Goal: Task Accomplishment & Management: Complete application form

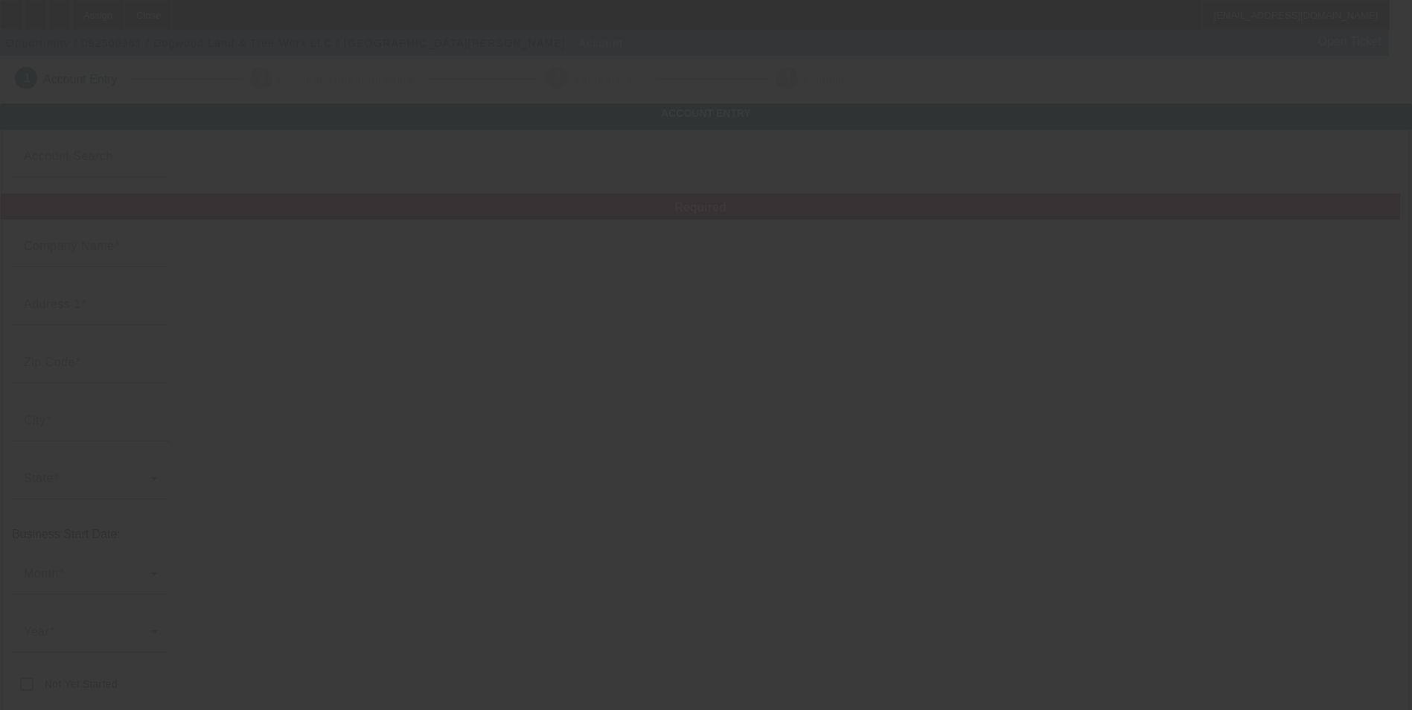
type input "Dogwood Land & Tree Worx LLC"
type input "[STREET_ADDRESS]"
type input "27302"
type input "Mebane"
type input "[PHONE_NUMBER]"
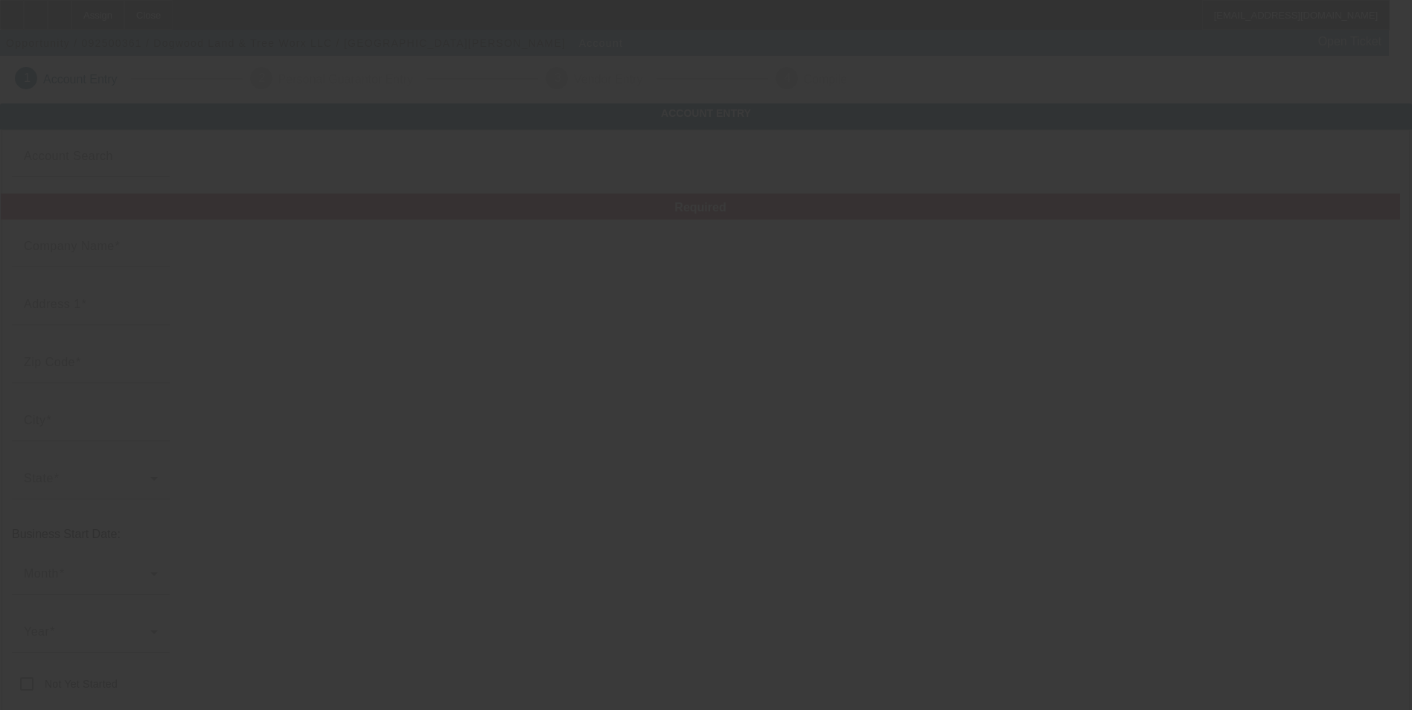
type input "barnwell.spencer@yahoo.com"
type input "[US_EMPLOYER_IDENTIFICATION_NUMBER]"
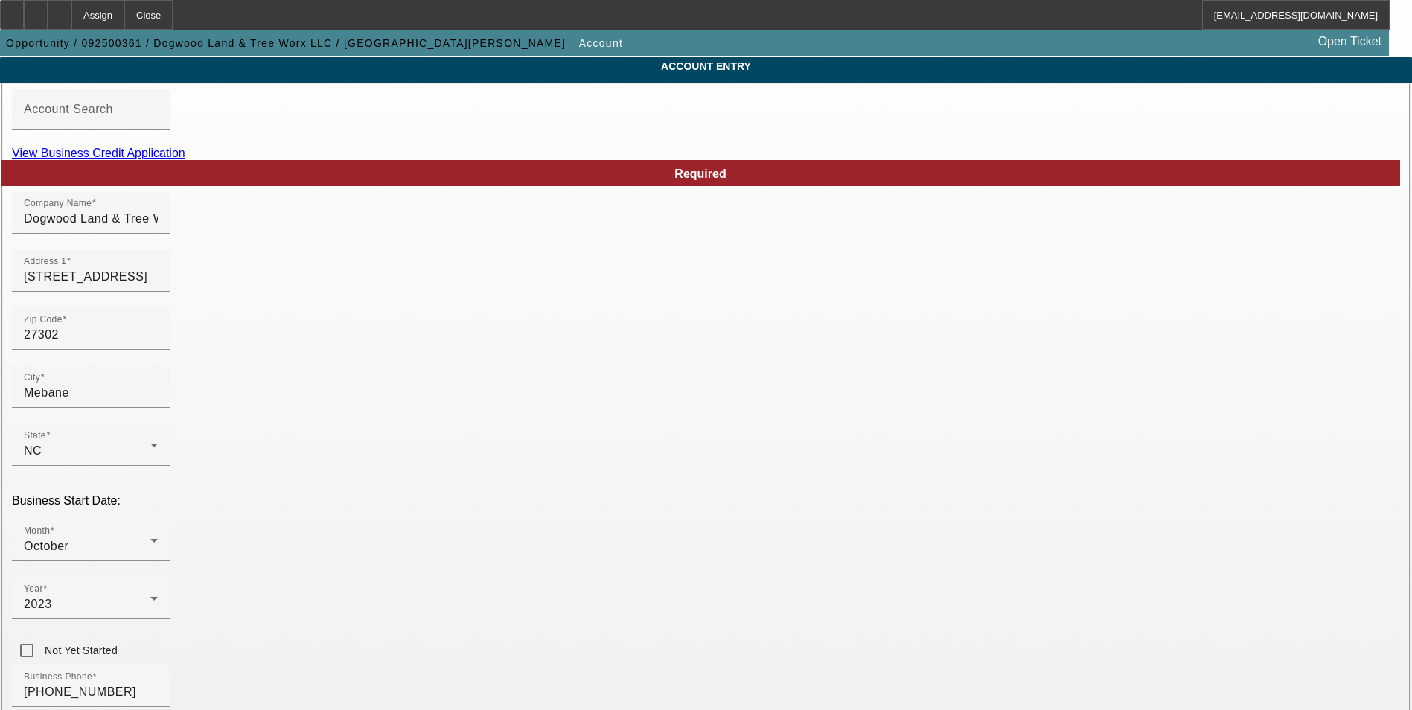
scroll to position [223, 0]
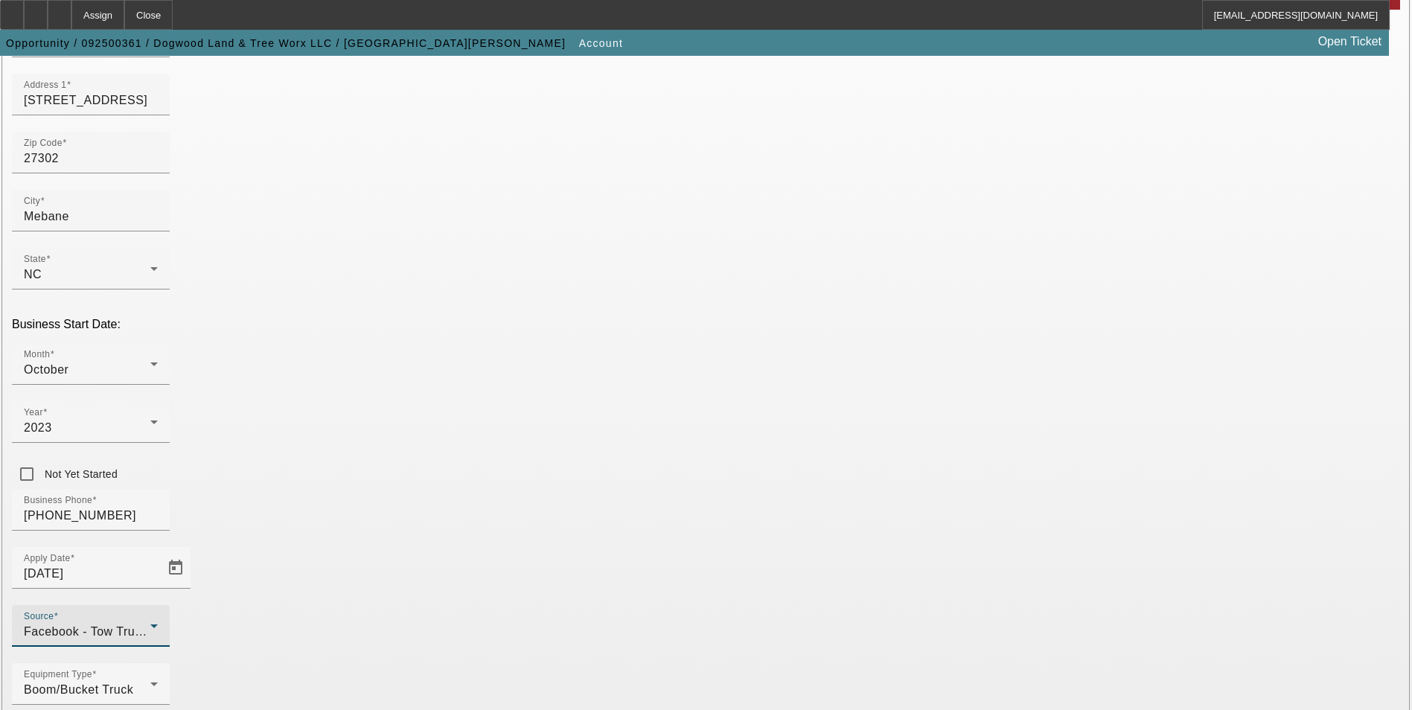
click at [163, 617] on icon at bounding box center [154, 626] width 18 height 18
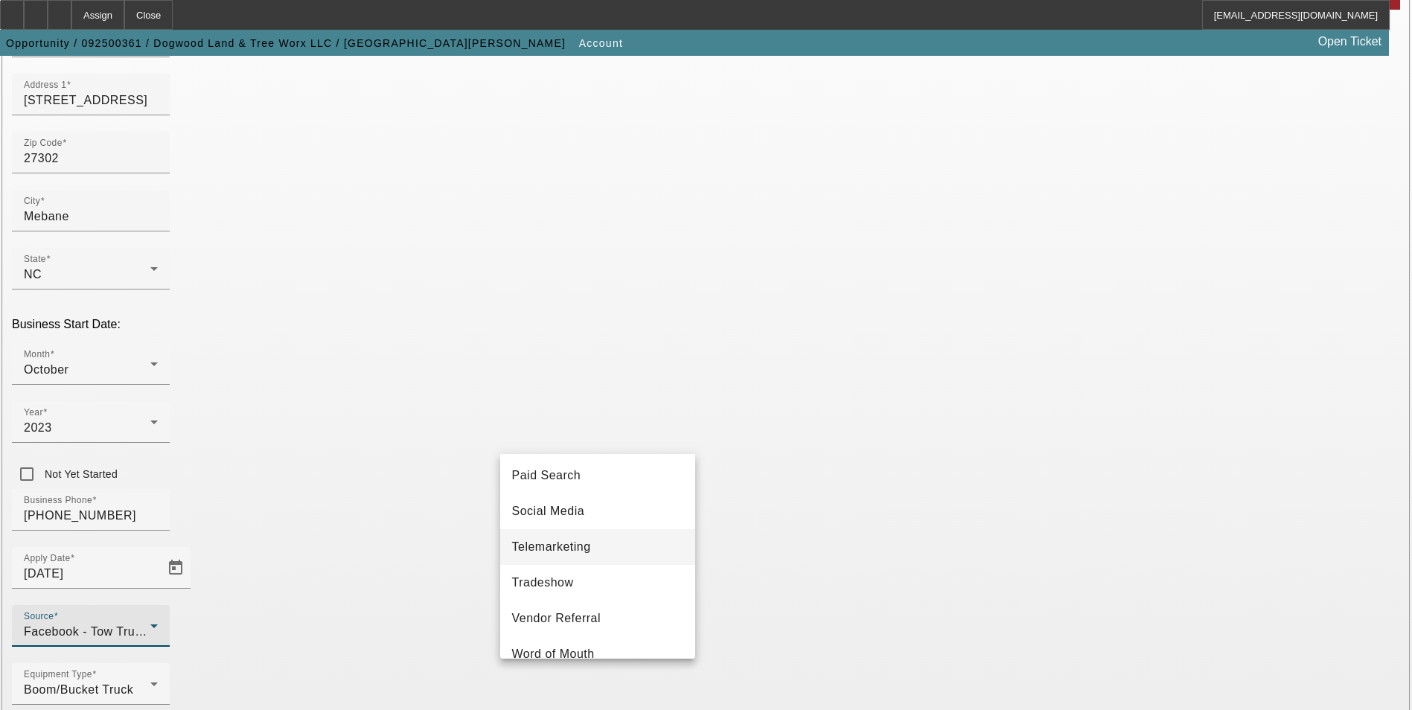
scroll to position [529, 0]
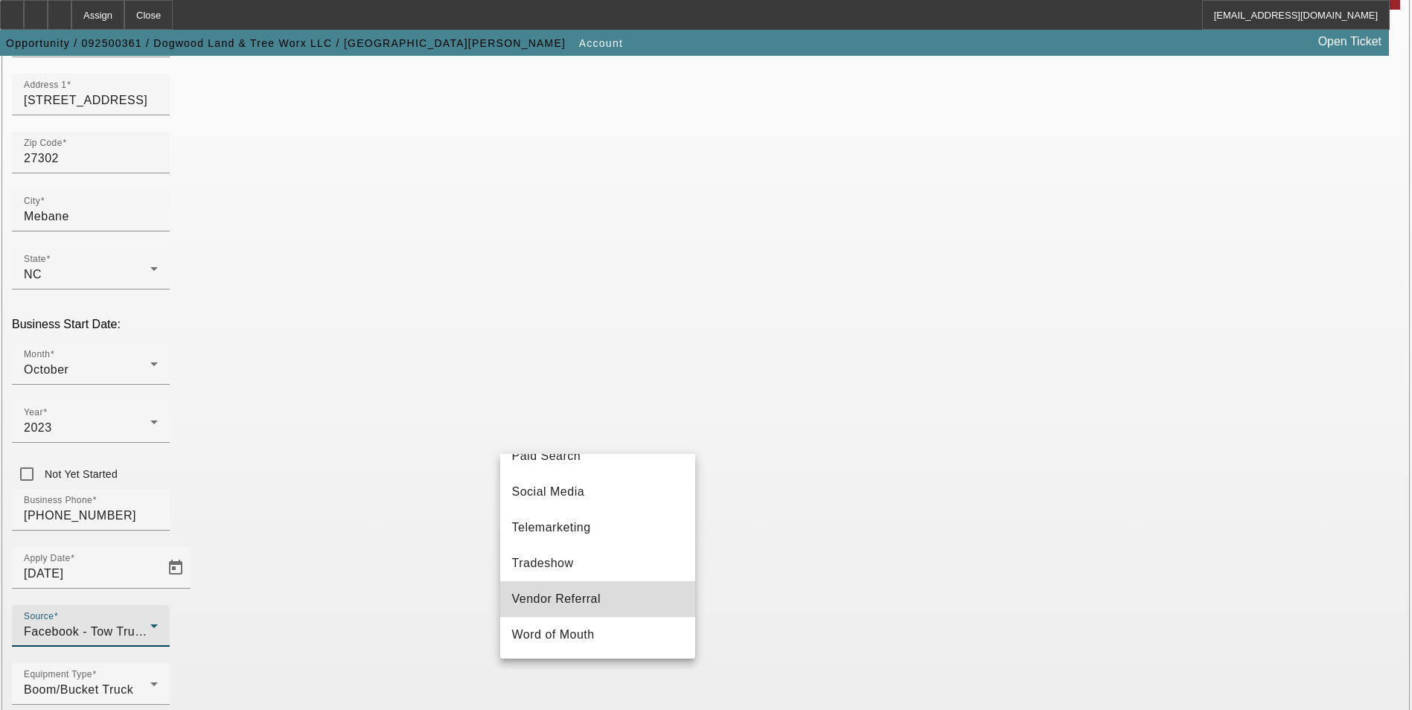
click at [600, 598] on mat-option "Vendor Referral" at bounding box center [597, 599] width 195 height 36
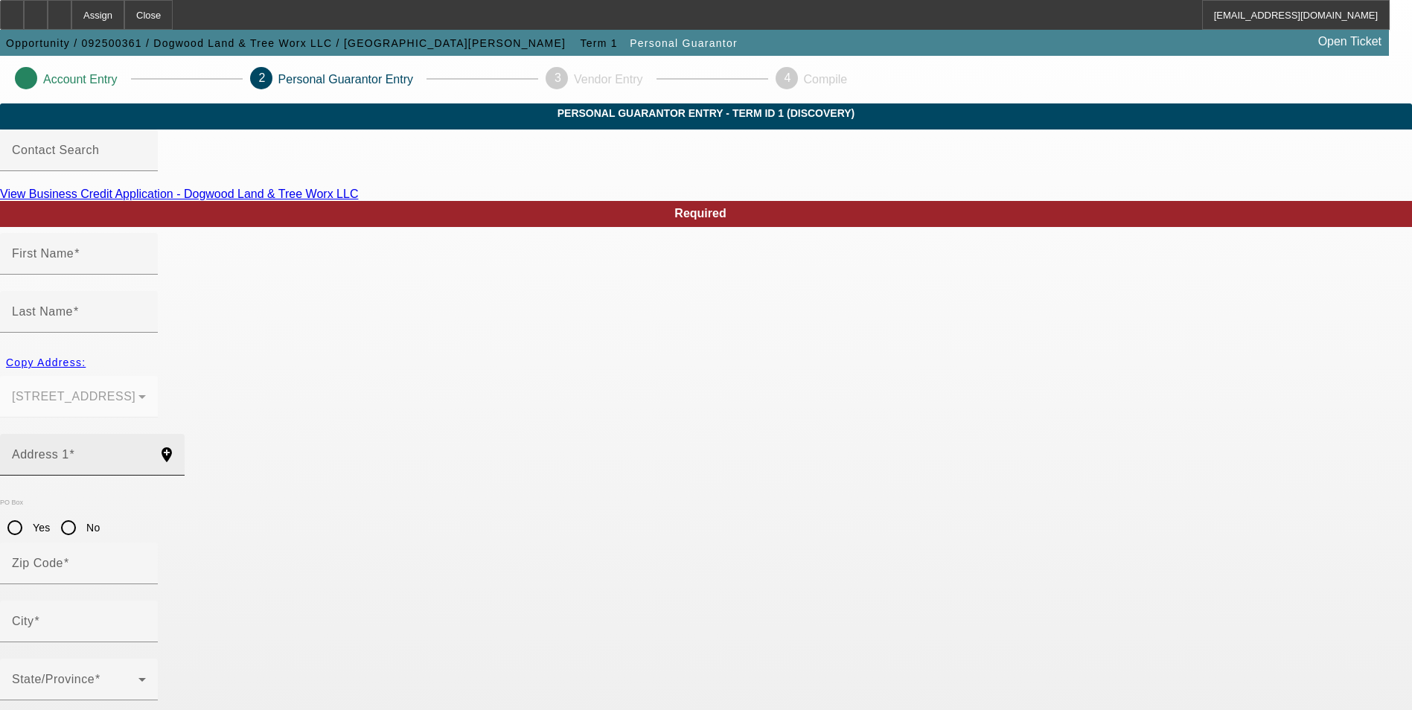
type input "Spencer"
type input "Barnwell"
type input "2619H Mebane Oaks Road"
radio input "true"
type input "27302"
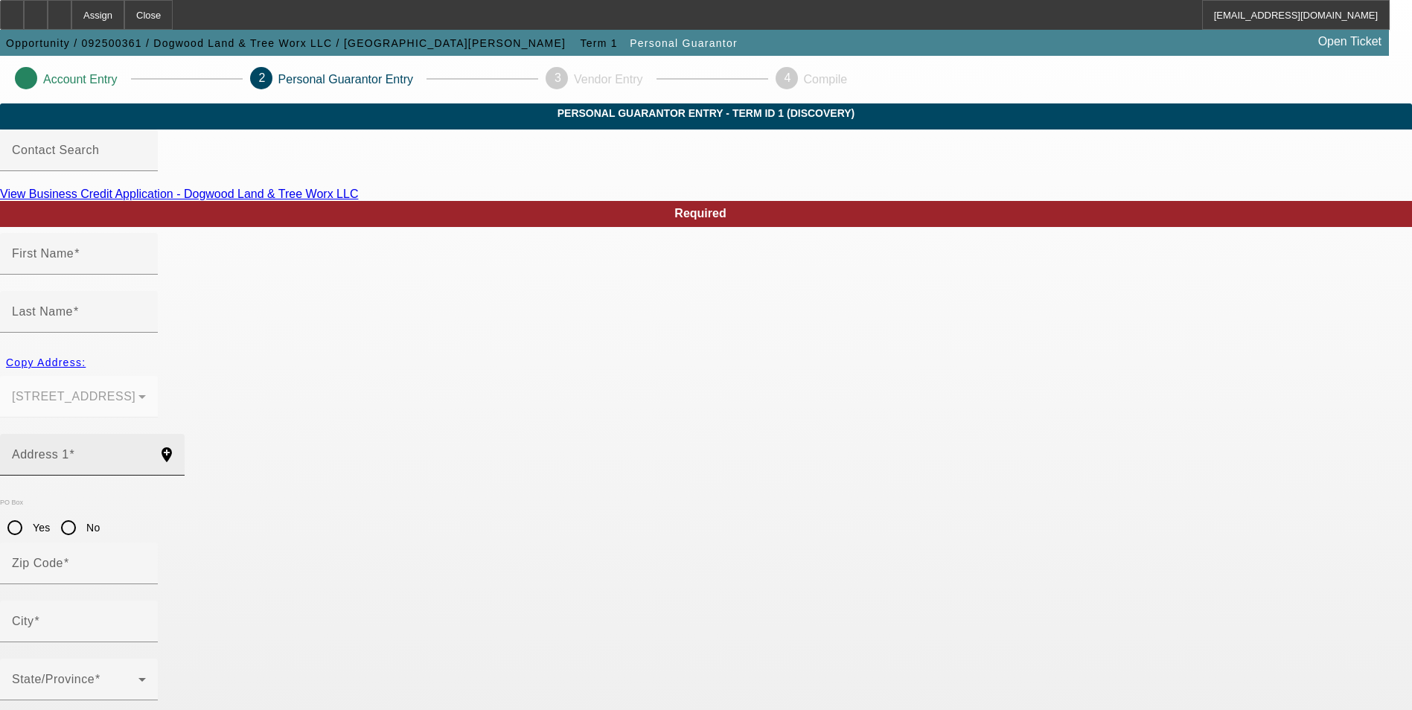
type input "Mebane"
type input "[PHONE_NUMBER]"
type input "100"
type input "246-71-5585"
type input "barnwell.spencer@yahoo.com"
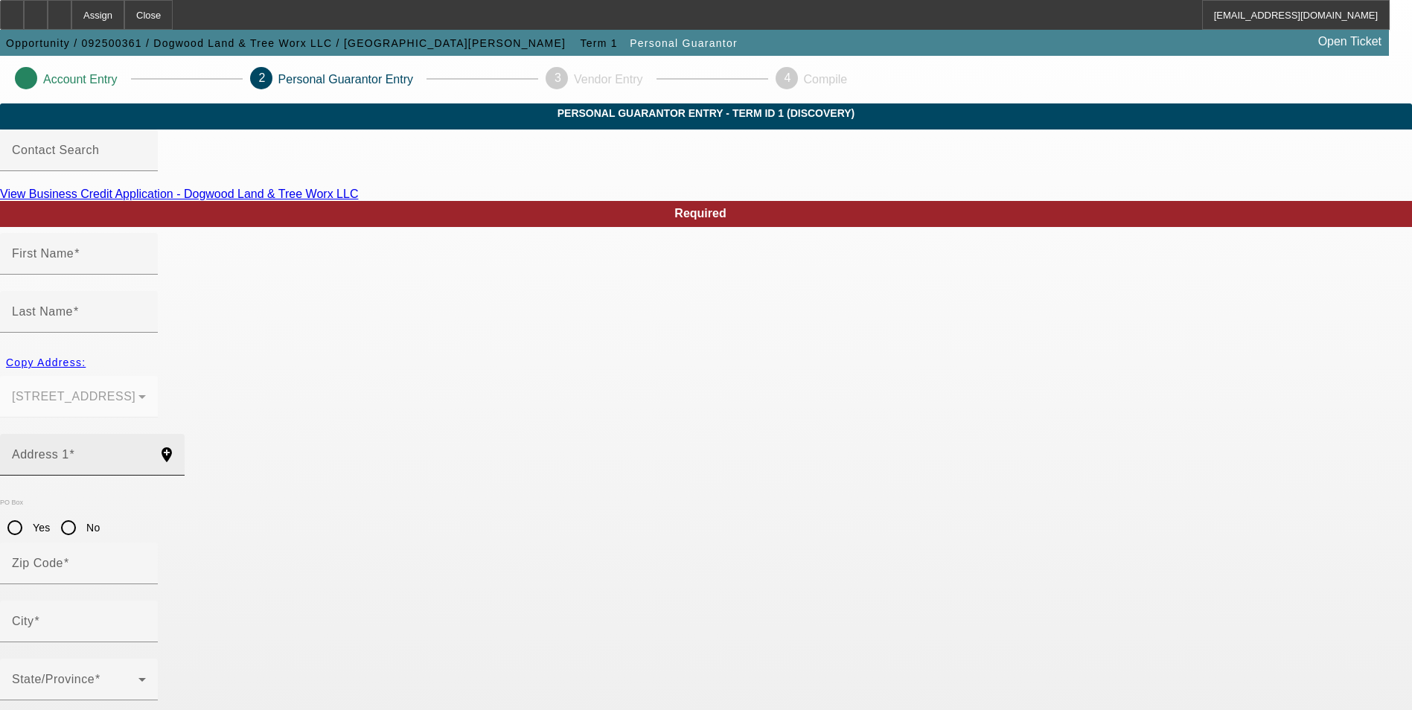
type input "[PHONE_NUMBER]"
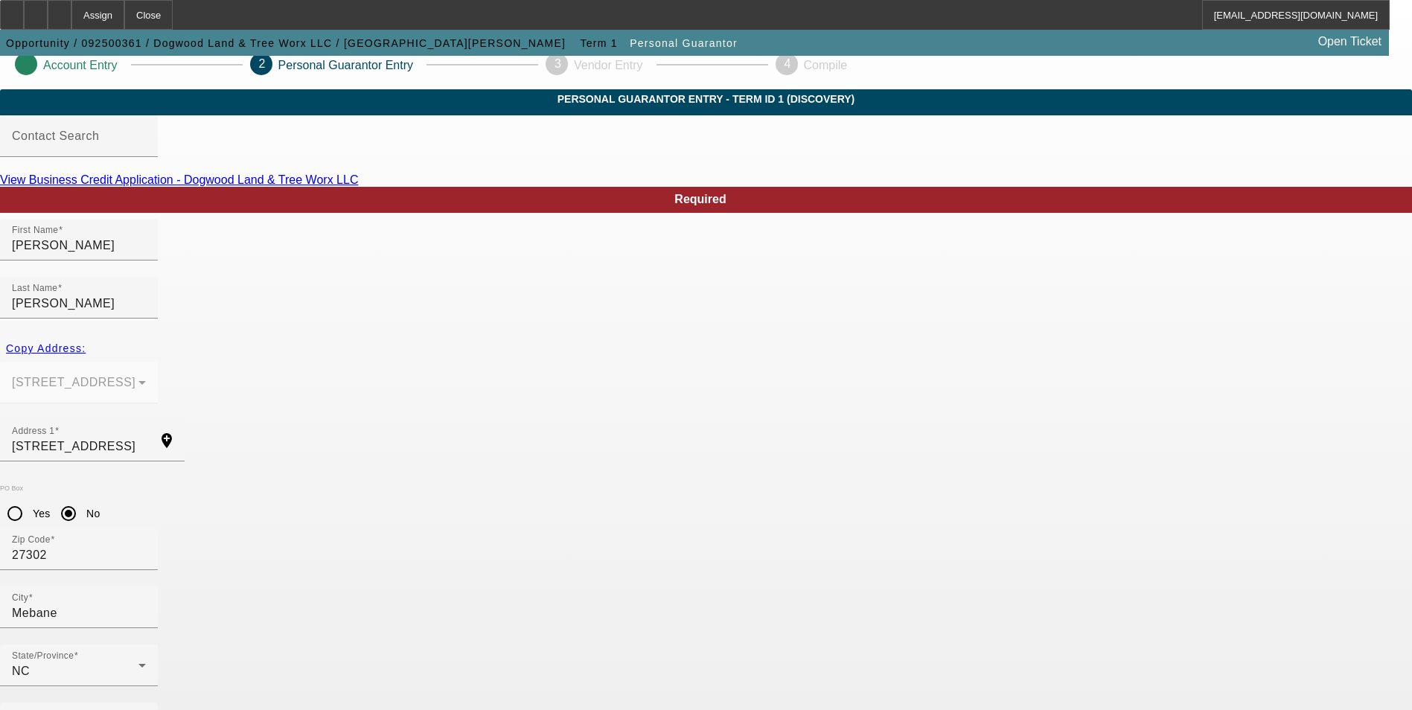
scroll to position [18, 0]
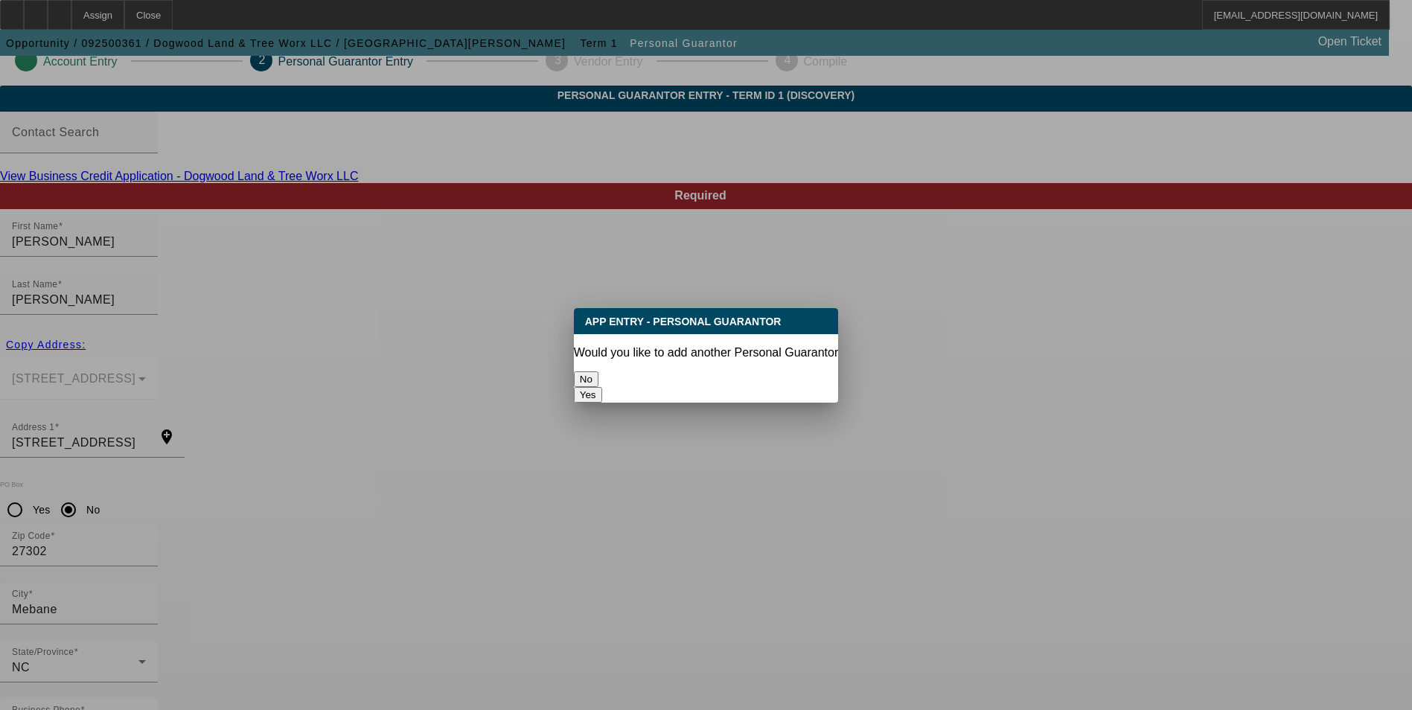
click at [598, 371] on button "No" at bounding box center [586, 379] width 25 height 16
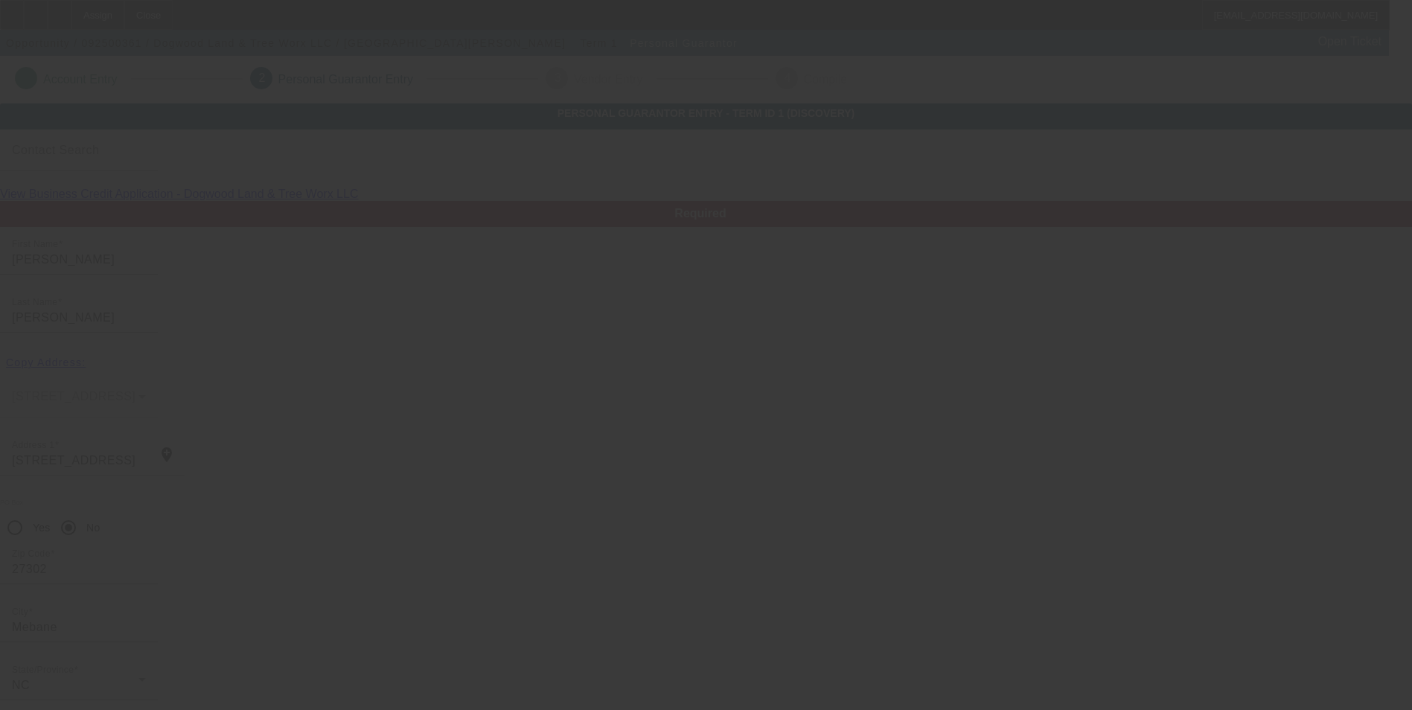
scroll to position [18, 0]
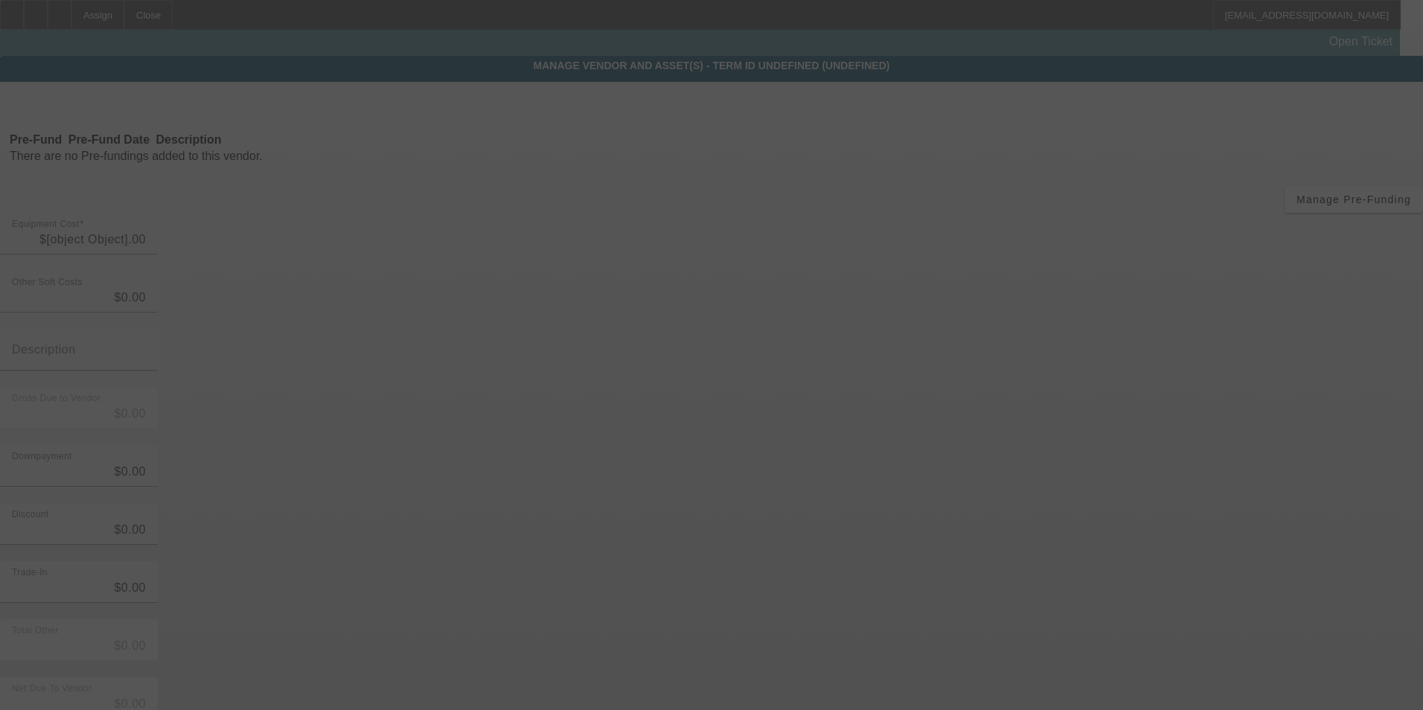
type input "$120,000.00"
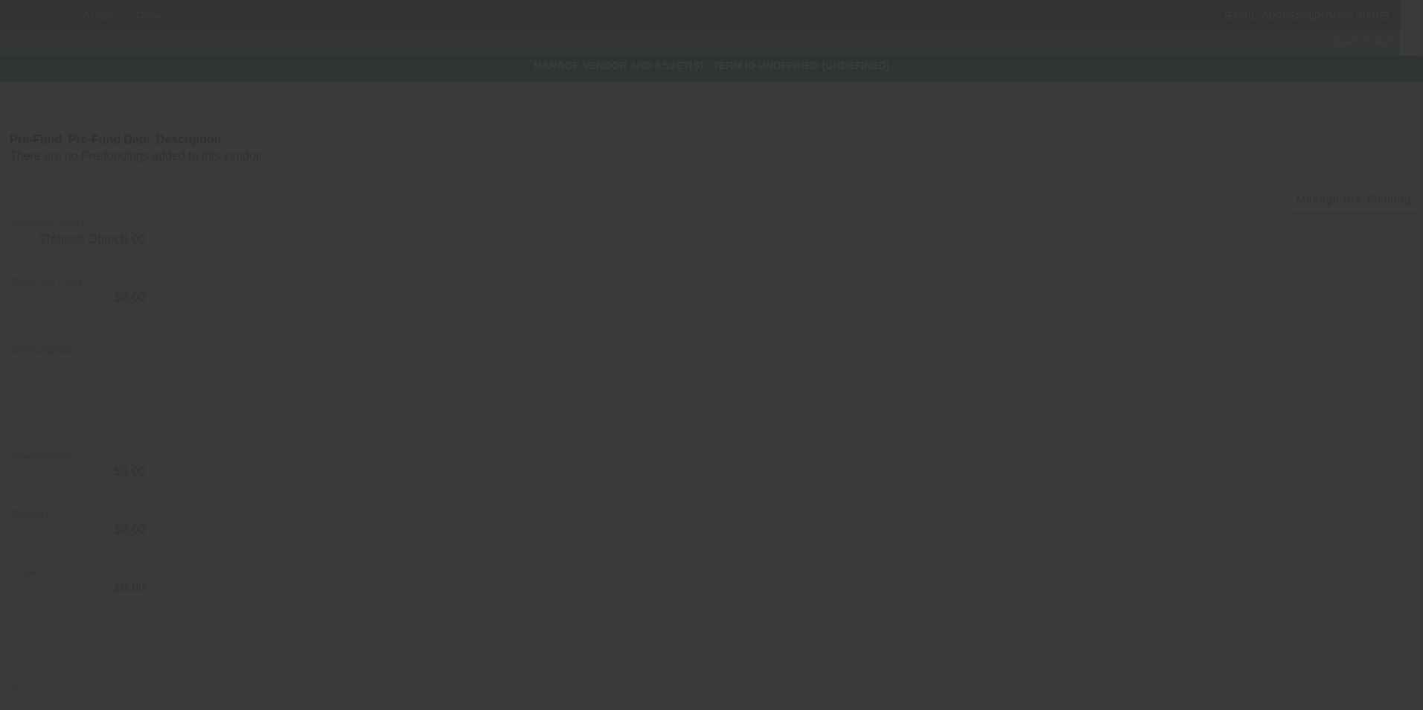
type input "$120,000.00"
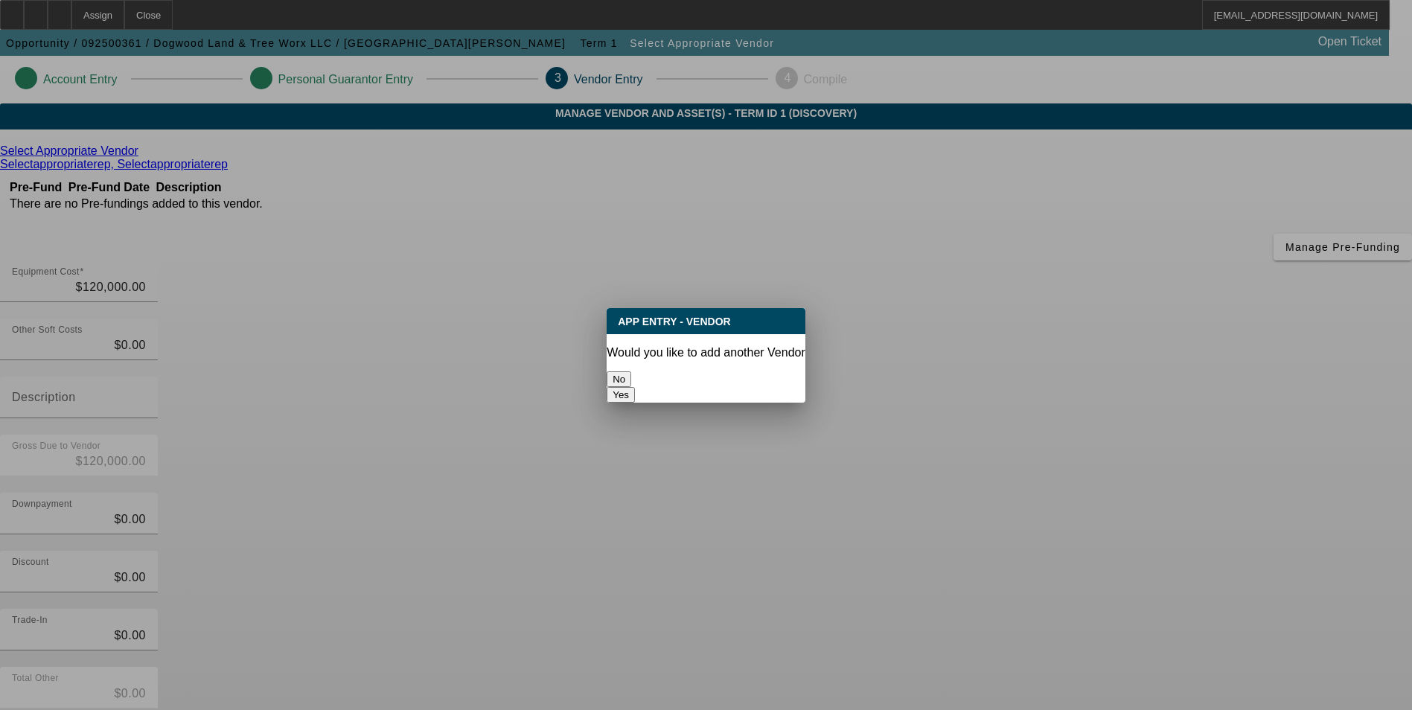
click at [631, 375] on button "No" at bounding box center [618, 379] width 25 height 16
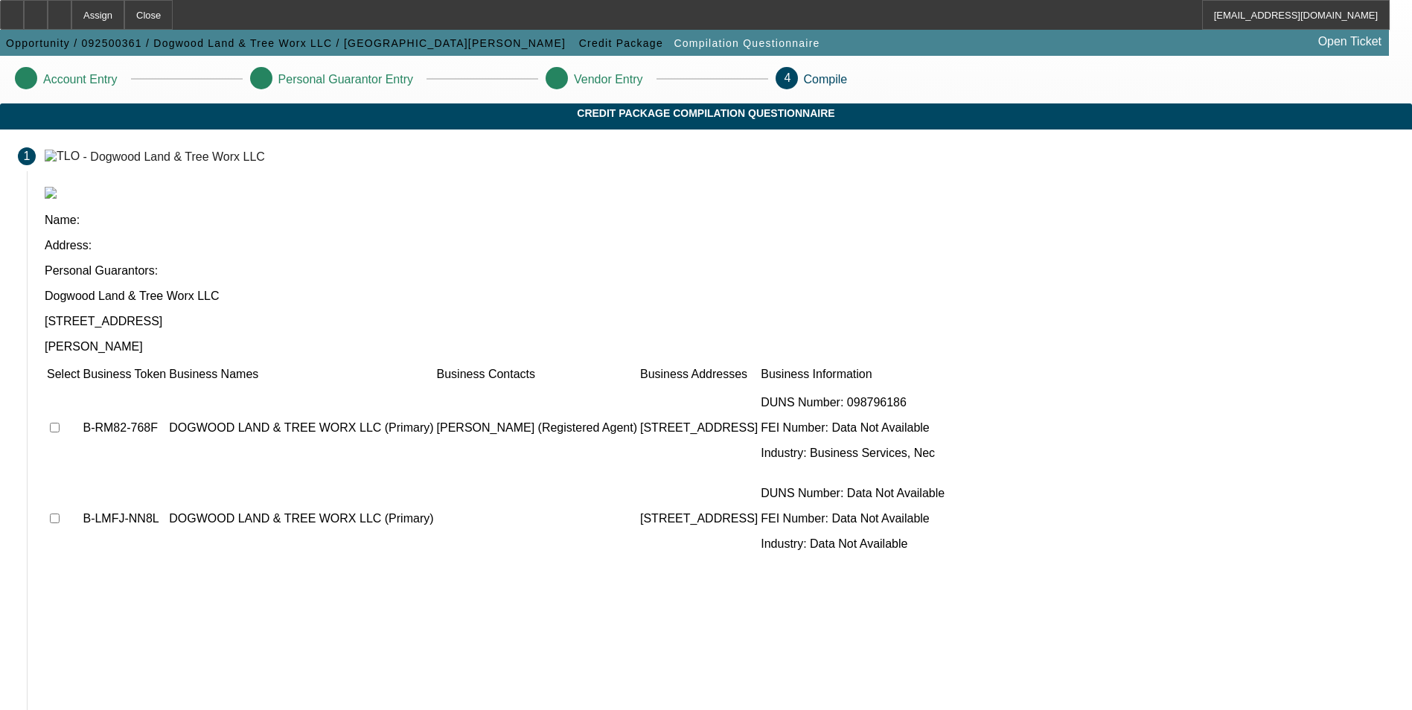
click at [60, 423] on input "checkbox" at bounding box center [55, 428] width 10 height 10
checkbox input "true"
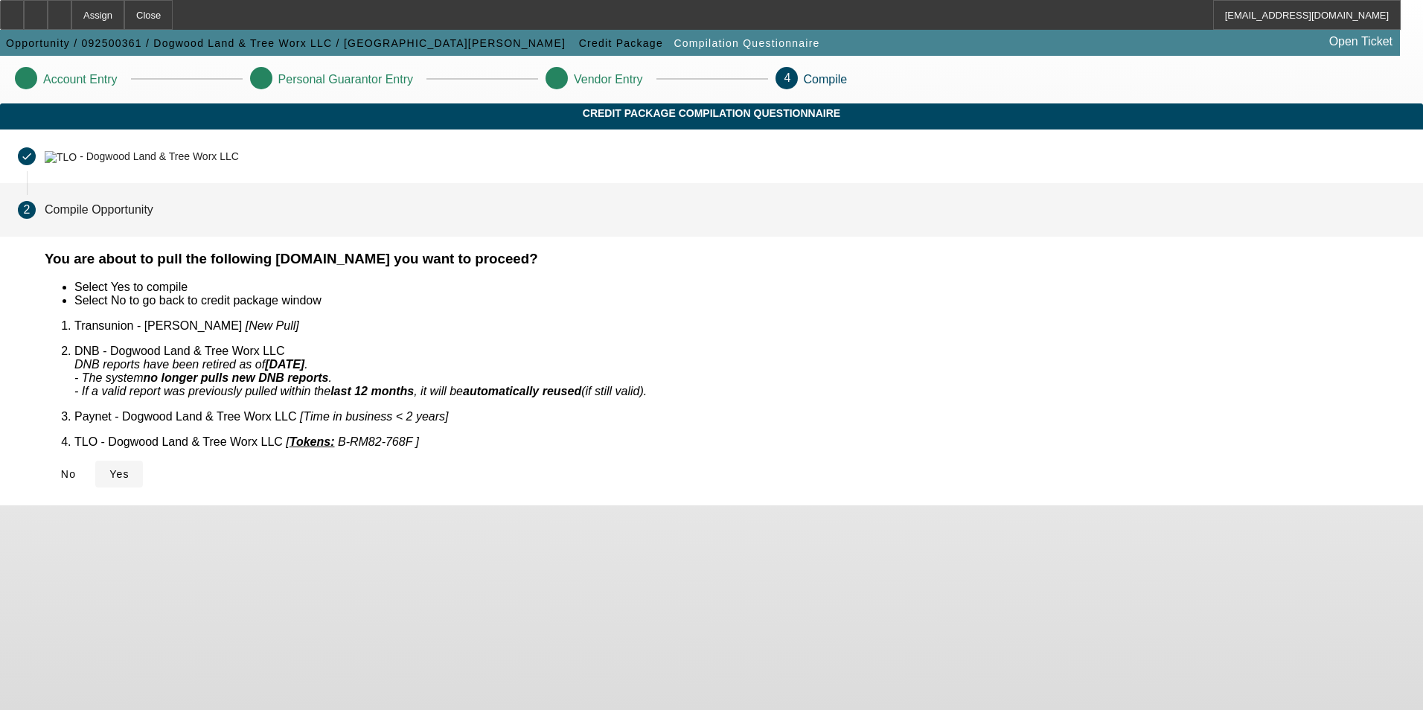
click at [129, 468] on span "Yes" at bounding box center [119, 474] width 20 height 12
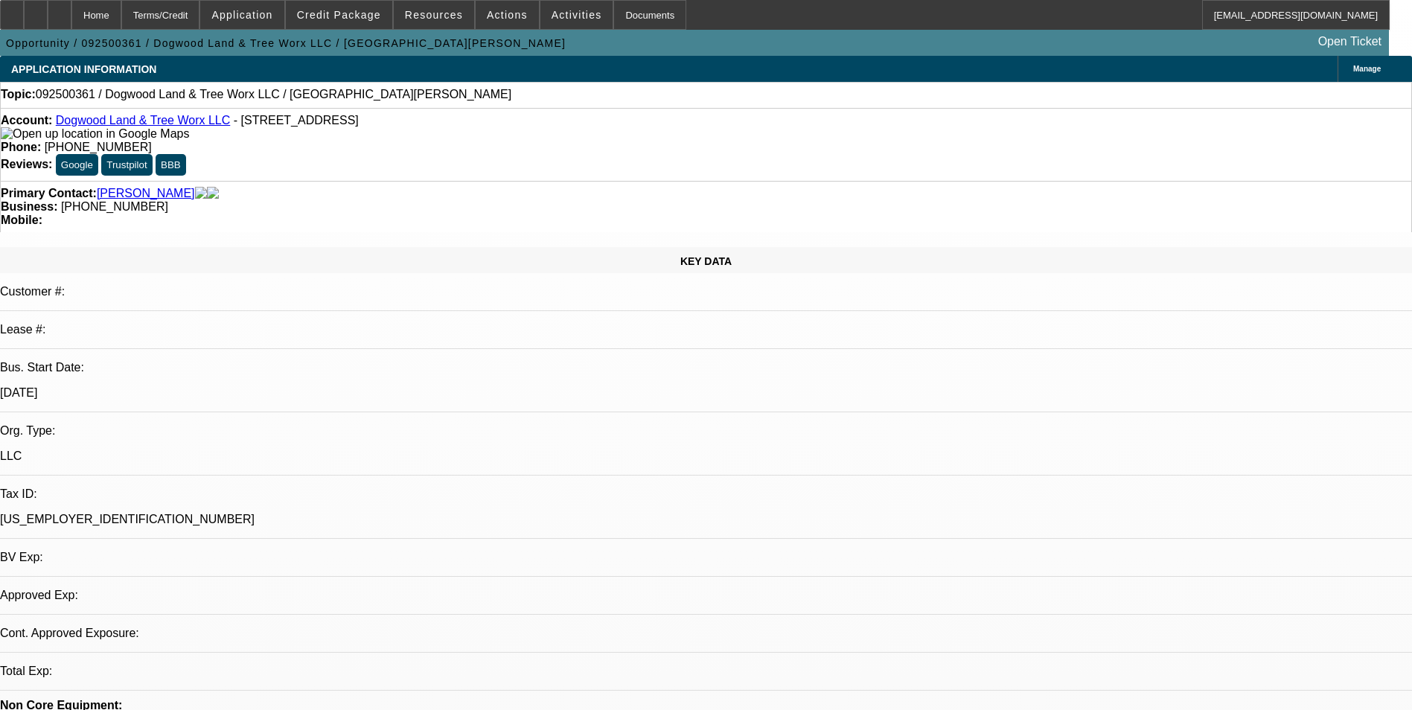
select select "0"
select select "2"
select select "0.1"
select select "4"
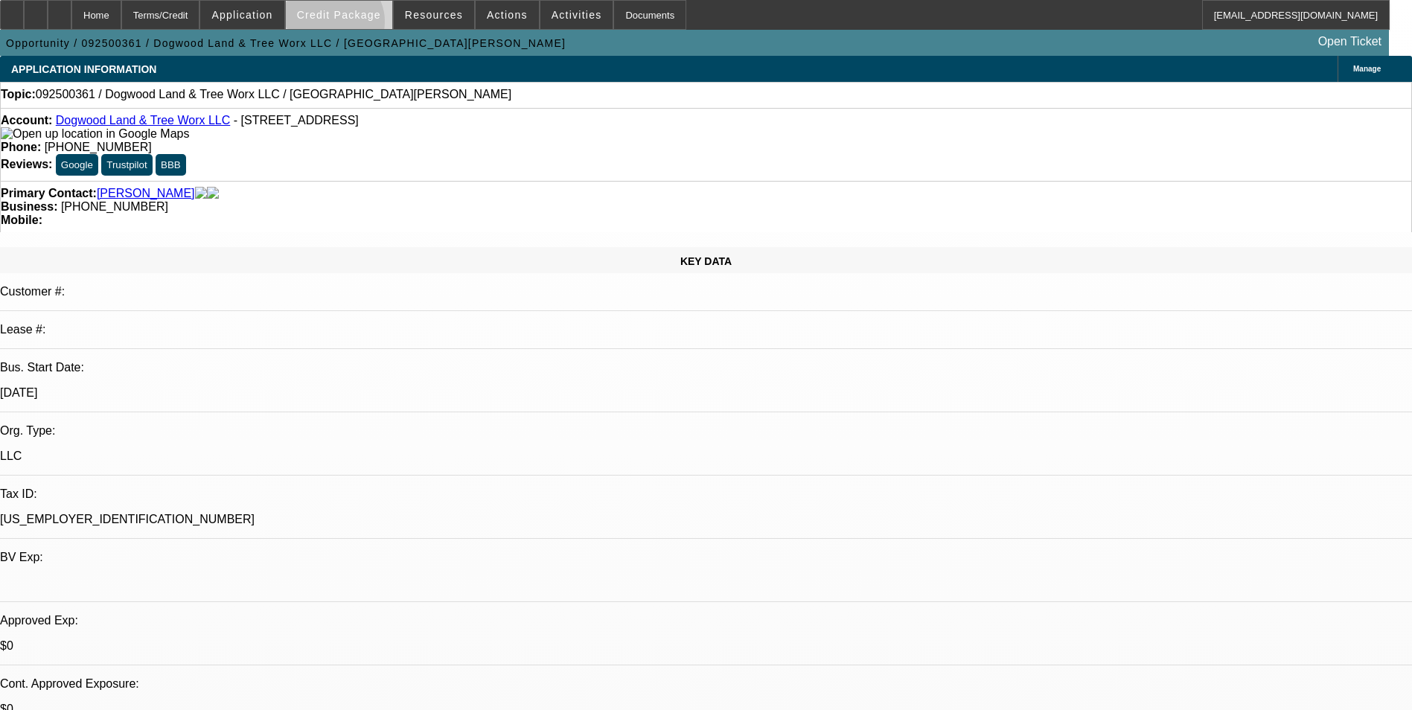
click at [356, 25] on span at bounding box center [339, 15] width 106 height 36
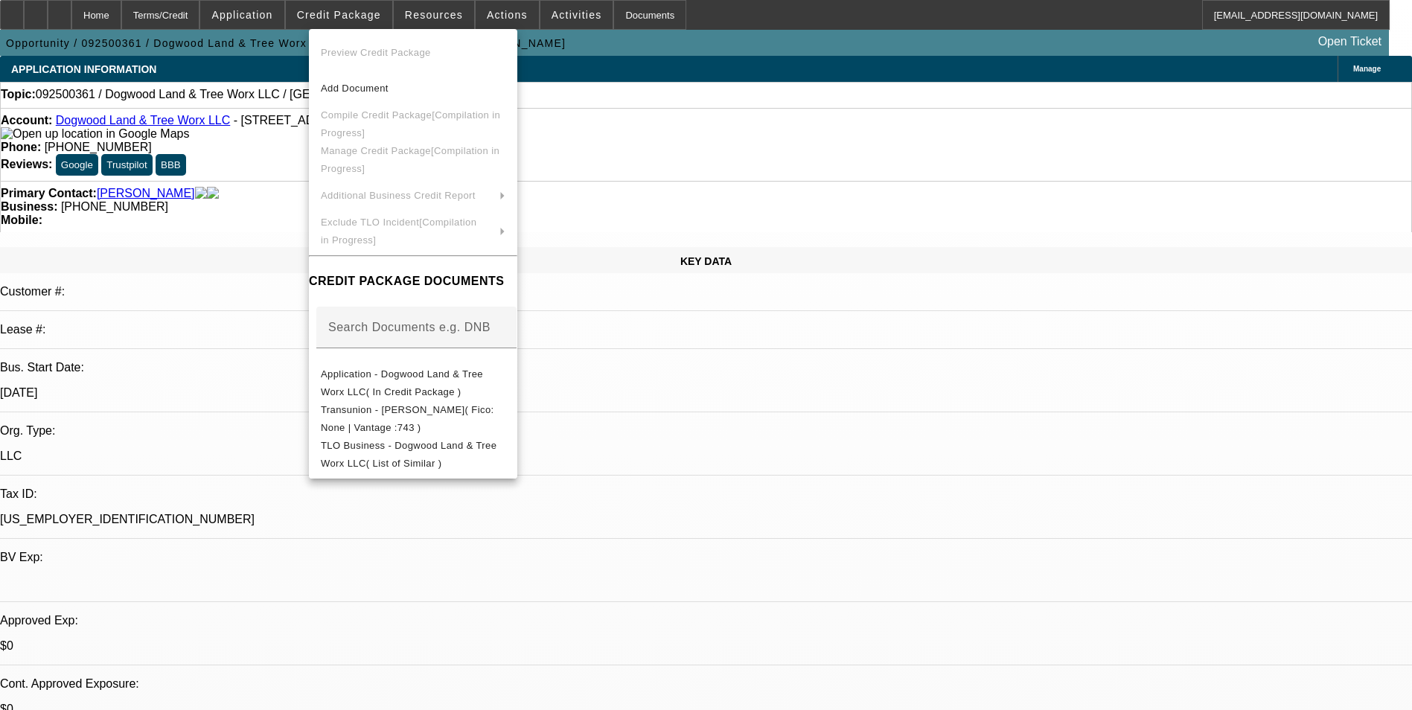
click at [356, 17] on div at bounding box center [706, 355] width 1412 height 710
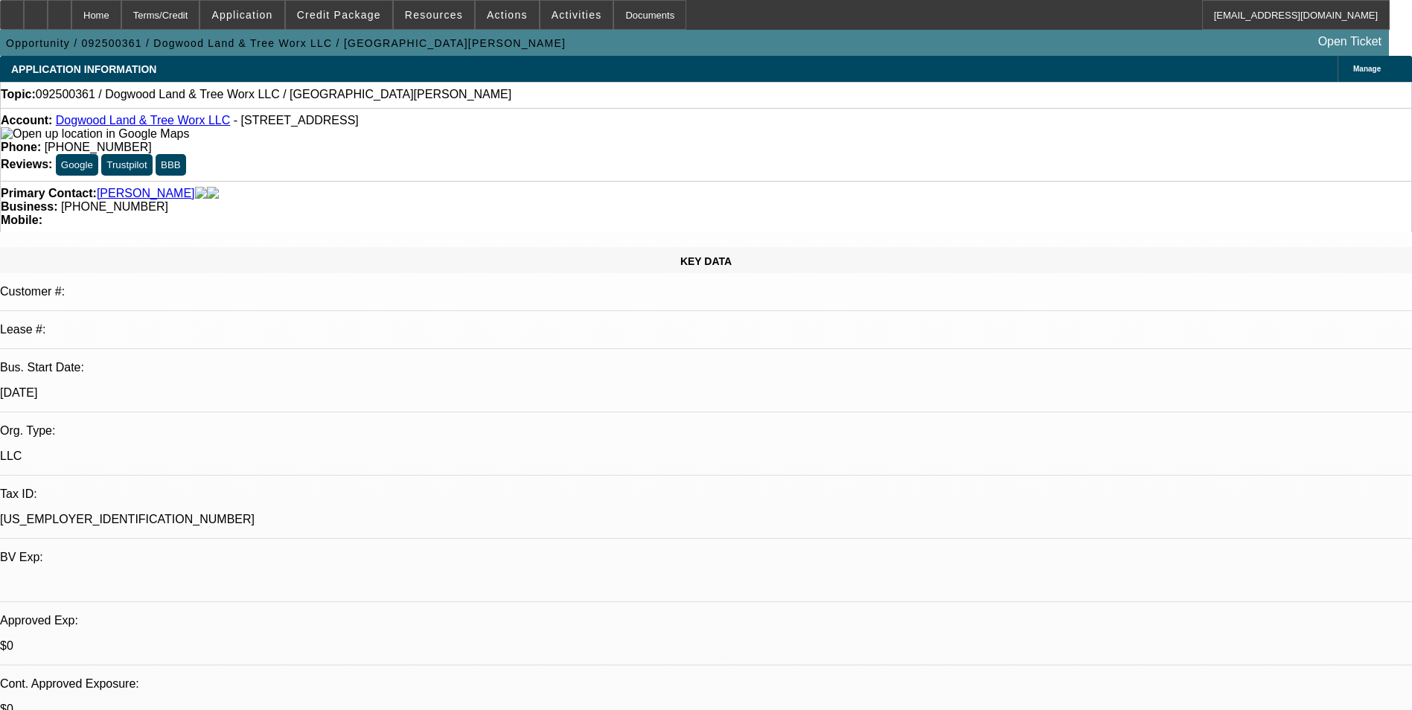
click at [174, 126] on link "Dogwood Land & Tree Worx LLC" at bounding box center [143, 120] width 175 height 13
click at [48, 16] on div at bounding box center [36, 15] width 24 height 30
click at [36, 10] on icon at bounding box center [36, 10] width 0 height 0
click at [60, 10] on icon at bounding box center [60, 10] width 0 height 0
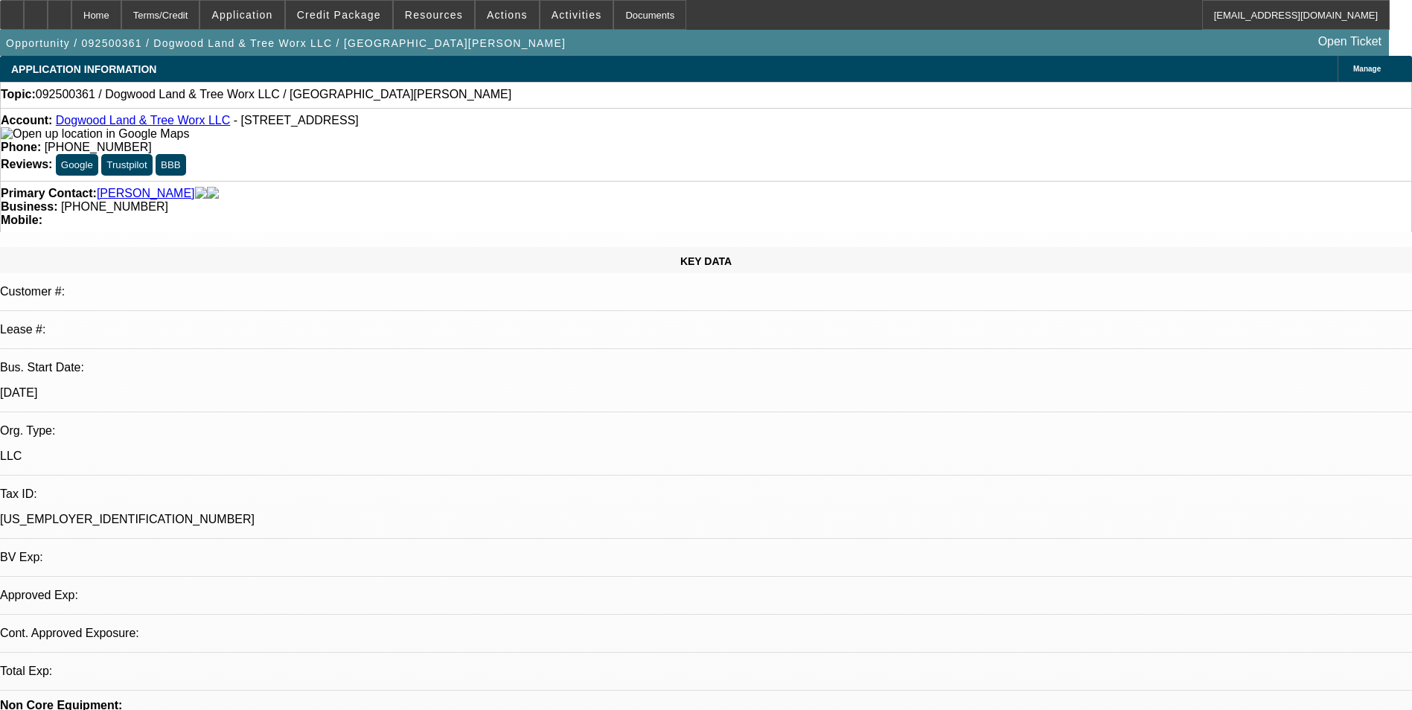
select select "0"
select select "2"
select select "0.1"
select select "1"
select select "2"
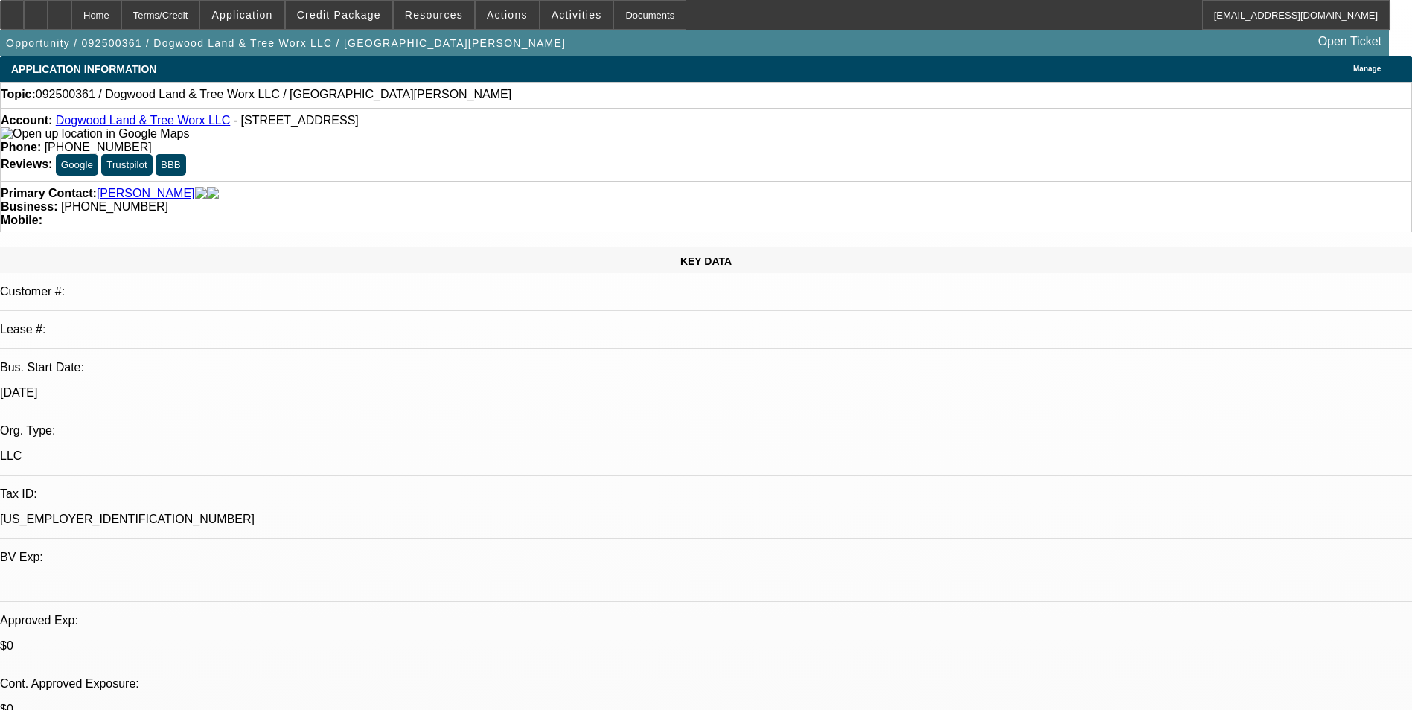
select select "4"
click at [353, 13] on span "Credit Package" at bounding box center [339, 15] width 84 height 12
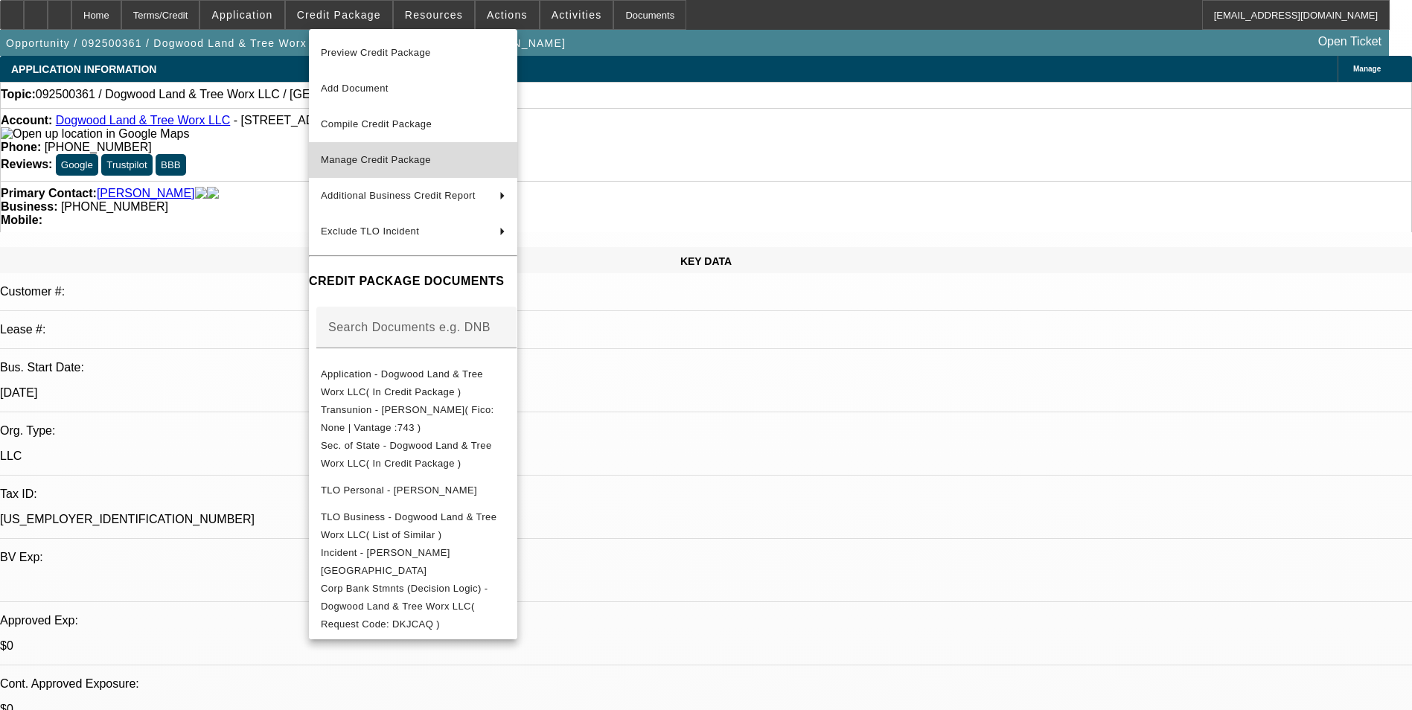
click at [423, 157] on span "Manage Credit Package" at bounding box center [376, 159] width 110 height 11
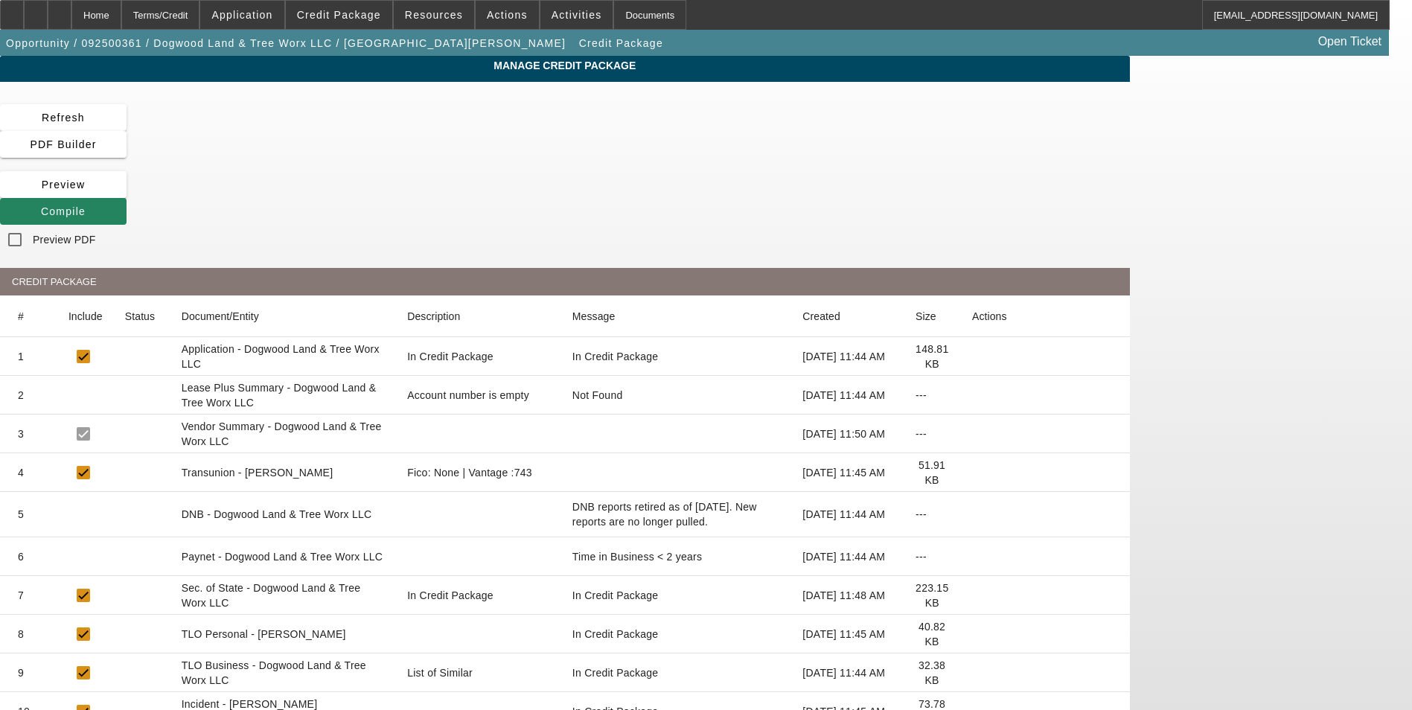
click at [972, 557] on icon at bounding box center [972, 557] width 0 height 0
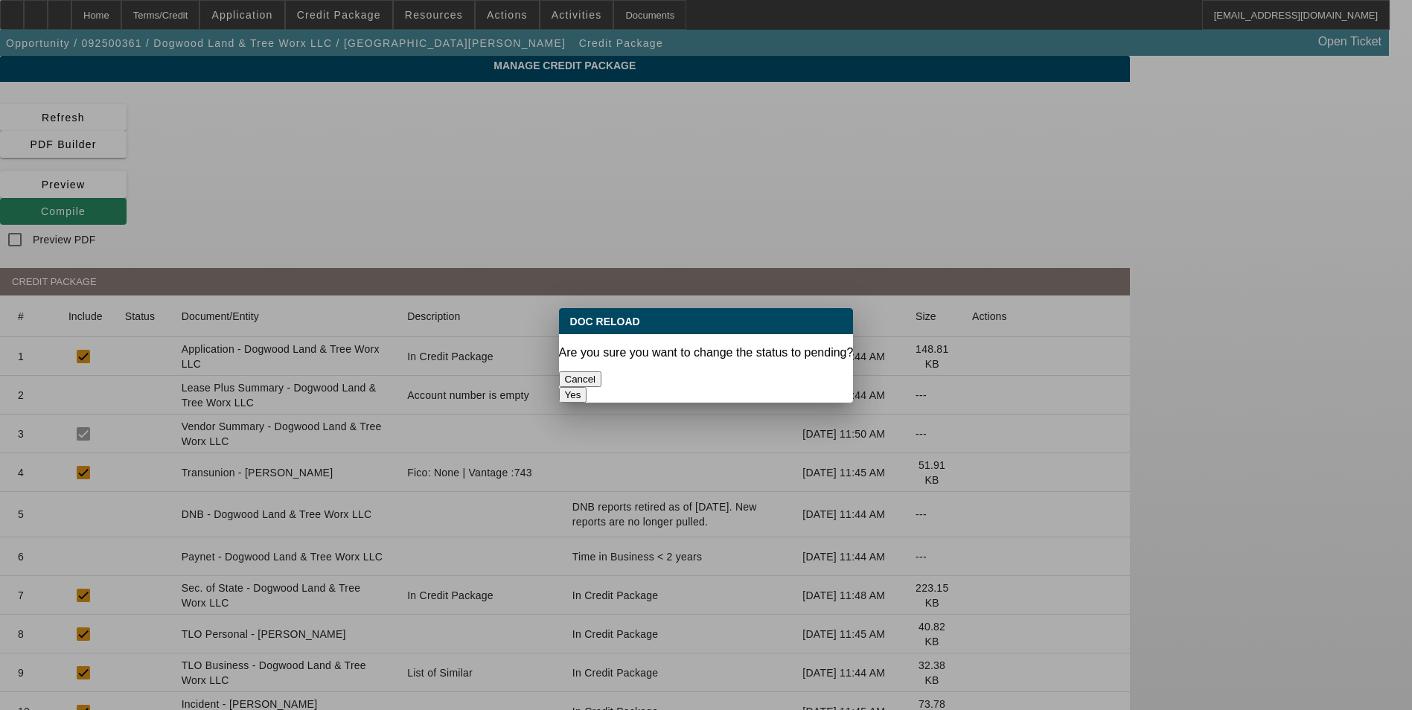
click at [587, 387] on button "Yes" at bounding box center [573, 395] width 28 height 16
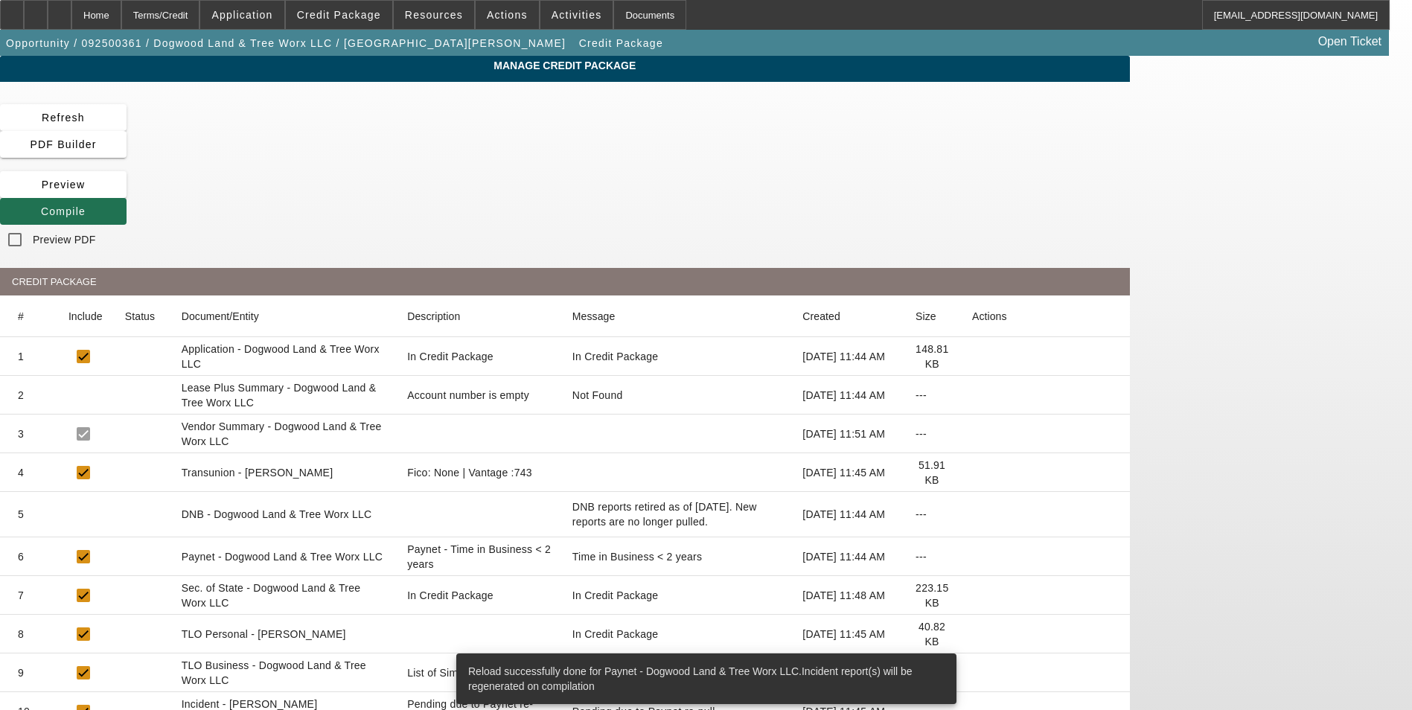
click at [86, 205] on span "Compile" at bounding box center [63, 211] width 45 height 12
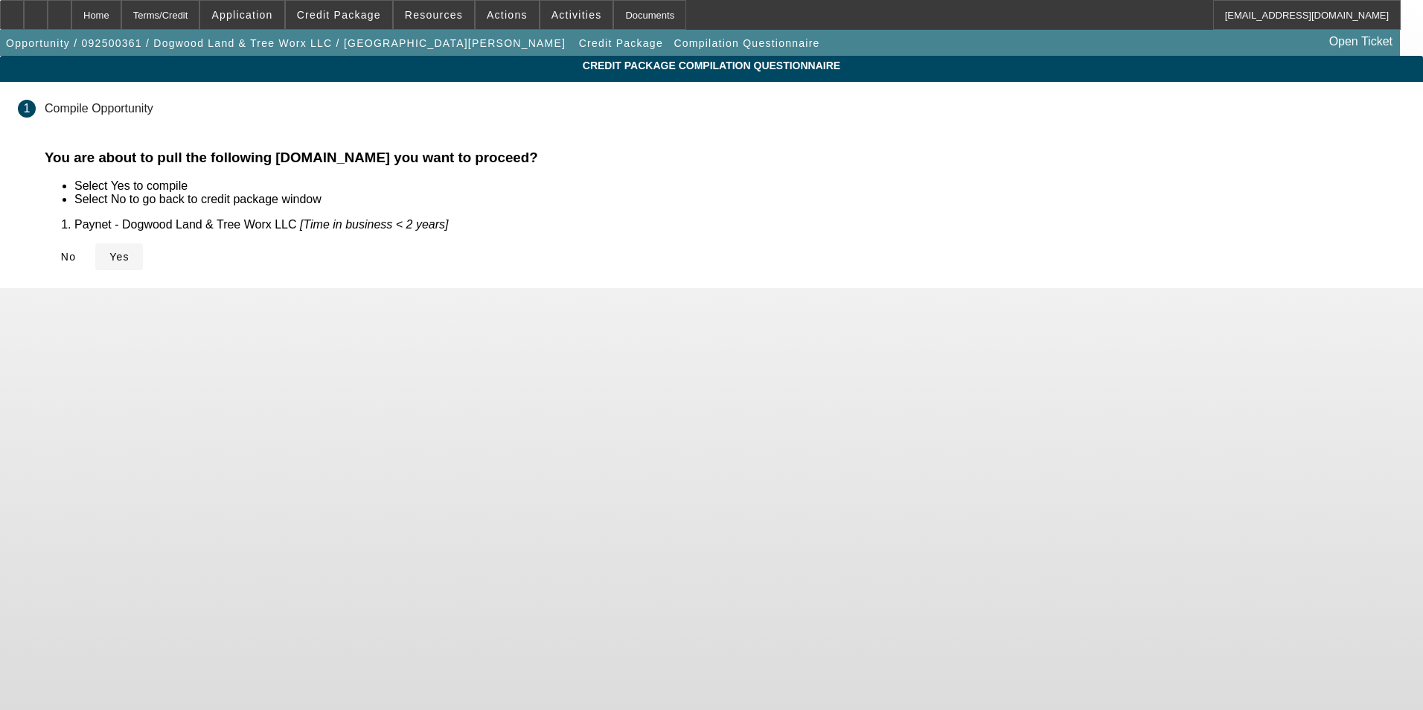
click at [129, 256] on span "Yes" at bounding box center [119, 257] width 20 height 12
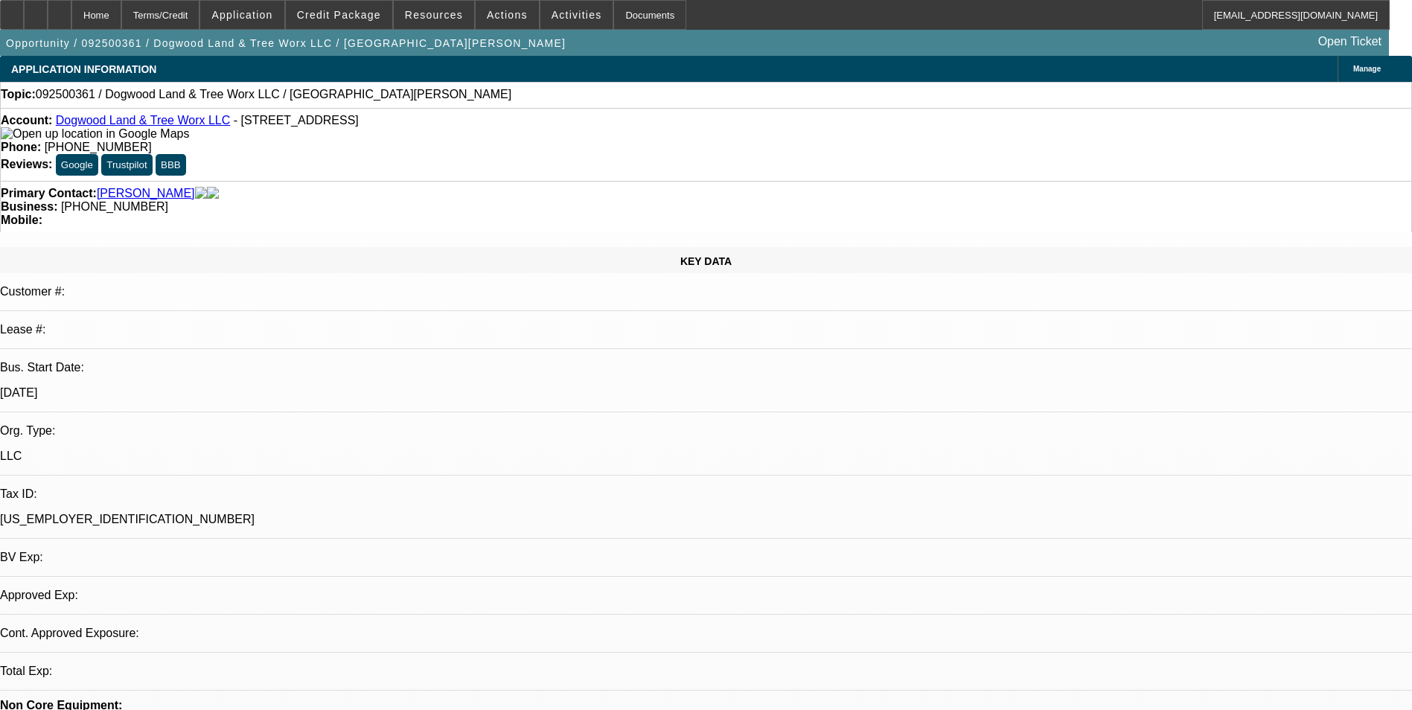
select select "0"
select select "2"
select select "0.1"
select select "4"
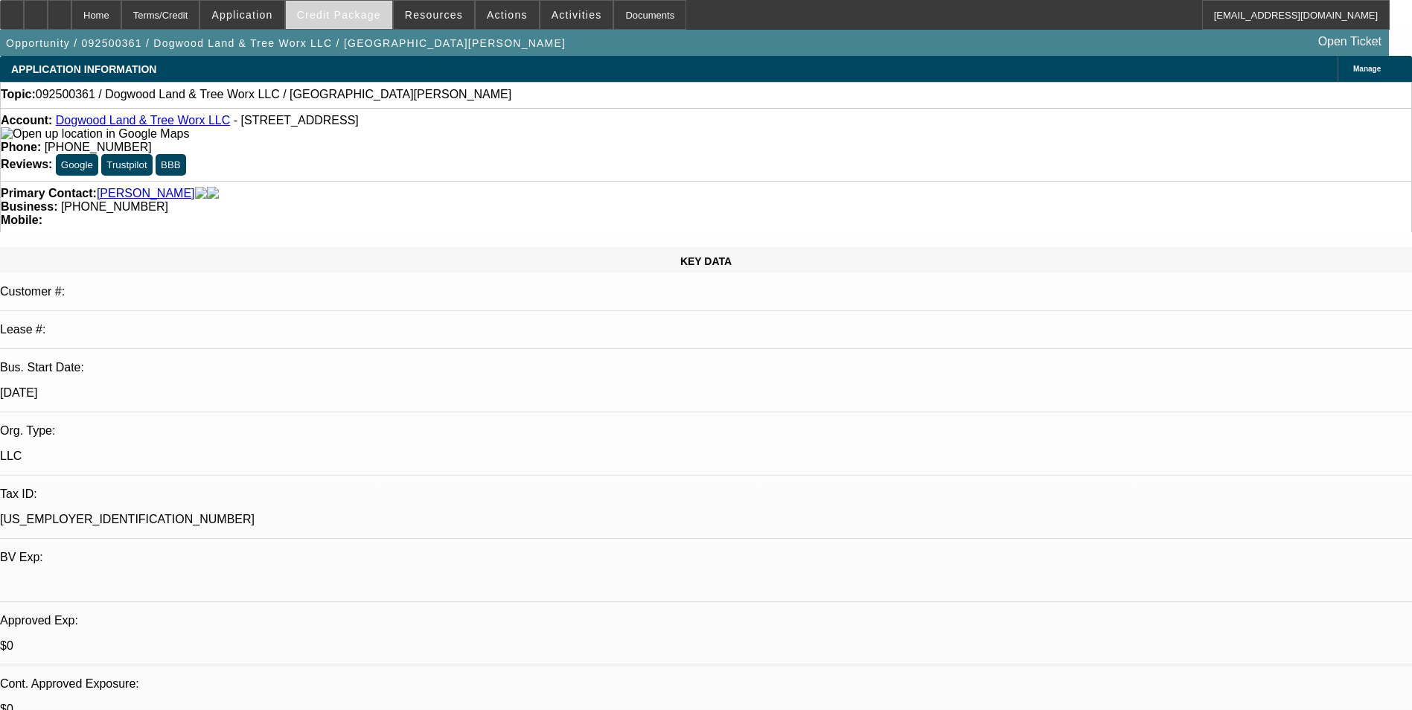
click at [357, 14] on span "Credit Package" at bounding box center [339, 15] width 84 height 12
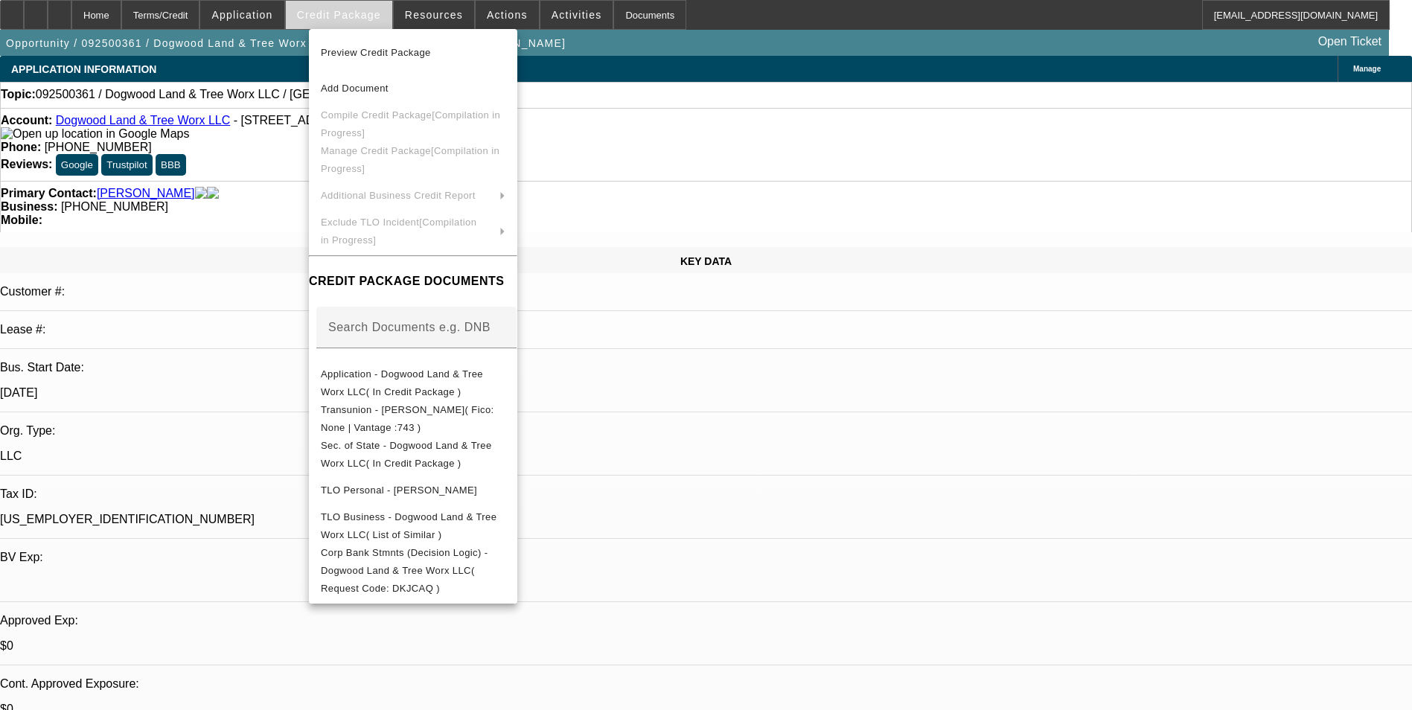
click at [357, 14] on div at bounding box center [706, 355] width 1412 height 710
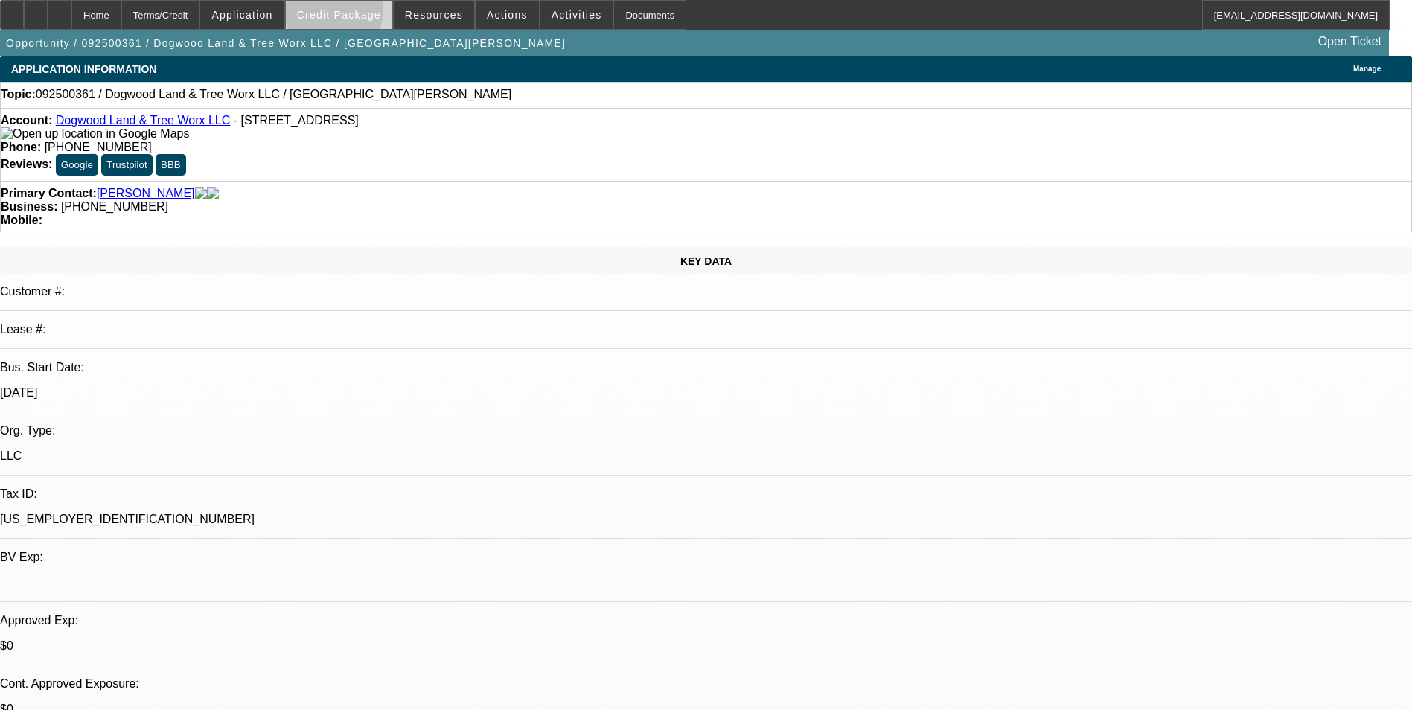
click at [357, 14] on span "Credit Package" at bounding box center [339, 15] width 84 height 12
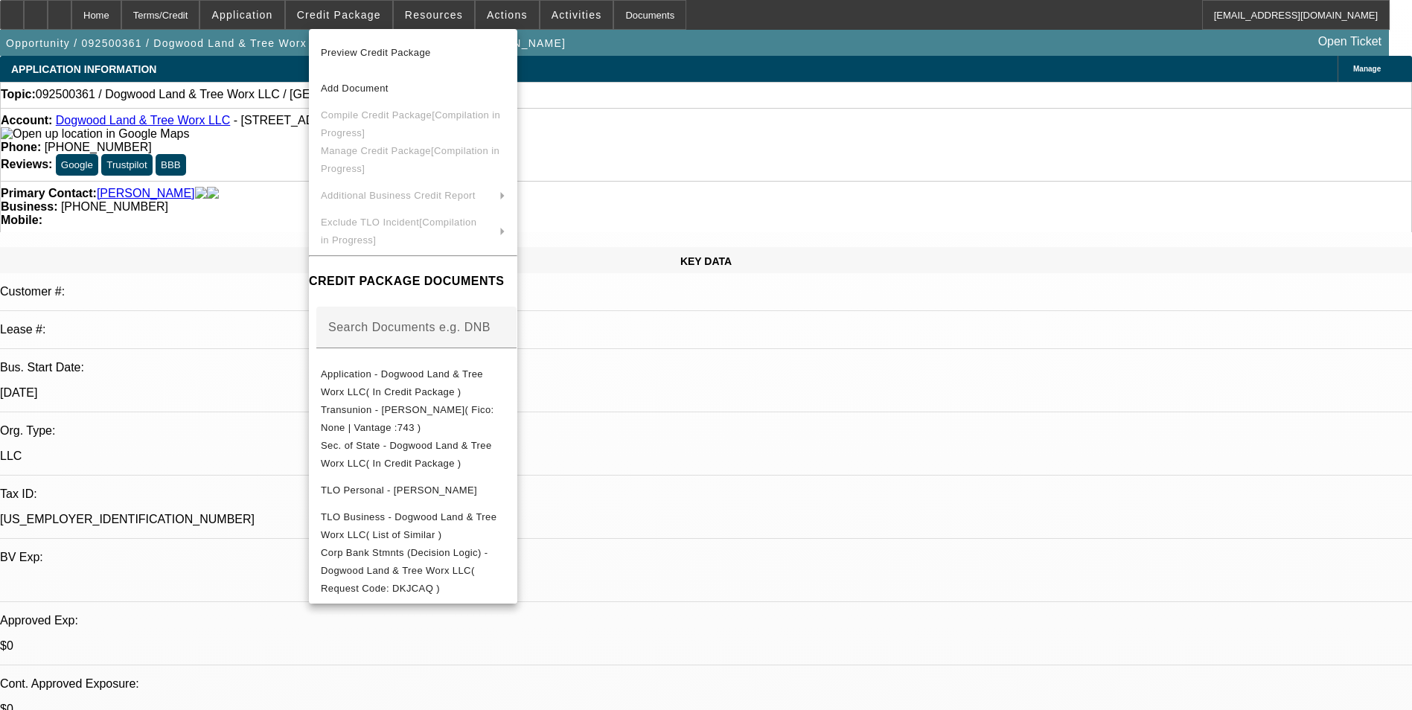
click at [251, 141] on div at bounding box center [706, 355] width 1412 height 710
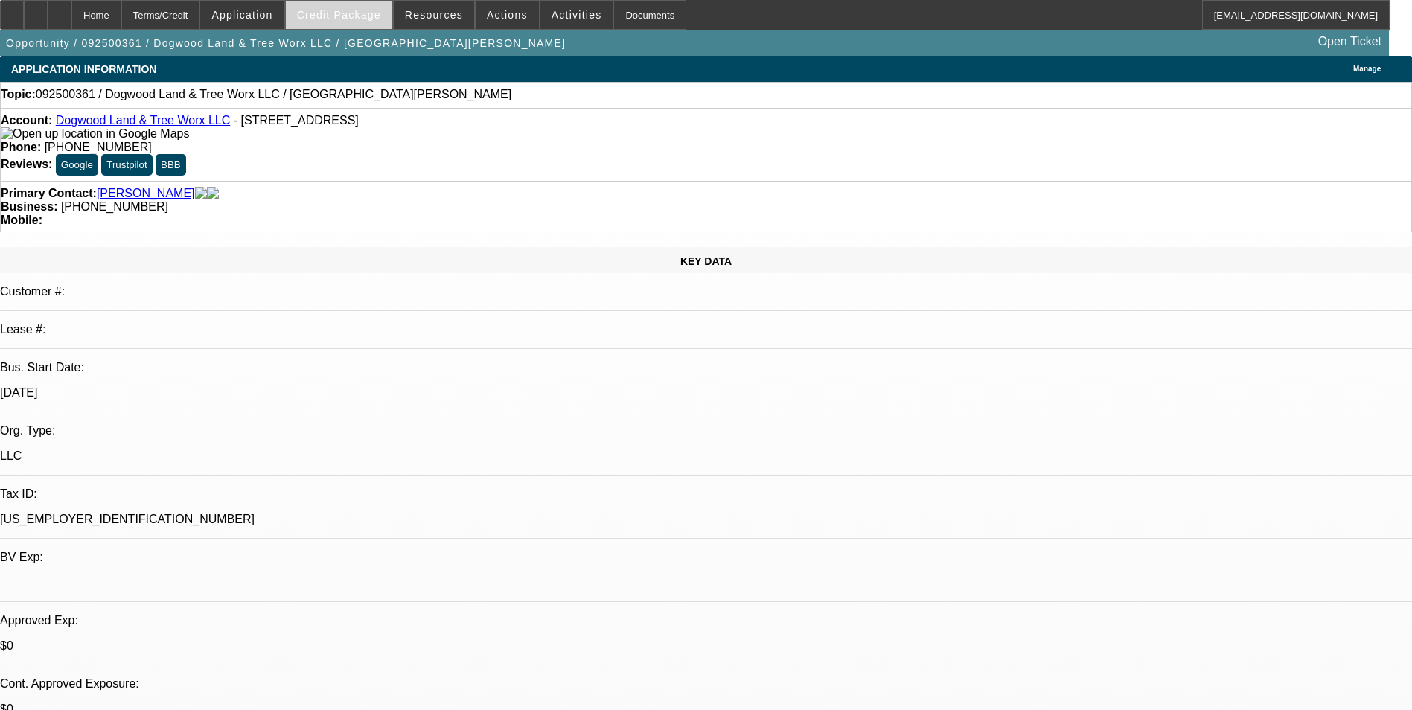
click at [350, 19] on span "Credit Package" at bounding box center [339, 15] width 84 height 12
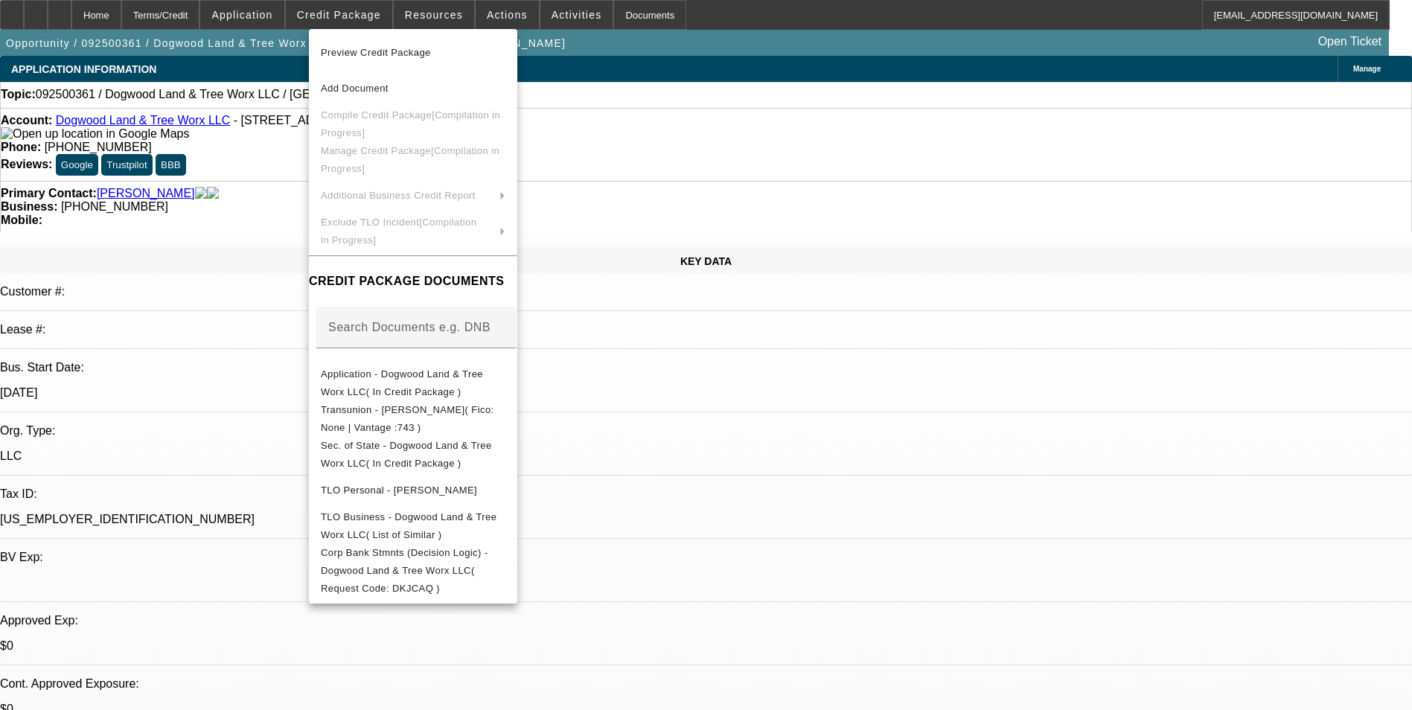
click at [259, 249] on div at bounding box center [706, 355] width 1412 height 710
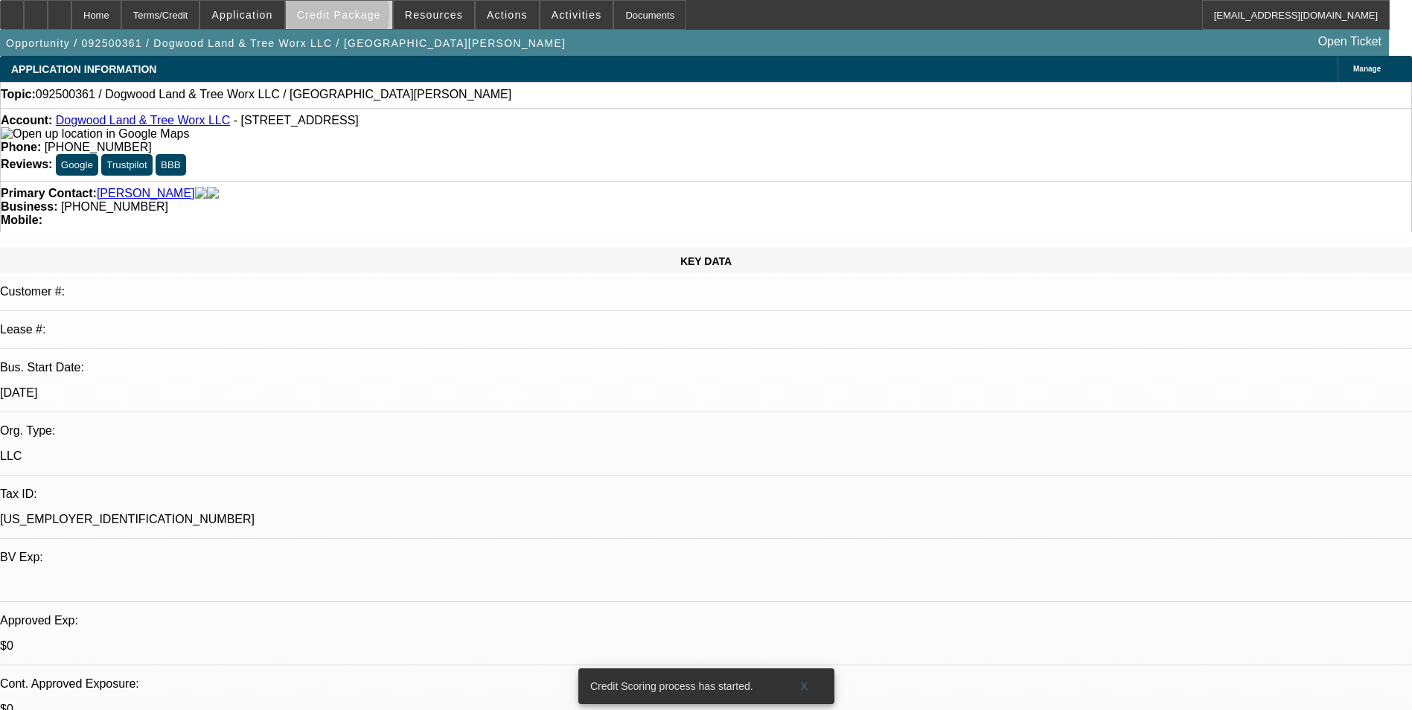
click at [360, 18] on span "Credit Package" at bounding box center [339, 15] width 84 height 12
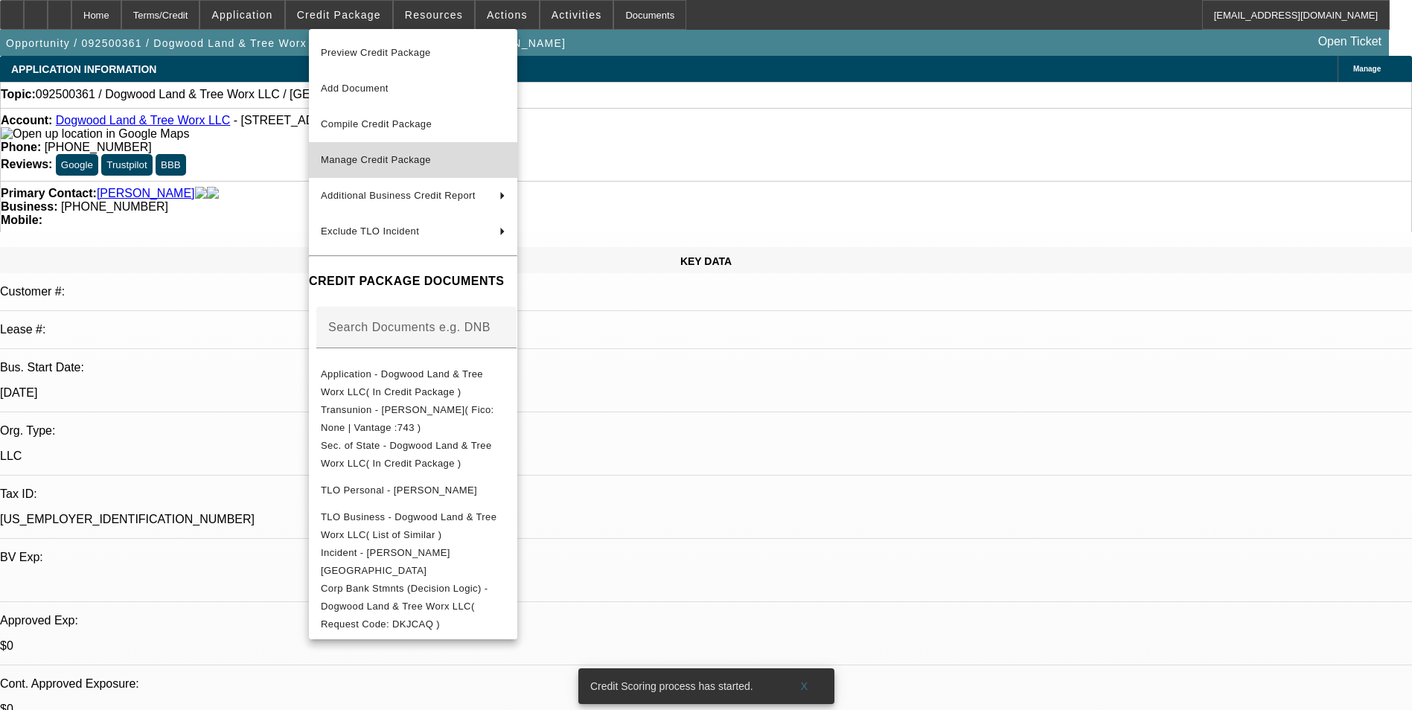
click at [421, 146] on button "Manage Credit Package" at bounding box center [413, 160] width 208 height 36
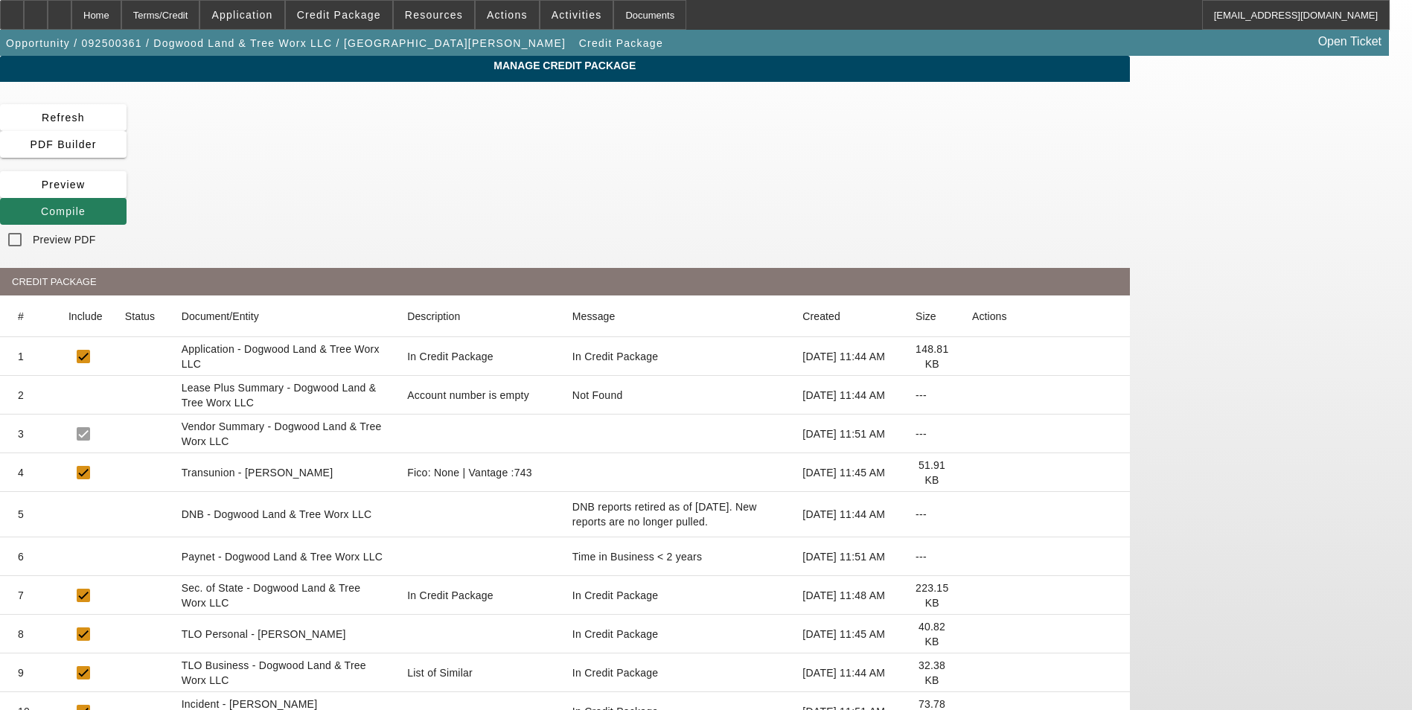
click at [126, 193] on span at bounding box center [63, 211] width 126 height 36
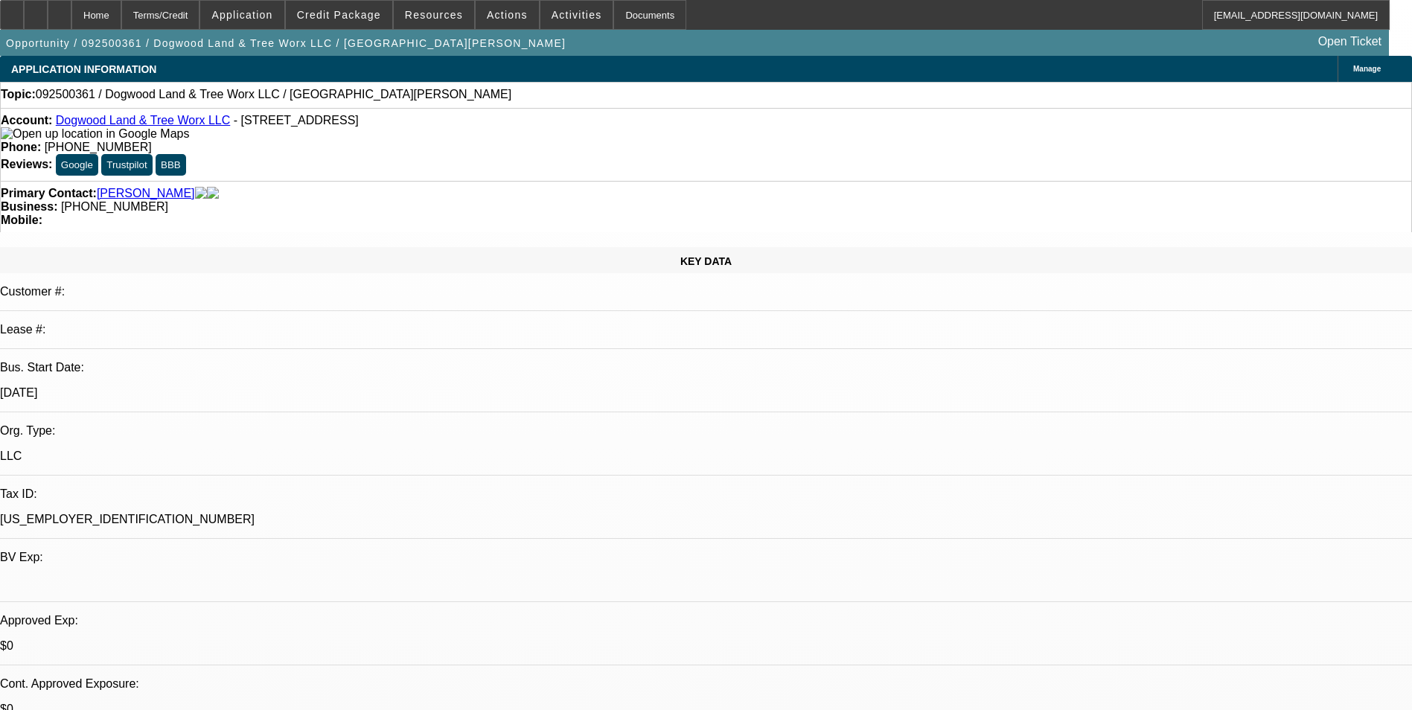
select select "0"
select select "2"
select select "0.1"
select select "4"
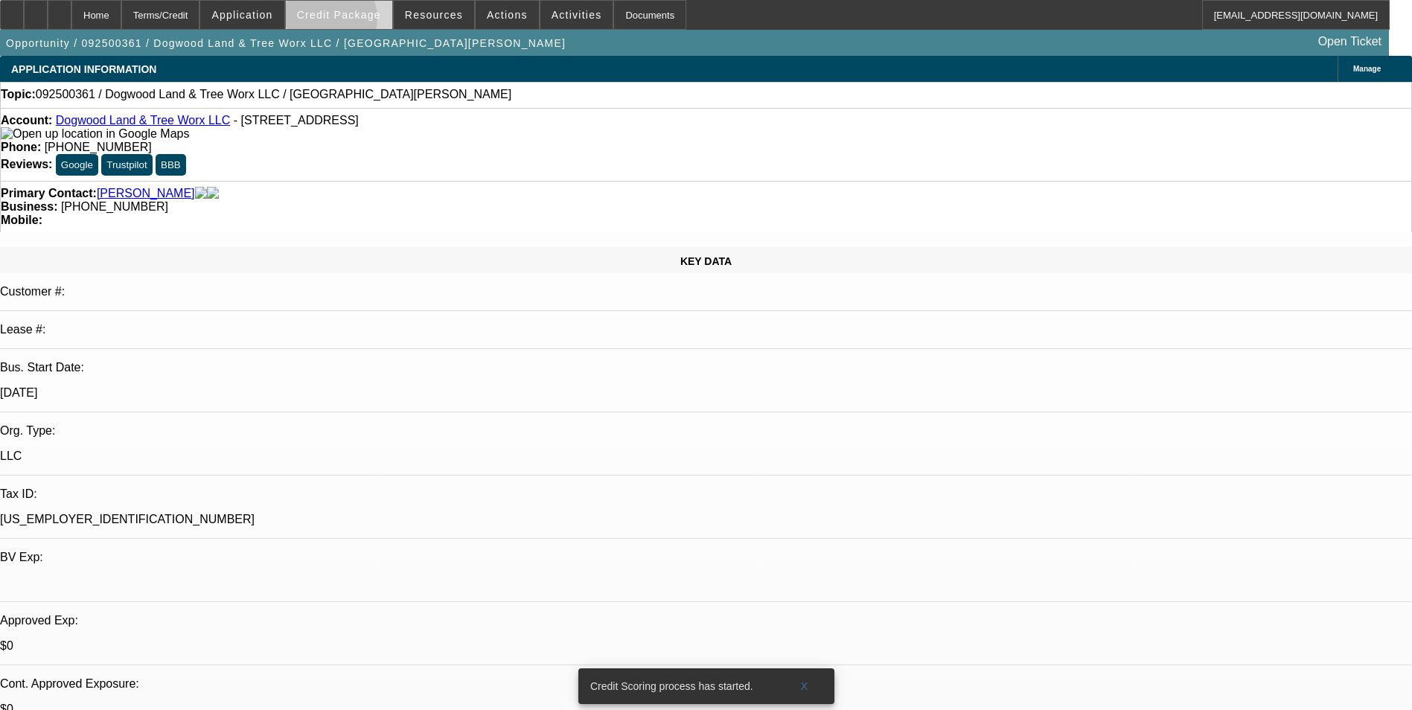
click at [351, 22] on span at bounding box center [339, 15] width 106 height 36
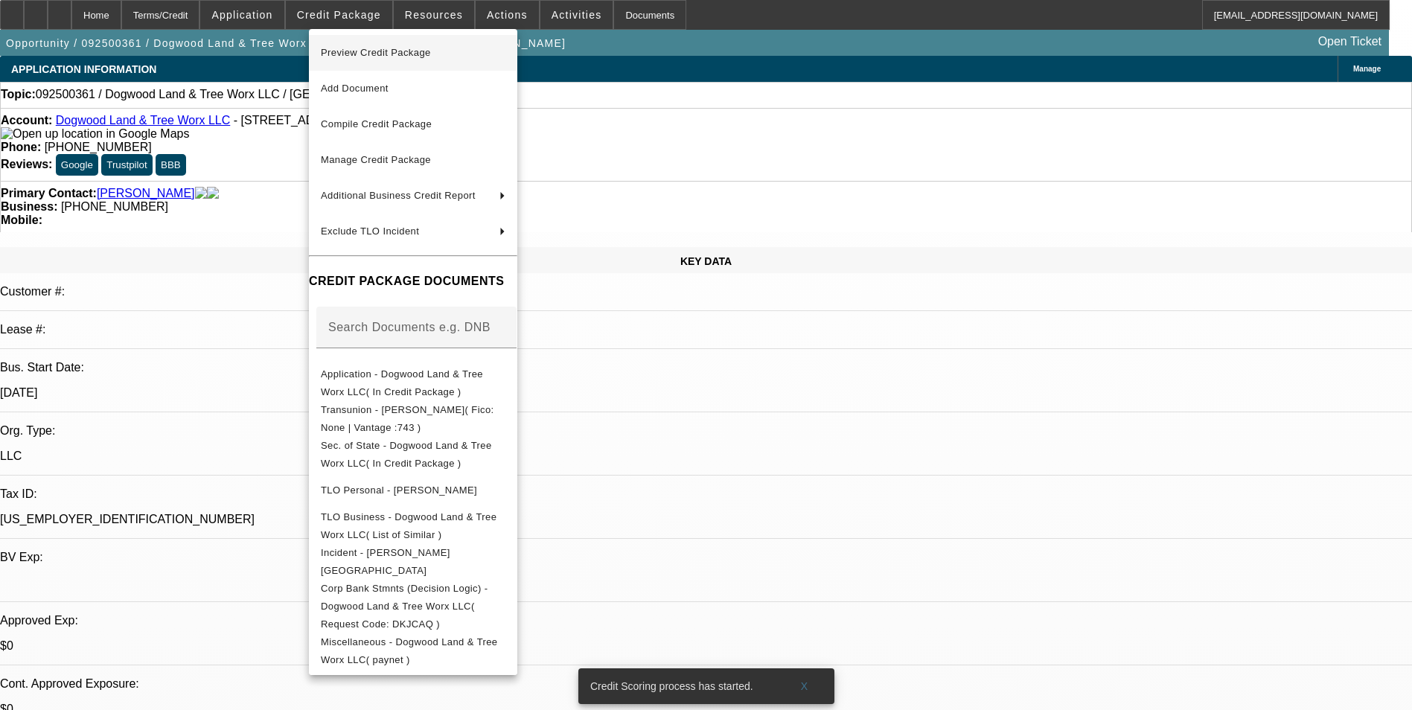
click at [368, 51] on span "Preview Credit Package" at bounding box center [376, 52] width 110 height 11
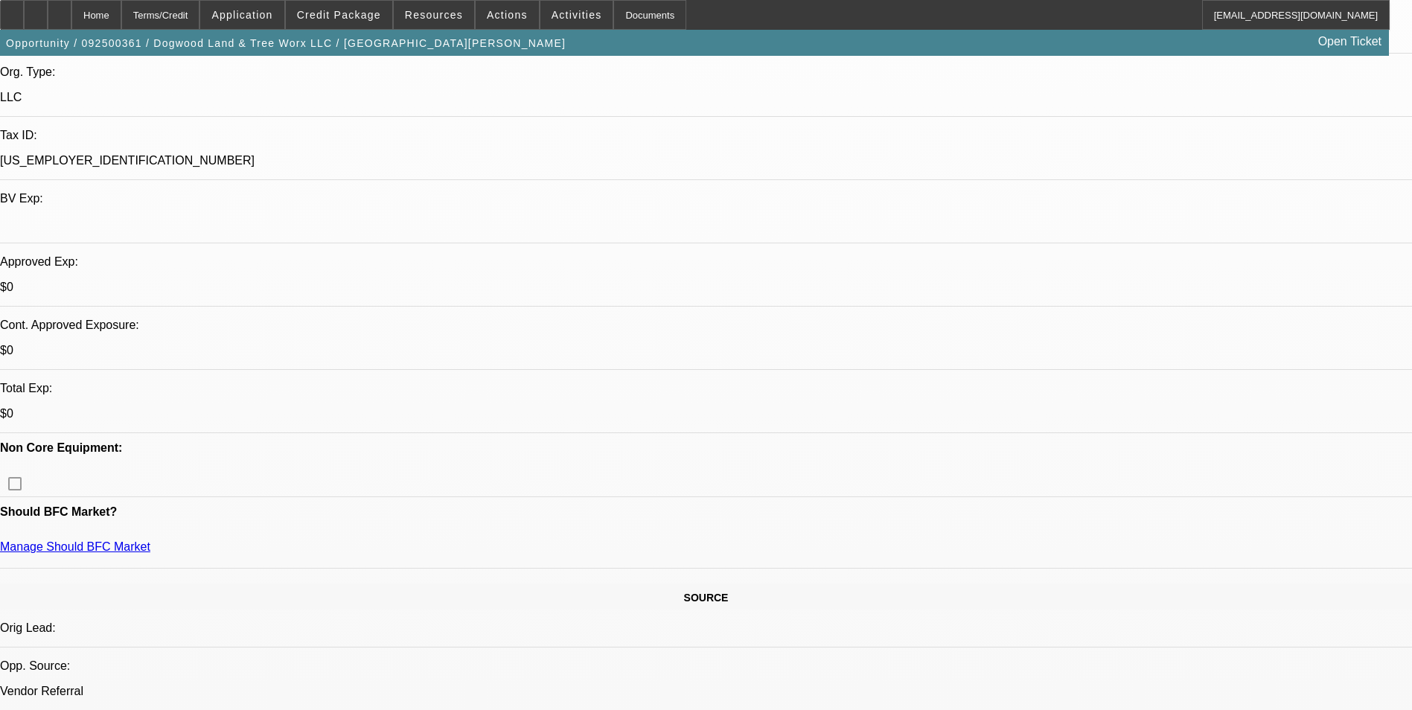
scroll to position [223, 0]
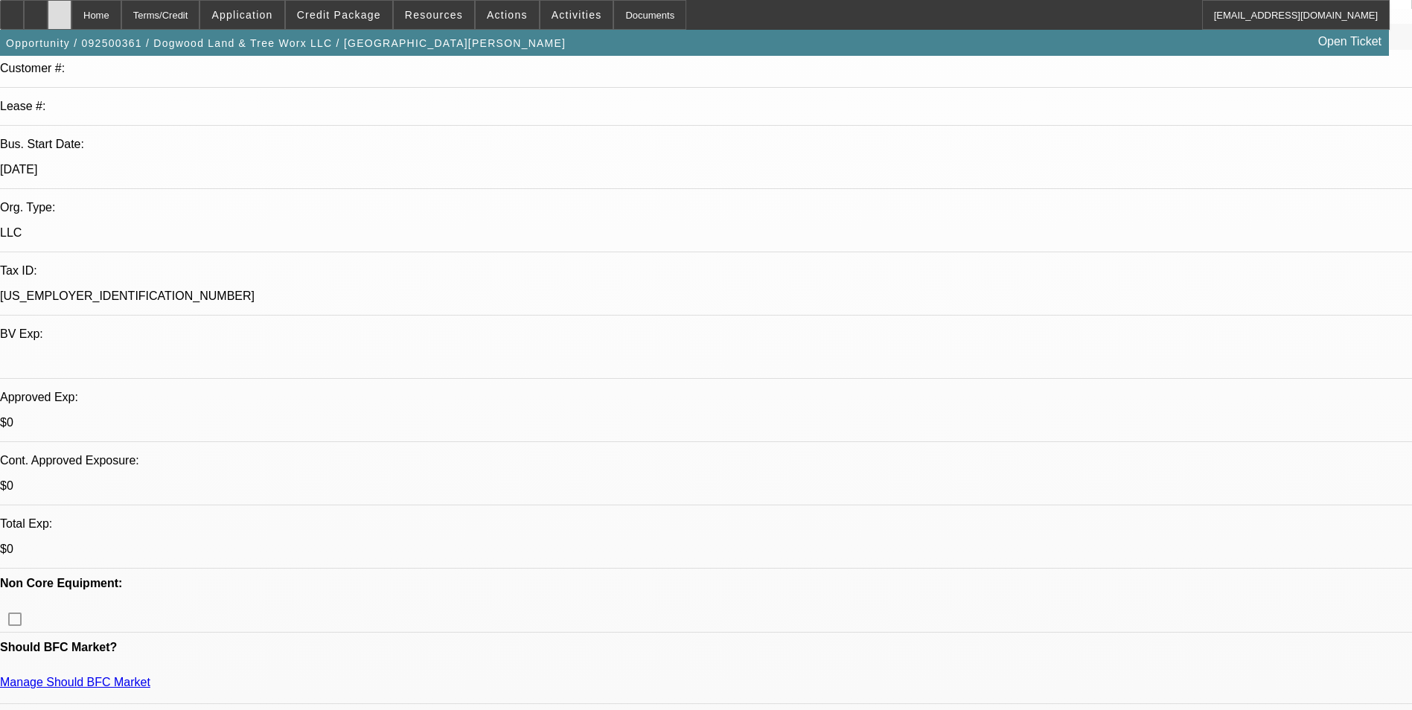
click at [71, 25] on div at bounding box center [60, 15] width 24 height 30
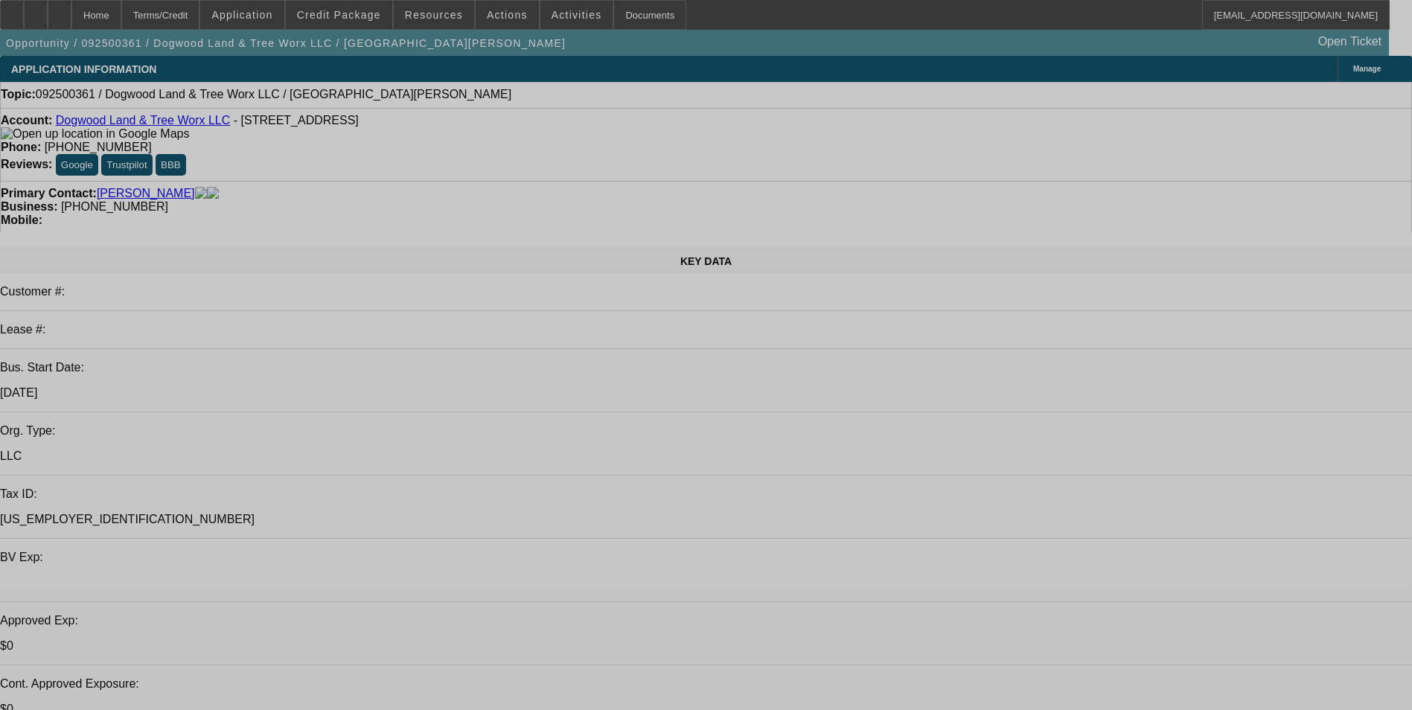
select select "0"
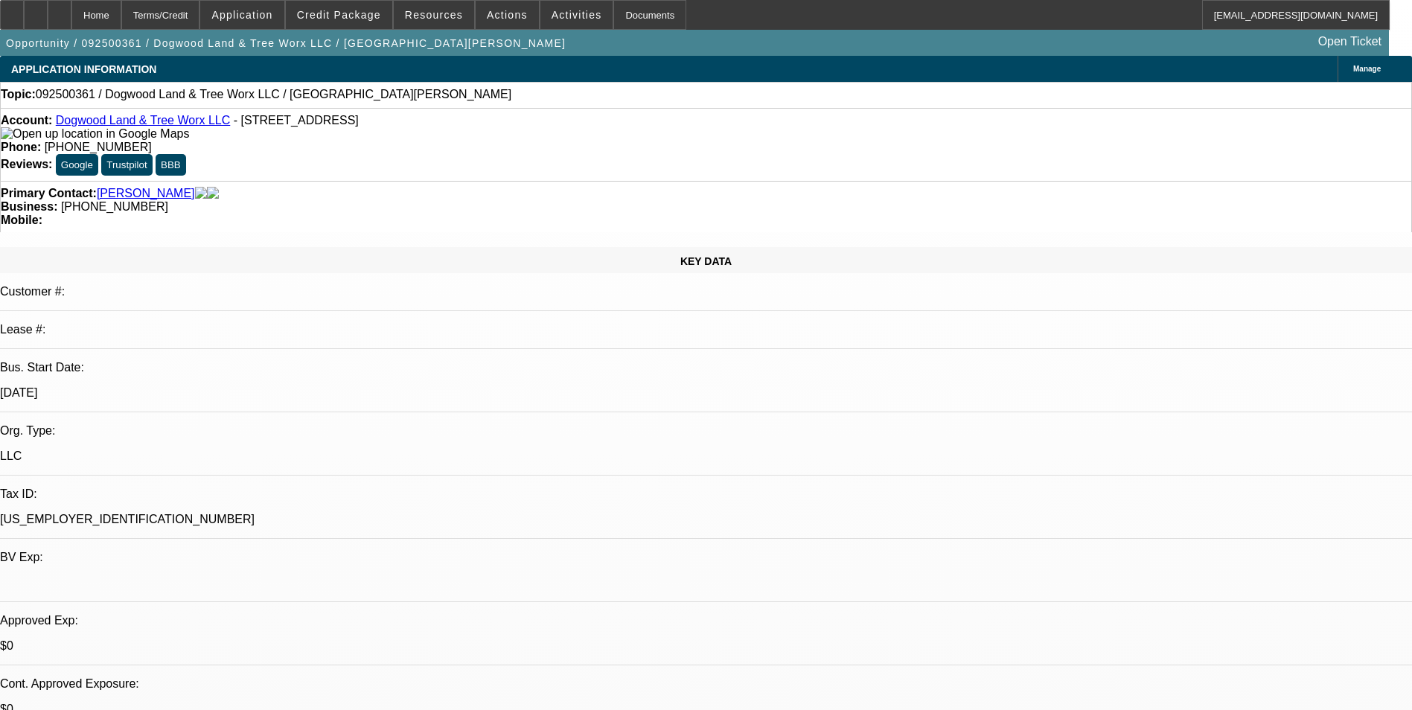
select select "2"
select select "0.1"
select select "4"
click at [159, 124] on link "Dogwood Land & Tree Worx LLC" at bounding box center [143, 120] width 175 height 13
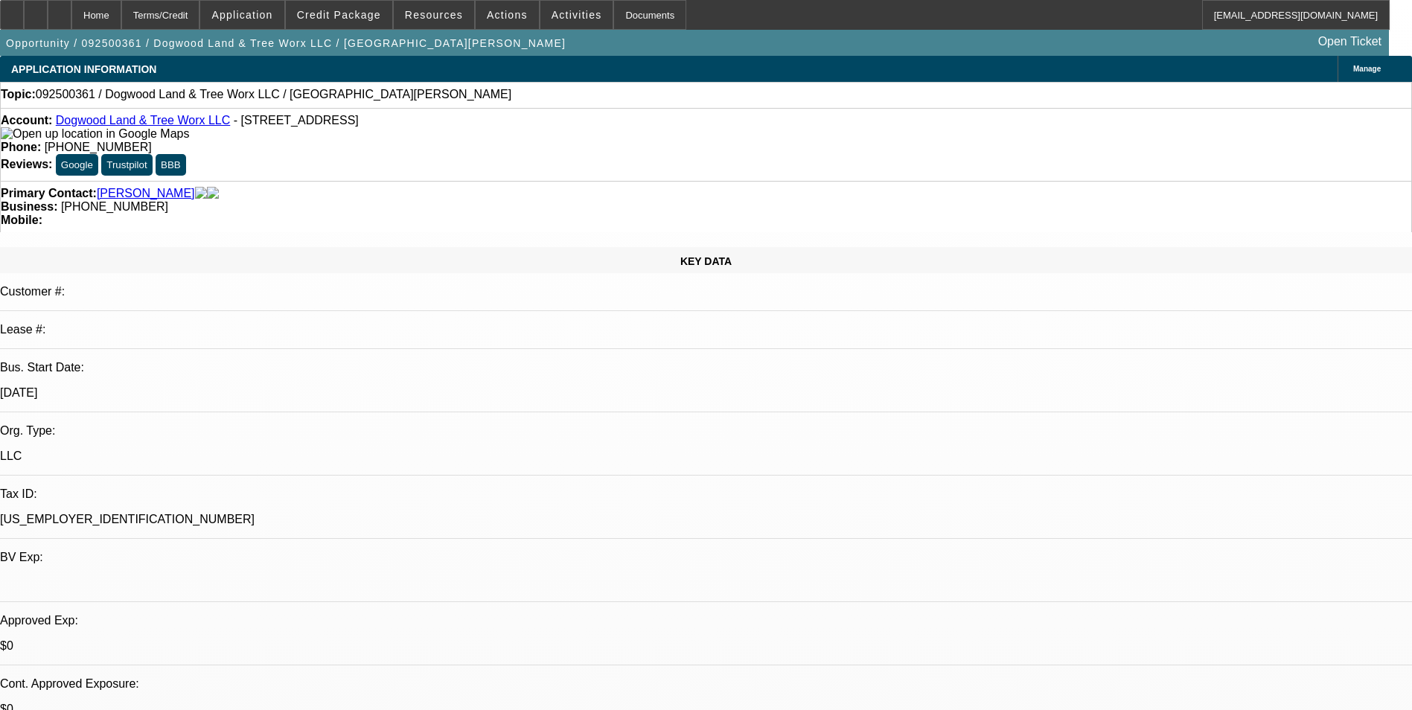
drag, startPoint x: 807, startPoint y: 430, endPoint x: 797, endPoint y: 444, distance: 17.6
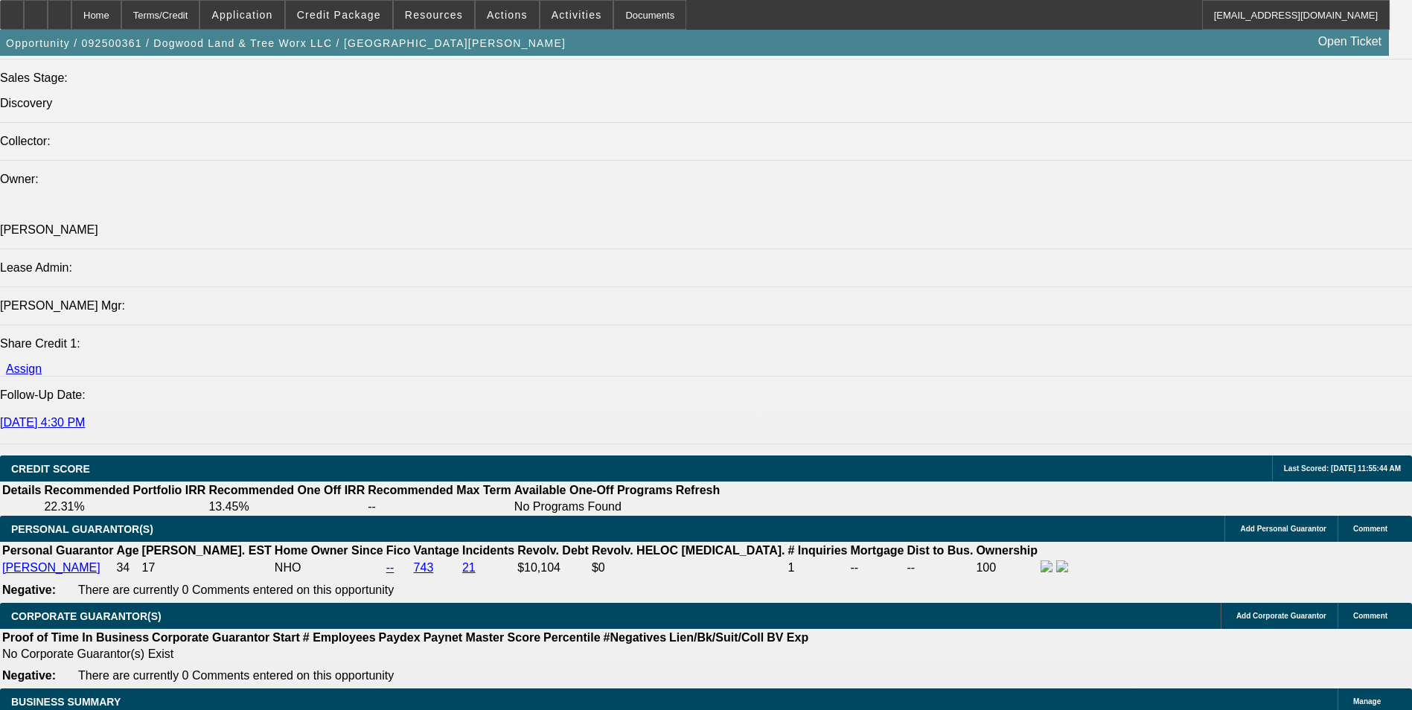
scroll to position [1935, 0]
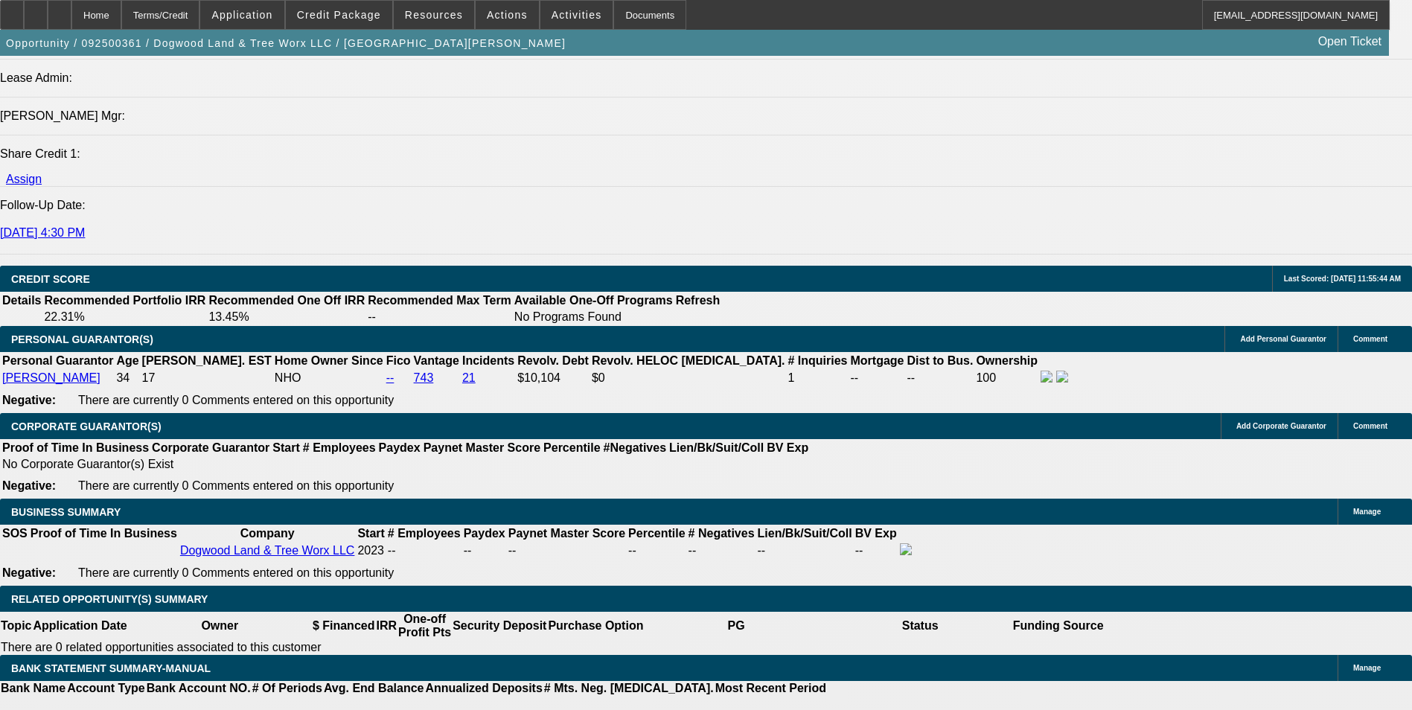
type input "$0.00"
type input "UNKNOWN"
drag, startPoint x: 293, startPoint y: 542, endPoint x: 347, endPoint y: 538, distance: 53.7
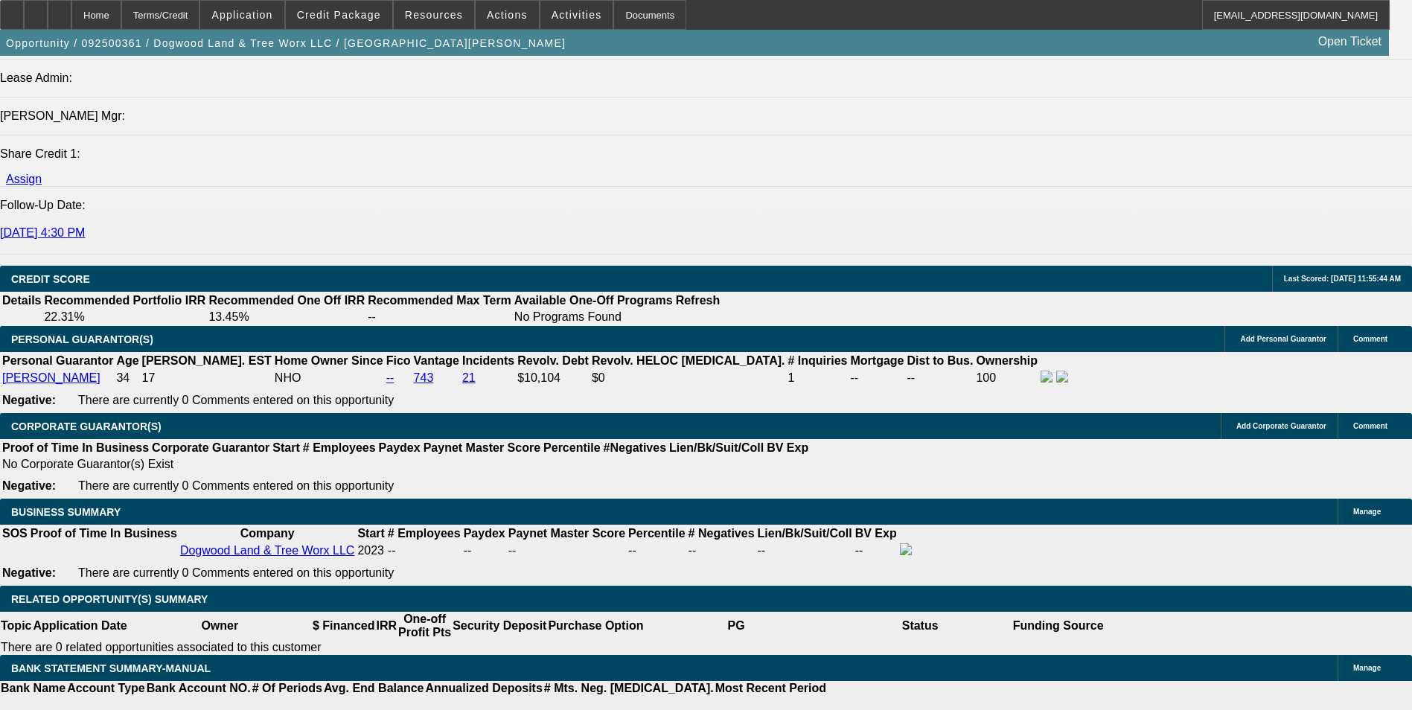
type input "60"
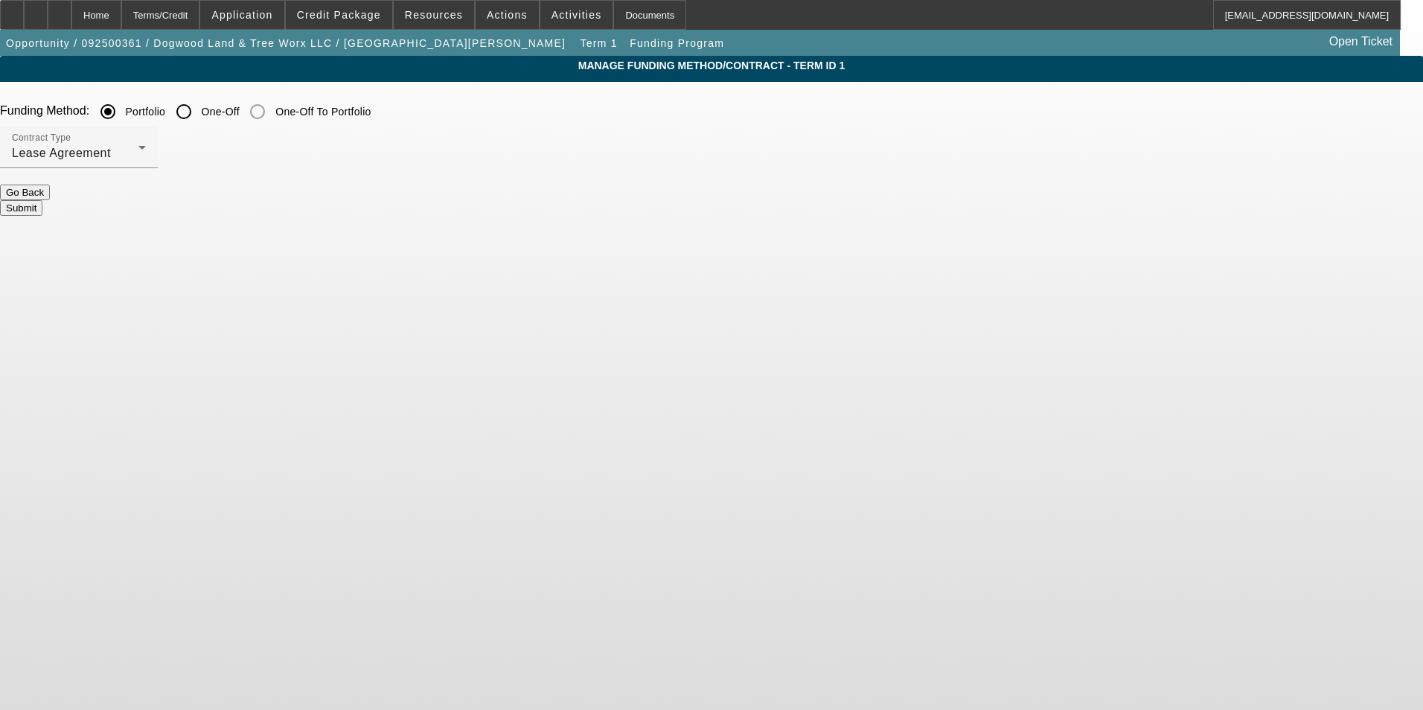
click at [199, 114] on input "One-Off" at bounding box center [184, 112] width 30 height 30
radio input "true"
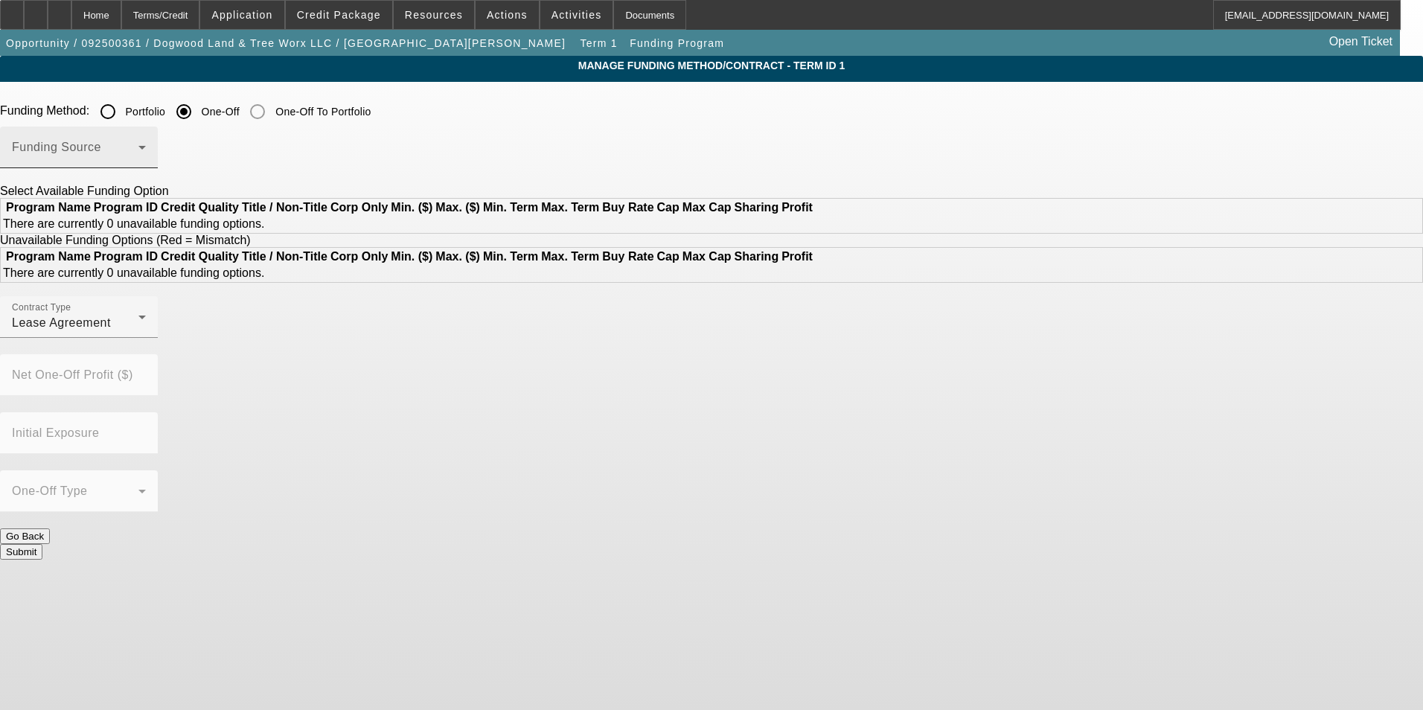
click at [138, 146] on span at bounding box center [75, 153] width 126 height 18
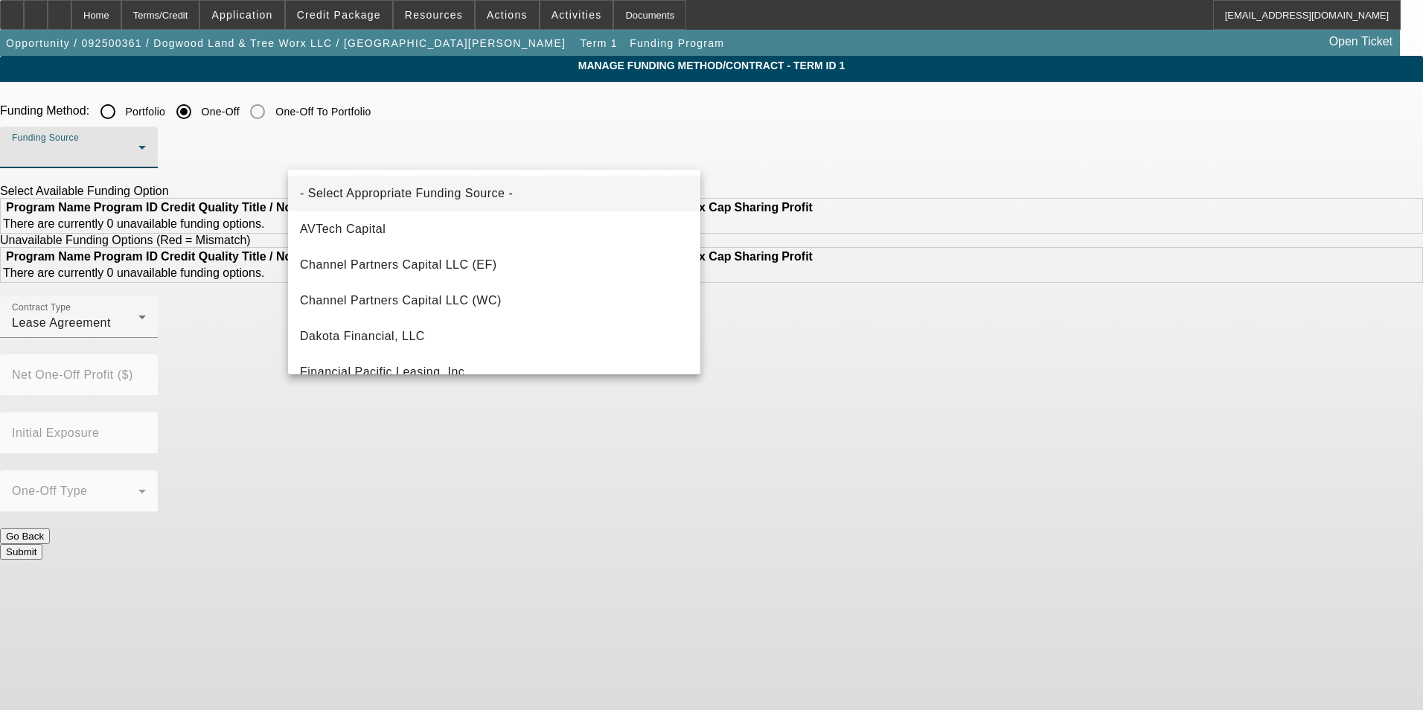
click at [185, 229] on div at bounding box center [711, 355] width 1423 height 710
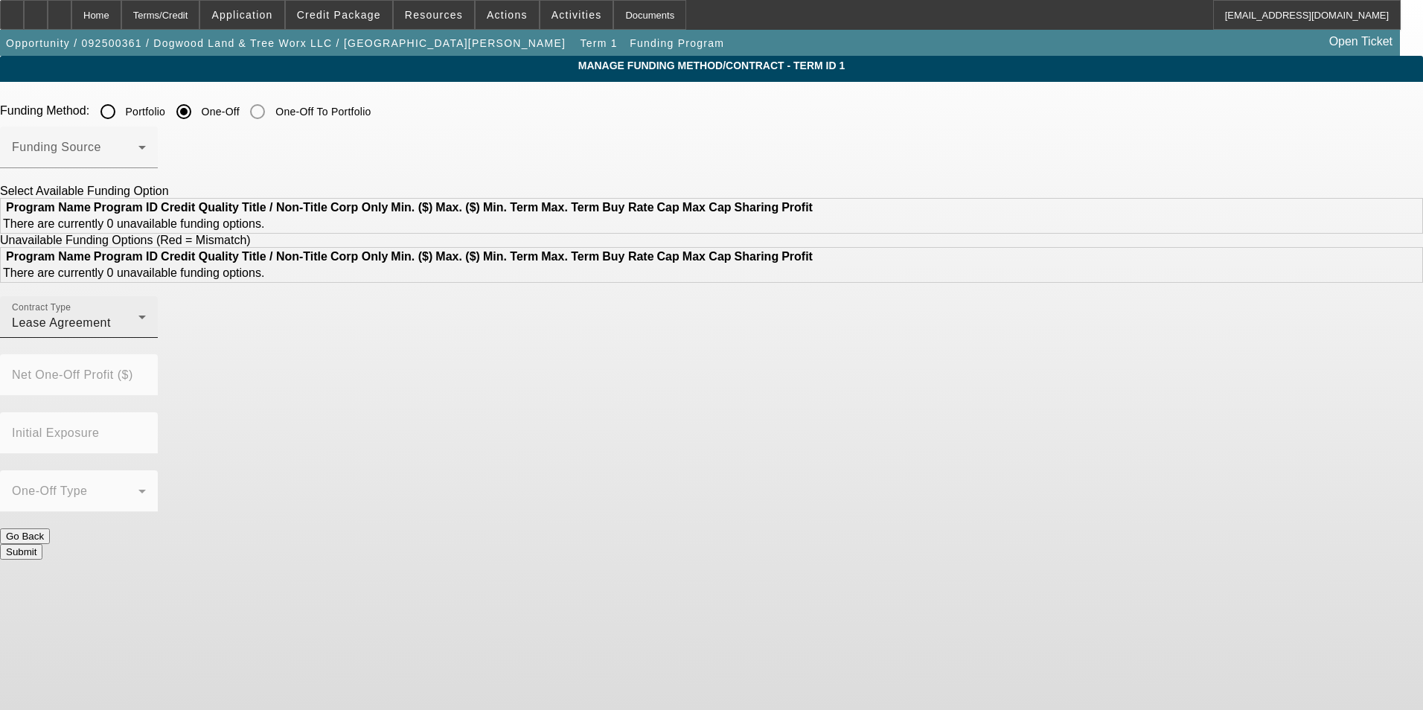
click at [138, 332] on div "Lease Agreement" at bounding box center [75, 323] width 126 height 18
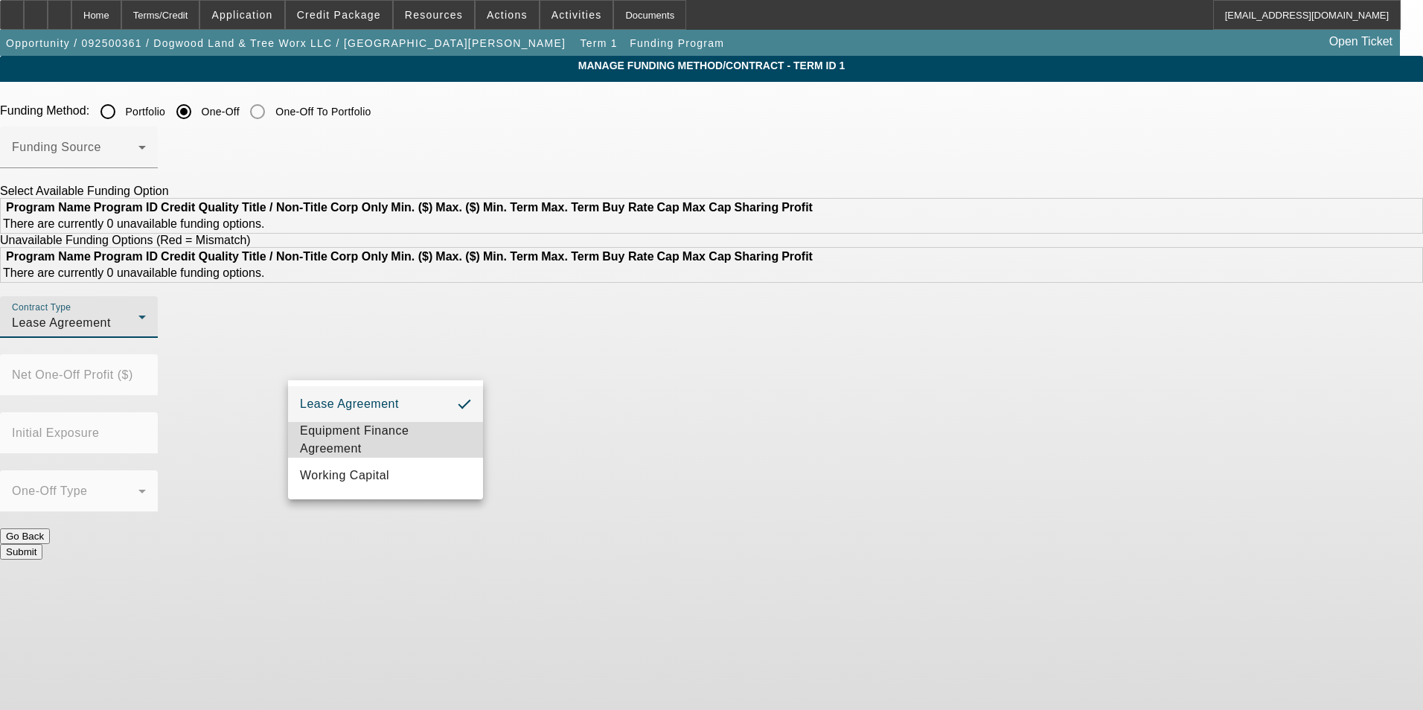
click at [386, 424] on mat-option "Equipment Finance Agreement" at bounding box center [385, 440] width 195 height 36
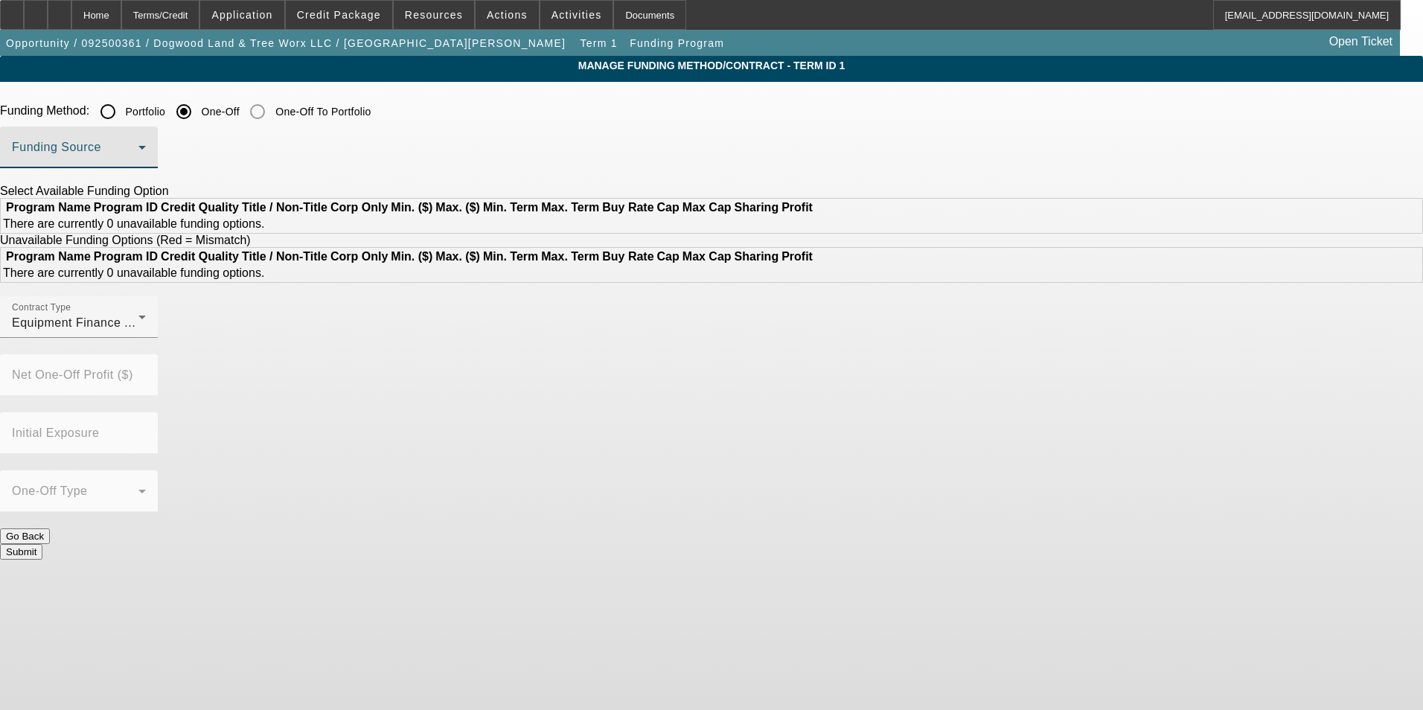
click at [146, 145] on mat-select at bounding box center [79, 153] width 134 height 18
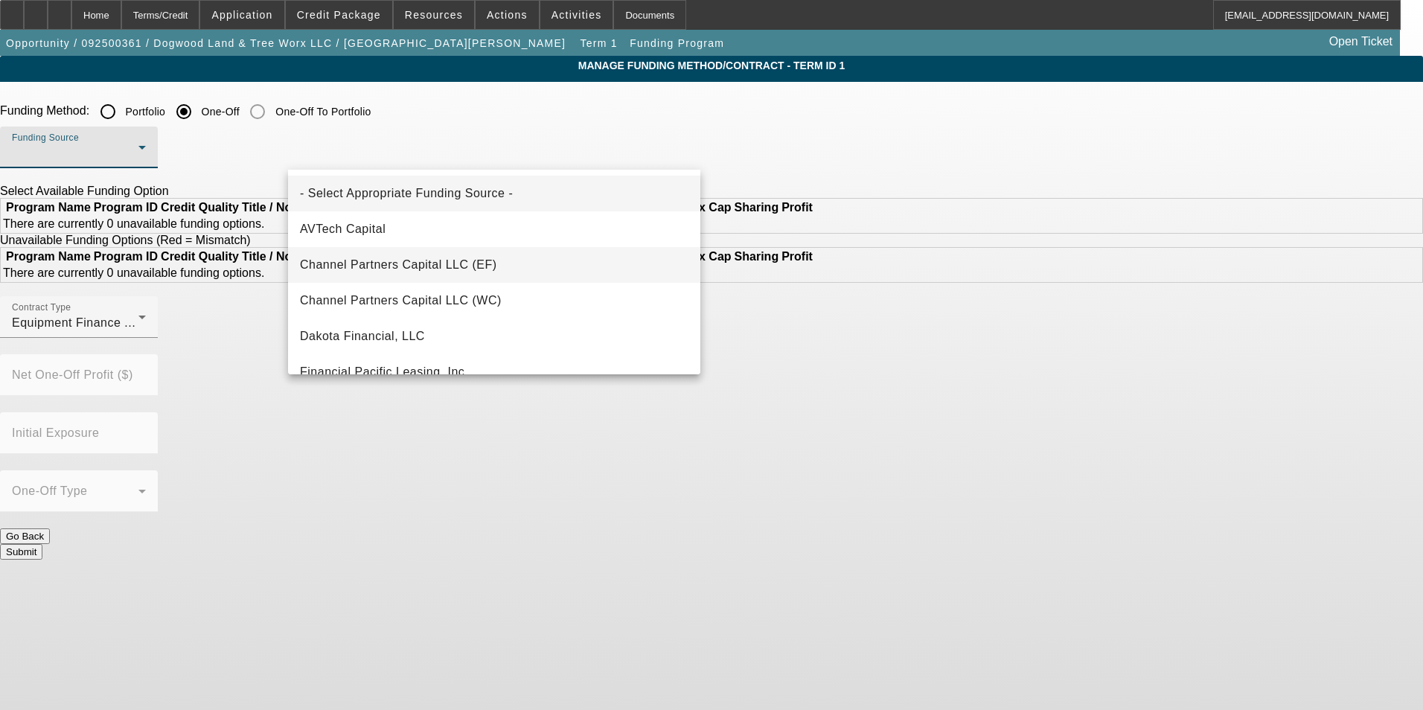
click at [479, 269] on span "Channel Partners Capital LLC (EF)" at bounding box center [398, 265] width 197 height 18
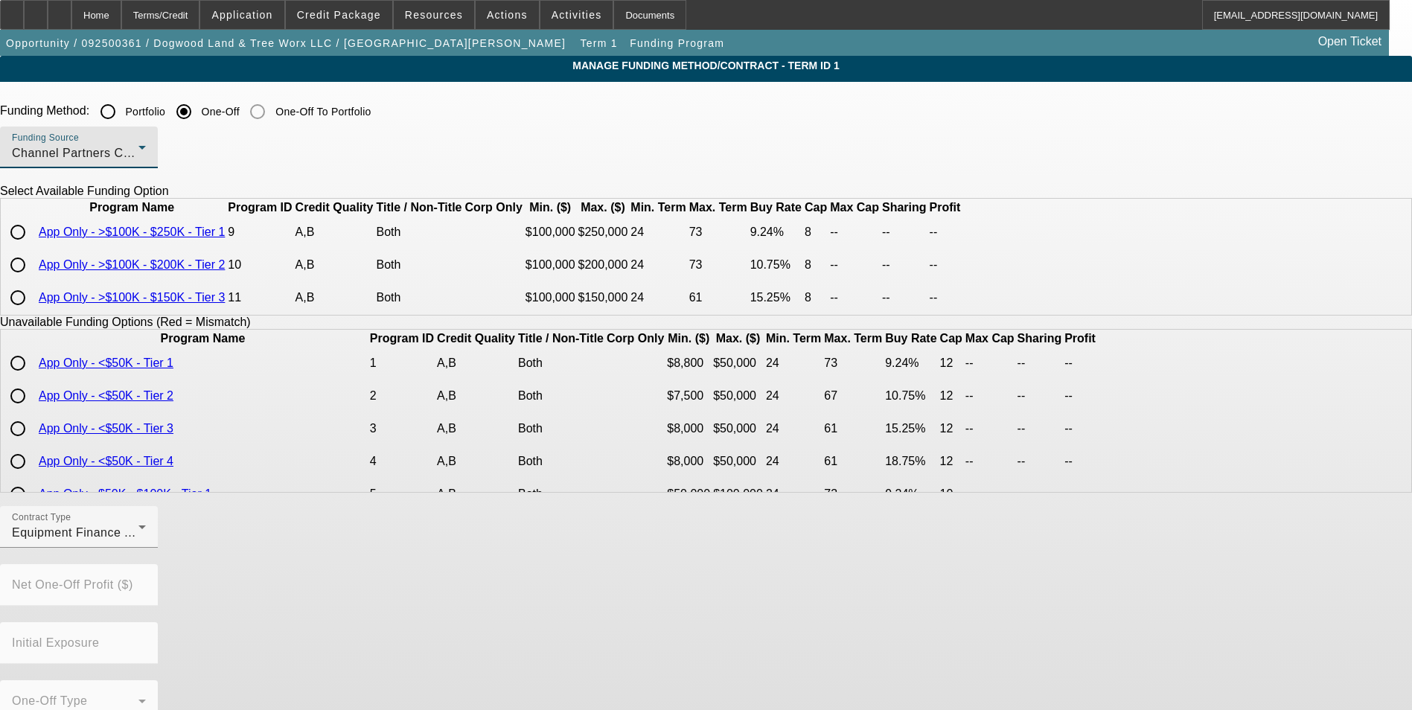
click at [33, 247] on input "radio" at bounding box center [18, 232] width 30 height 30
radio input "true"
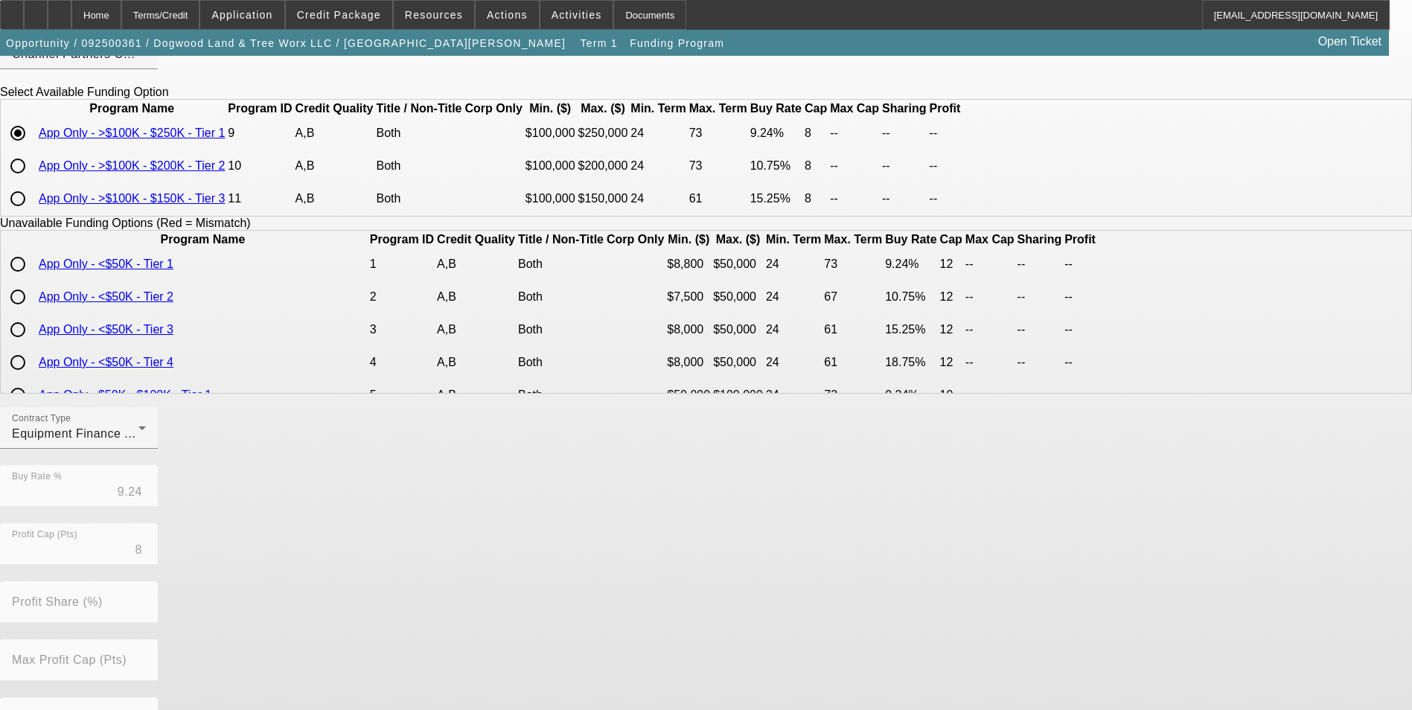
scroll to position [295, 0]
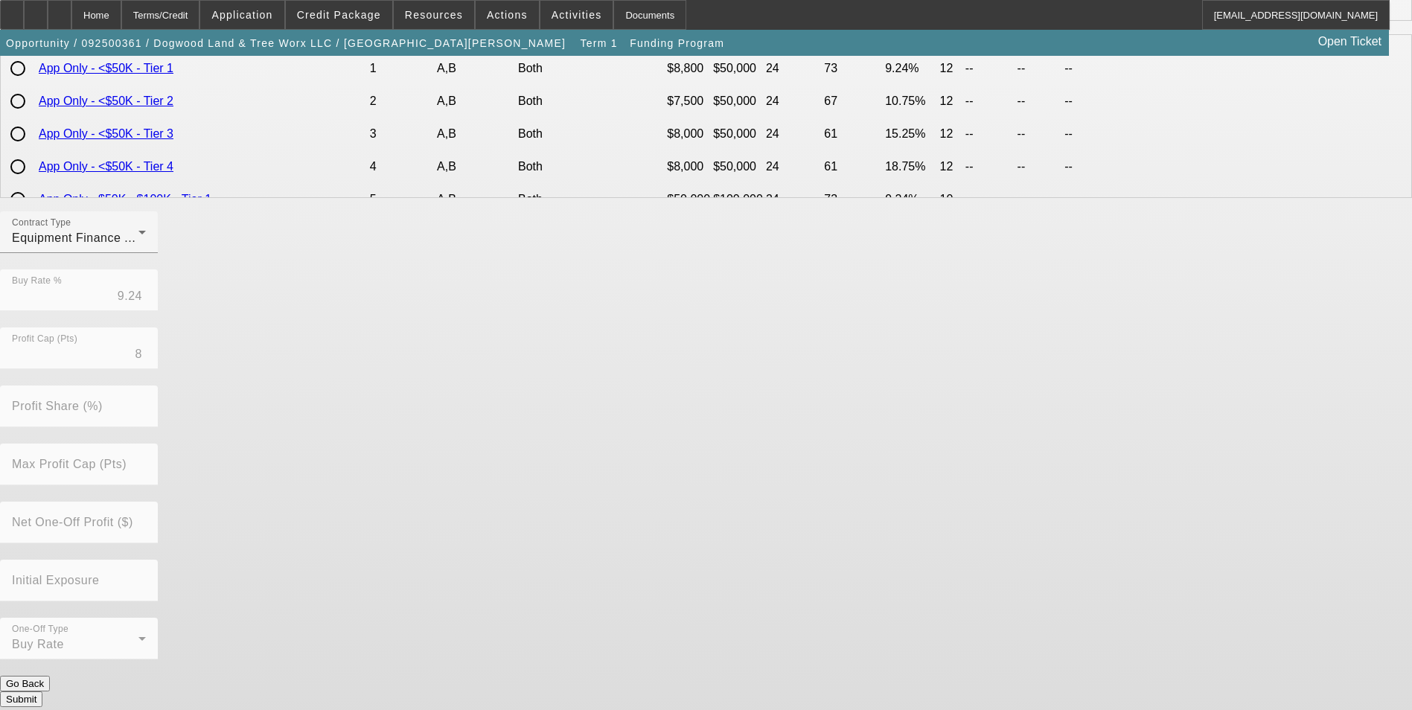
click at [42, 691] on button "Submit" at bounding box center [21, 699] width 42 height 16
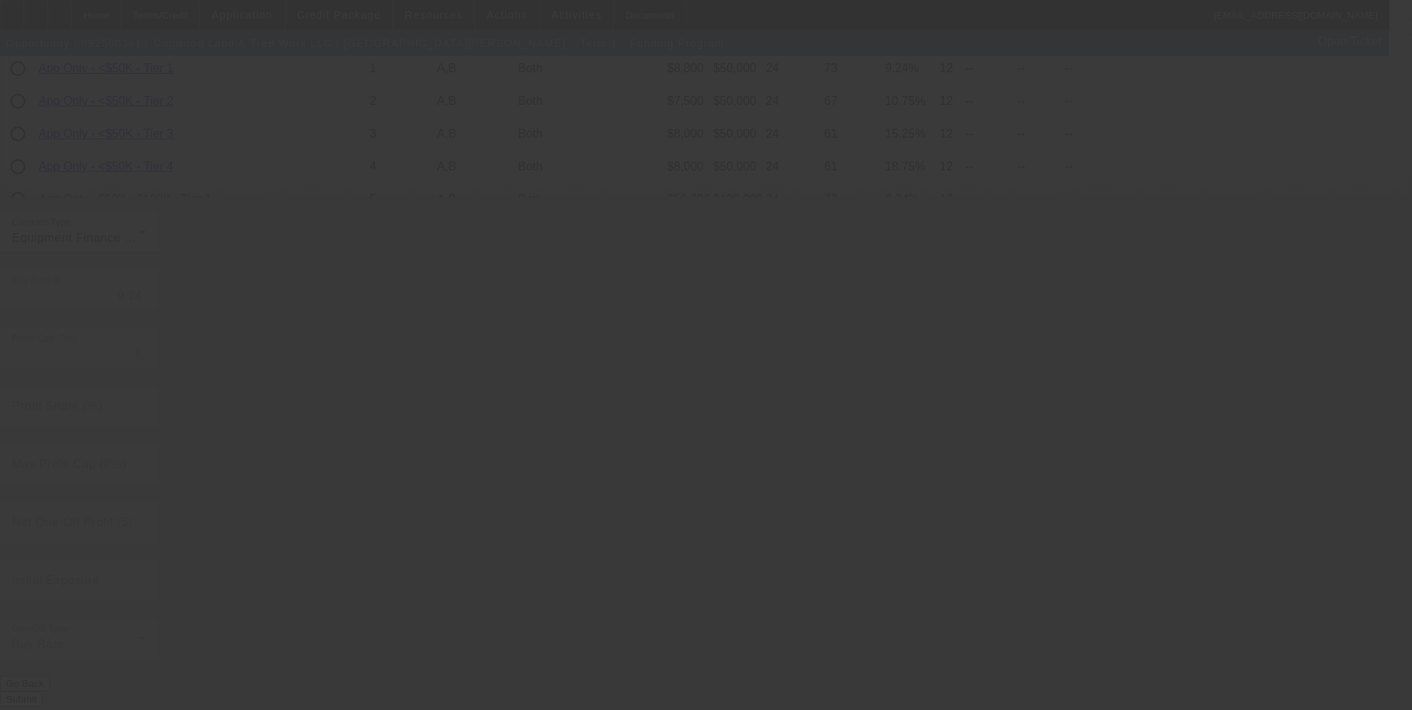
radio input "true"
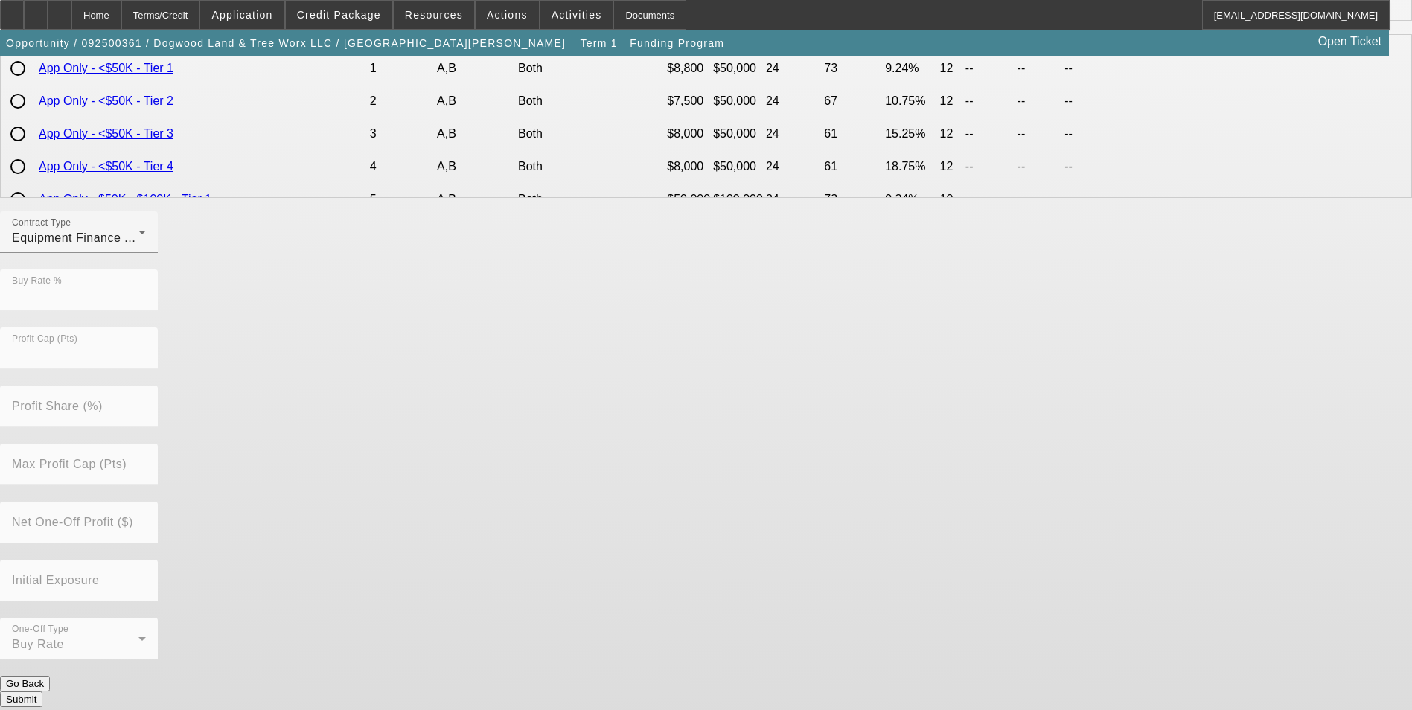
scroll to position [0, 0]
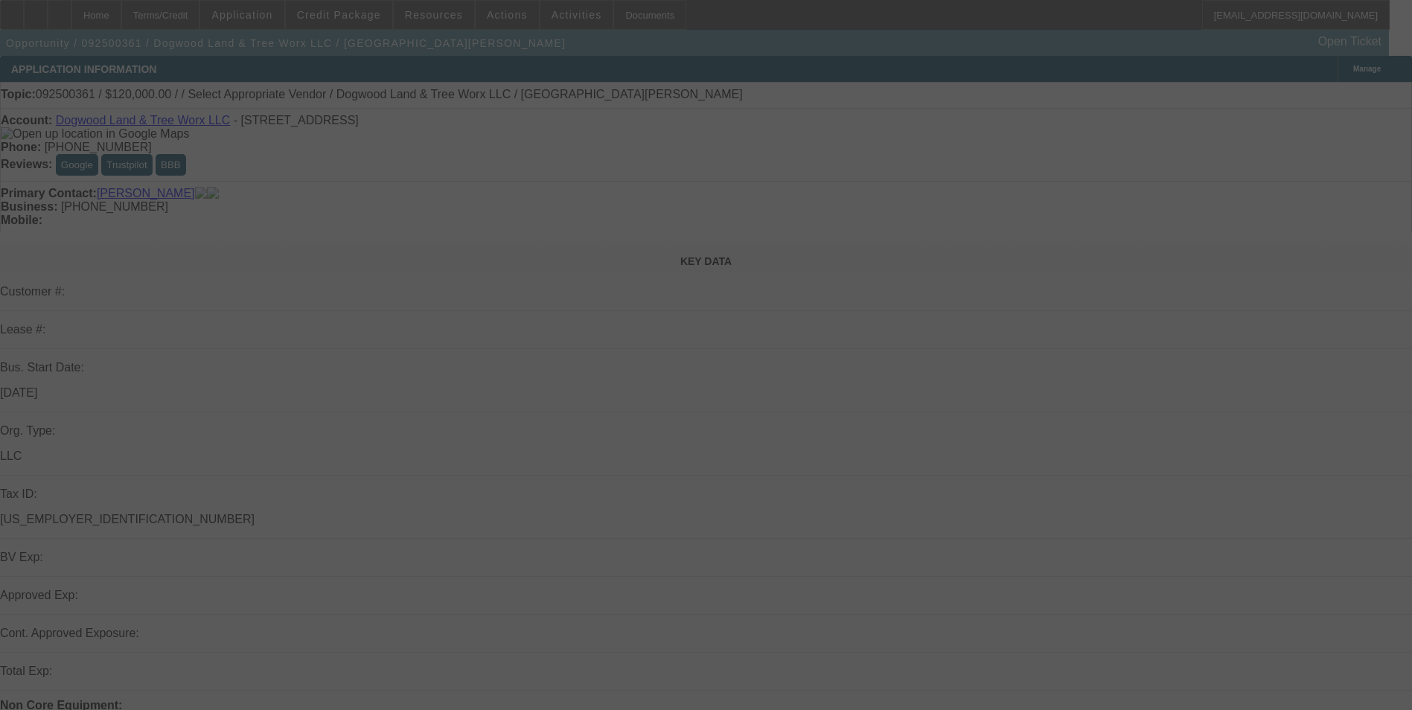
select select "0"
select select "2"
select select "0"
select select "6"
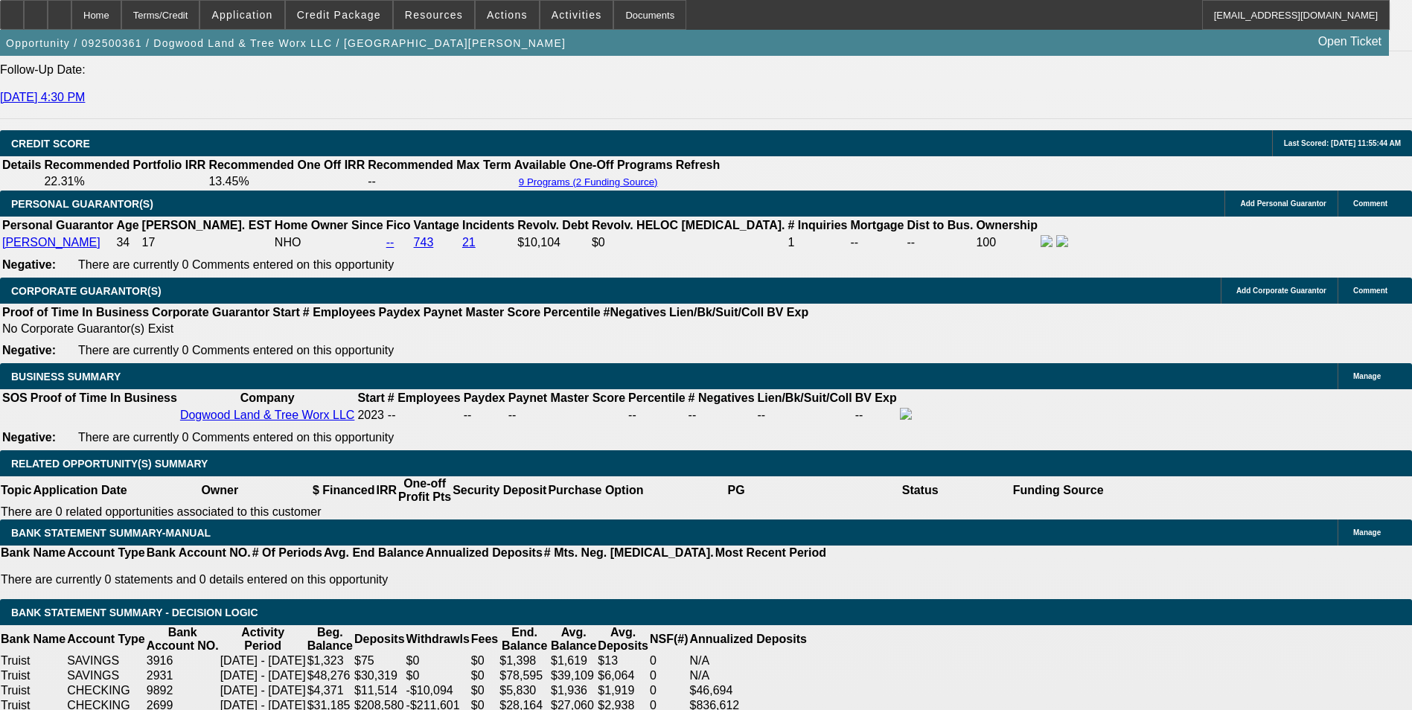
scroll to position [2084, 0]
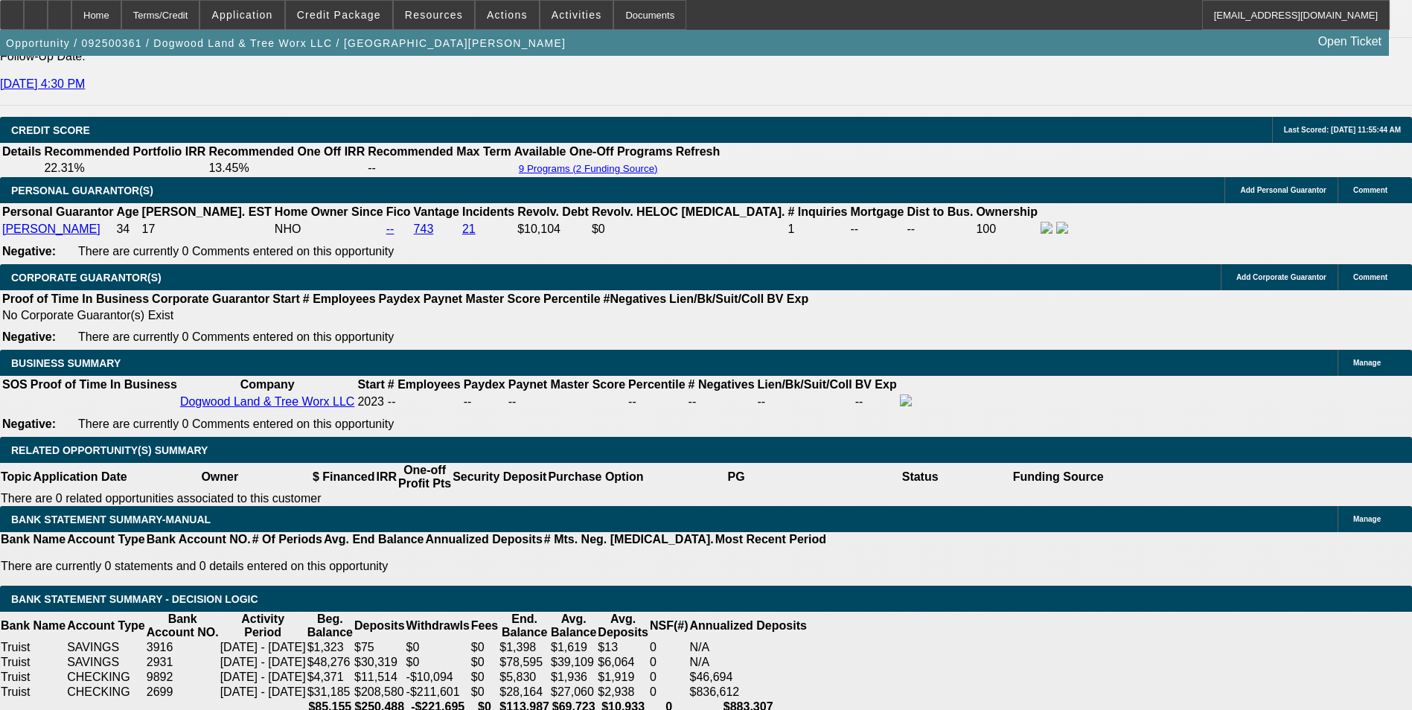
type input "1"
type input "$4,102.50"
type input "$2,051.25"
type input "11."
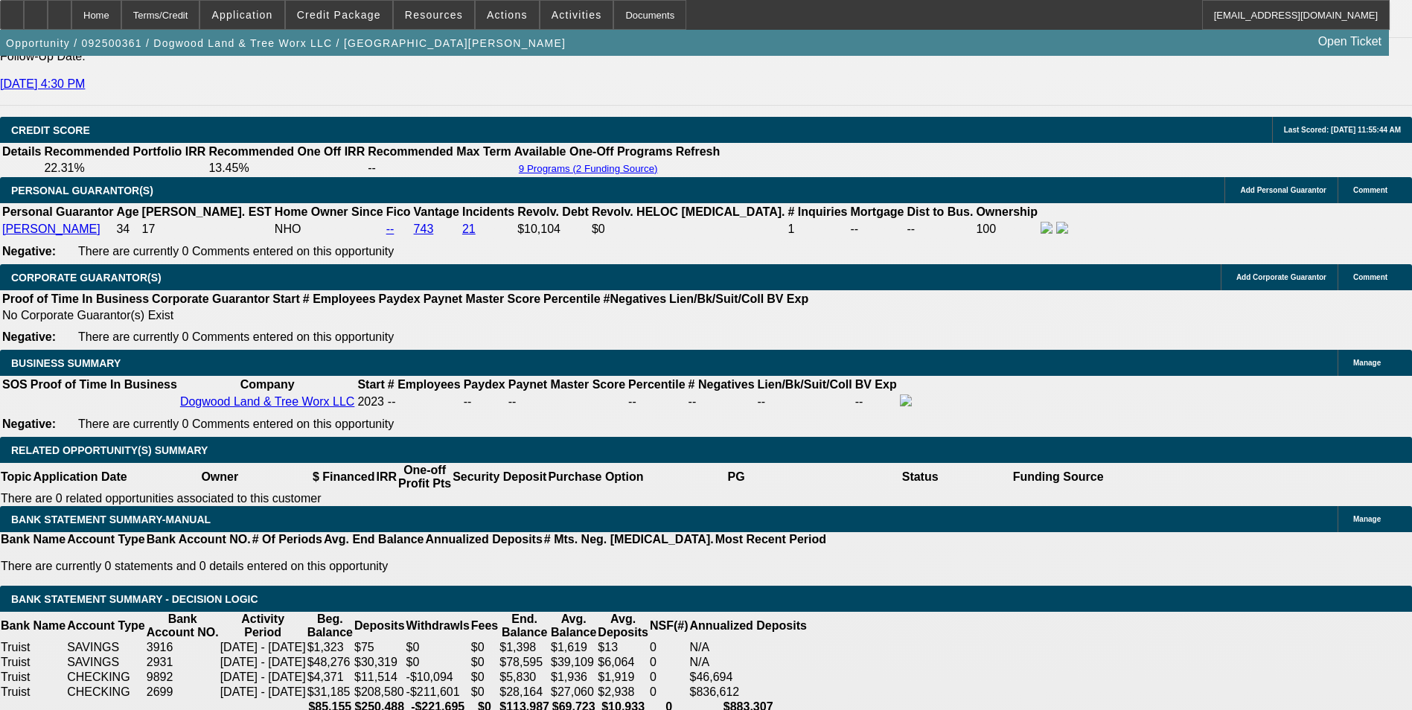
type input "$5,218.18"
type input "$2,609.09"
type input "11.9"
type input "$5,326.54"
type input "$2,663.27"
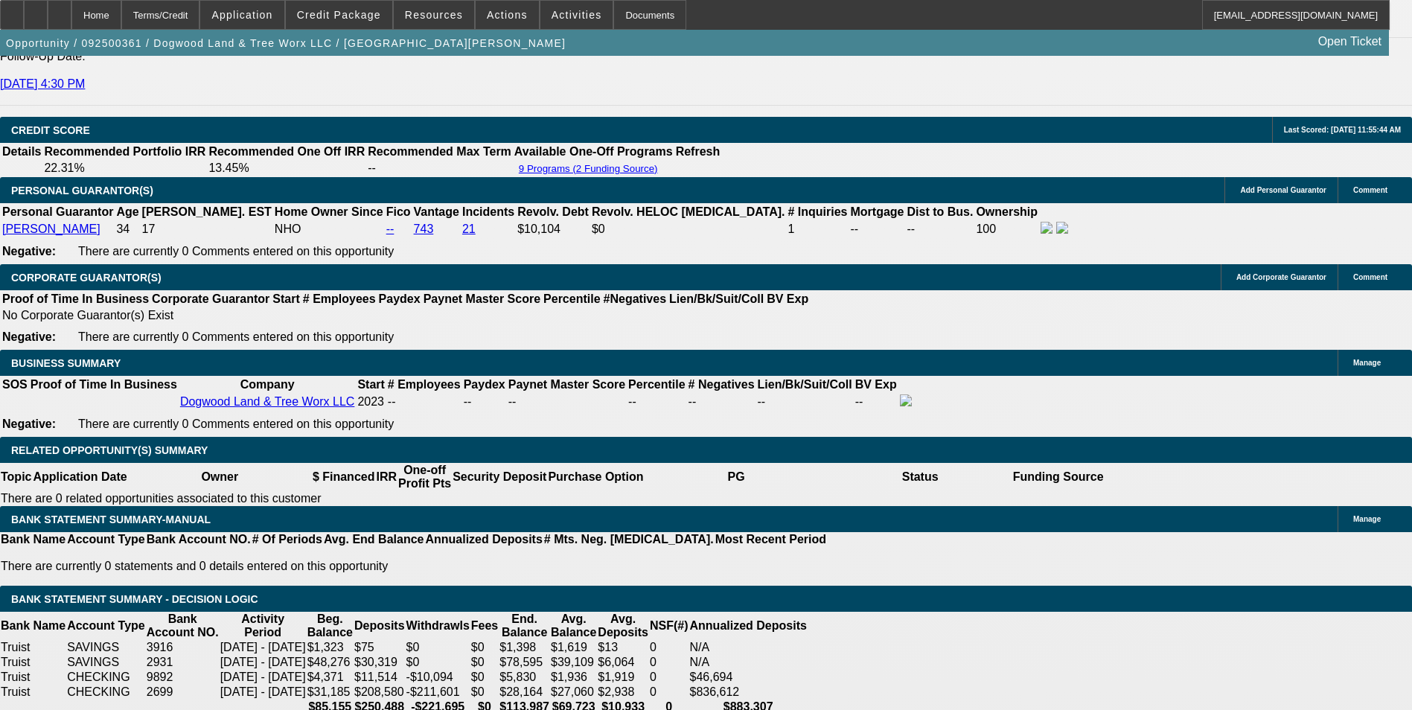
type input "11.9"
select select "0"
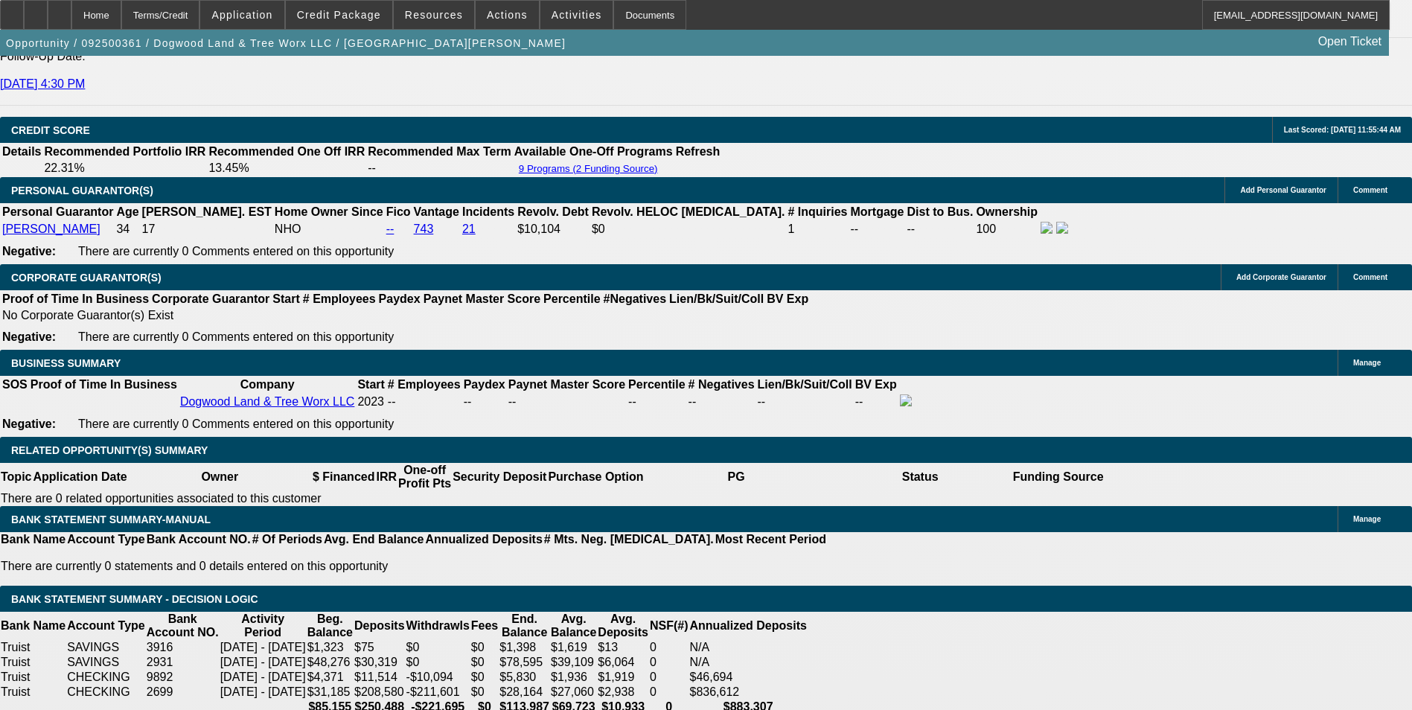
scroll to position [0, 0]
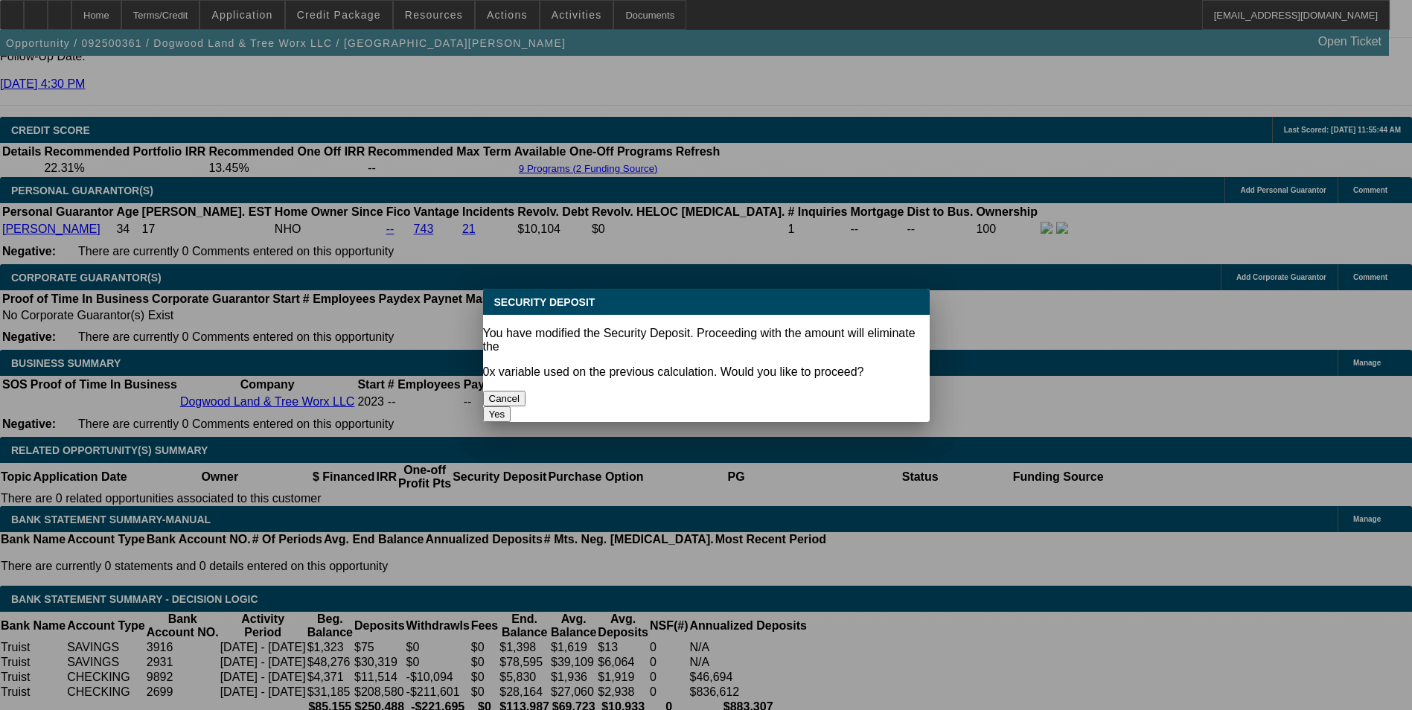
click at [511, 406] on button "Yes" at bounding box center [497, 414] width 28 height 16
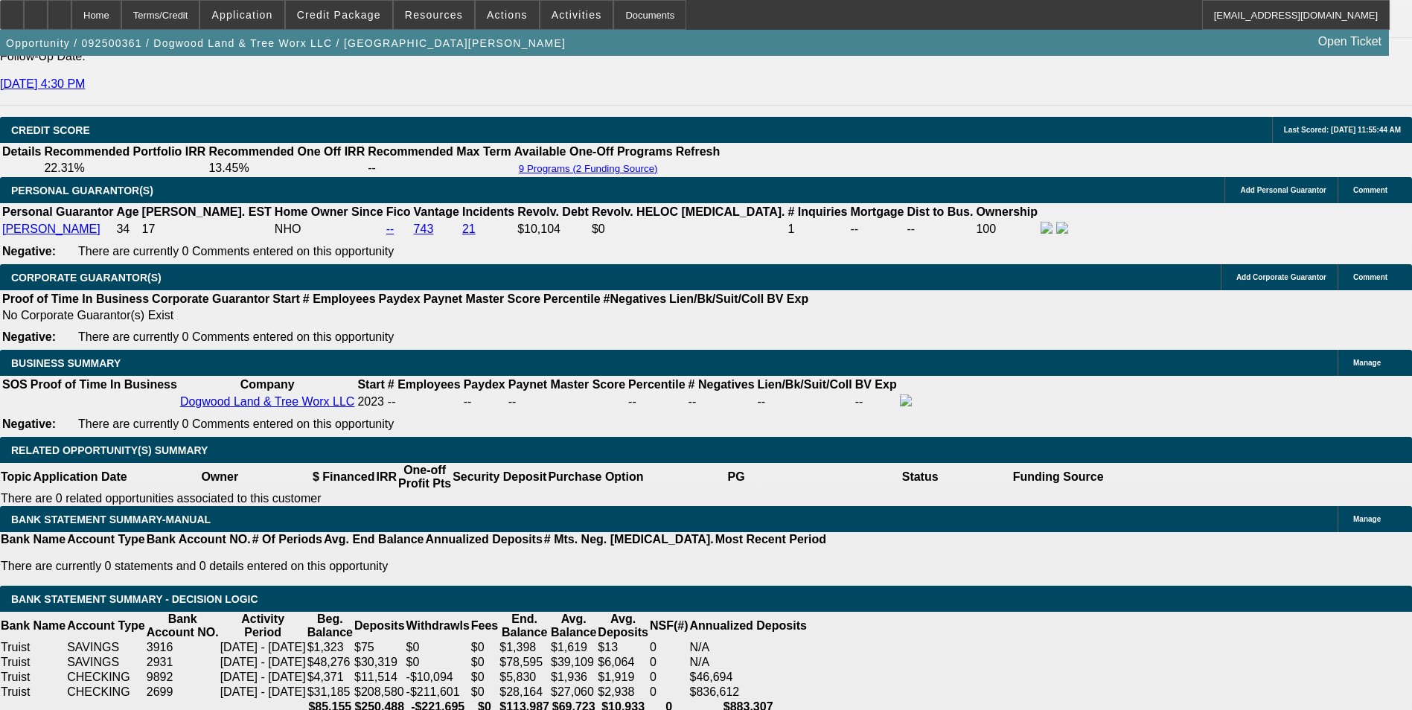
type input "$0.00"
select select "1"
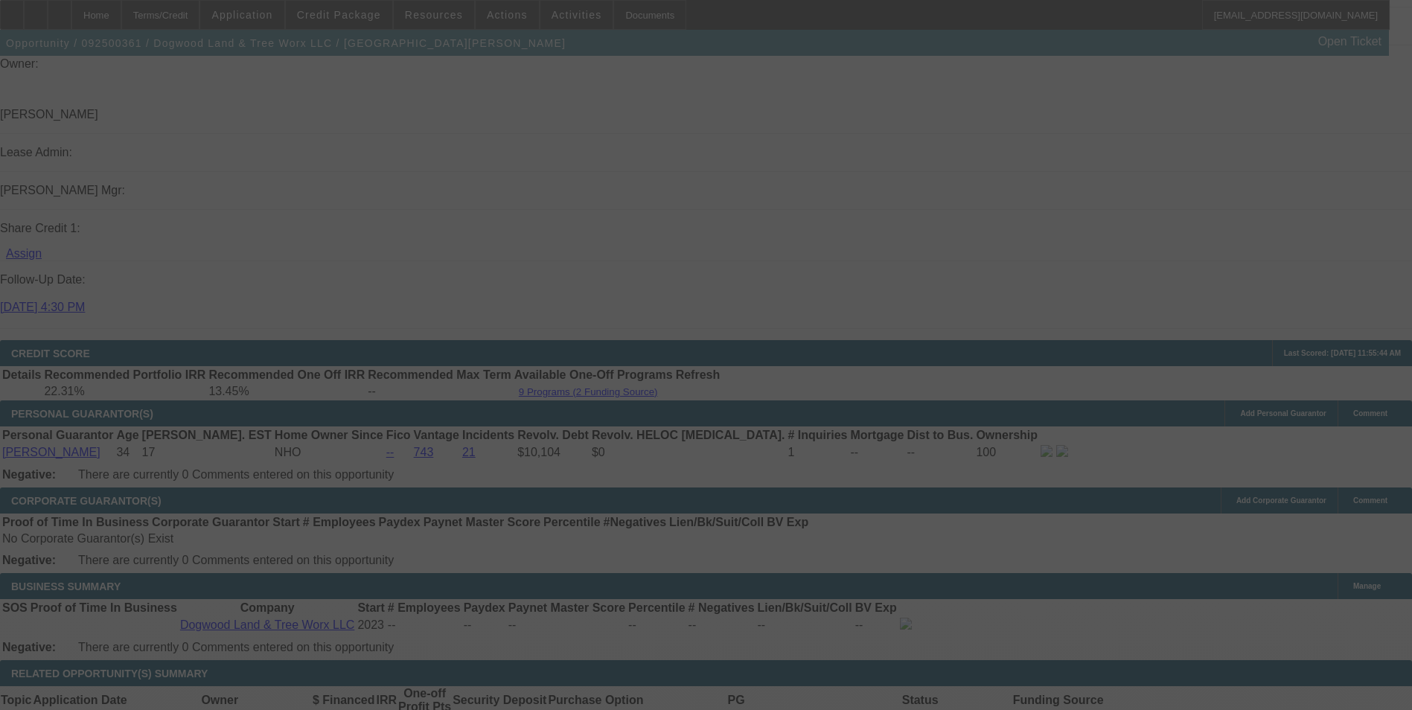
select select "0"
select select "6"
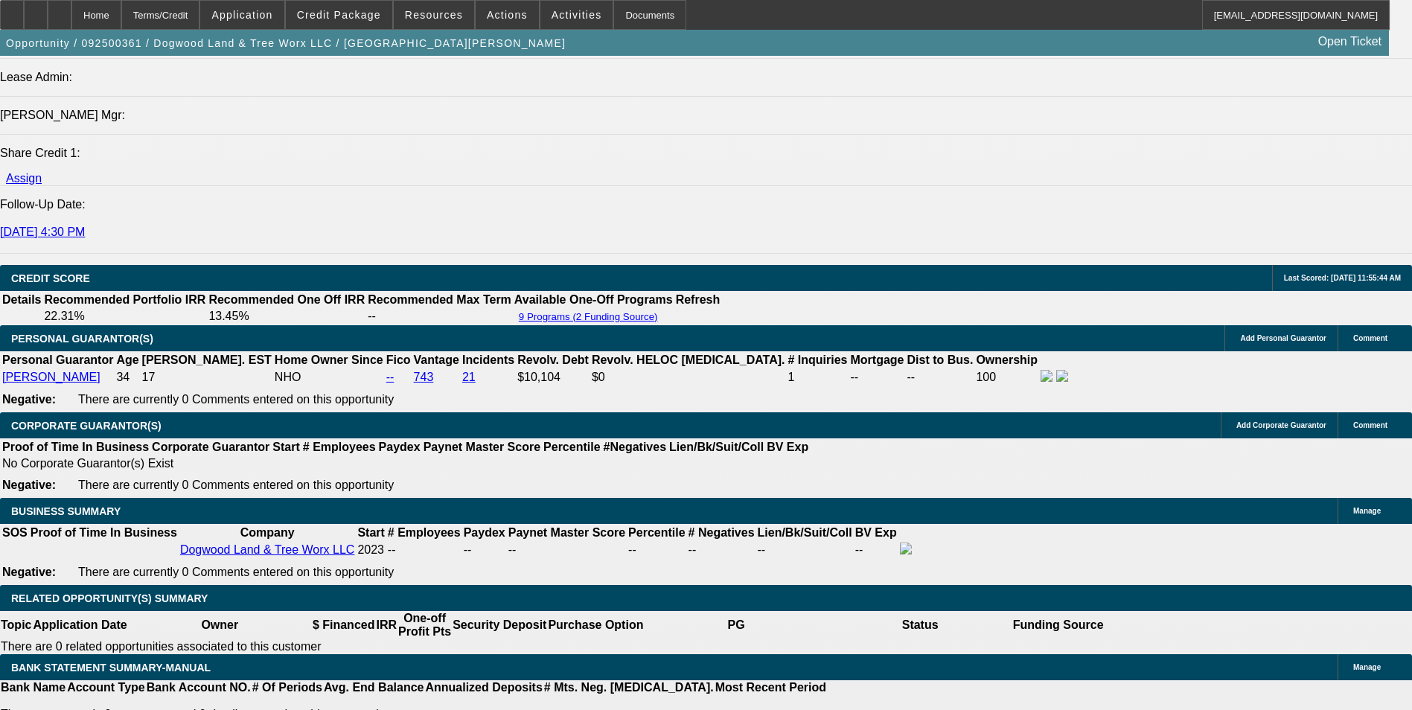
scroll to position [1935, 0]
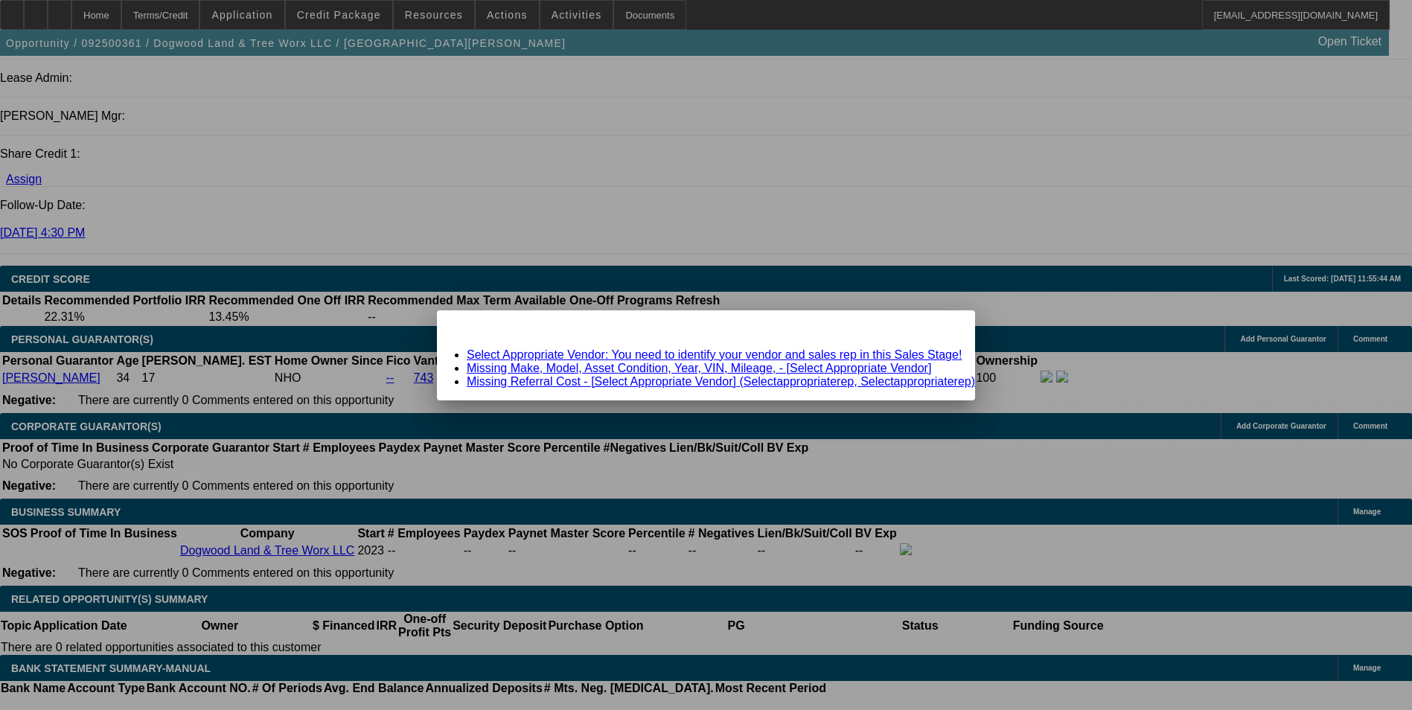
scroll to position [0, 0]
click at [946, 327] on span "Close" at bounding box center [956, 323] width 20 height 8
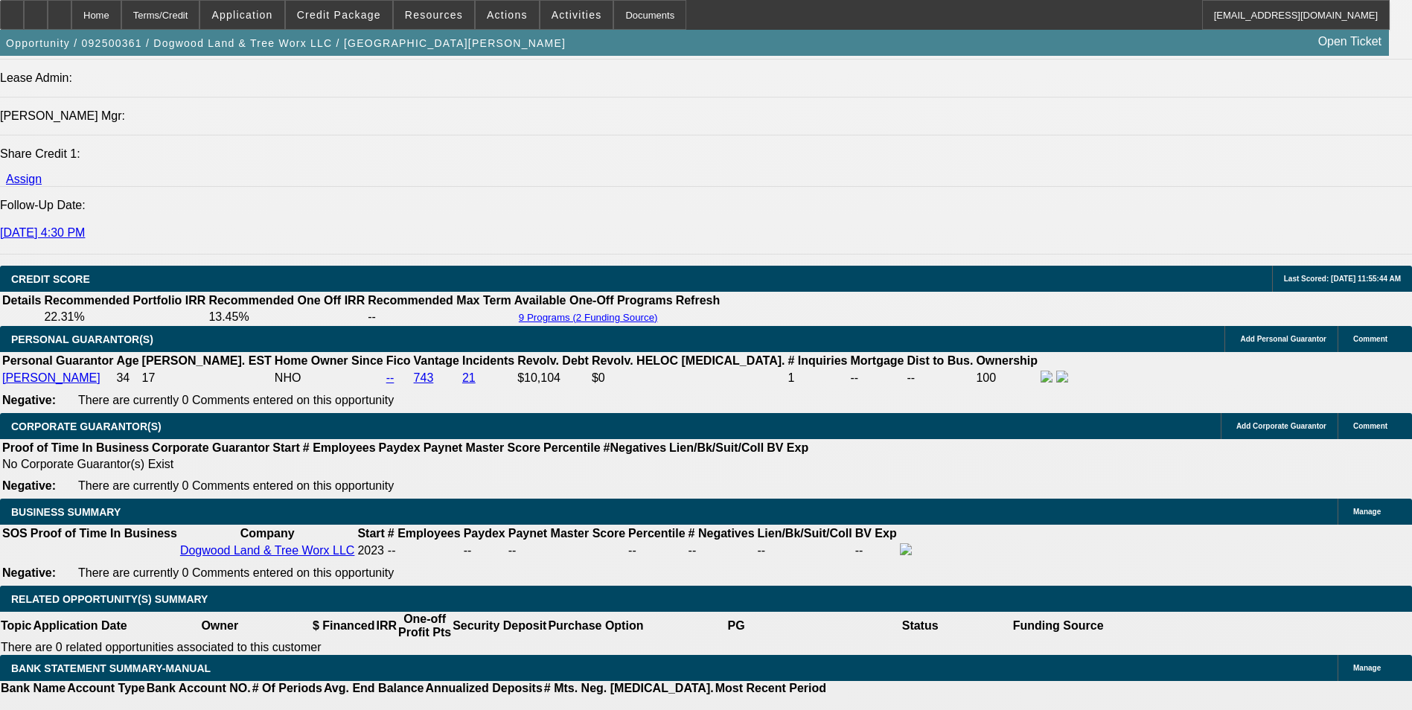
scroll to position [1935, 0]
click at [348, 17] on span "Credit Package" at bounding box center [339, 15] width 84 height 12
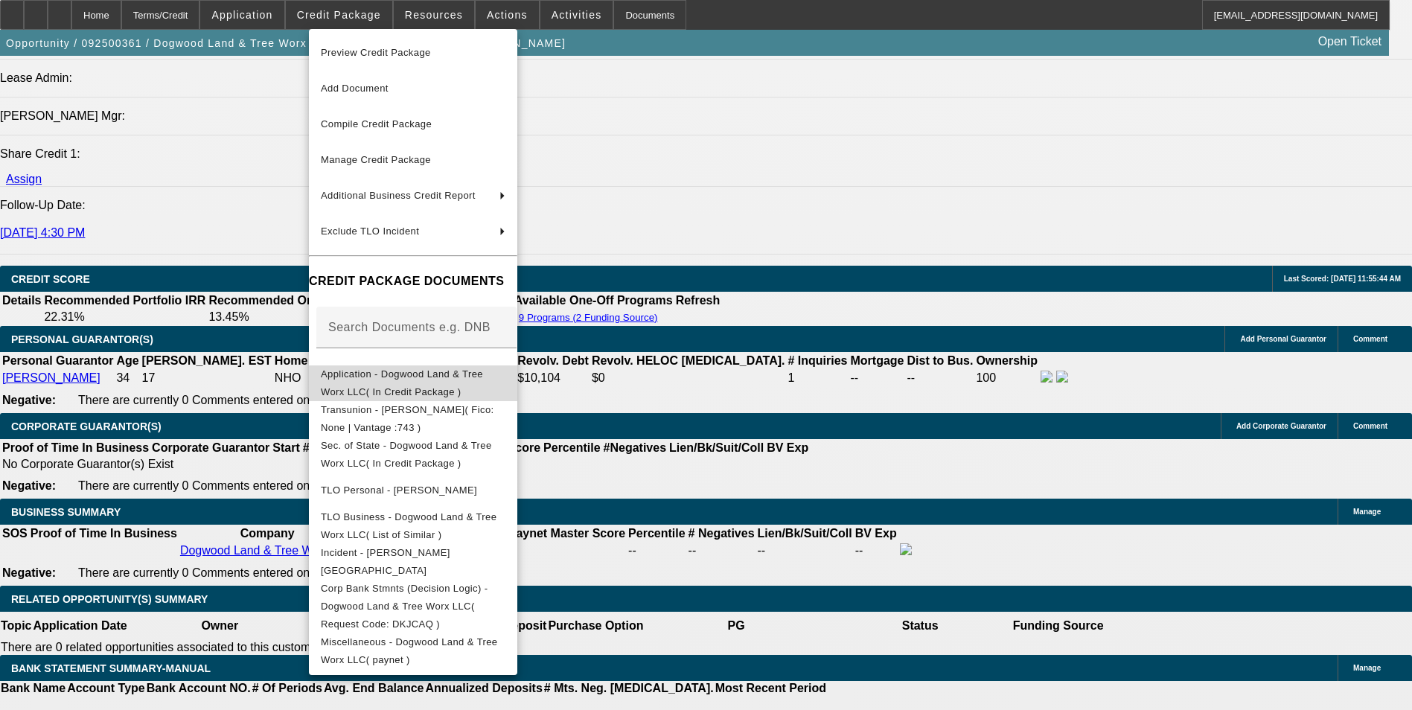
click at [430, 380] on span "Application - Dogwood Land & Tree Worx LLC( In Credit Package )" at bounding box center [402, 382] width 162 height 29
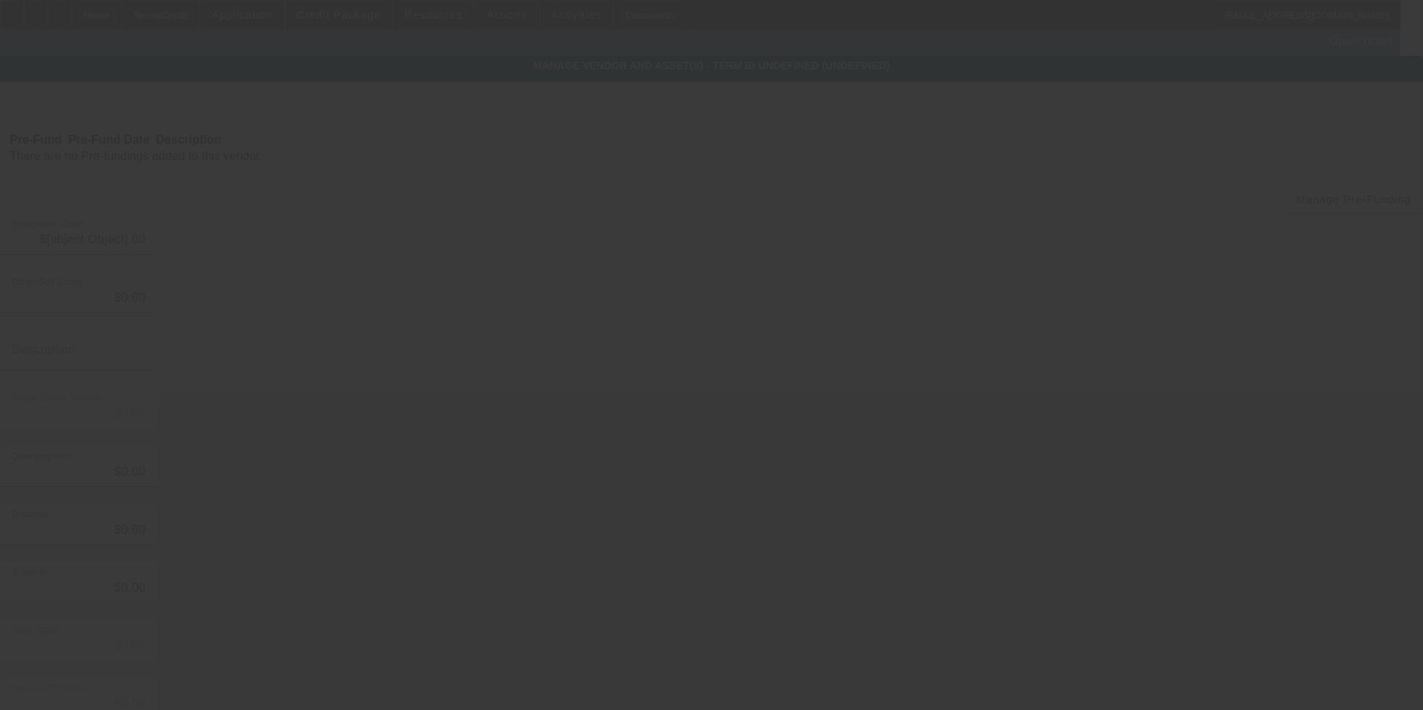
type input "$120,000.00"
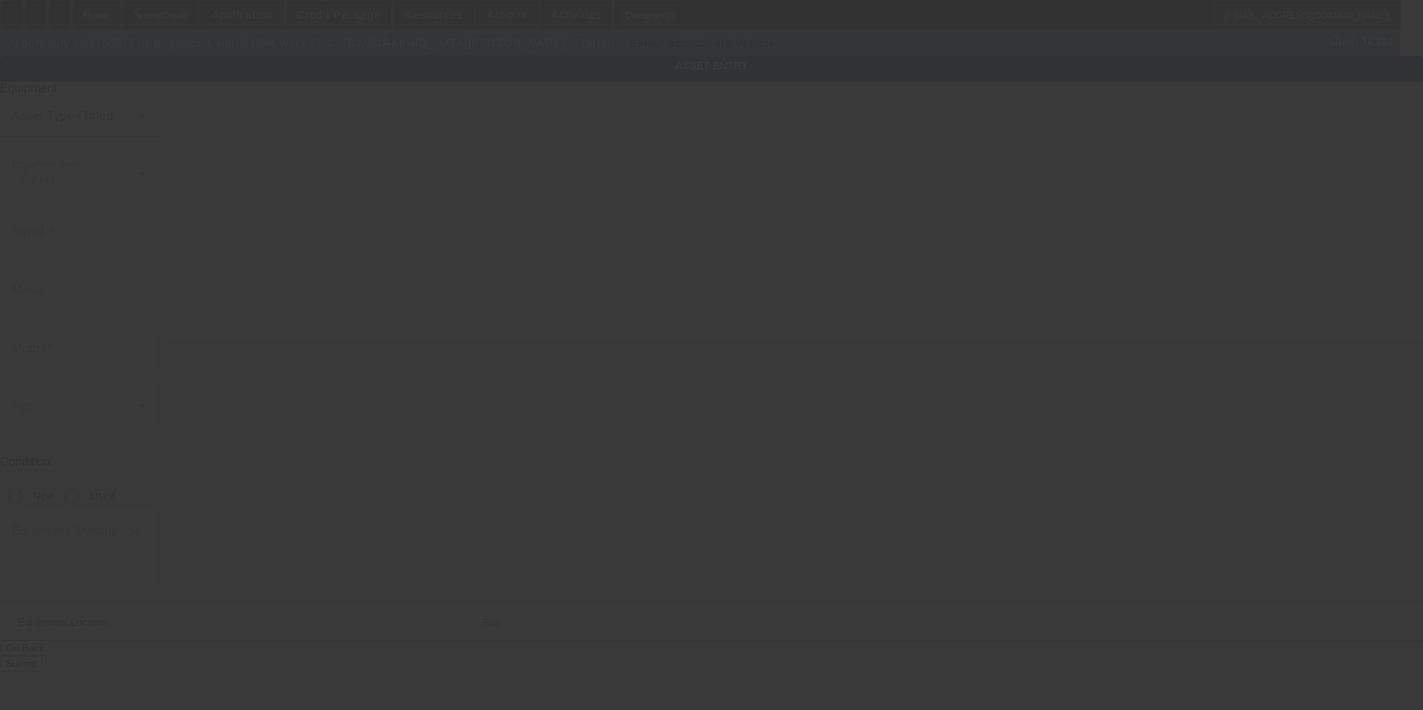
type textarea "Flat bed 75ft bucket truck; Make: Freight liner"
type input "2619H Mebane Oaks Road"
type input "Mebane"
type input "27302"
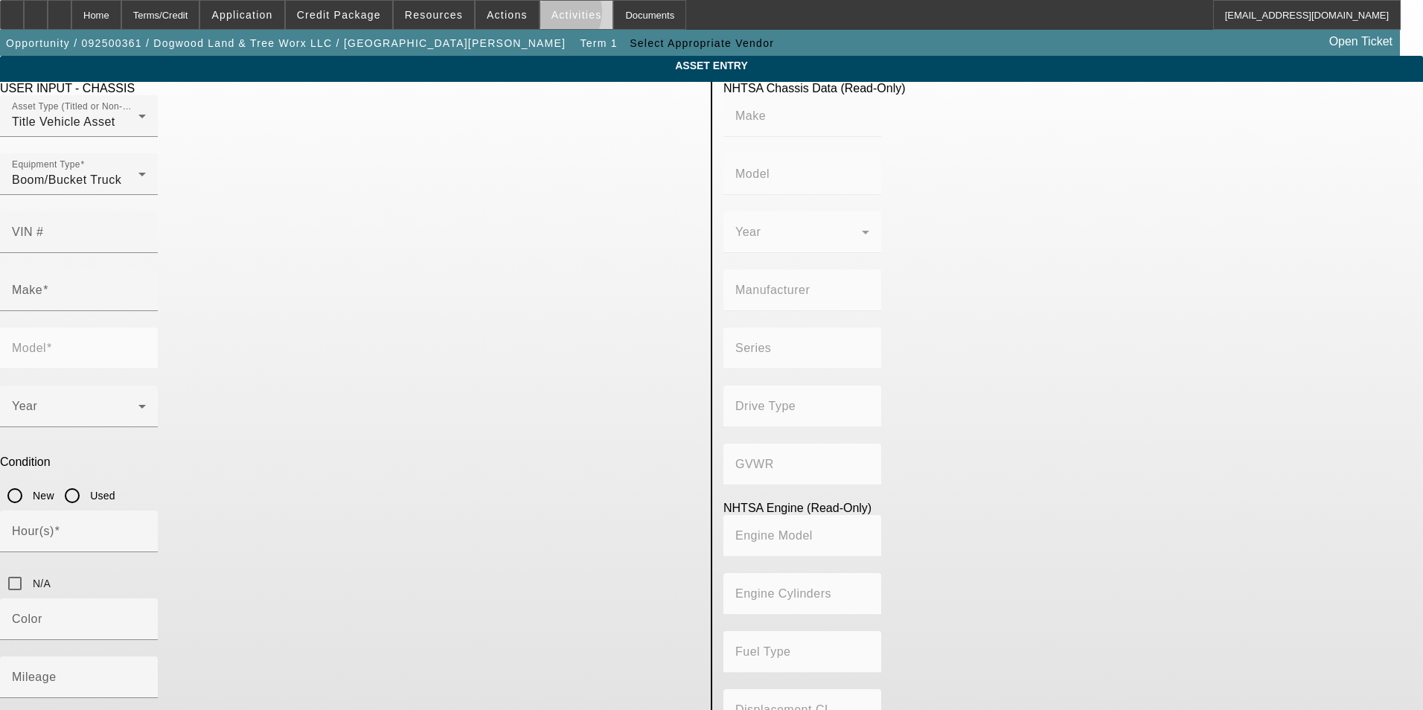
click at [551, 16] on span "Activities" at bounding box center [576, 15] width 51 height 12
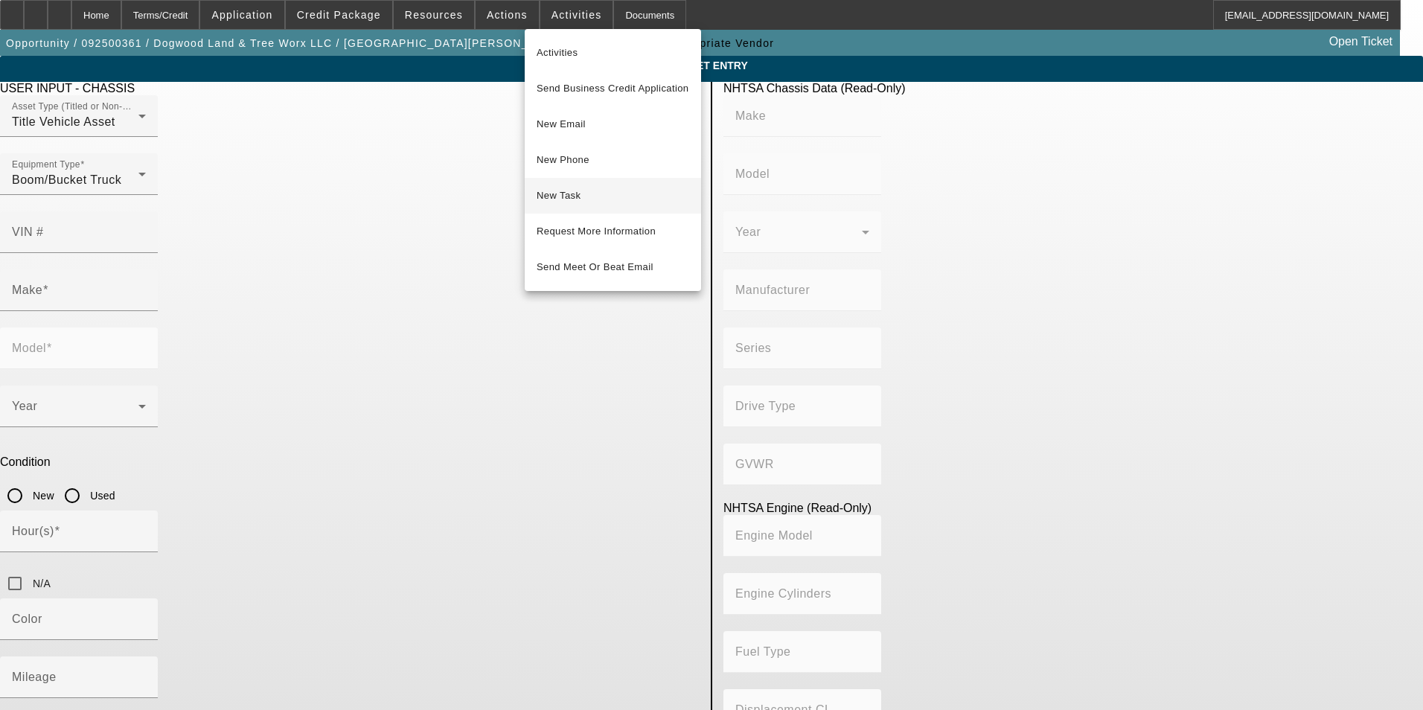
click at [608, 190] on span "New Task" at bounding box center [613, 196] width 153 height 18
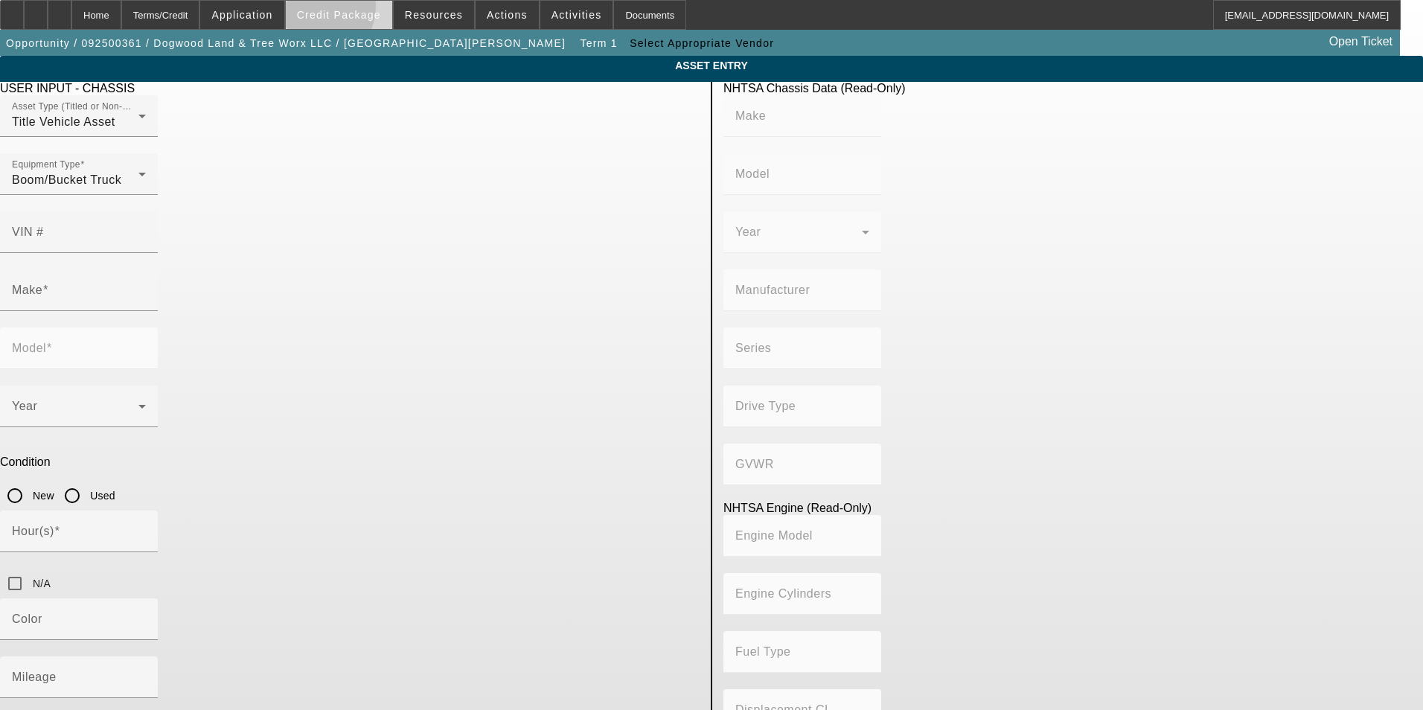
click at [331, 9] on span "Credit Package" at bounding box center [339, 15] width 84 height 12
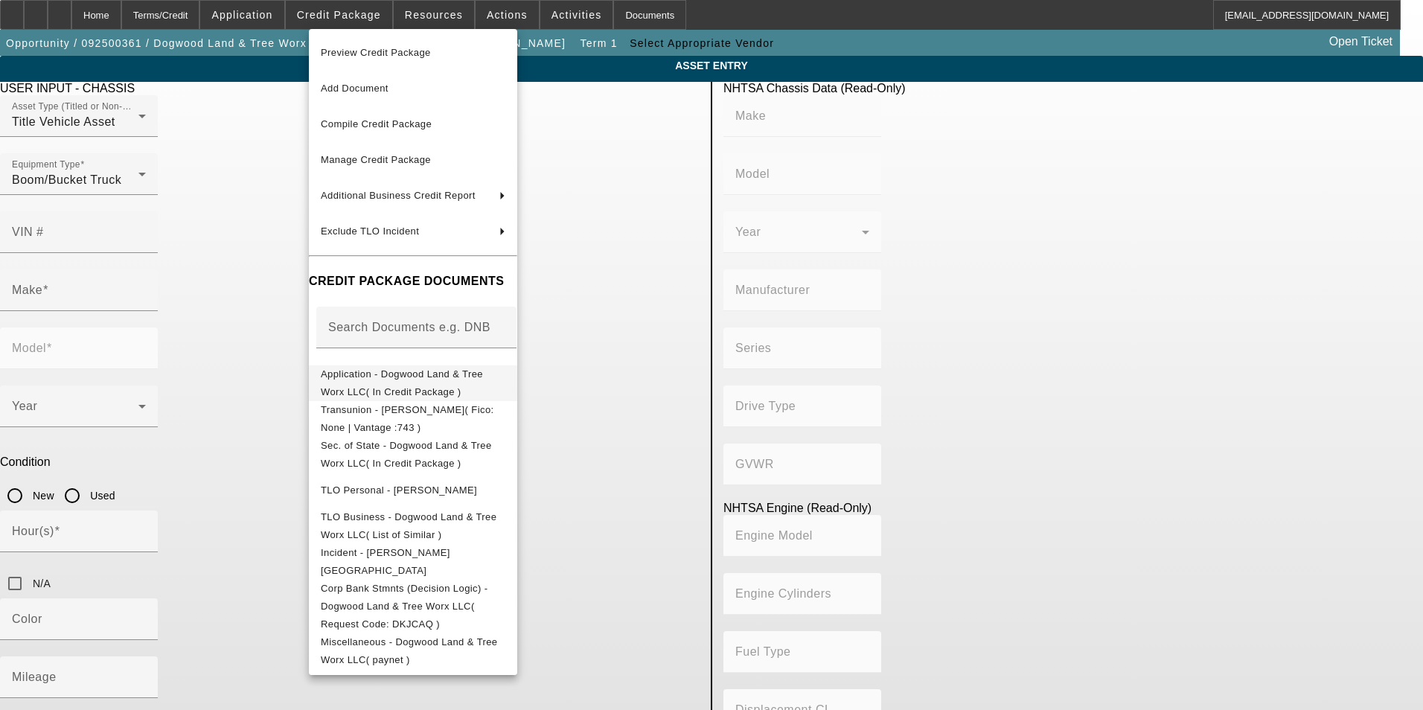
click at [483, 377] on span "Application - Dogwood Land & Tree Worx LLC( In Credit Package )" at bounding box center [402, 382] width 162 height 29
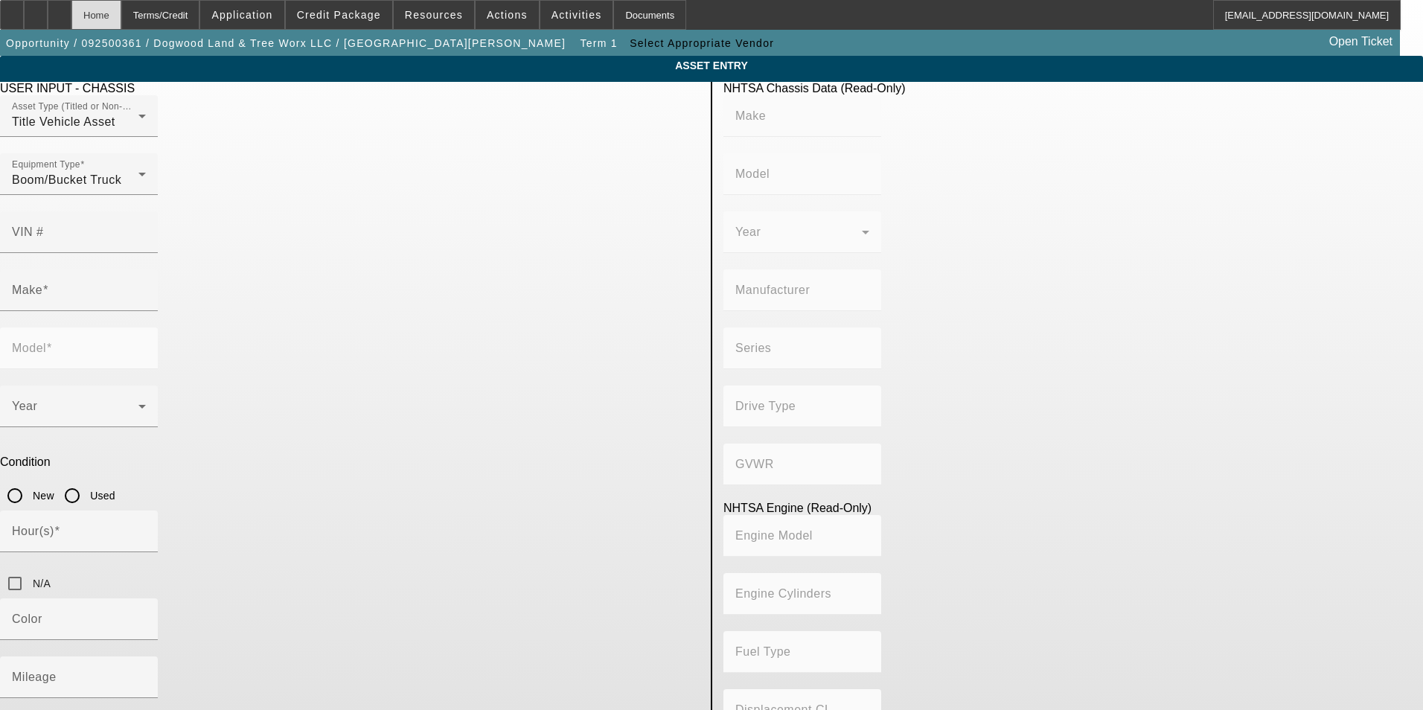
click at [121, 16] on div "Home" at bounding box center [96, 15] width 50 height 30
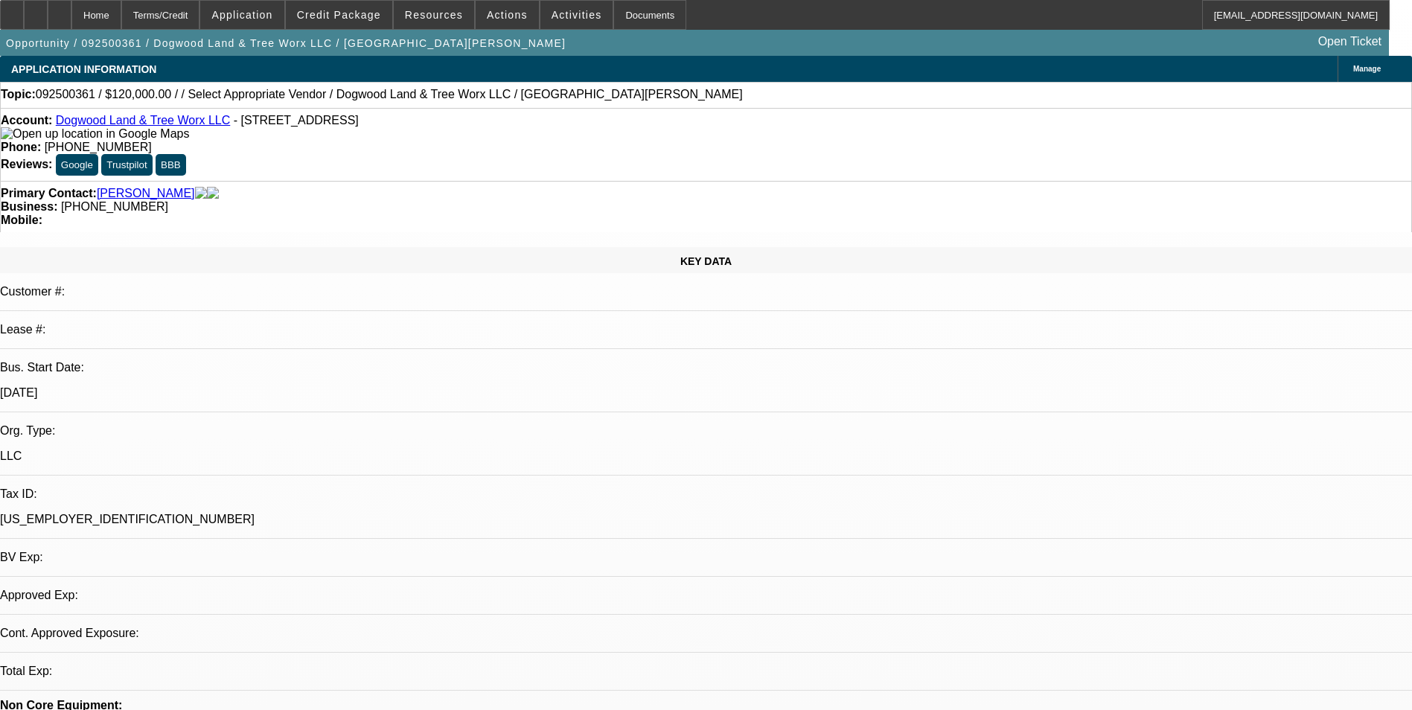
select select "0"
select select "6"
click at [164, 122] on link "Dogwood Land & Tree Worx LLC" at bounding box center [143, 120] width 175 height 13
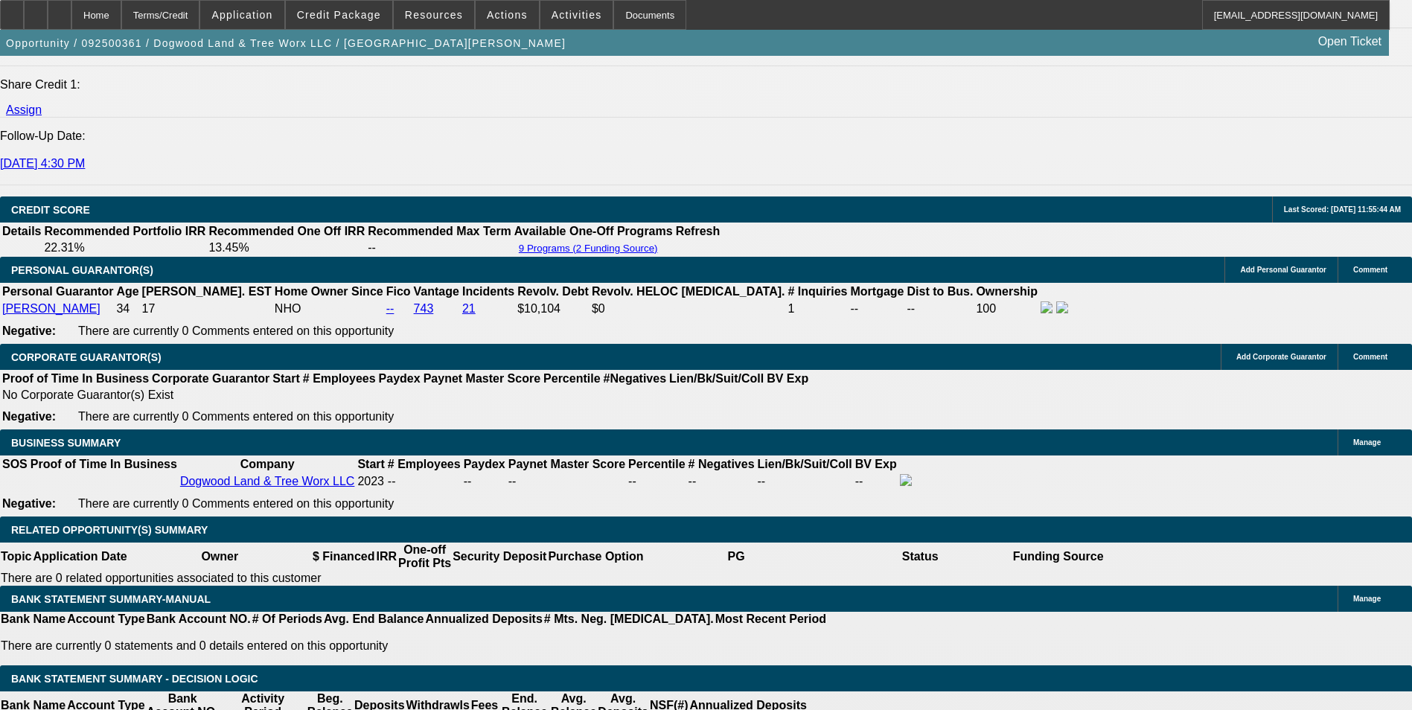
scroll to position [2009, 0]
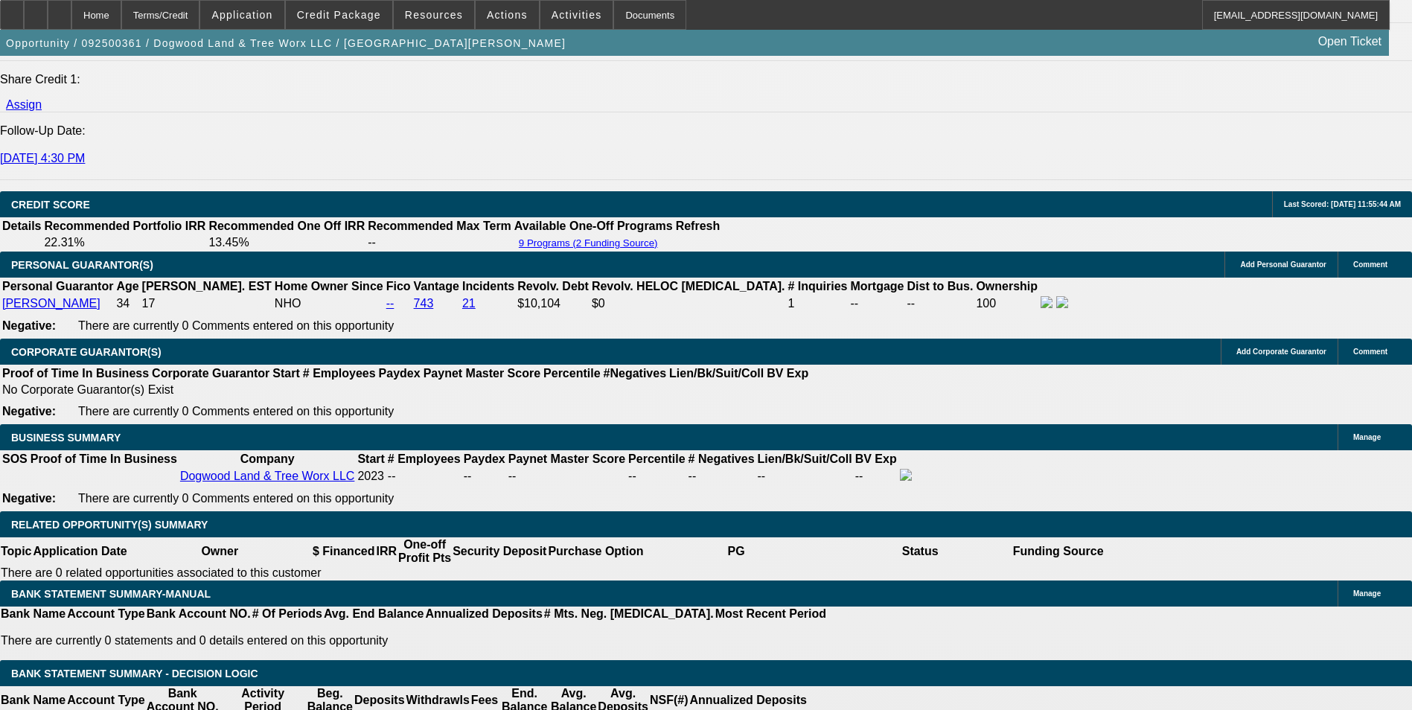
drag, startPoint x: 286, startPoint y: 346, endPoint x: 421, endPoint y: 312, distance: 139.0
type input "$40,000.00"
type input "UNKNOWN"
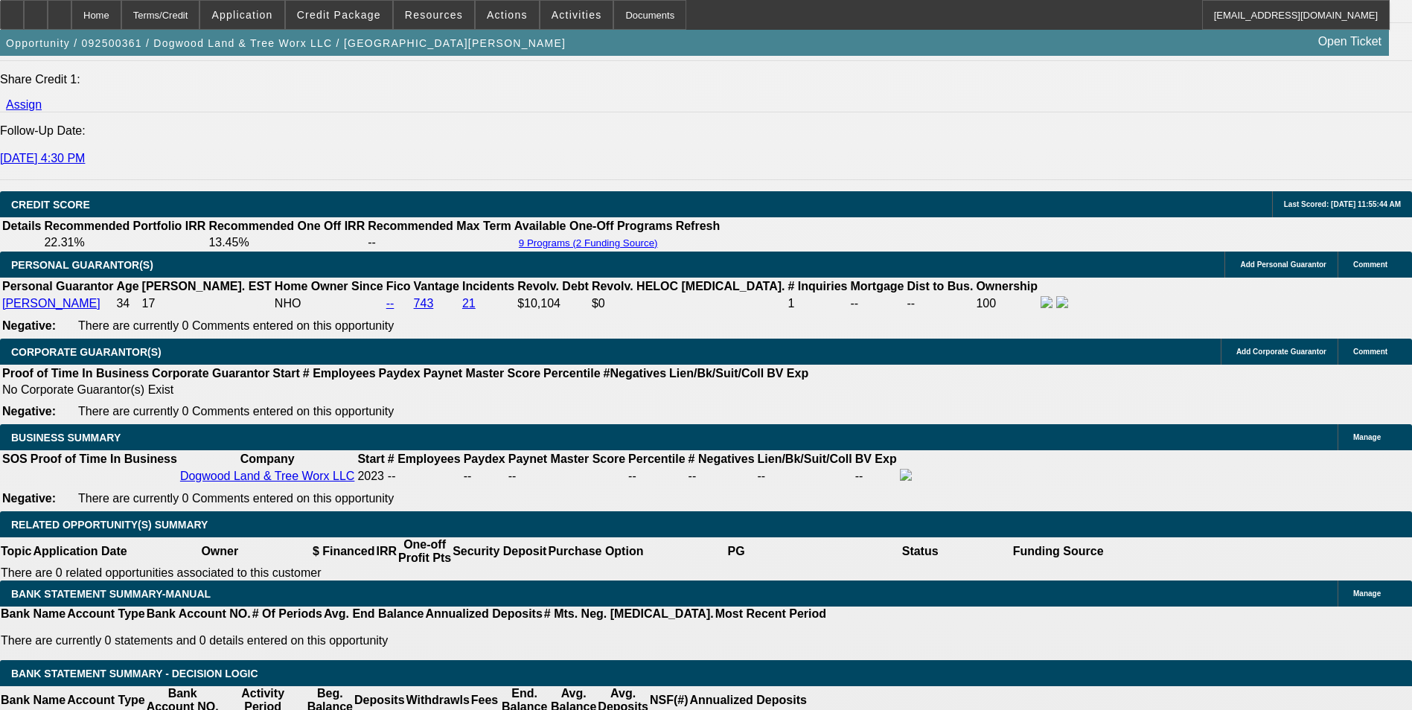
type input "$1,775.52"
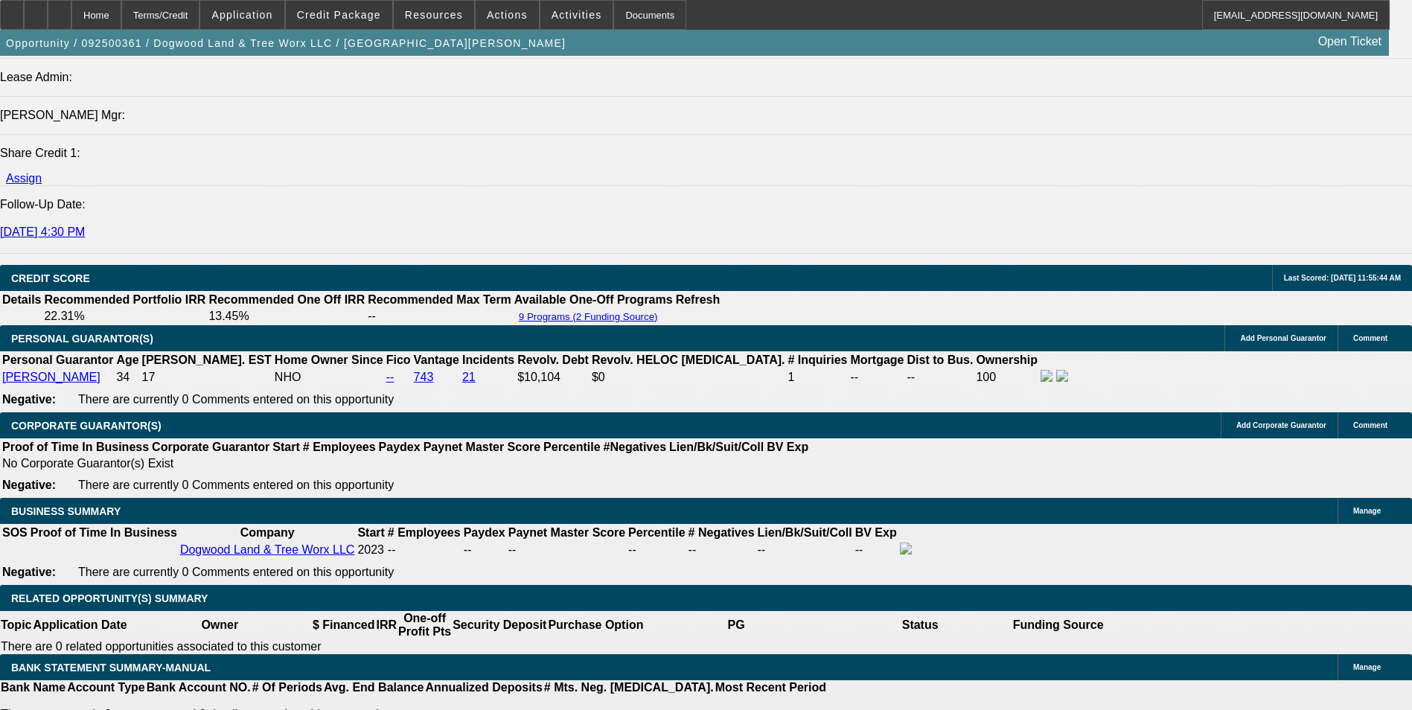
scroll to position [1935, 0]
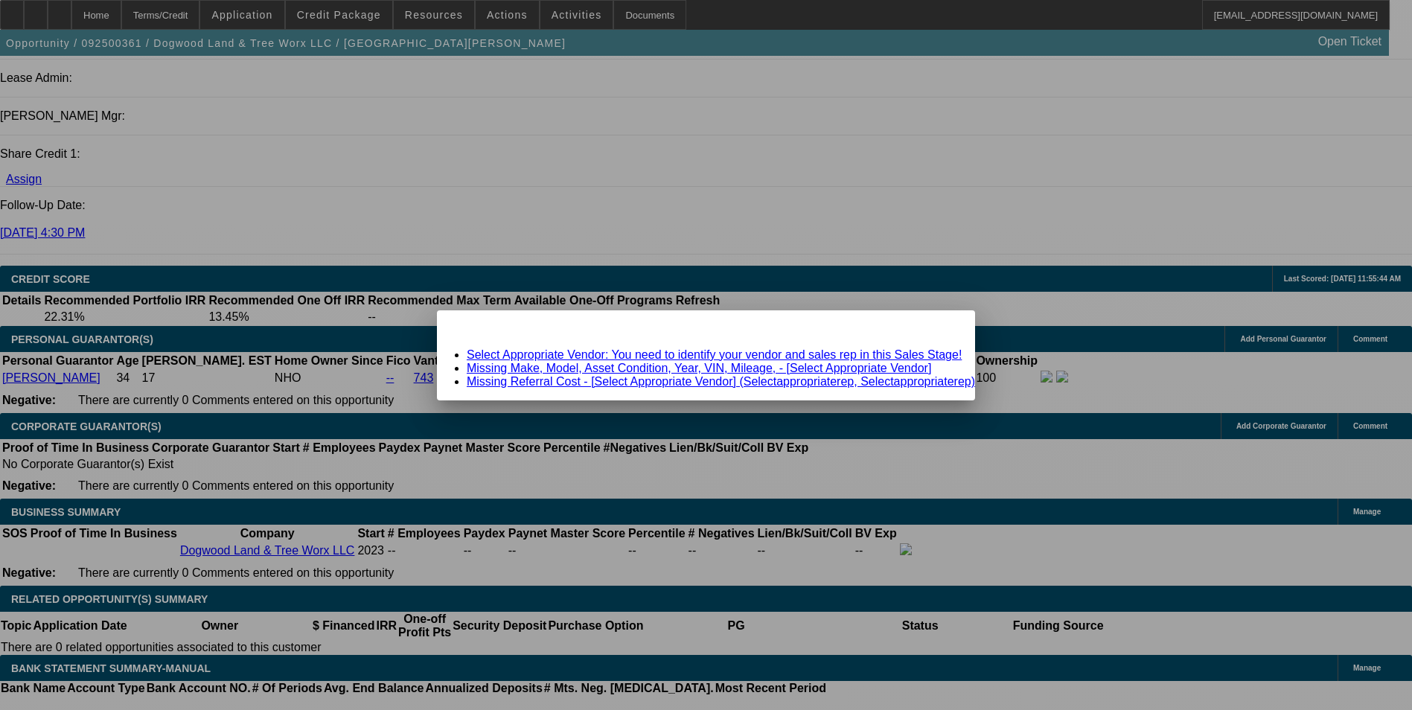
click at [942, 327] on div "Close" at bounding box center [958, 318] width 33 height 17
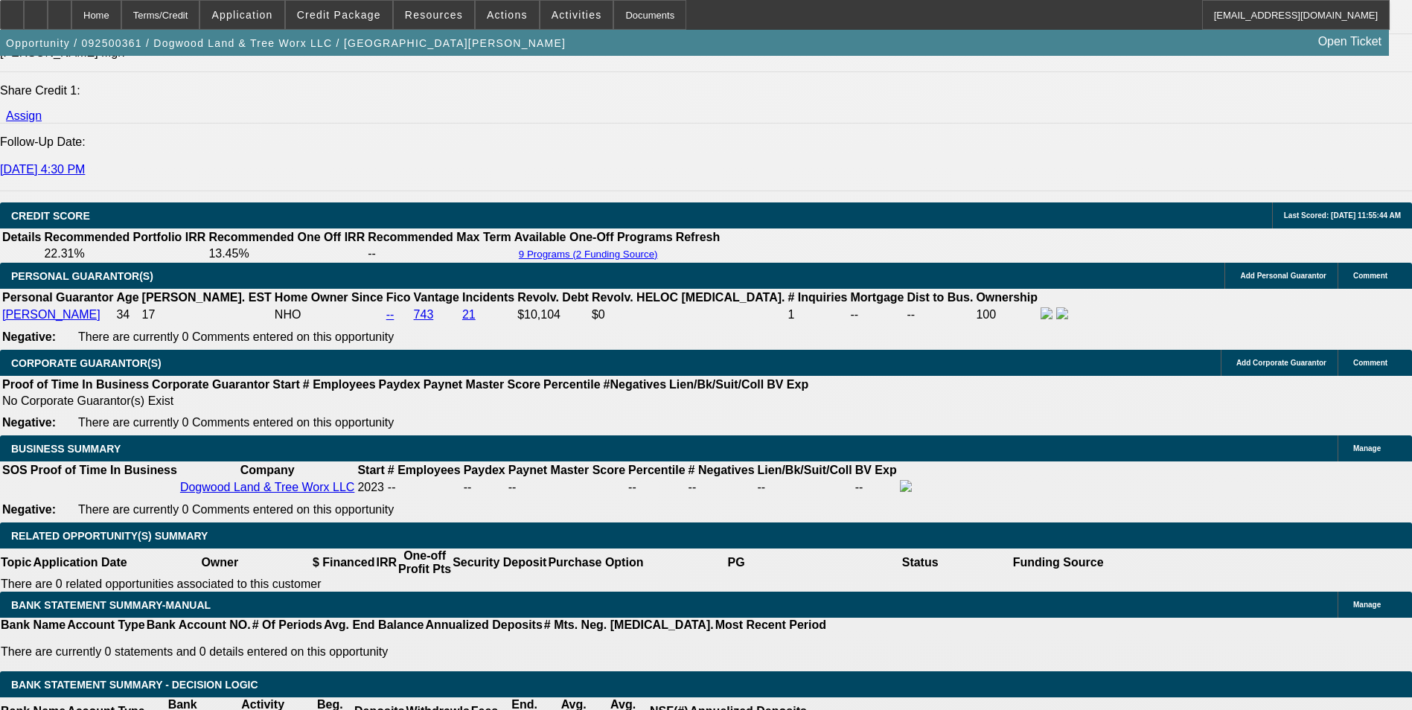
scroll to position [2084, 0]
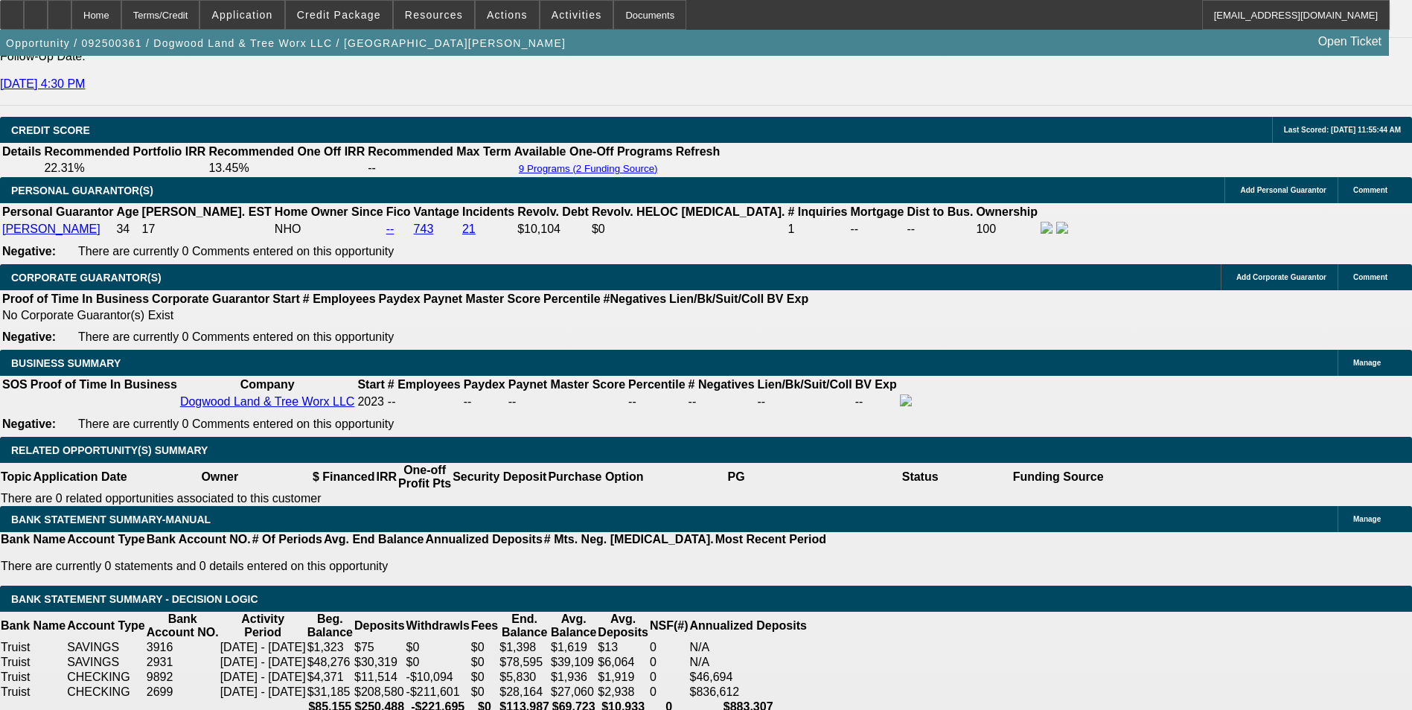
select select "3"
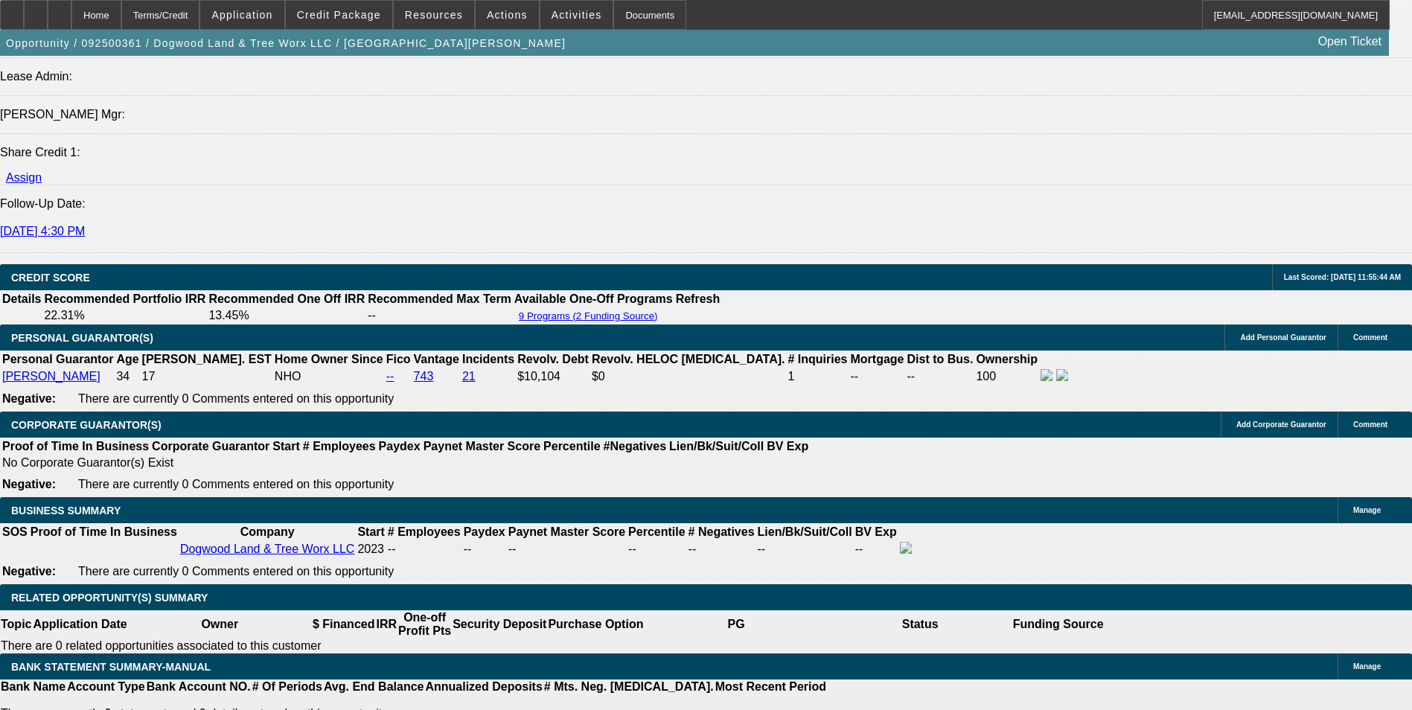
scroll to position [1935, 0]
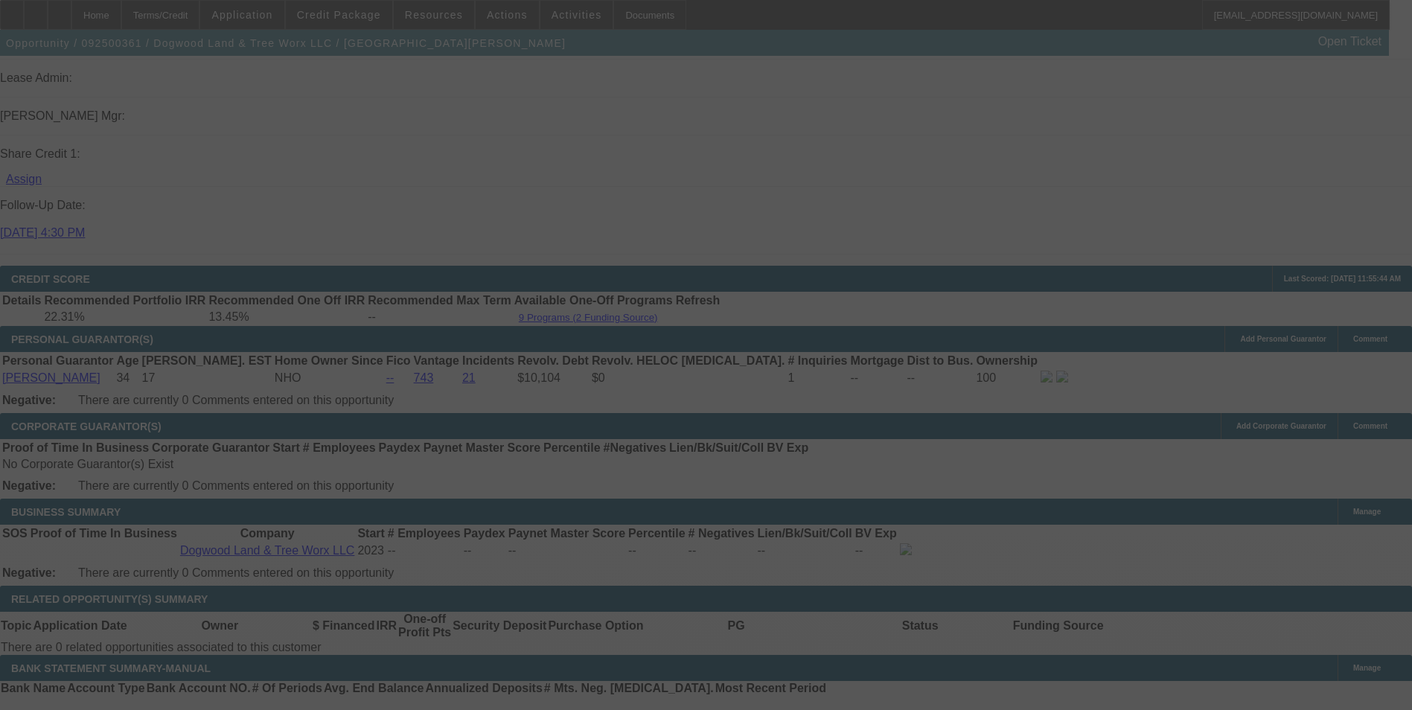
select select "0"
select select "3"
select select "0"
select select "6"
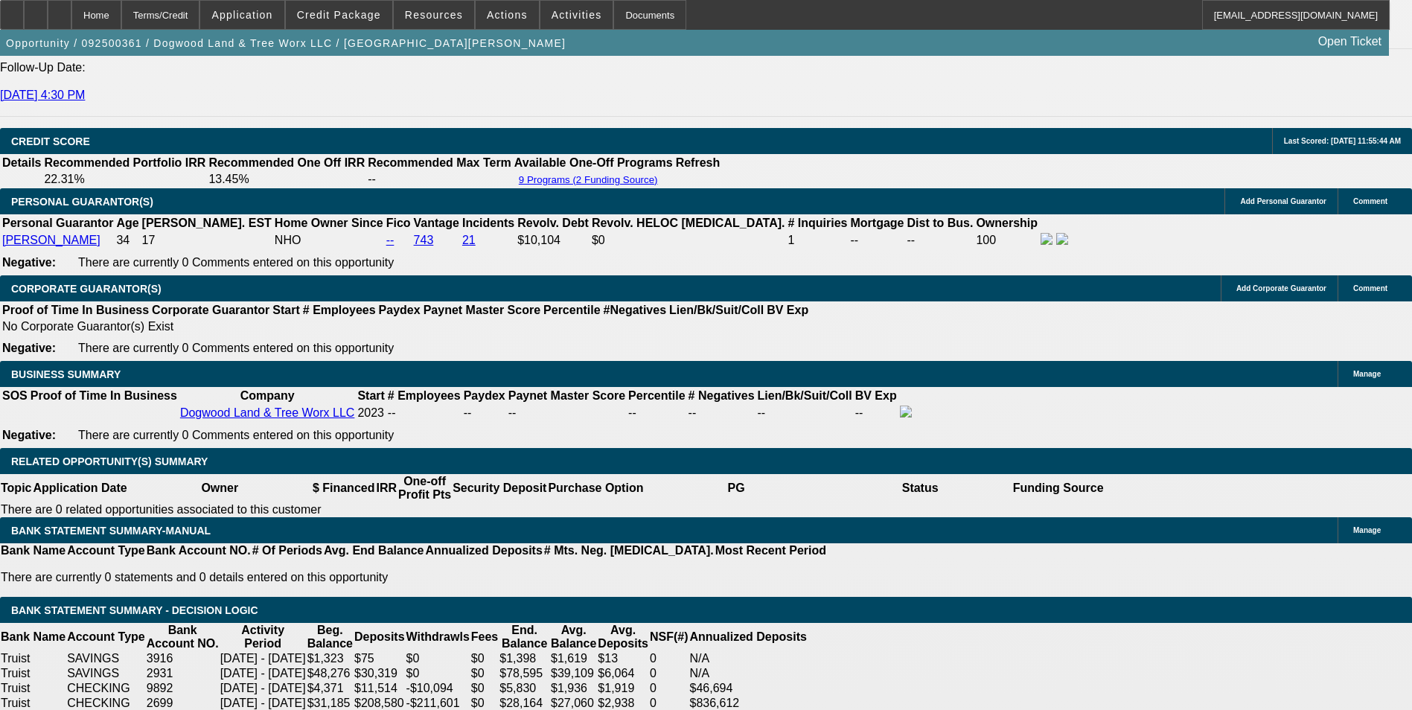
scroll to position [1932, 0]
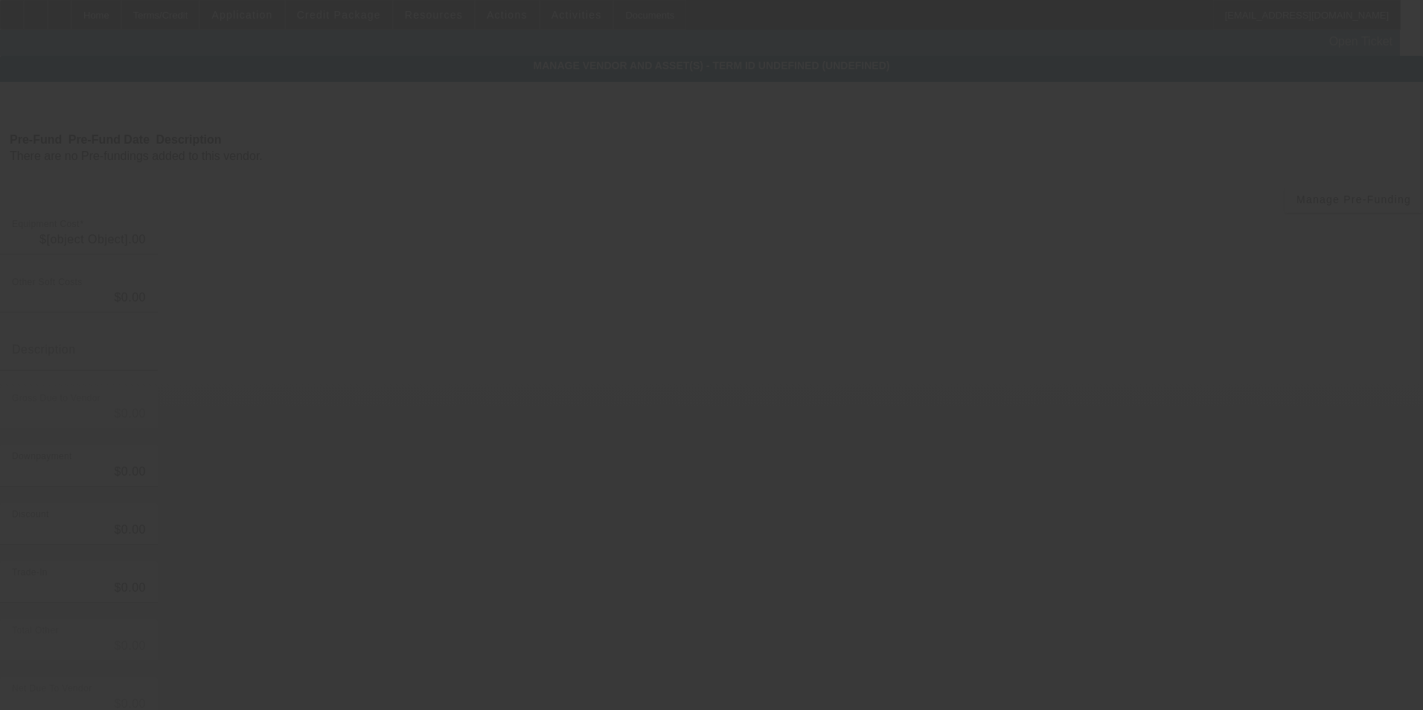
type input "$120,000.00"
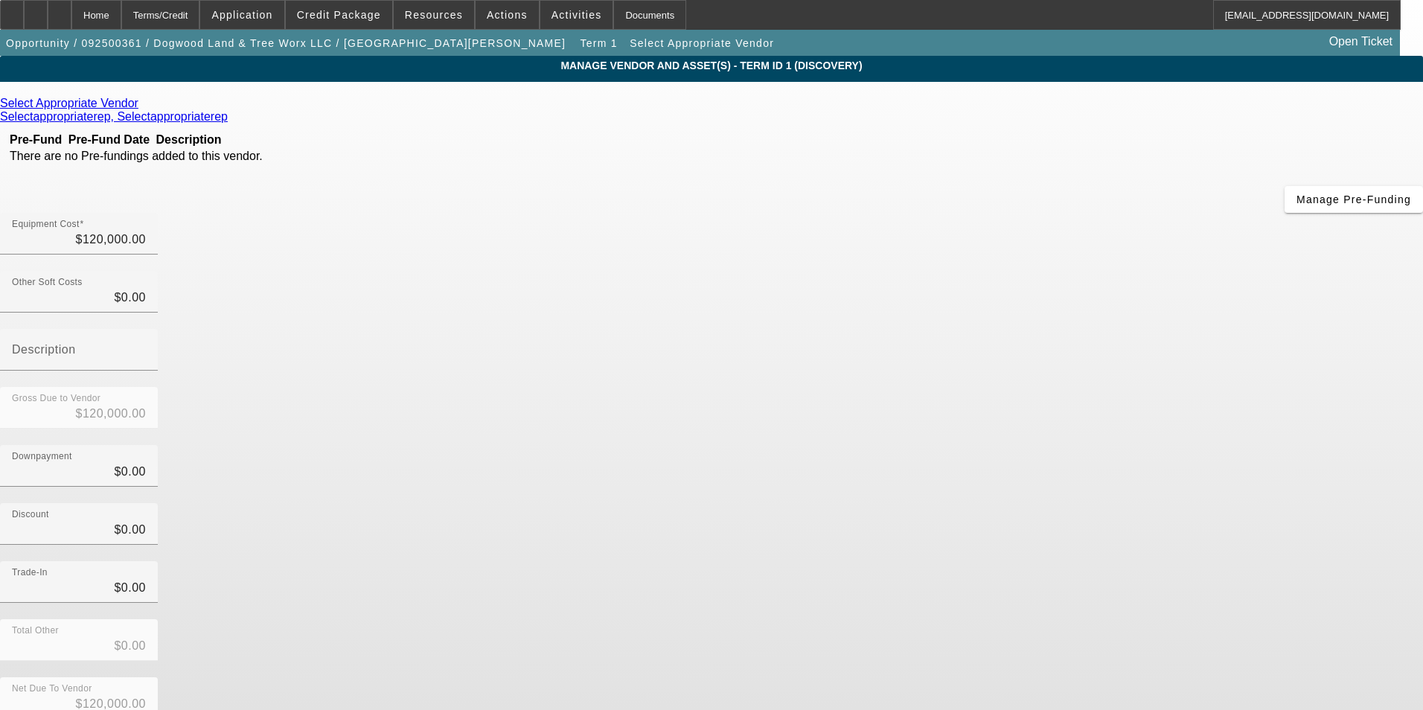
click at [142, 108] on icon at bounding box center [142, 103] width 0 height 13
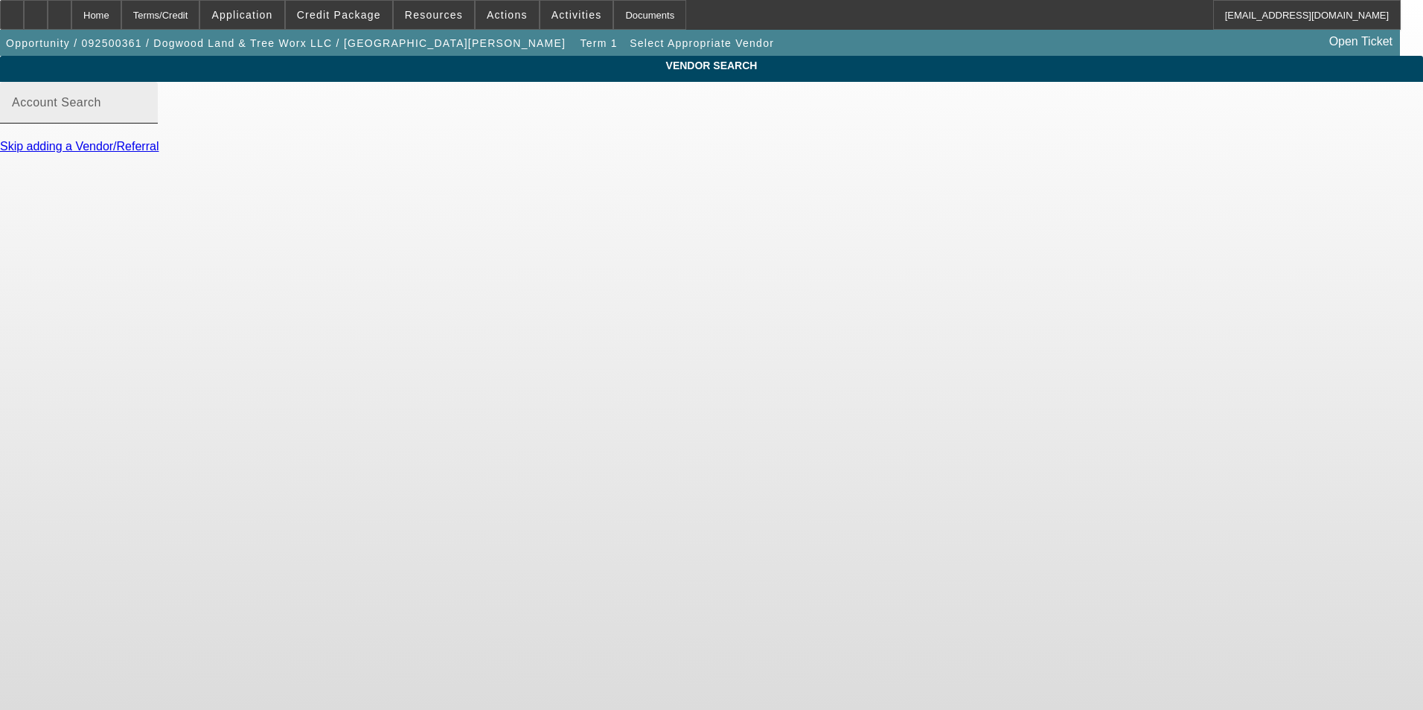
click at [146, 118] on input "Account Search" at bounding box center [79, 109] width 134 height 18
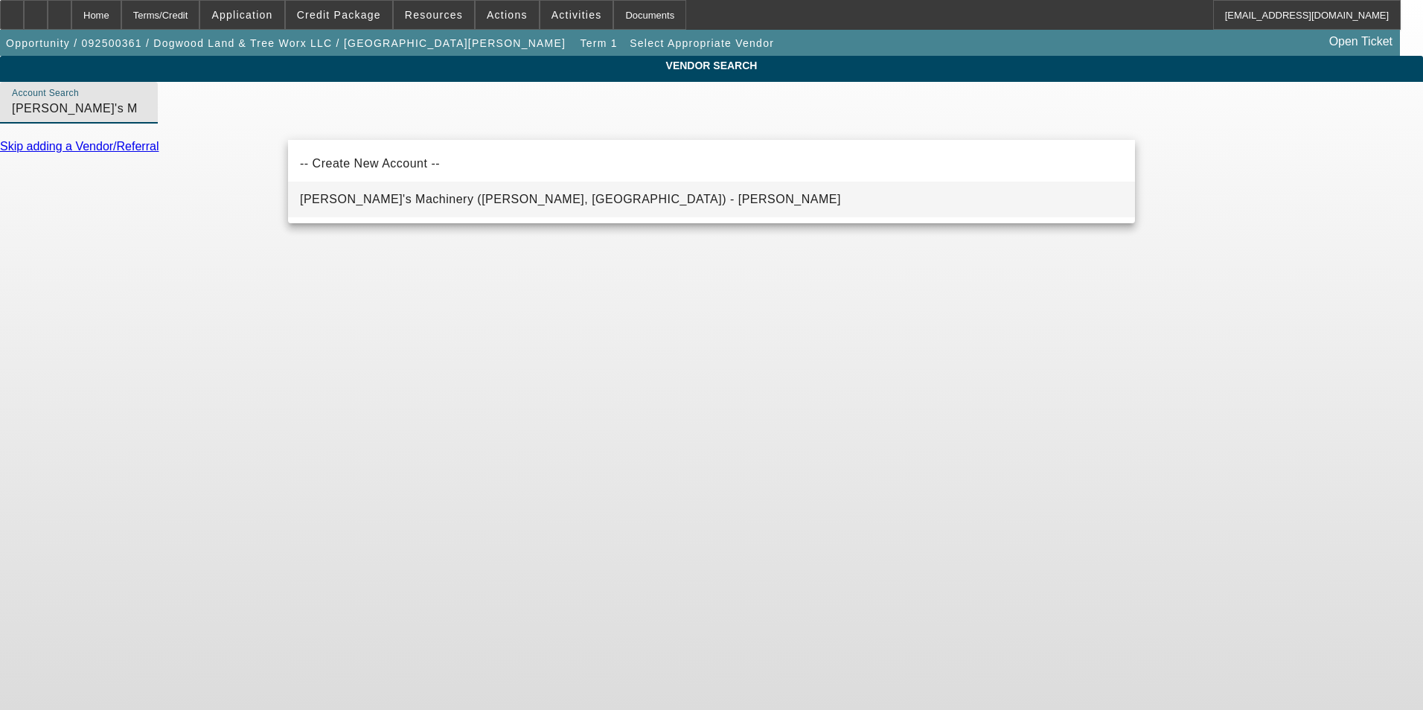
click at [424, 199] on span "Schmidy's Machinery (Clinton, IL) - Schmid, Jesse" at bounding box center [570, 199] width 541 height 13
type input "Schmidy's Machinery (Clinton, IL) - Schmid, Jesse"
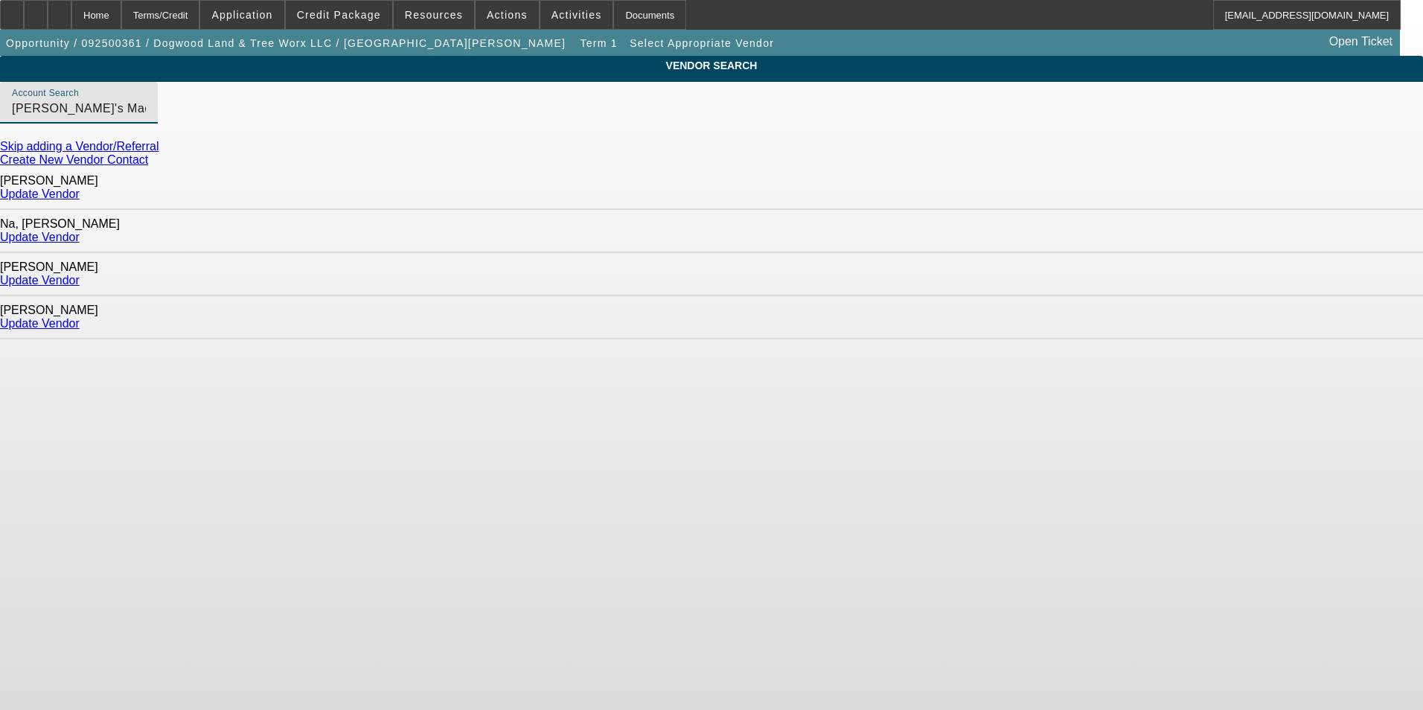
click at [80, 231] on link "Update Vendor" at bounding box center [40, 237] width 80 height 13
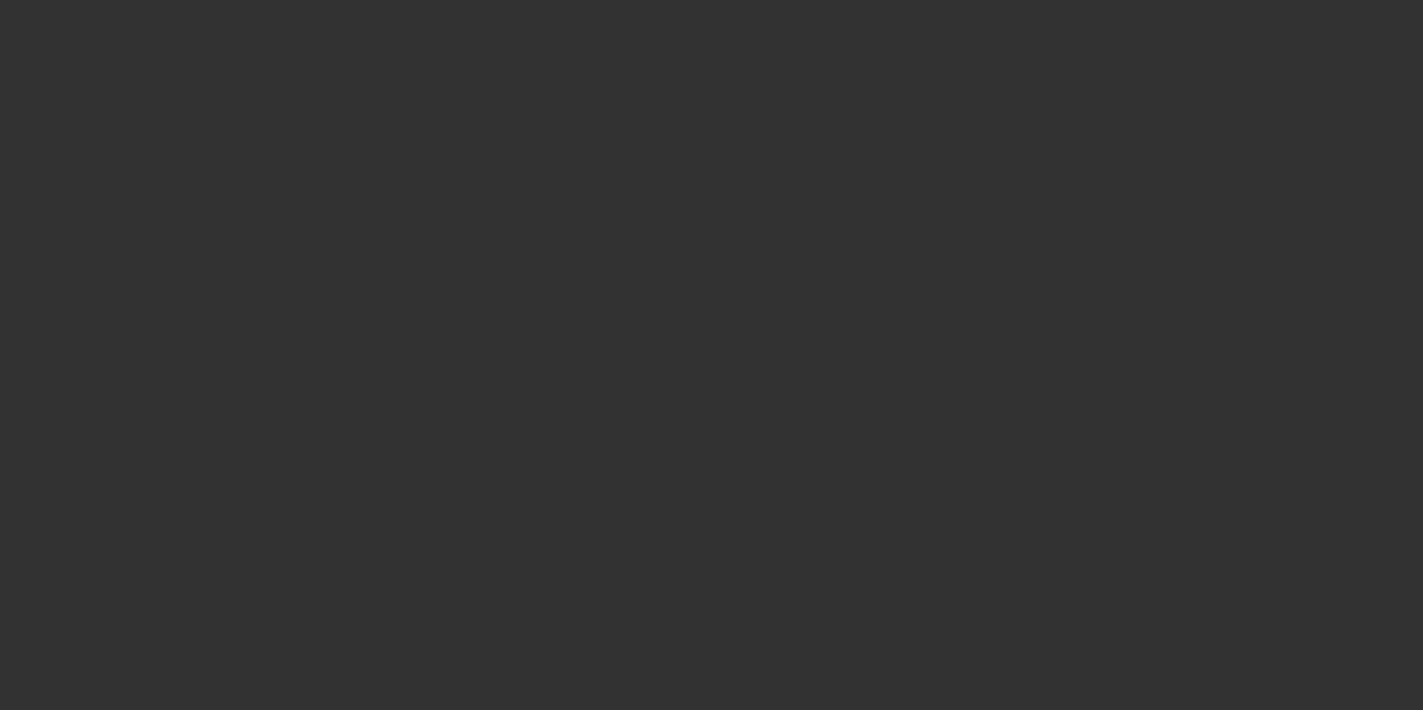
type input "$120,000.00"
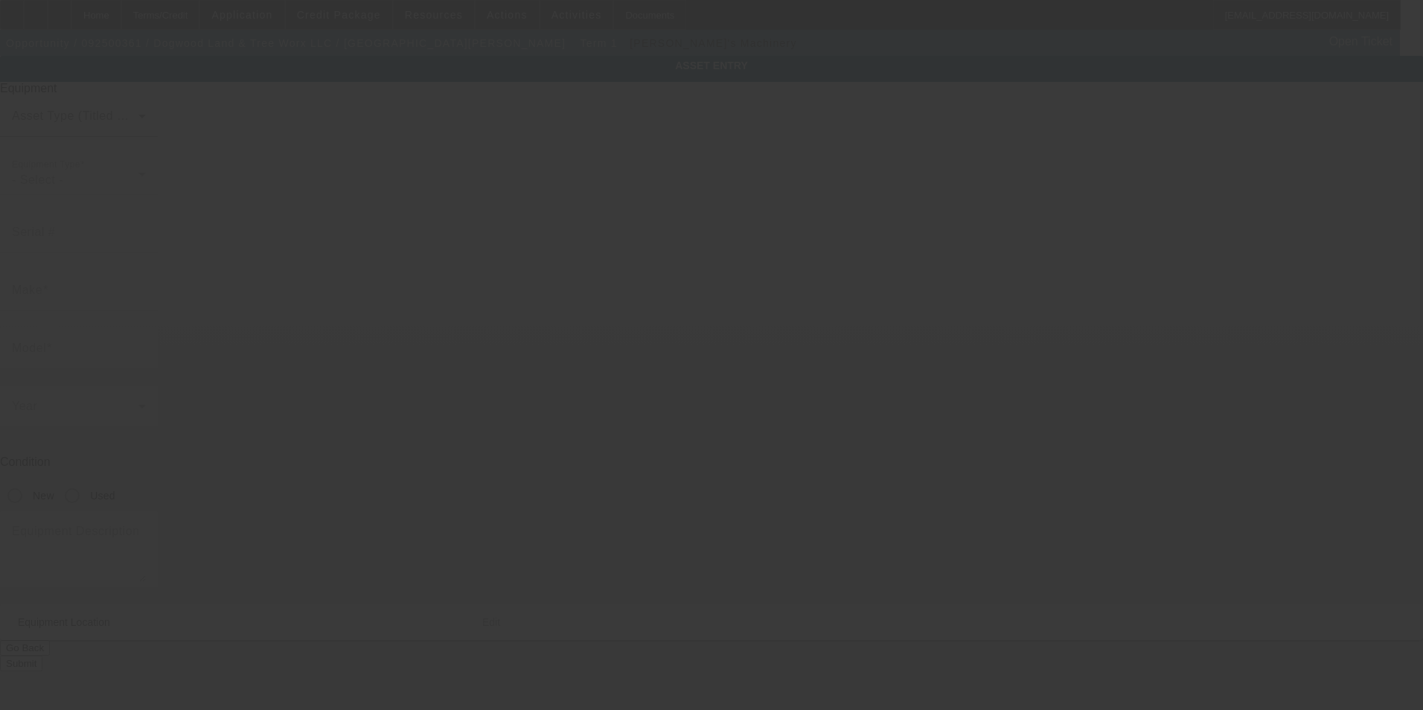
type textarea "Flat bed 75ft bucket truck; Make: Freight liner"
type input "2619H Mebane Oaks Road"
type input "Mebane"
type input "27302"
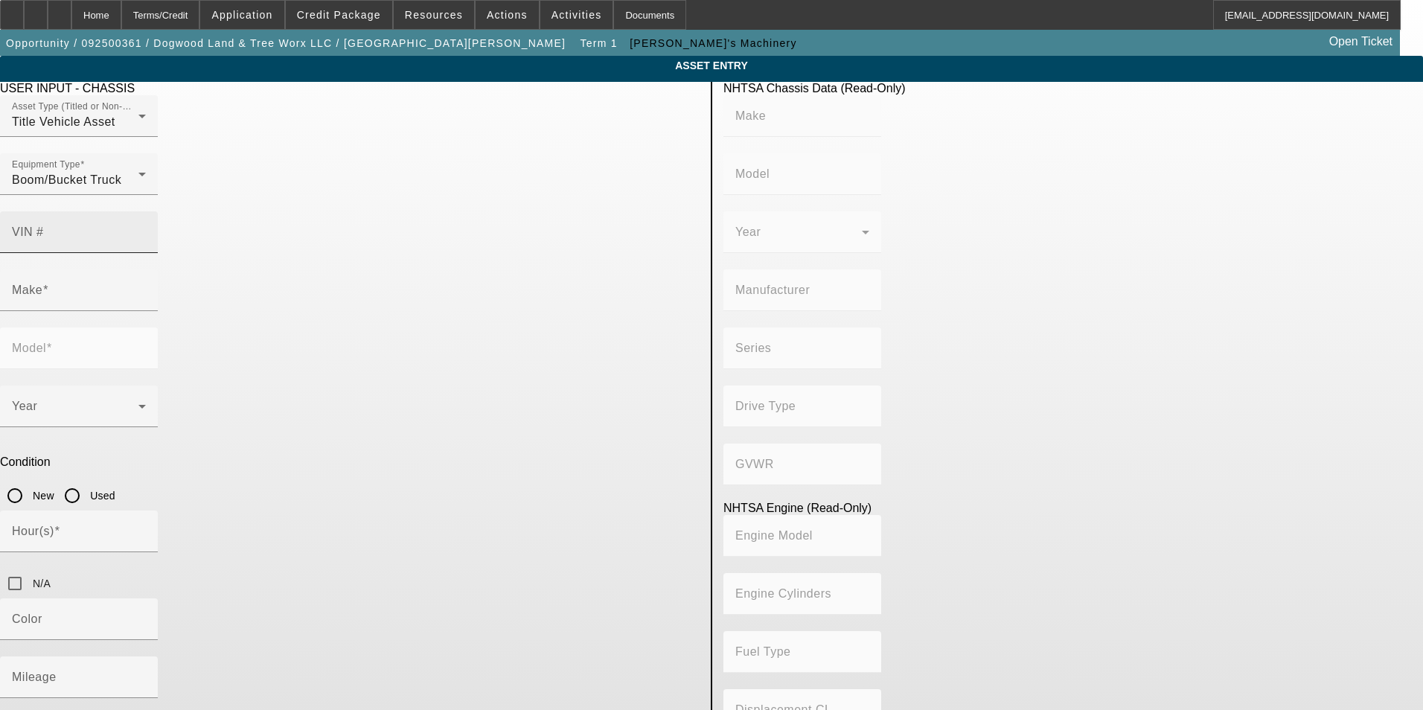
click at [44, 225] on mat-label "VIN #" at bounding box center [28, 231] width 32 height 13
click at [146, 229] on input "VIN #" at bounding box center [79, 238] width 134 height 18
paste input "1FVDCXDT8EHFX7302"
type input "1FVDCXDT8EHFX7302"
type input "FREIGHTLINER"
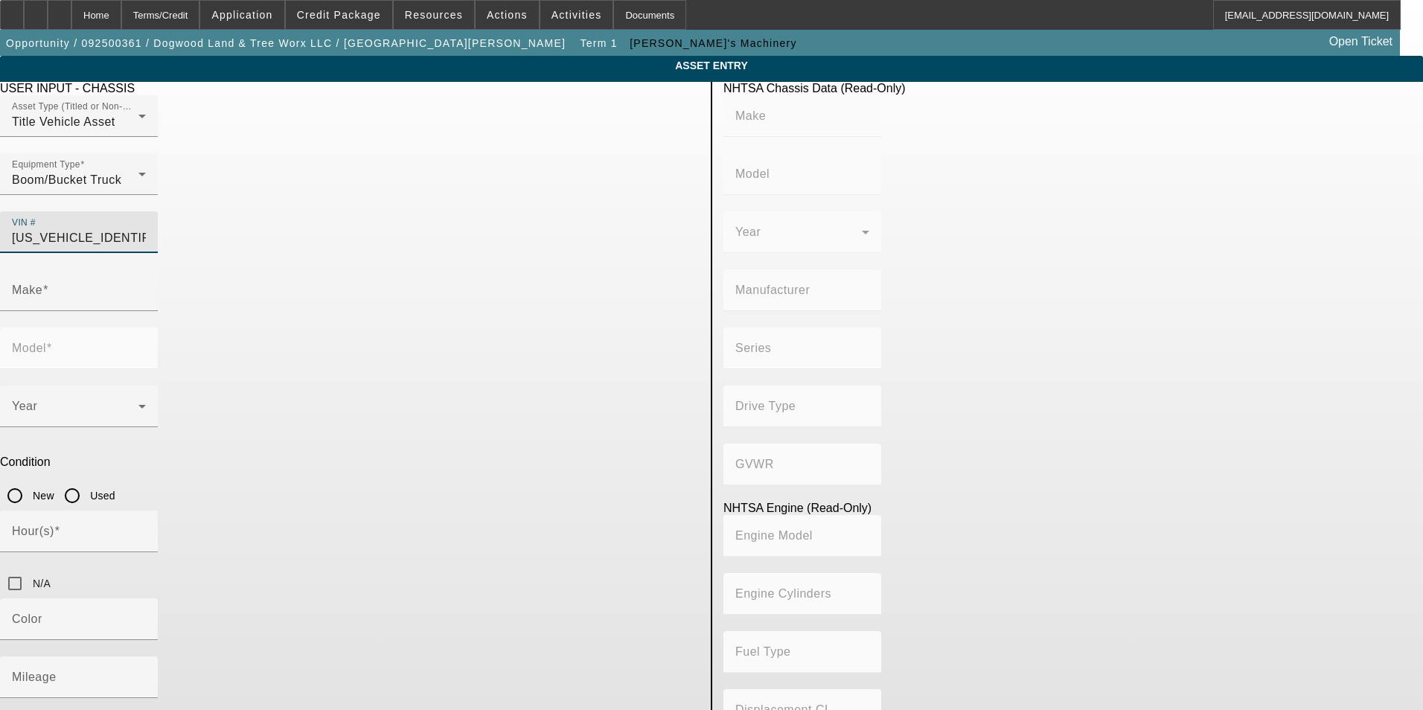
type input "M2"
type input "DAIMLER TRUCK NORTH AMERICA LLC"
type input "106 Medium Duty"
type input "4WD/4-Wheel Drive/4x4"
type input "Class 7: 26,001 - 33,000 lb (11,794 - 14,969 kg)"
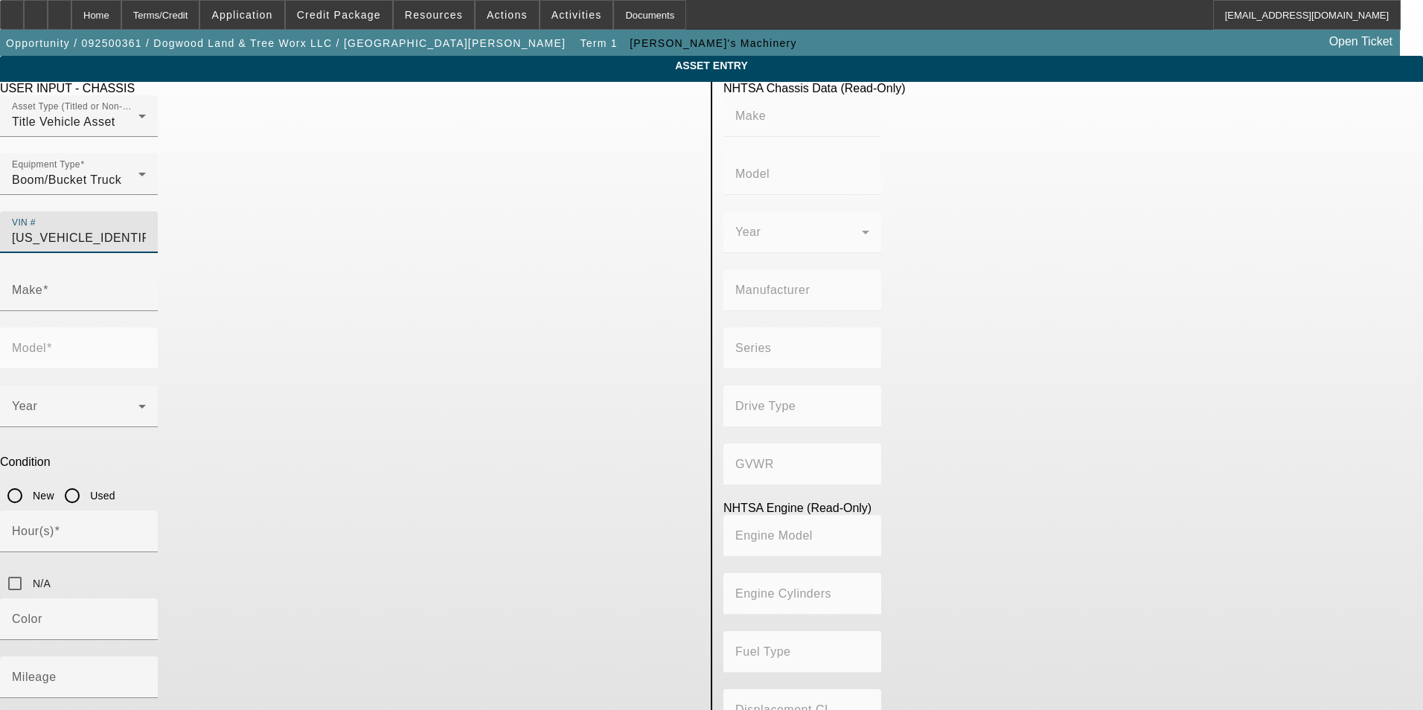
type input "Cummins ISB"
type input "6"
type input "Diesel"
type input "408.85908543470"
type input "6.7"
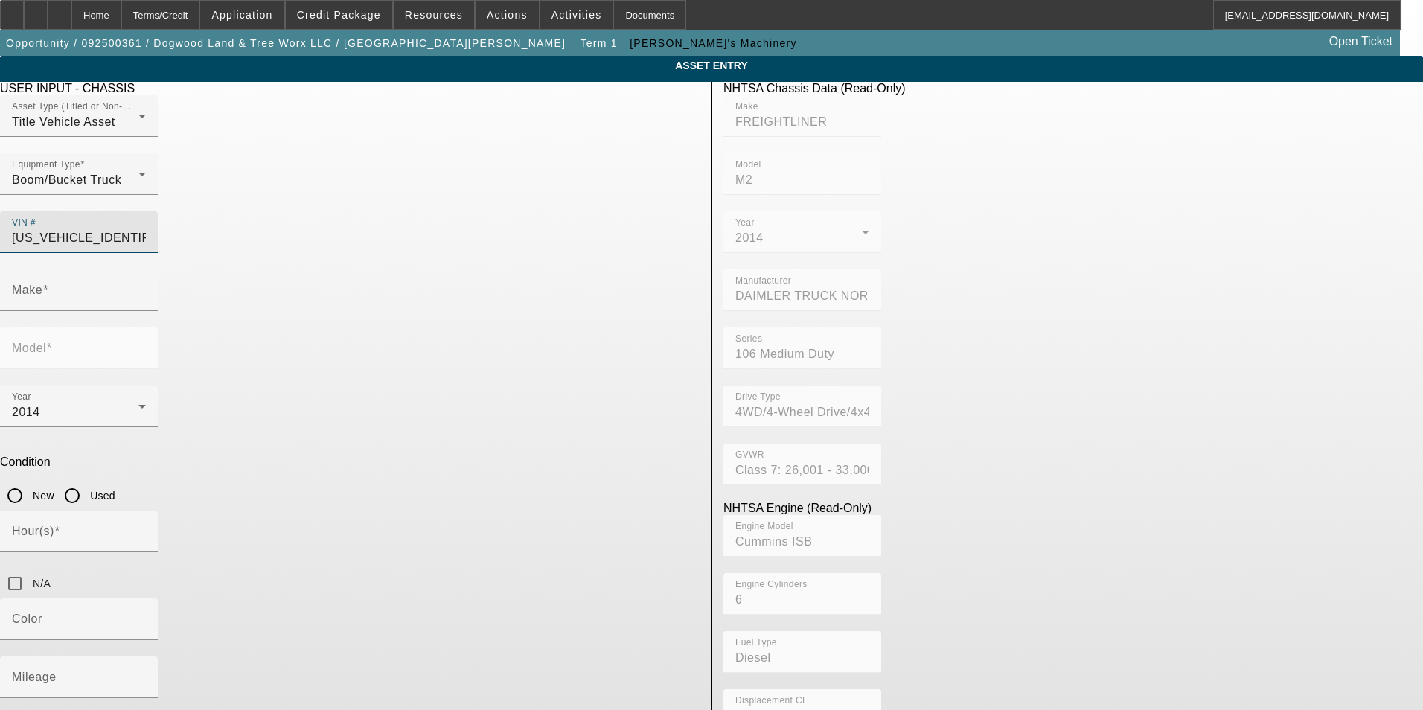
type input "FREIGHTLINER"
type input "M2"
type input "1FVDCXDT8EHFX7302"
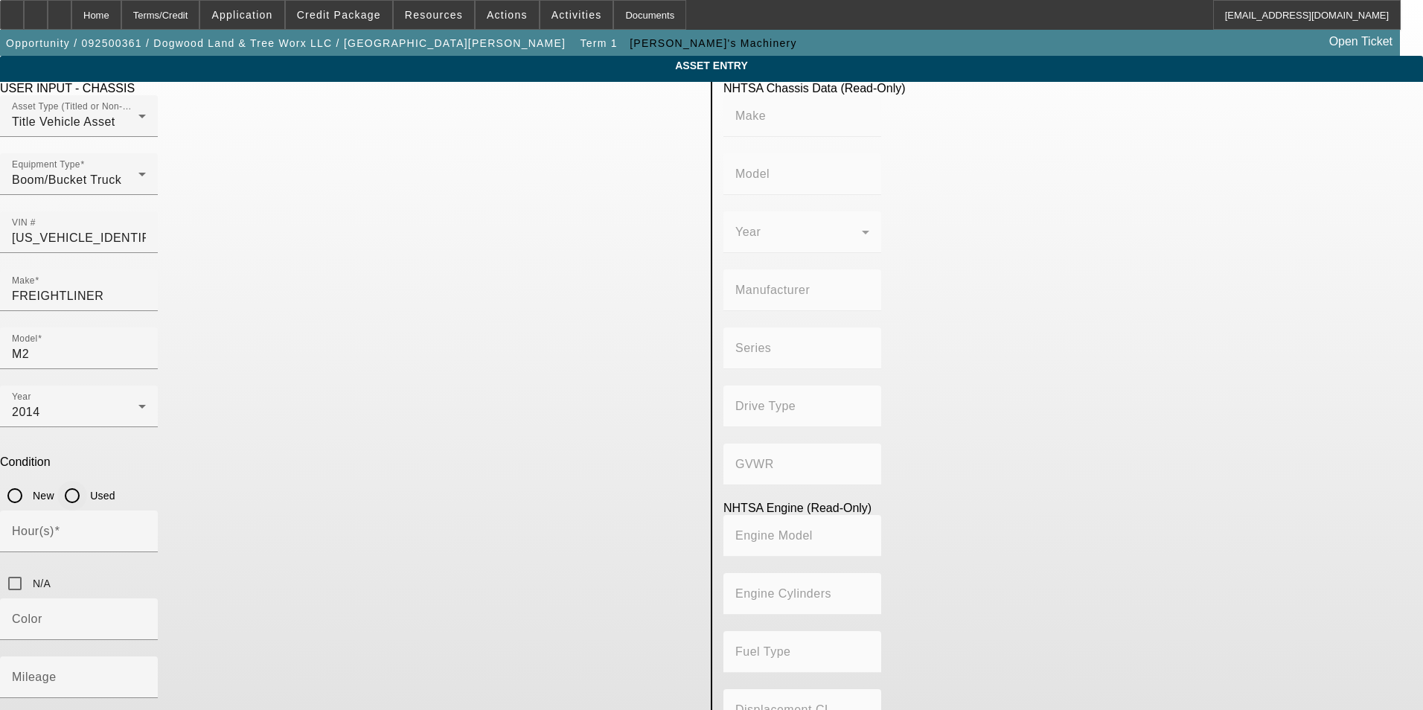
click at [87, 481] on input "Used" at bounding box center [72, 496] width 30 height 30
radio input "true"
type input "FREIGHTLINER"
type input "M2"
type input "DAIMLER TRUCK NORTH AMERICA LLC"
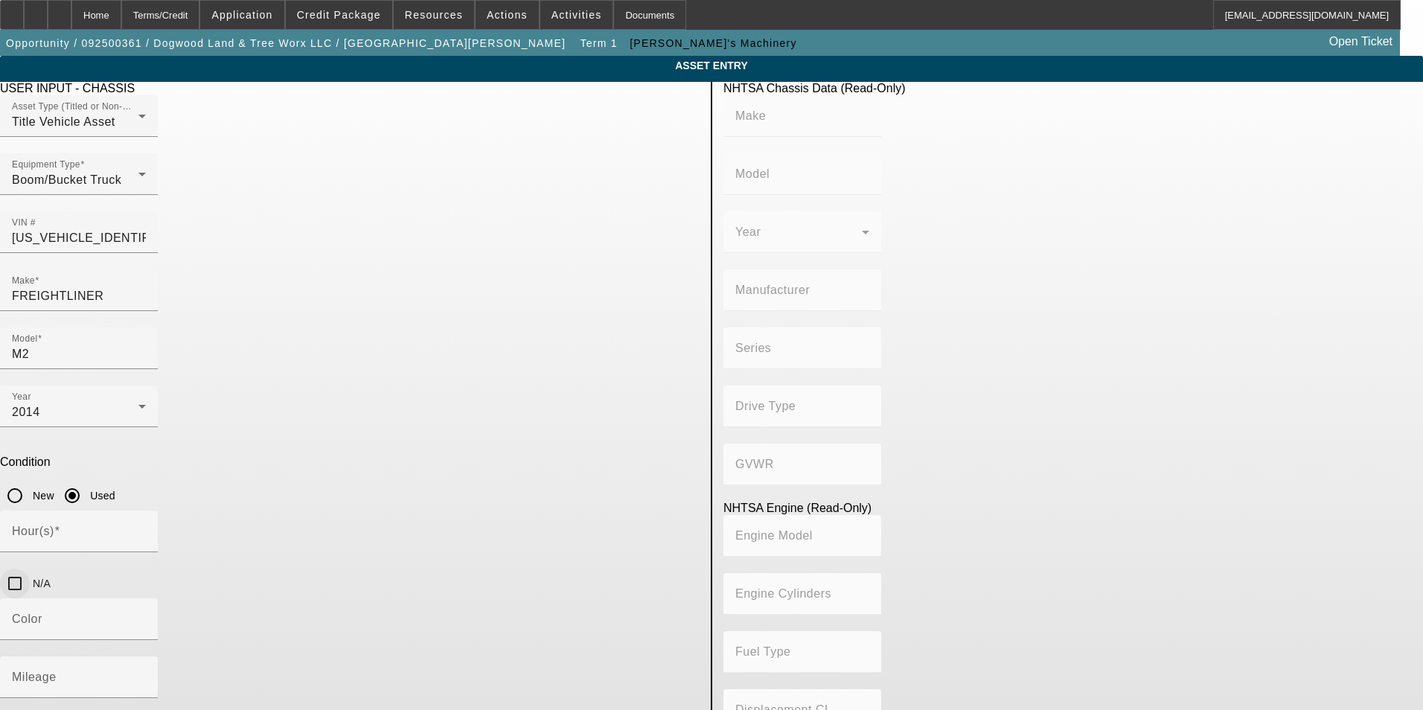
type input "106 Medium Duty"
type input "4WD/4-Wheel Drive/4x4"
type input "Class 7: 26,001 - 33,000 lb (11,794 - 14,969 kg)"
type input "Cummins ISB"
type input "6"
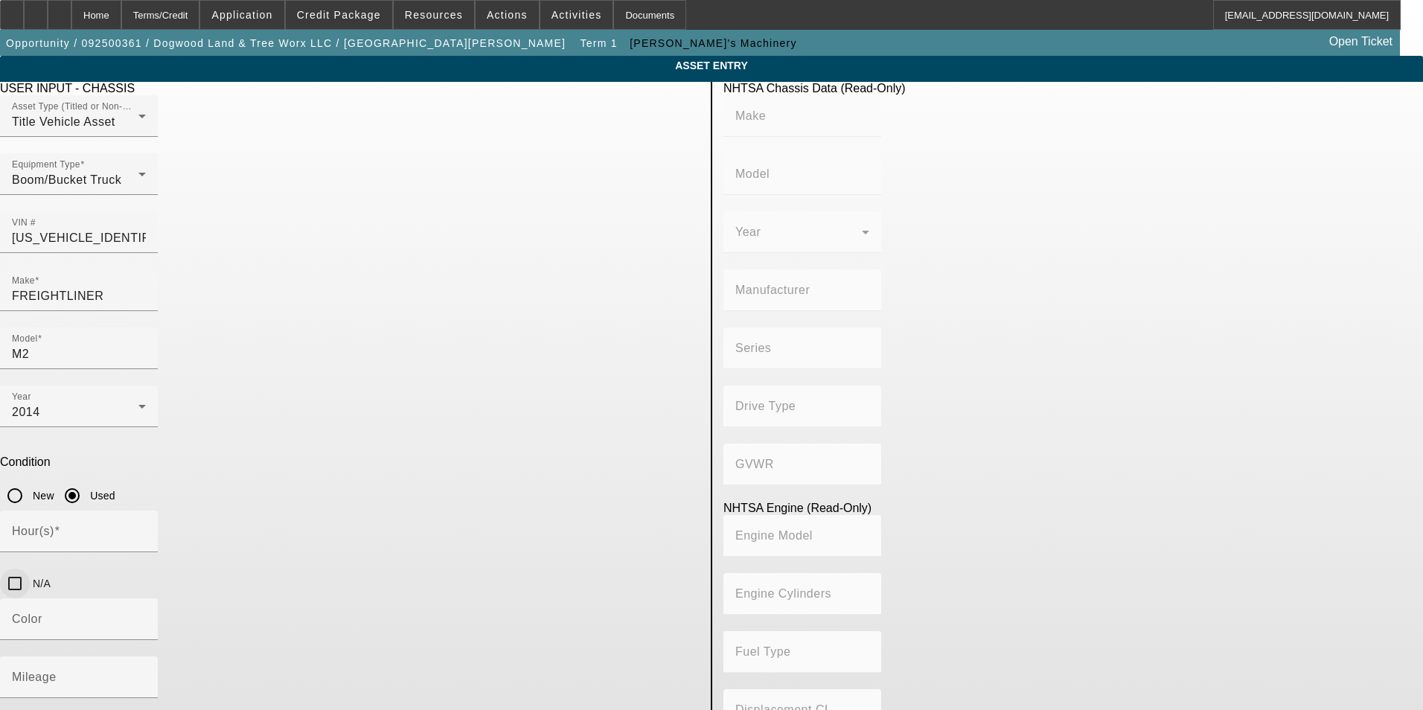
type input "Diesel"
type input "408.85908543470"
type input "6.7"
click at [30, 569] on input "N/A" at bounding box center [15, 584] width 30 height 30
checkbox input "true"
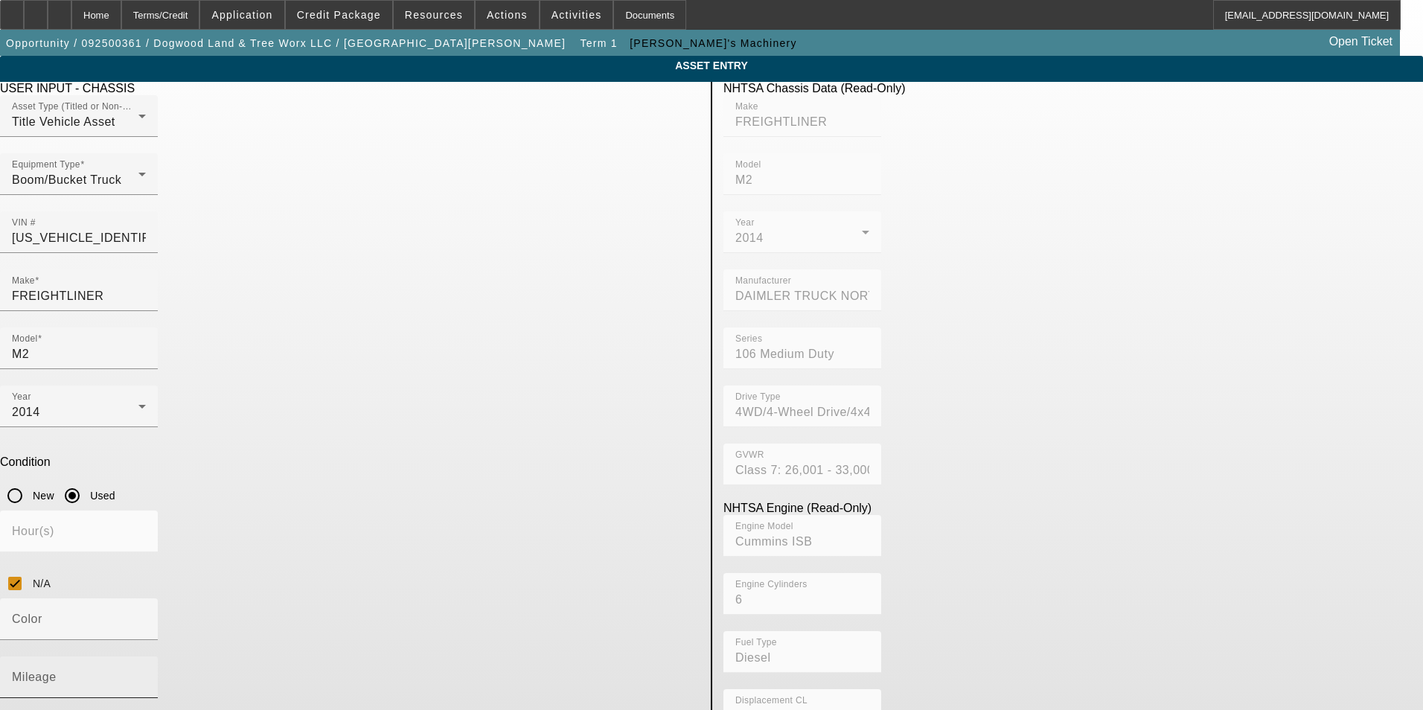
click at [146, 674] on input "Mileage" at bounding box center [79, 683] width 134 height 18
type input "30992"
drag, startPoint x: 507, startPoint y: 500, endPoint x: 288, endPoint y: 523, distance: 220.0
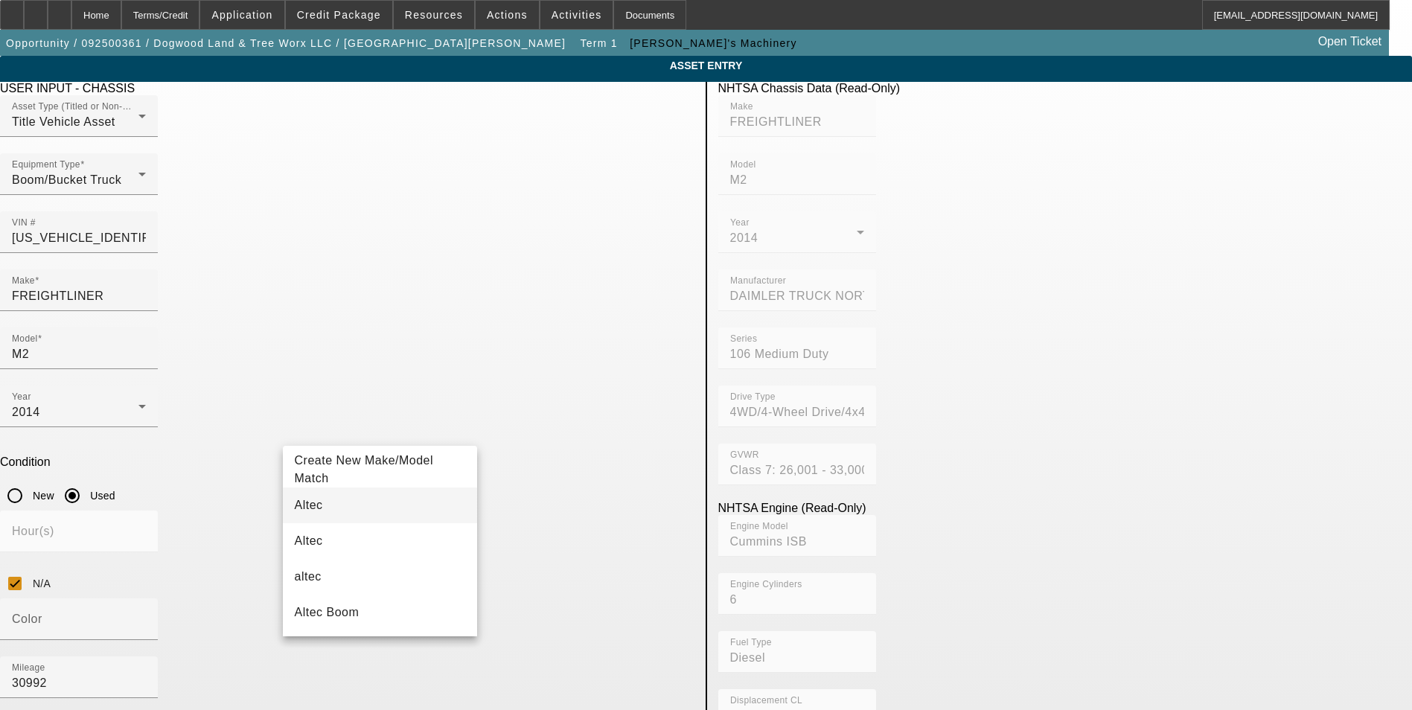
click at [340, 510] on mat-option "Altec" at bounding box center [380, 505] width 195 height 36
type input "Altec"
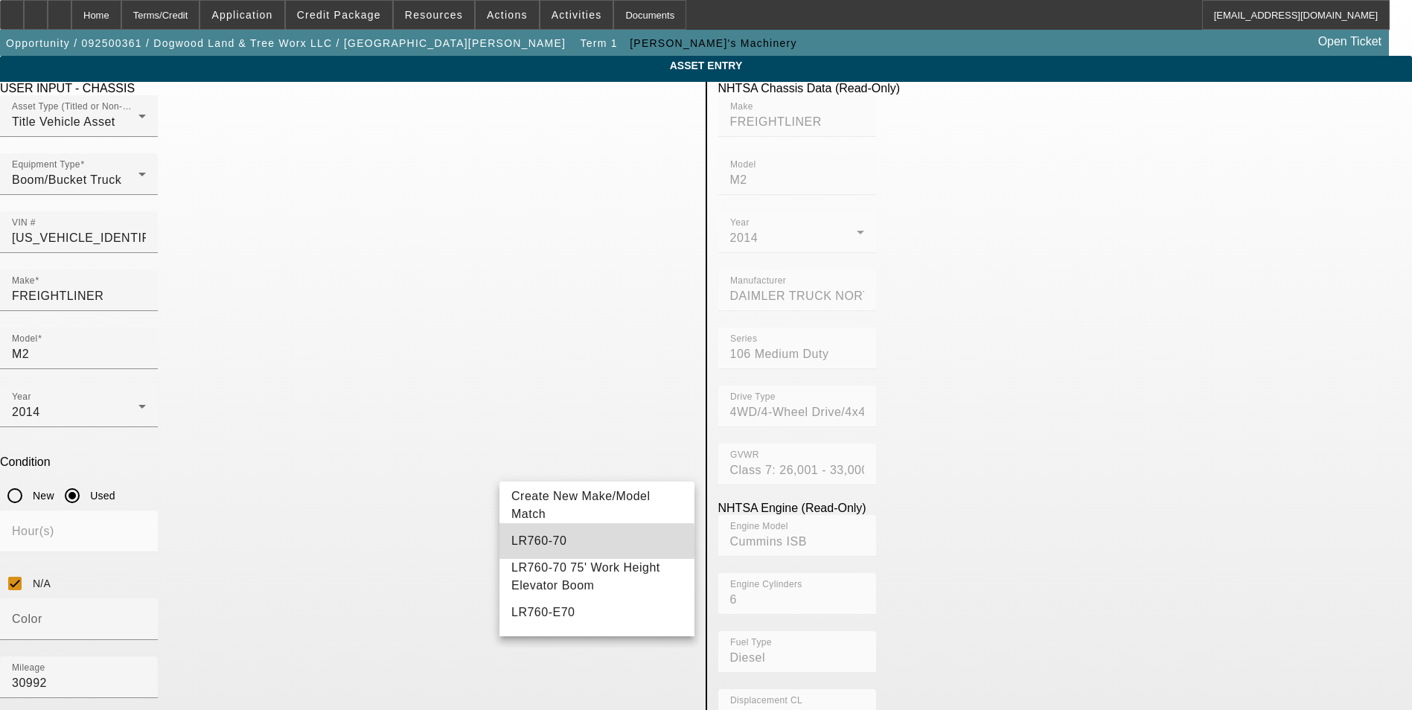
click at [562, 533] on mat-option "LR760-70" at bounding box center [596, 541] width 195 height 36
type input "LR760-70"
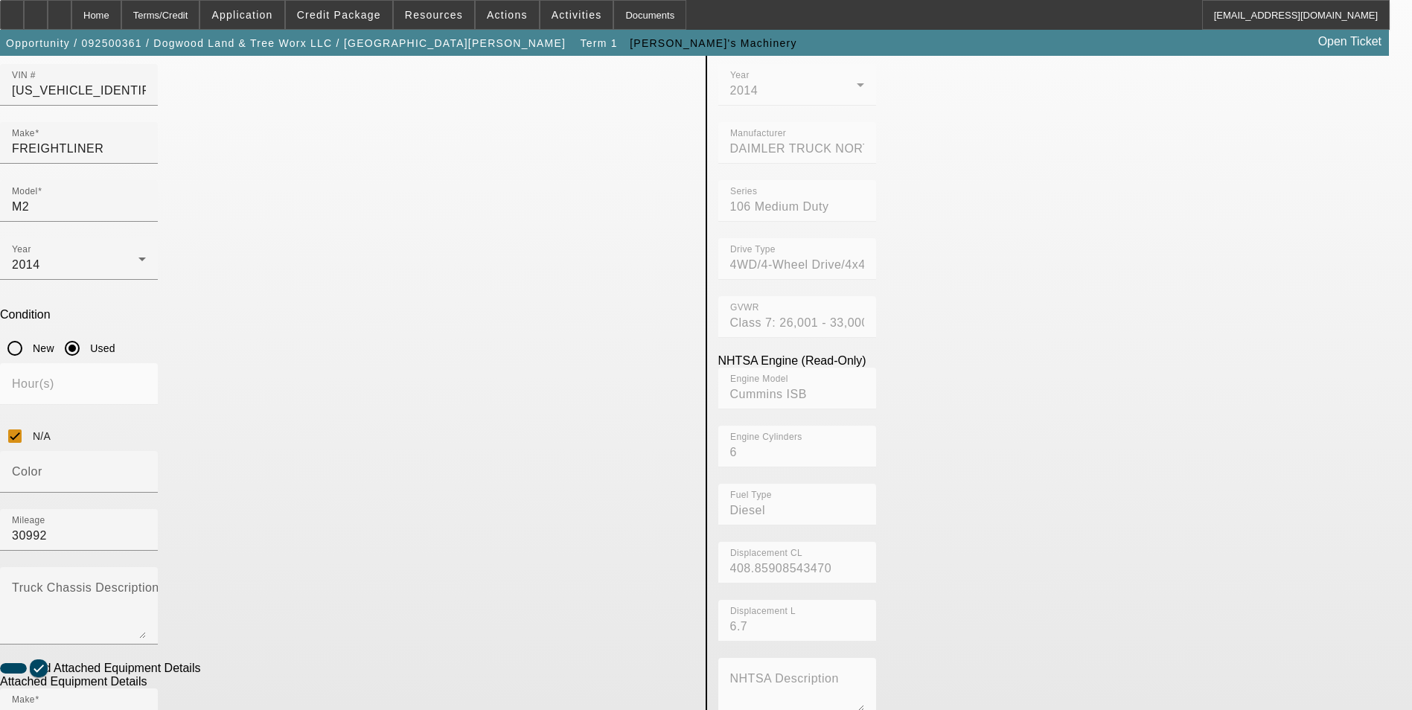
scroll to position [149, 0]
radio input "true"
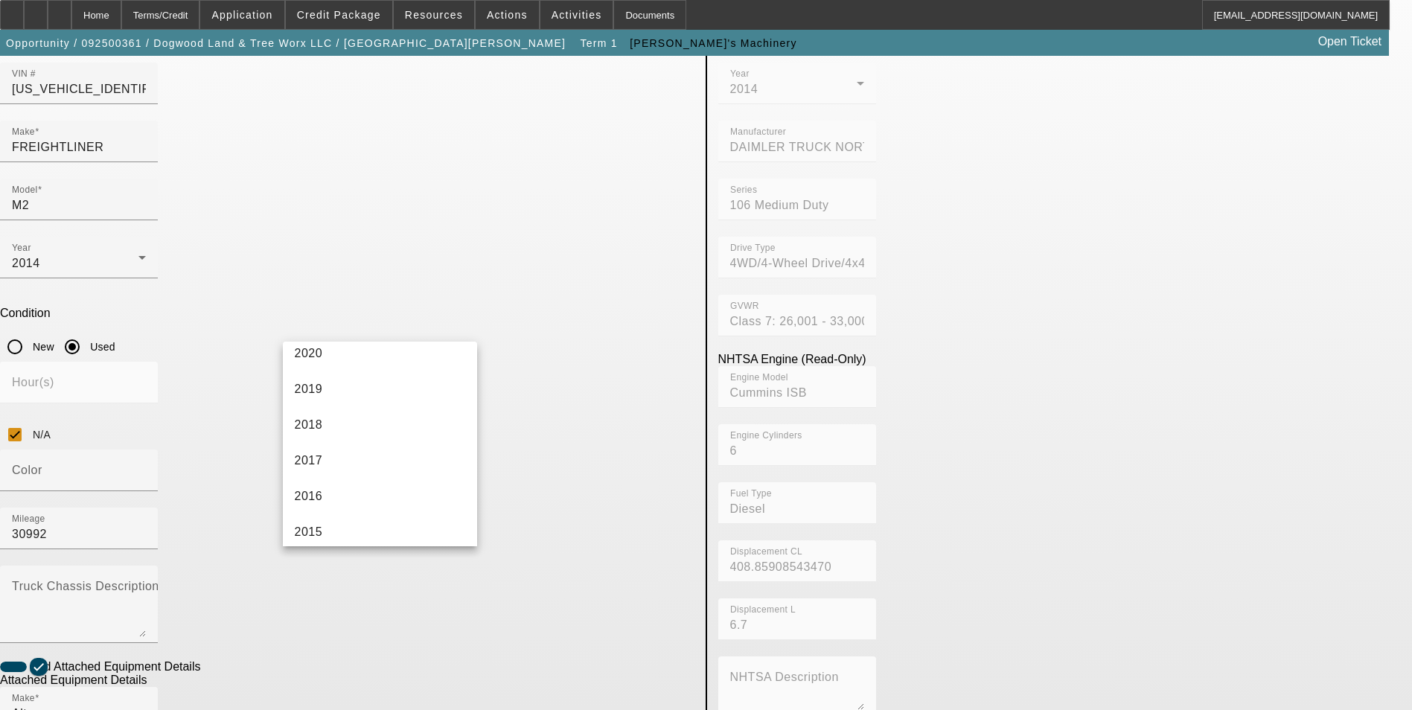
scroll to position [372, 0]
click at [365, 484] on mat-option "2014" at bounding box center [380, 493] width 195 height 36
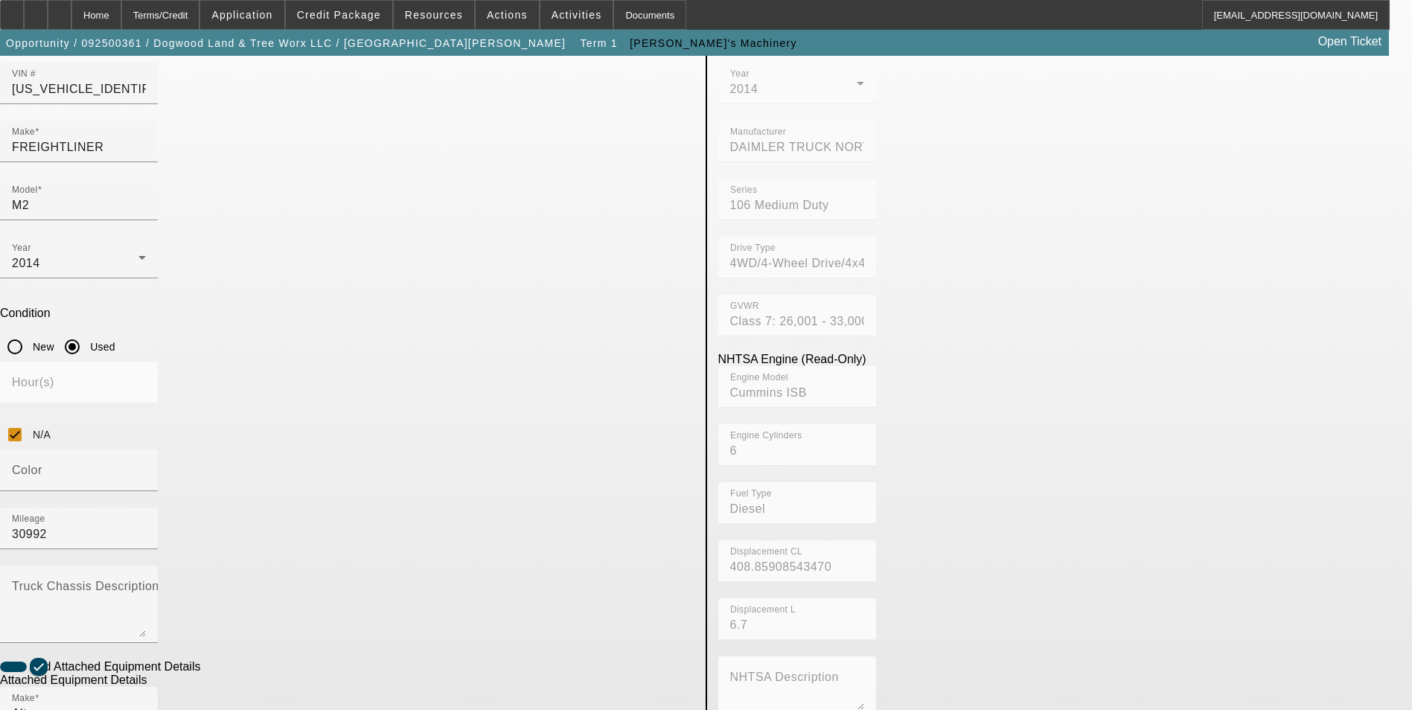
paste input "0414FF2214"
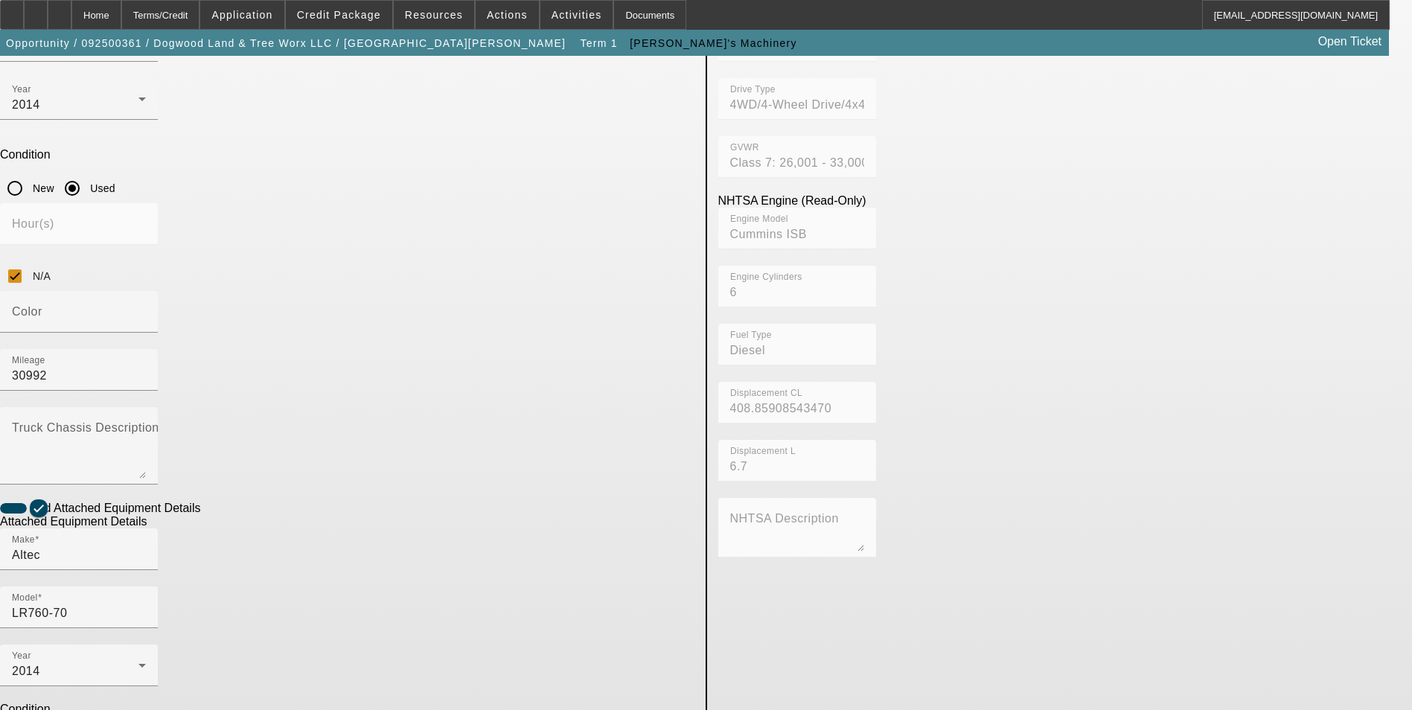
type input "0414FF2214"
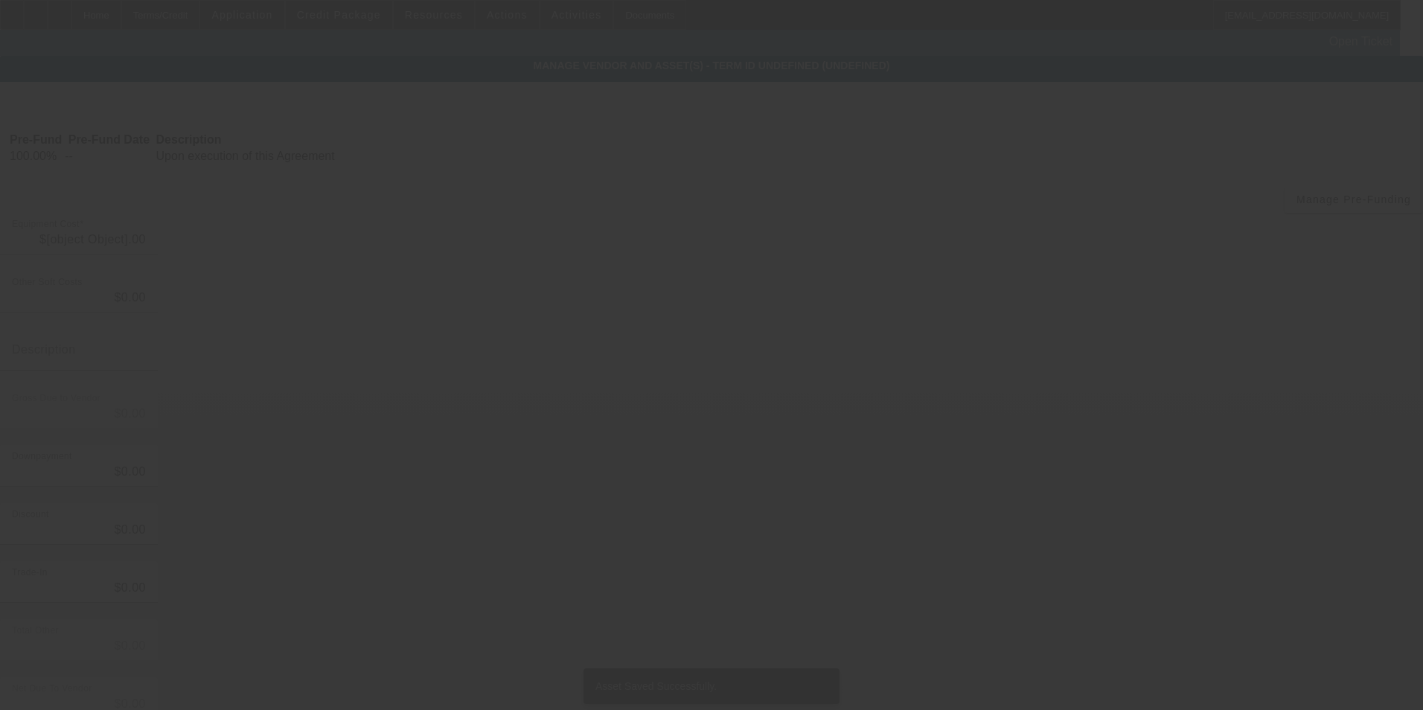
type input "$120,000.00"
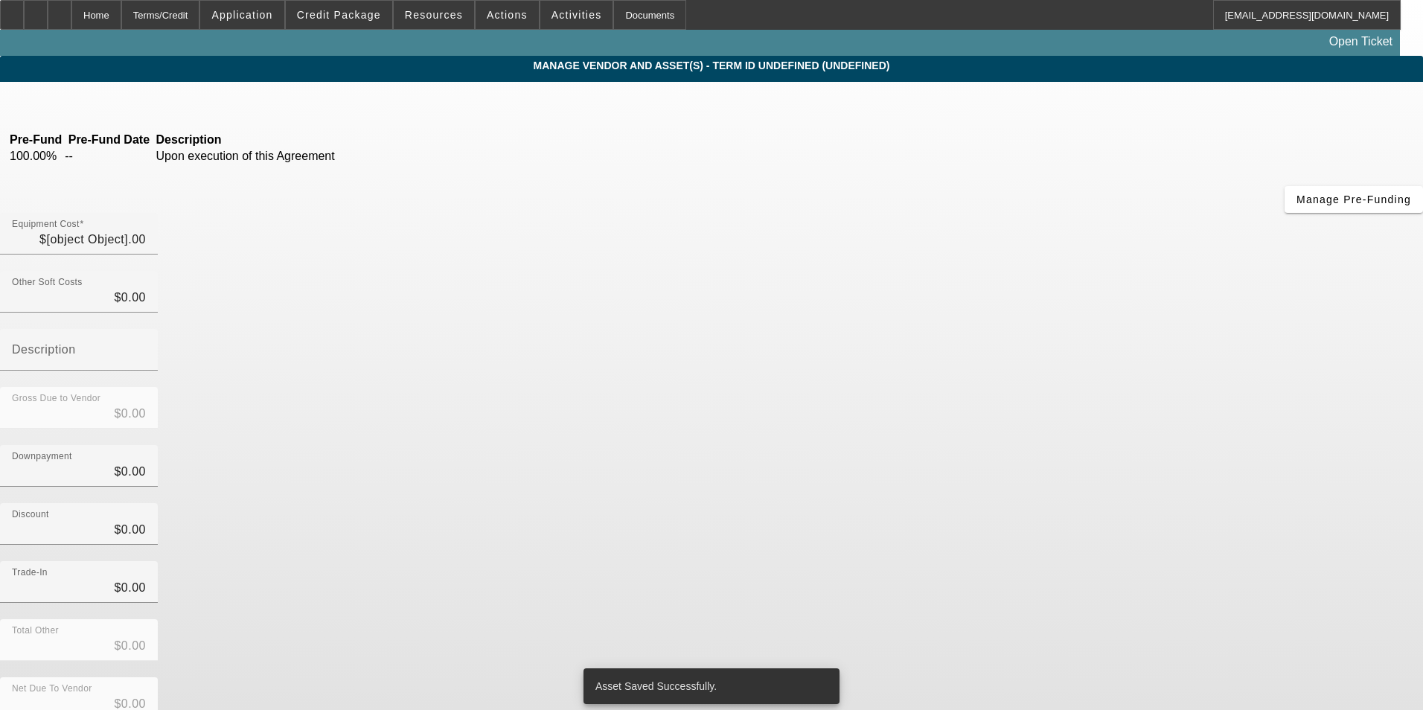
type input "$120,000.00"
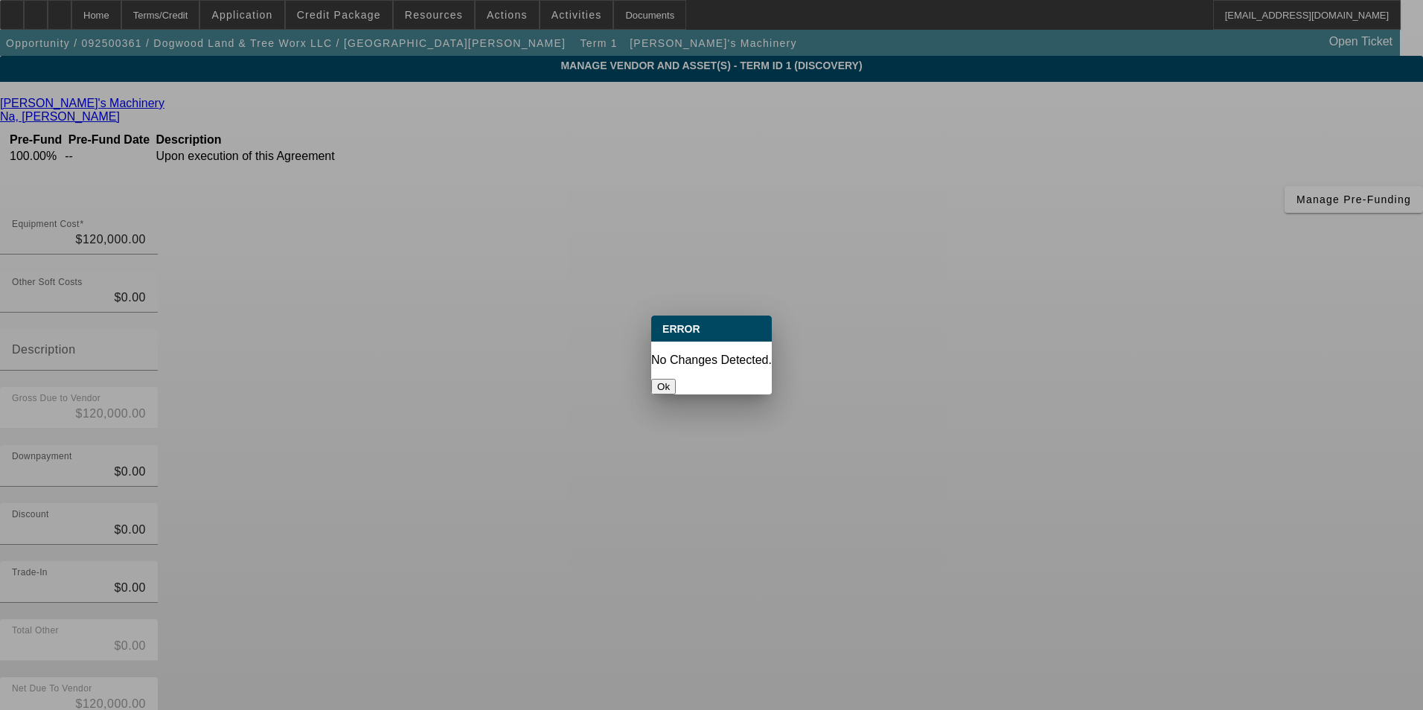
click at [676, 379] on button "Ok" at bounding box center [663, 387] width 25 height 16
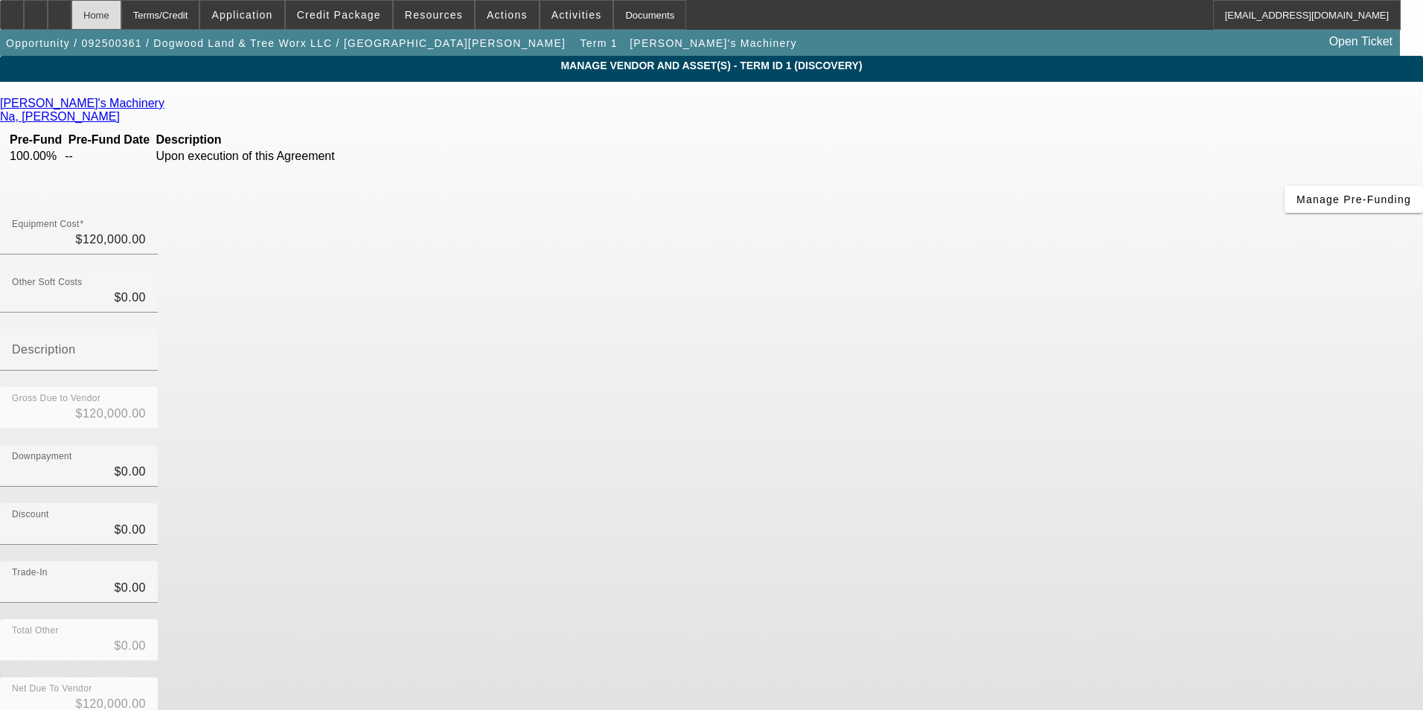
click at [116, 16] on div "Home" at bounding box center [96, 15] width 50 height 30
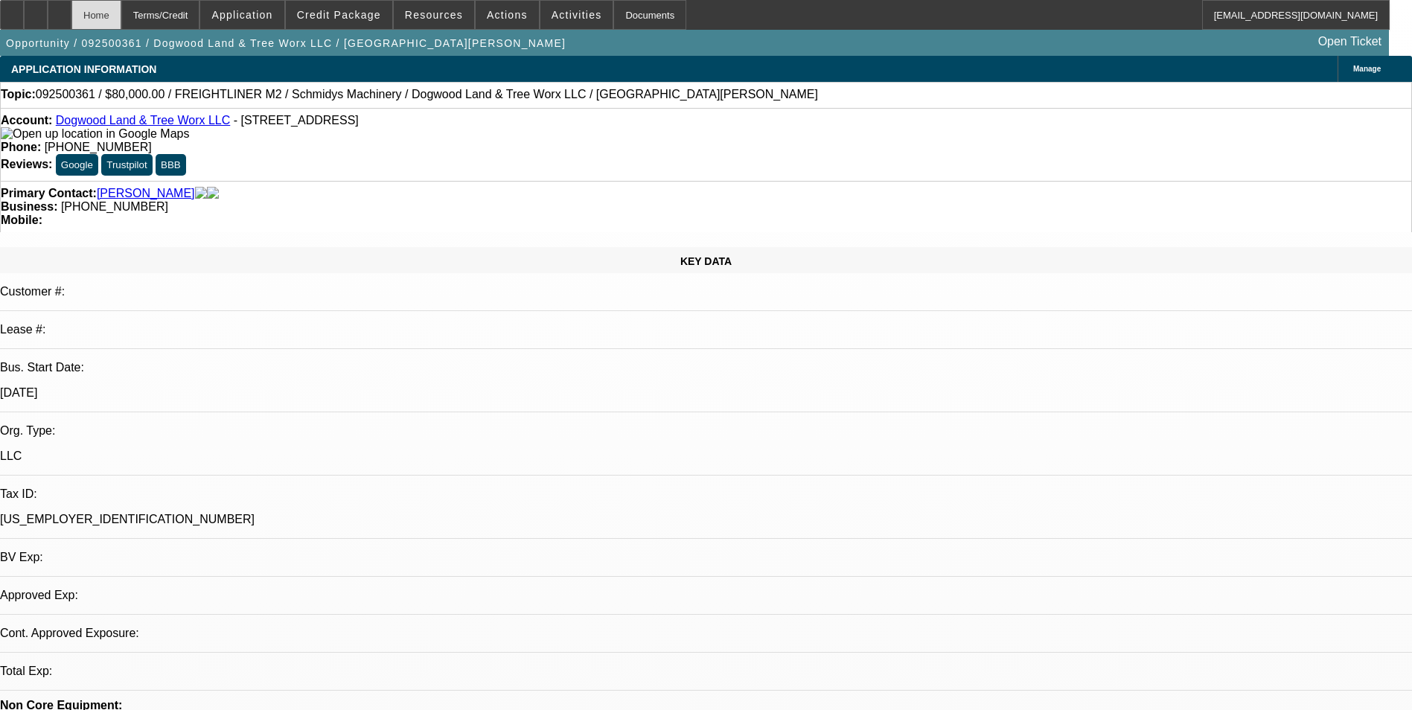
select select "0"
select select "3"
select select "0"
select select "6"
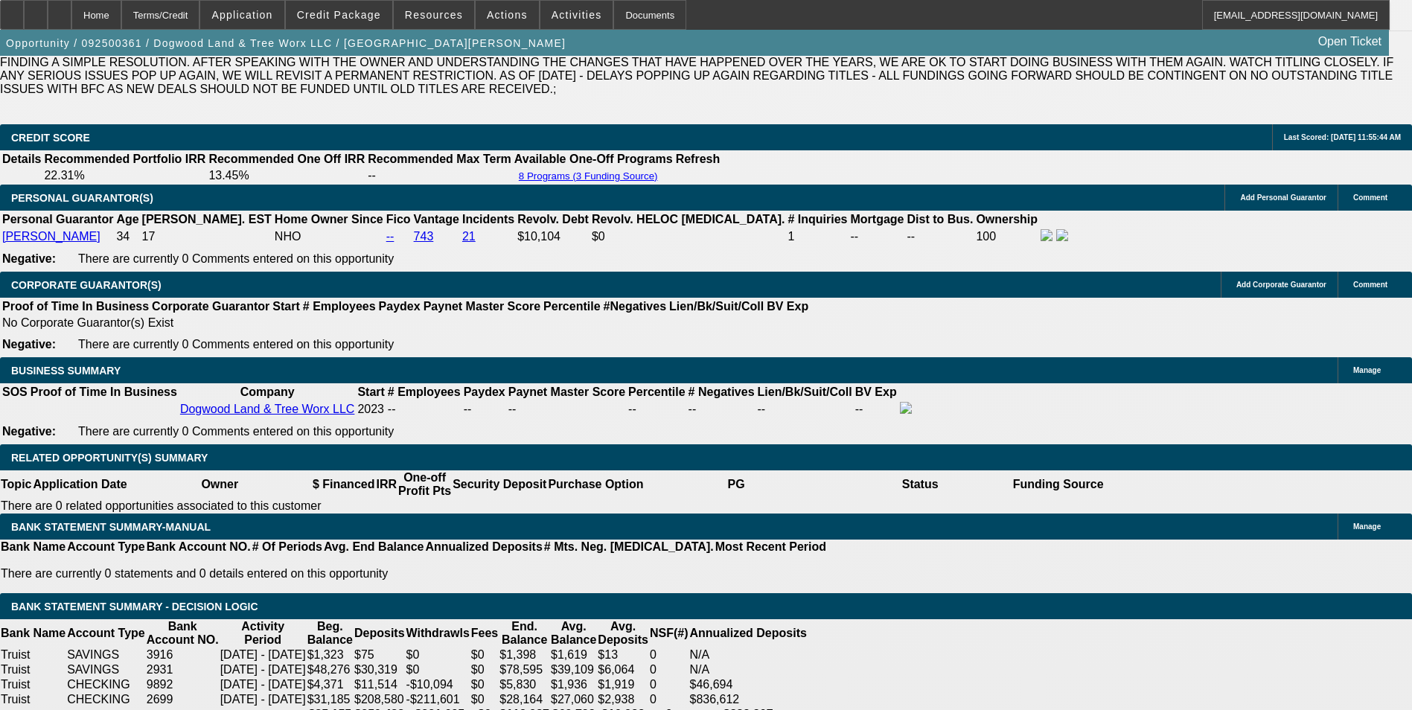
scroll to position [2084, 0]
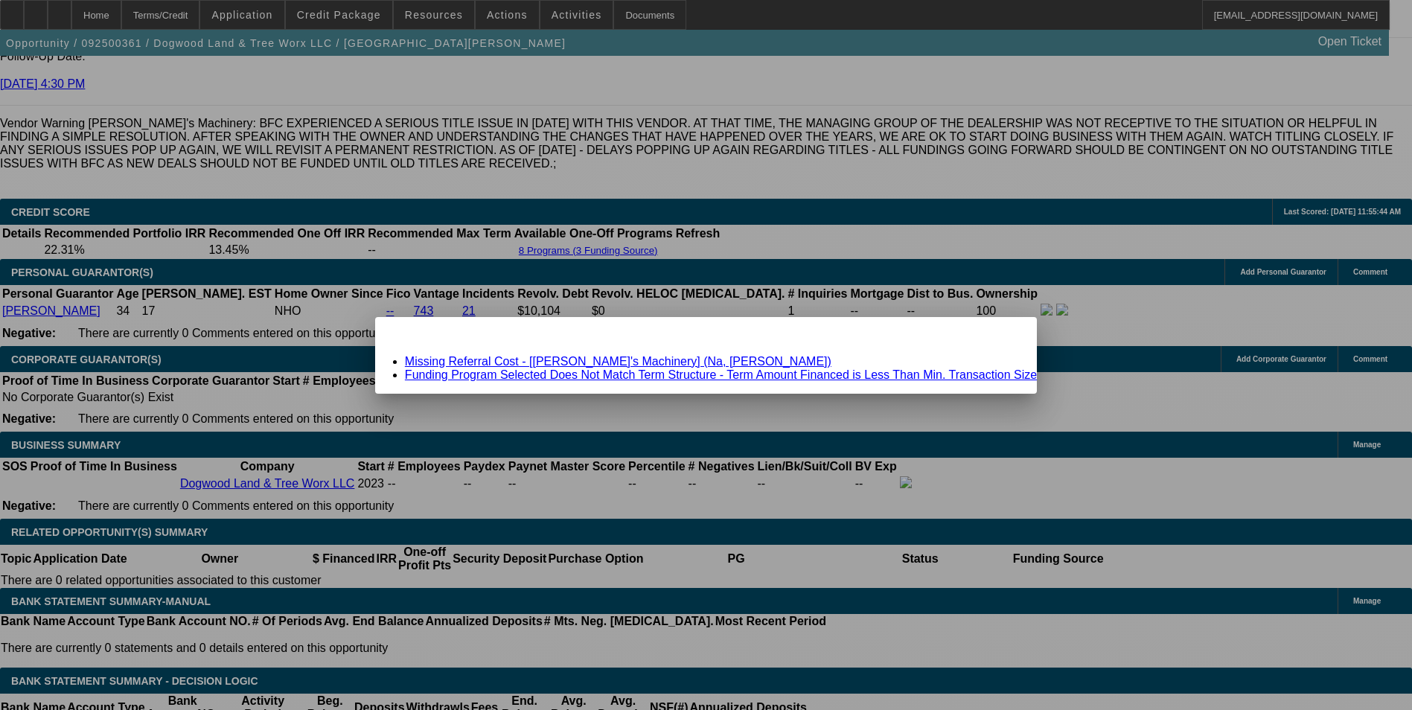
click at [621, 358] on link "Missing Referral Cost - [Schmidy's Machinery] (Na, Brandon)" at bounding box center [618, 361] width 426 height 13
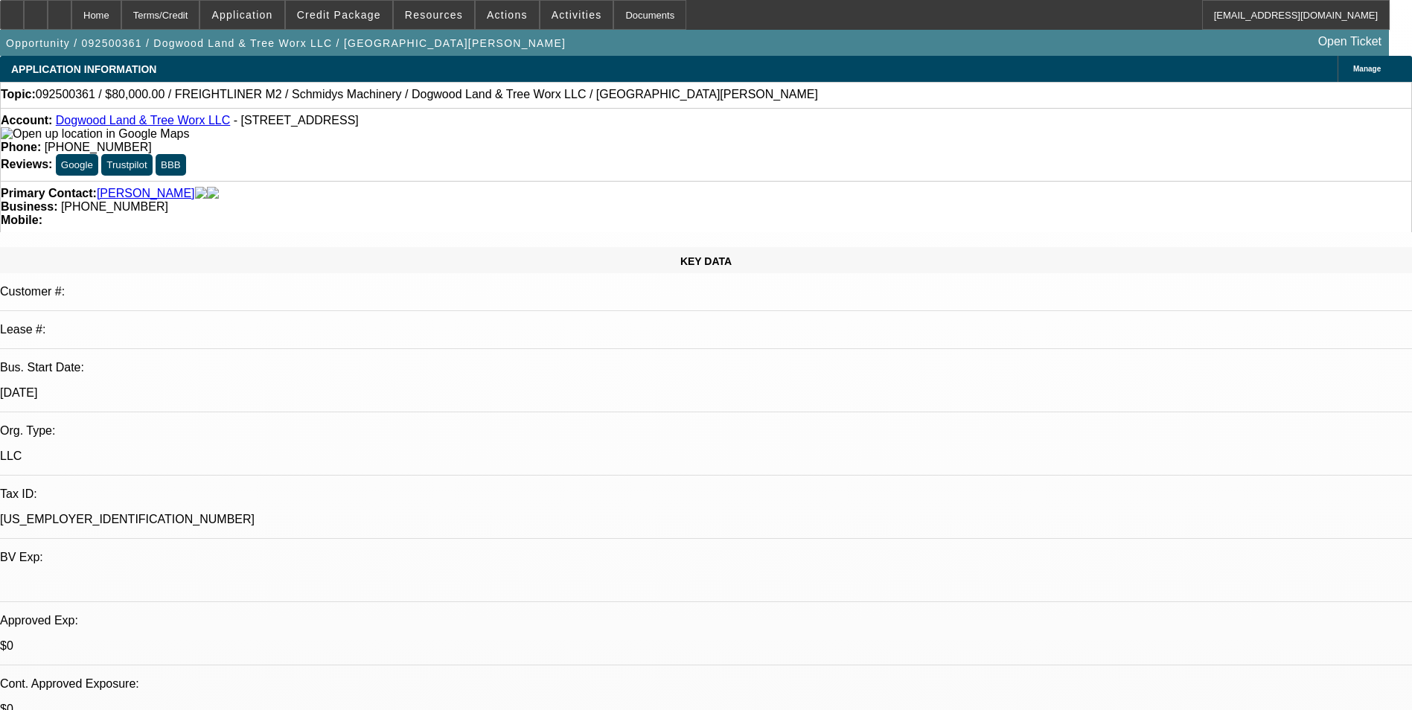
scroll to position [2084, 0]
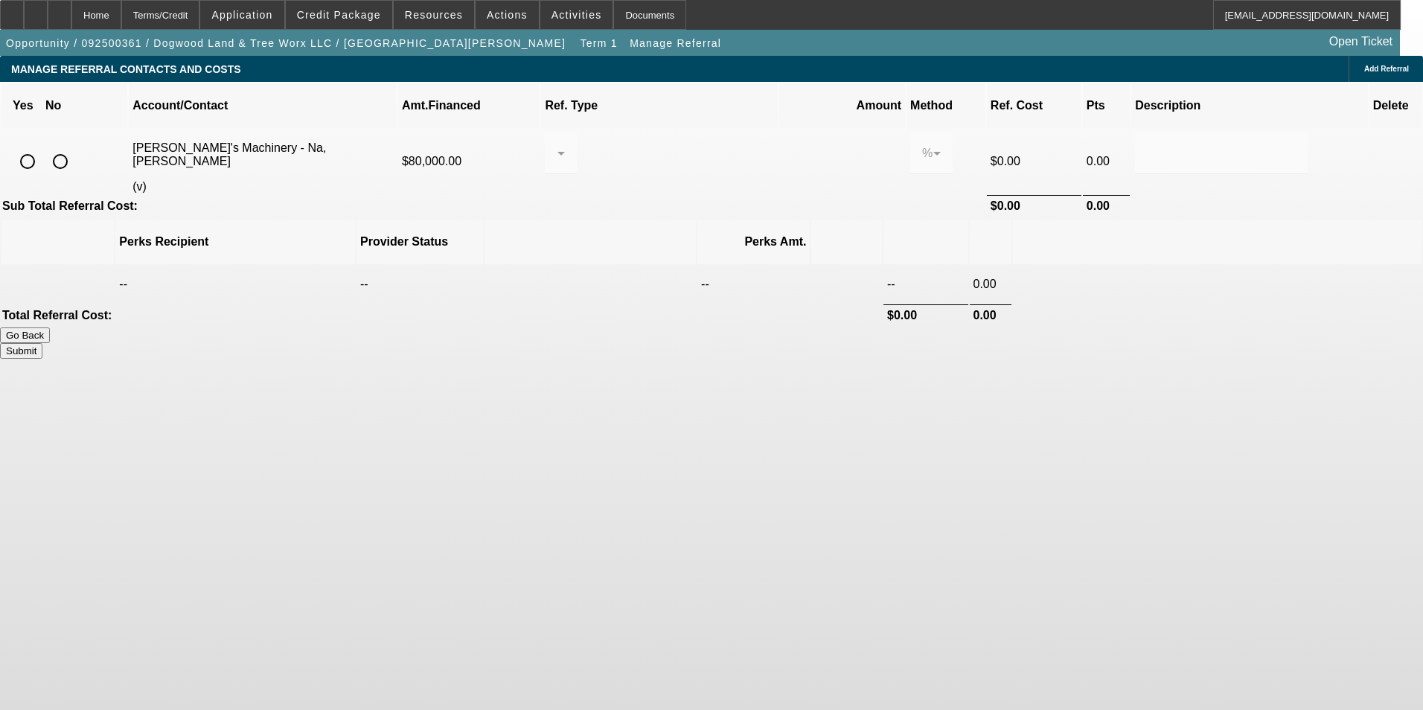
click at [75, 147] on input "radio" at bounding box center [60, 162] width 30 height 30
radio input "true"
click at [42, 343] on button "Submit" at bounding box center [21, 351] width 42 height 16
type input "0.000"
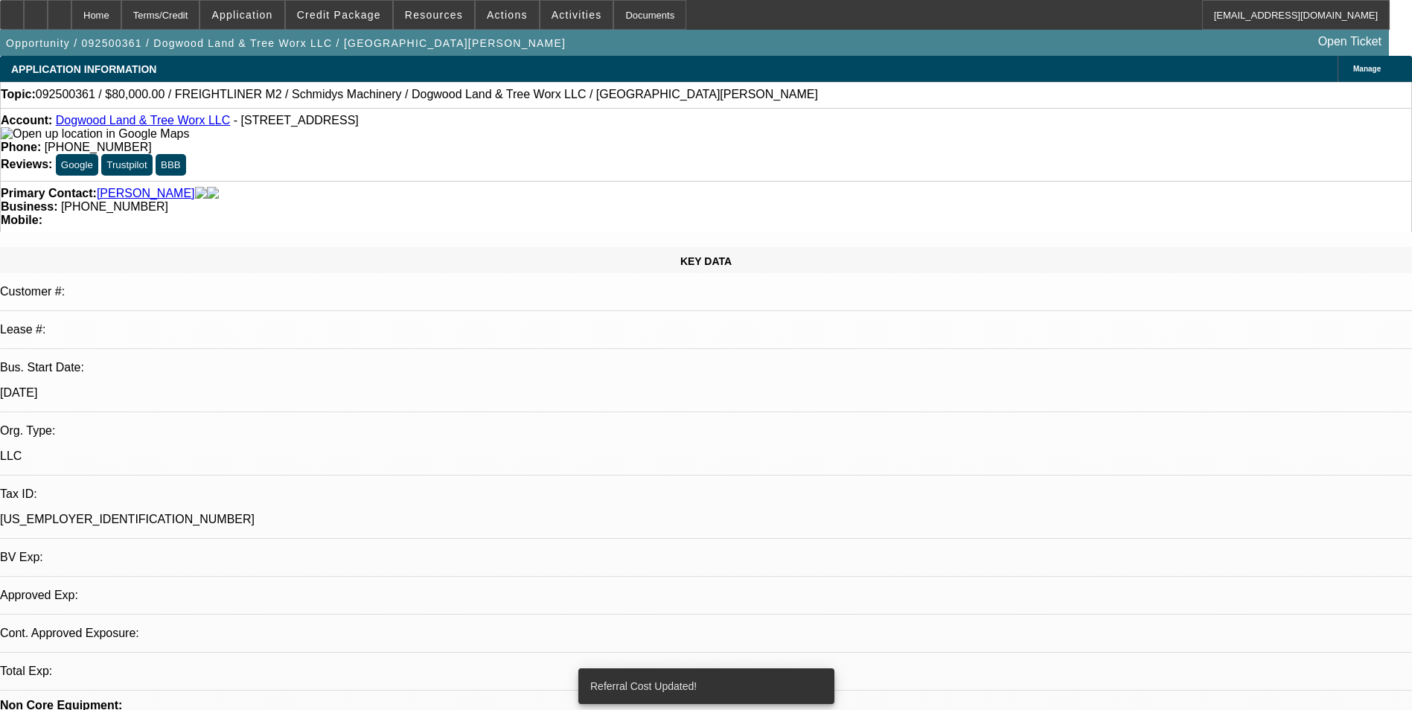
select select "0"
select select "3"
select select "0"
select select "6"
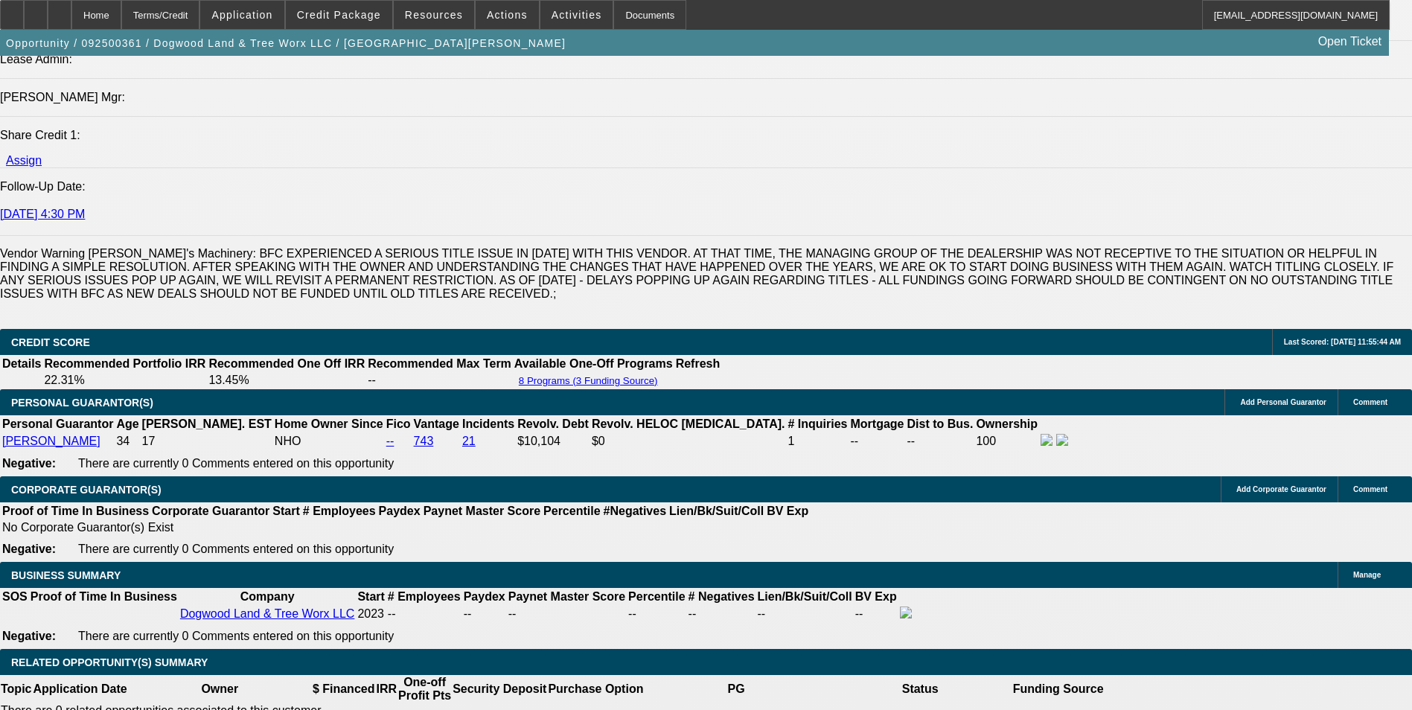
scroll to position [2084, 0]
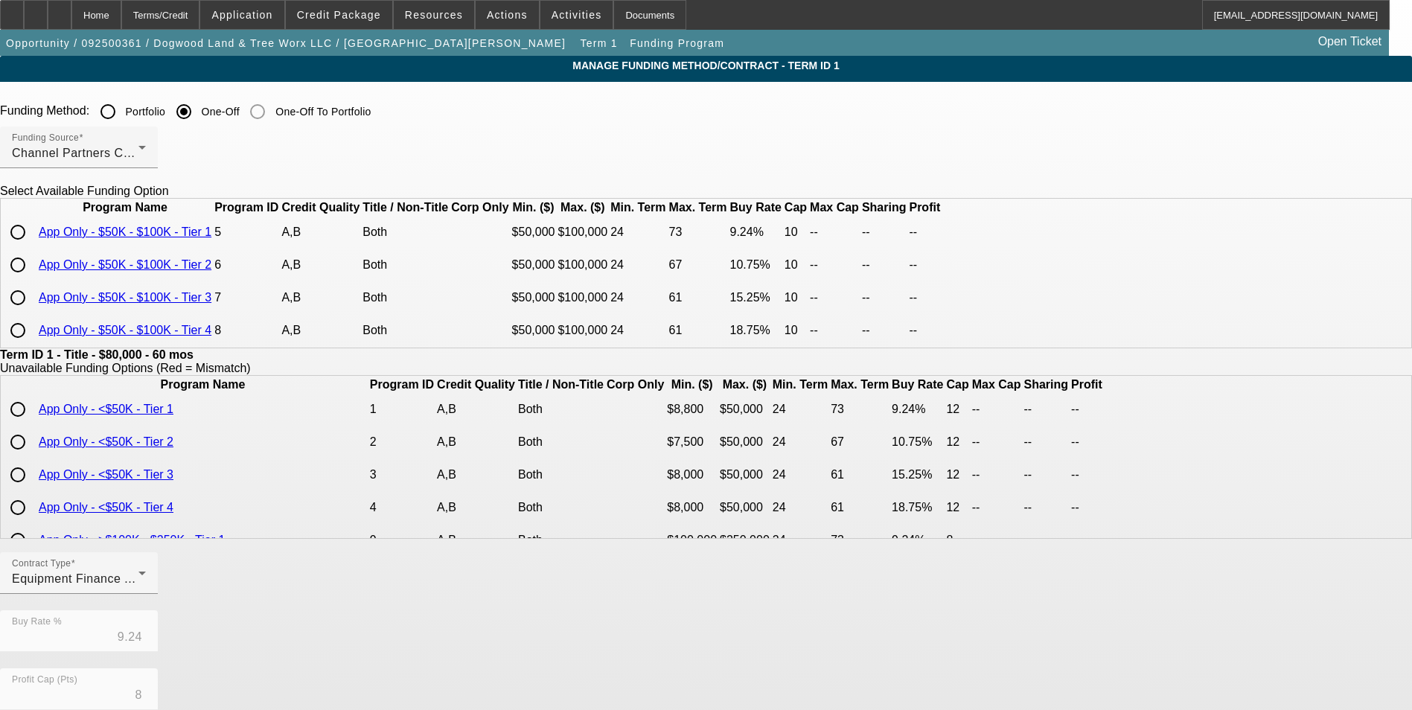
click at [33, 247] on input "radio" at bounding box center [18, 232] width 30 height 30
radio input "true"
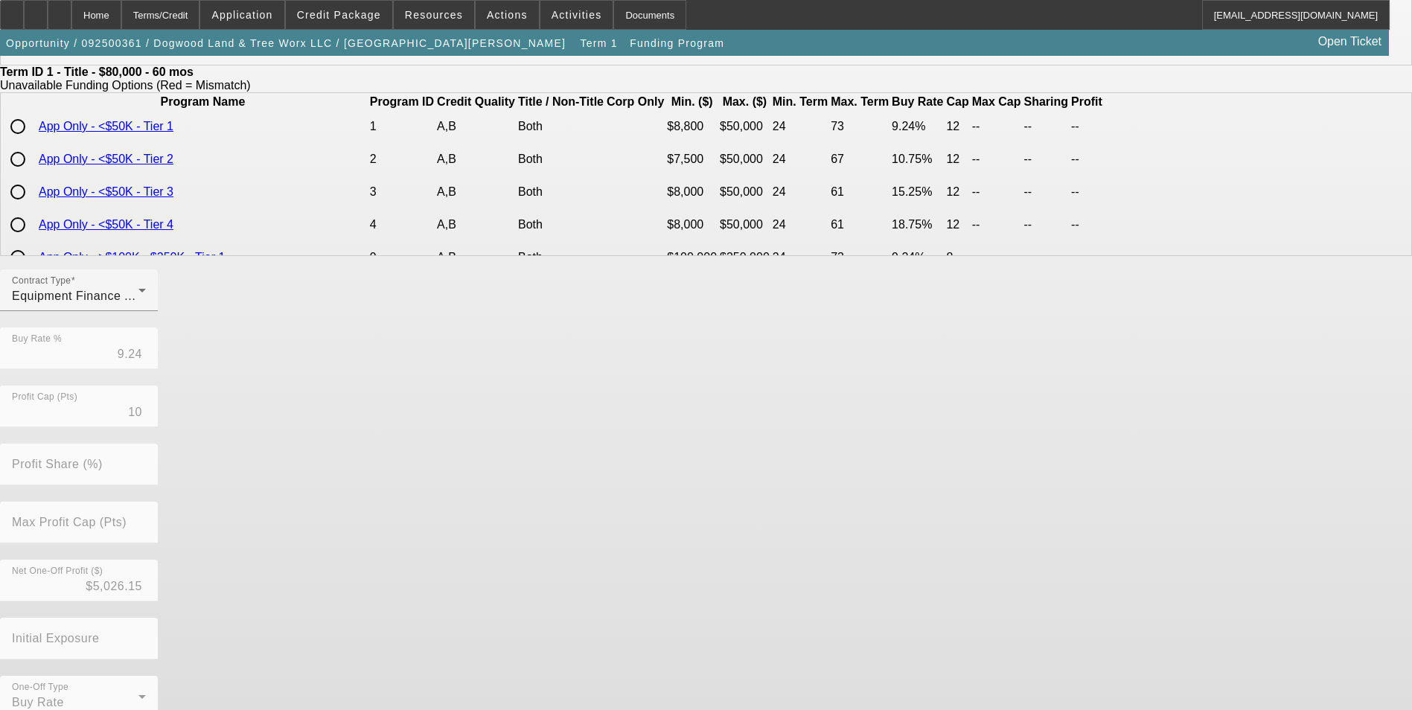
scroll to position [319, 0]
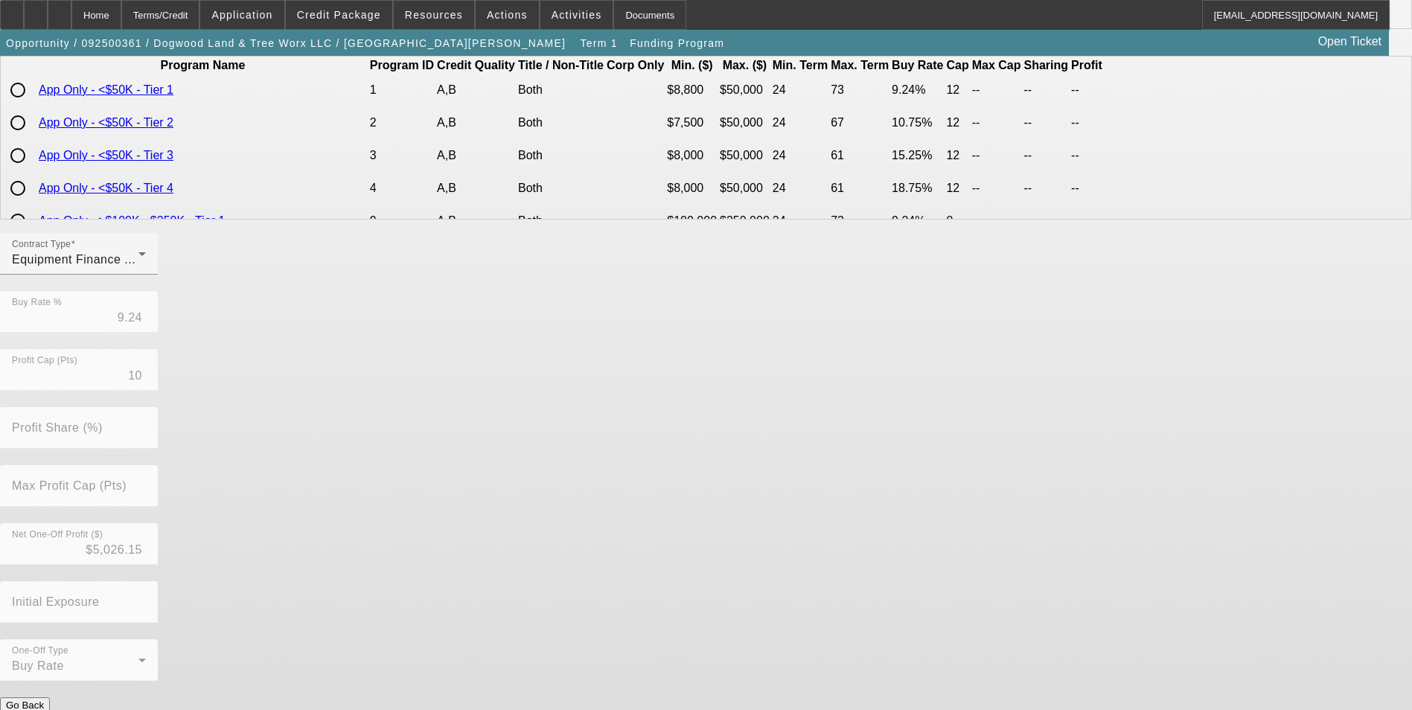
click at [42, 709] on button "Submit" at bounding box center [21, 721] width 42 height 16
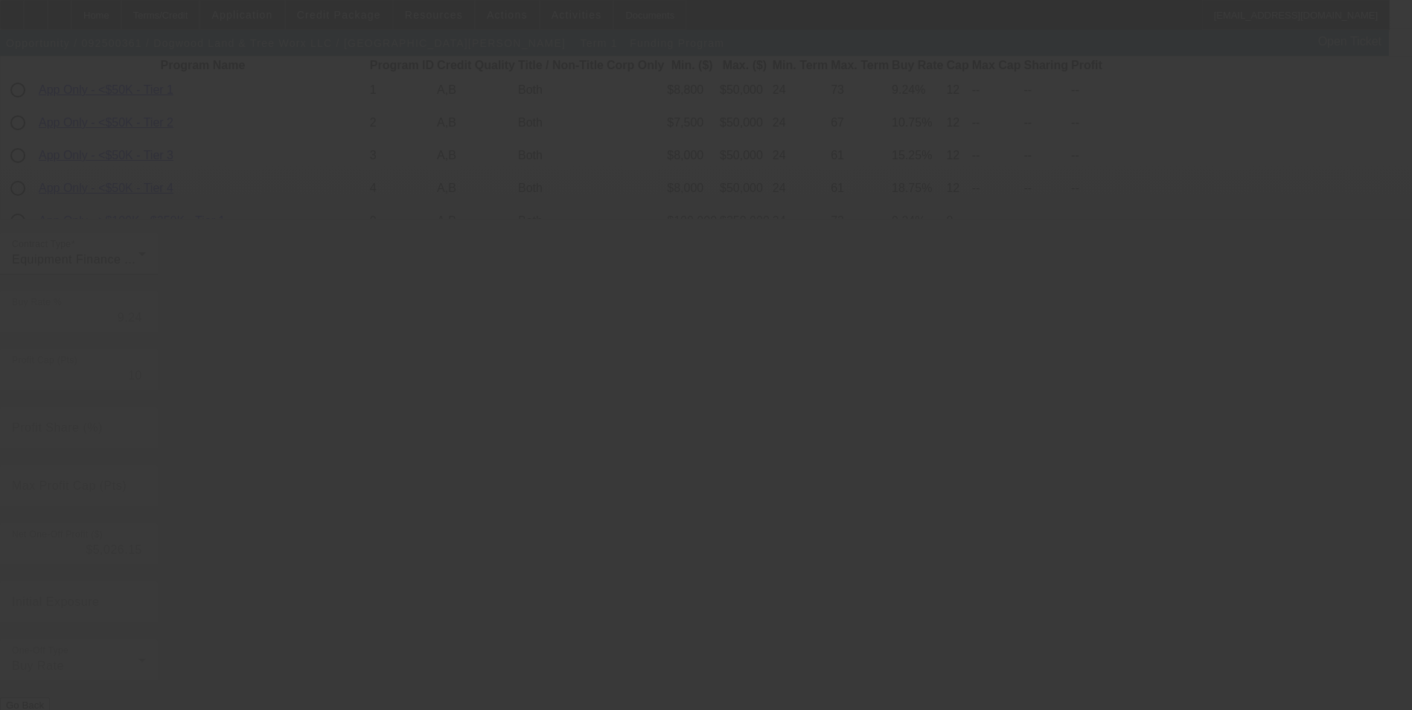
type input "8"
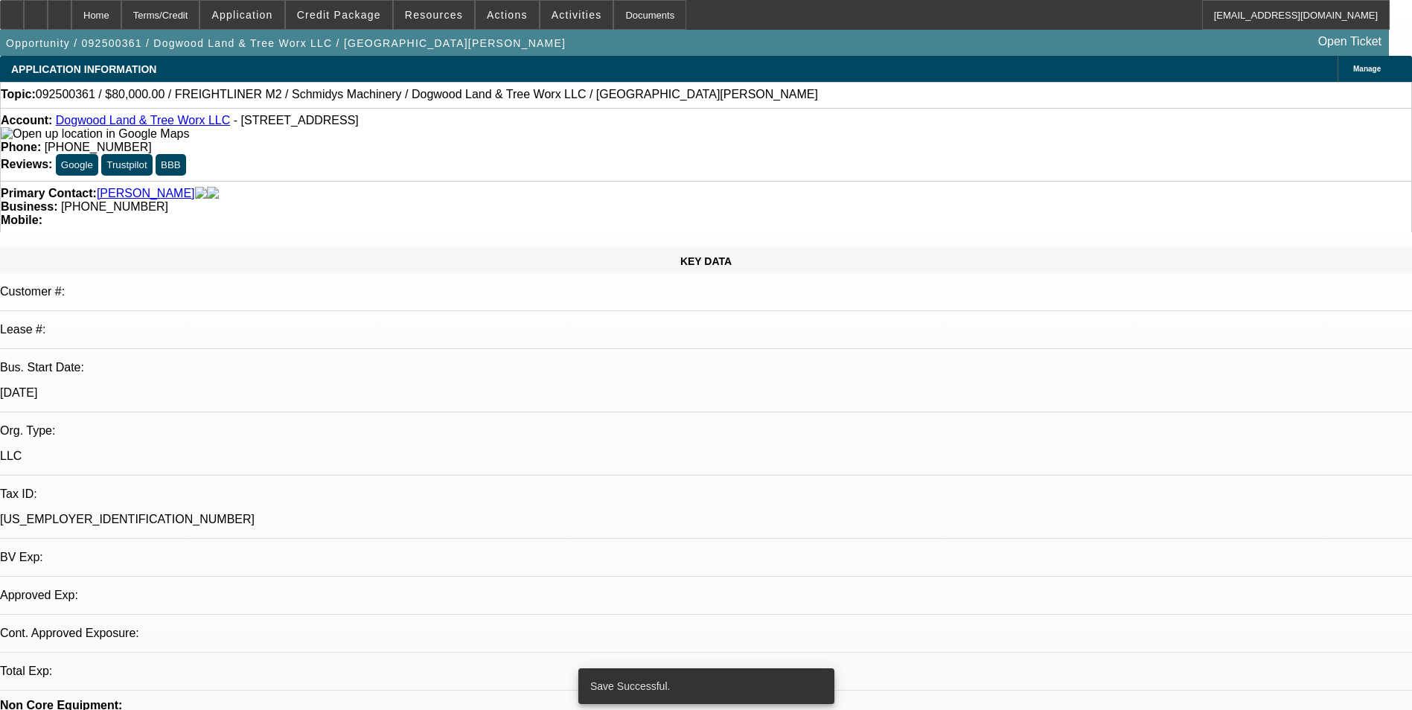
select select "0"
select select "3"
select select "0"
select select "6"
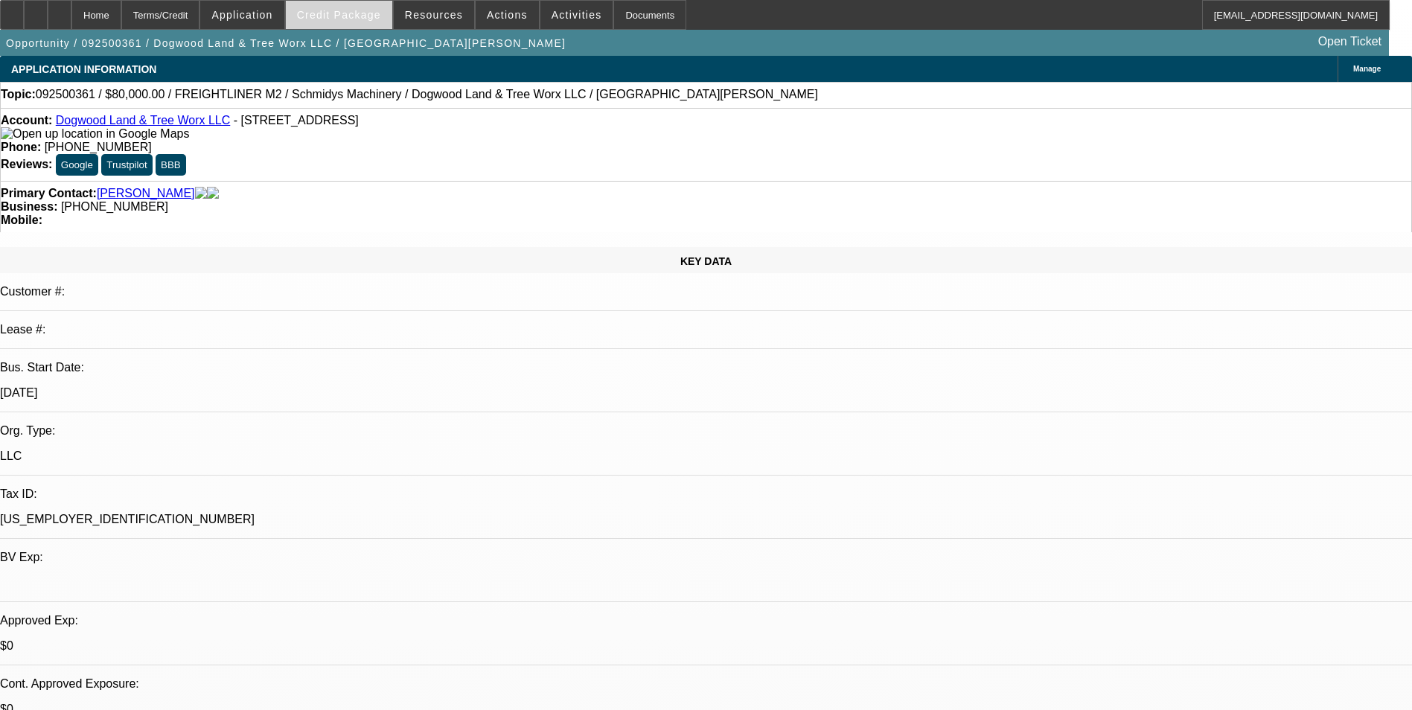
click at [320, 27] on span at bounding box center [339, 15] width 106 height 36
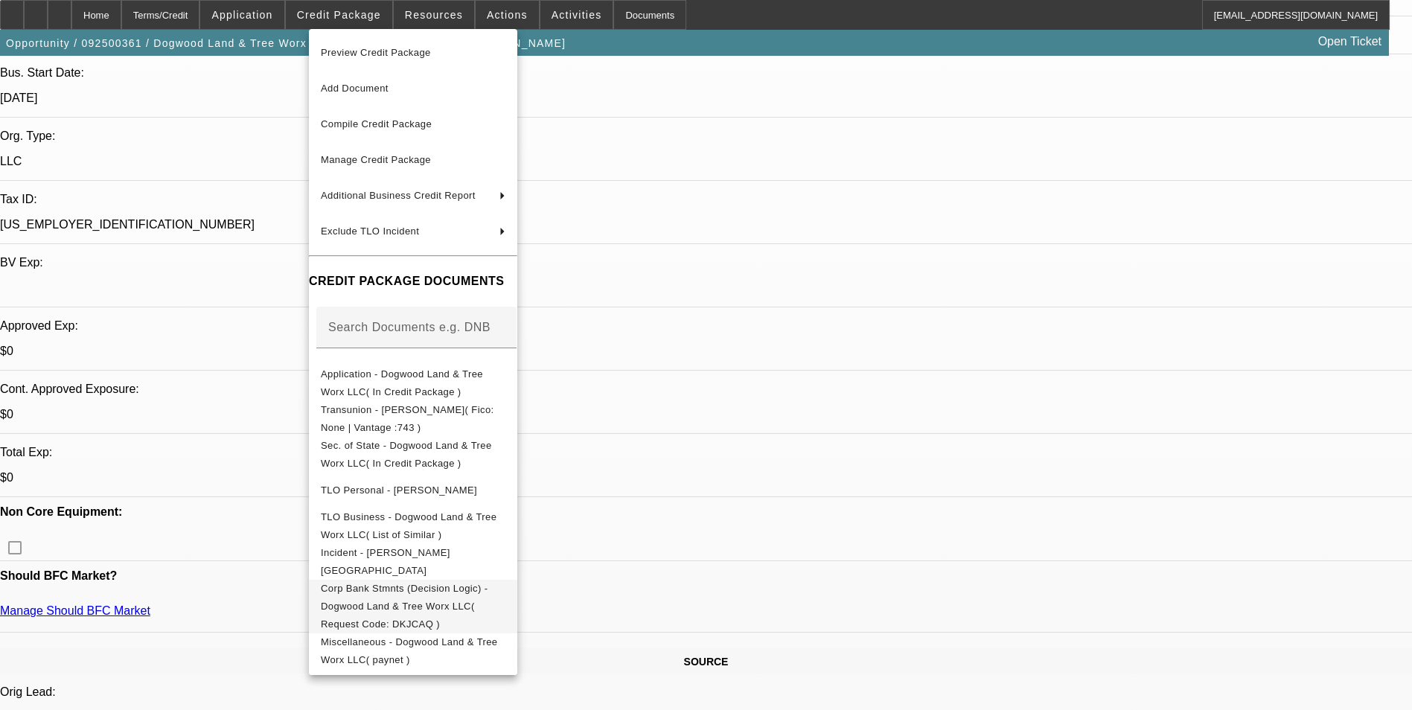
scroll to position [298, 0]
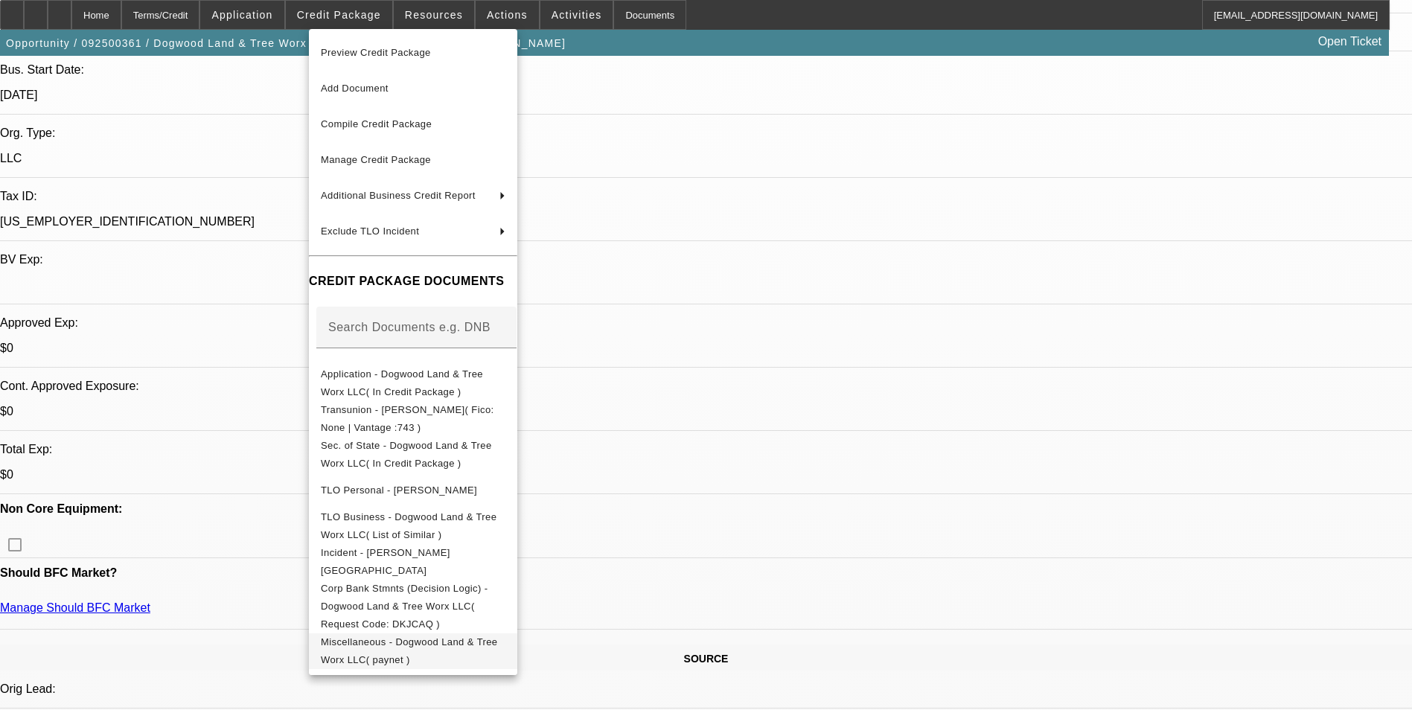
click at [469, 636] on span "Miscellaneous - Dogwood Land & Tree Worx LLC( paynet )" at bounding box center [409, 650] width 177 height 29
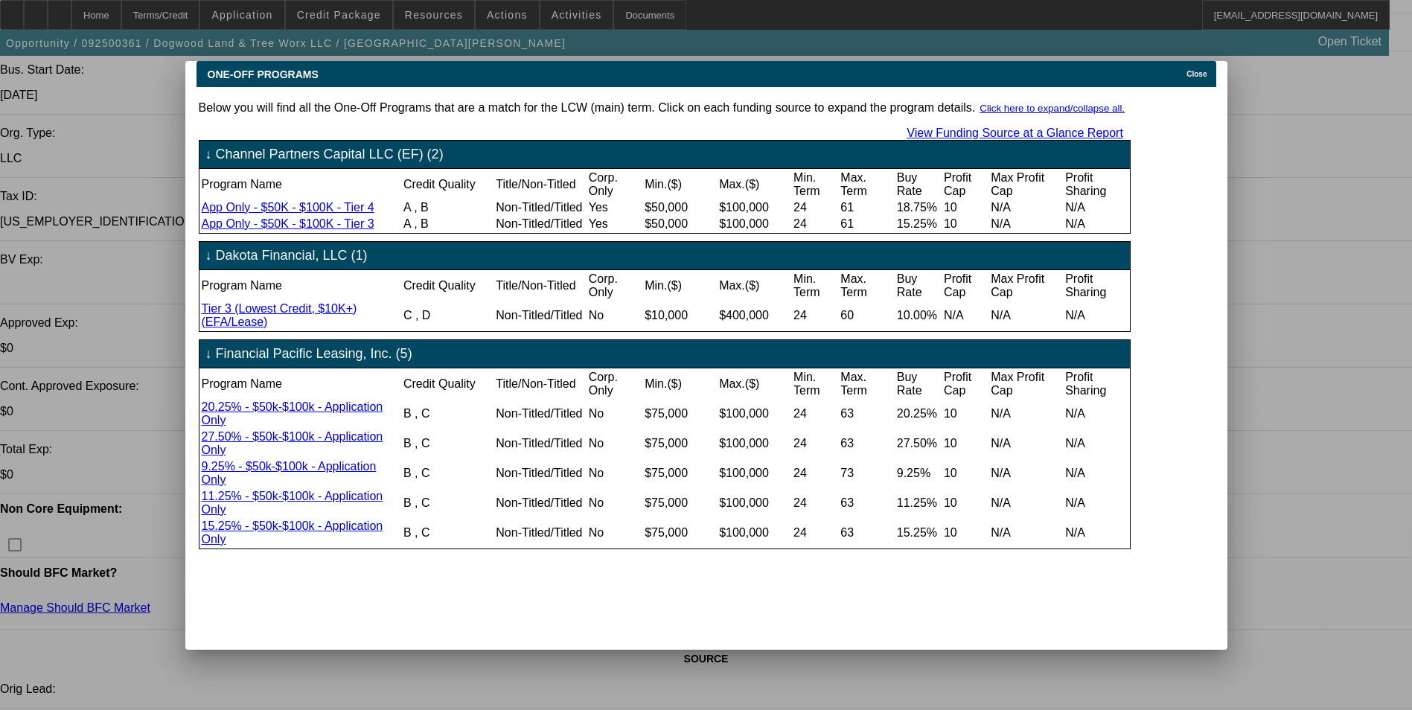
click at [1191, 65] on div "Close" at bounding box center [1198, 69] width 33 height 17
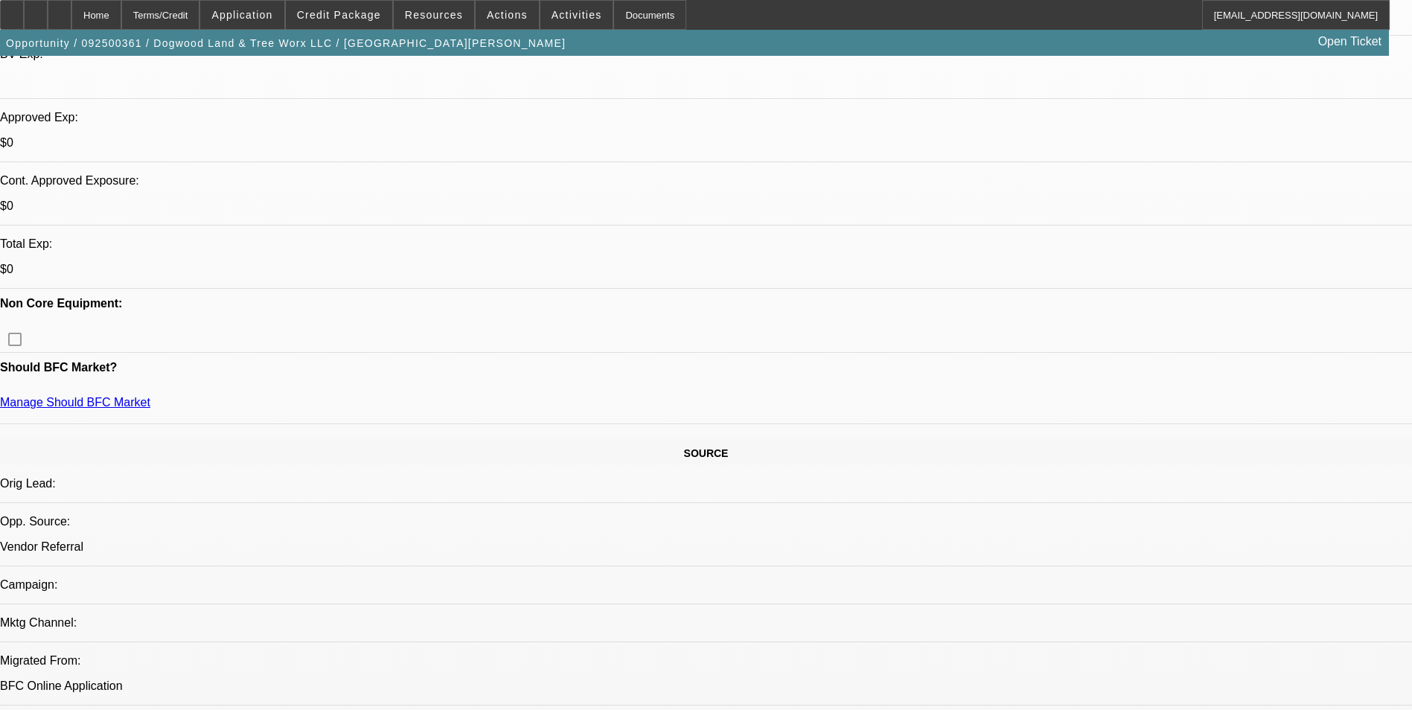
scroll to position [595, 0]
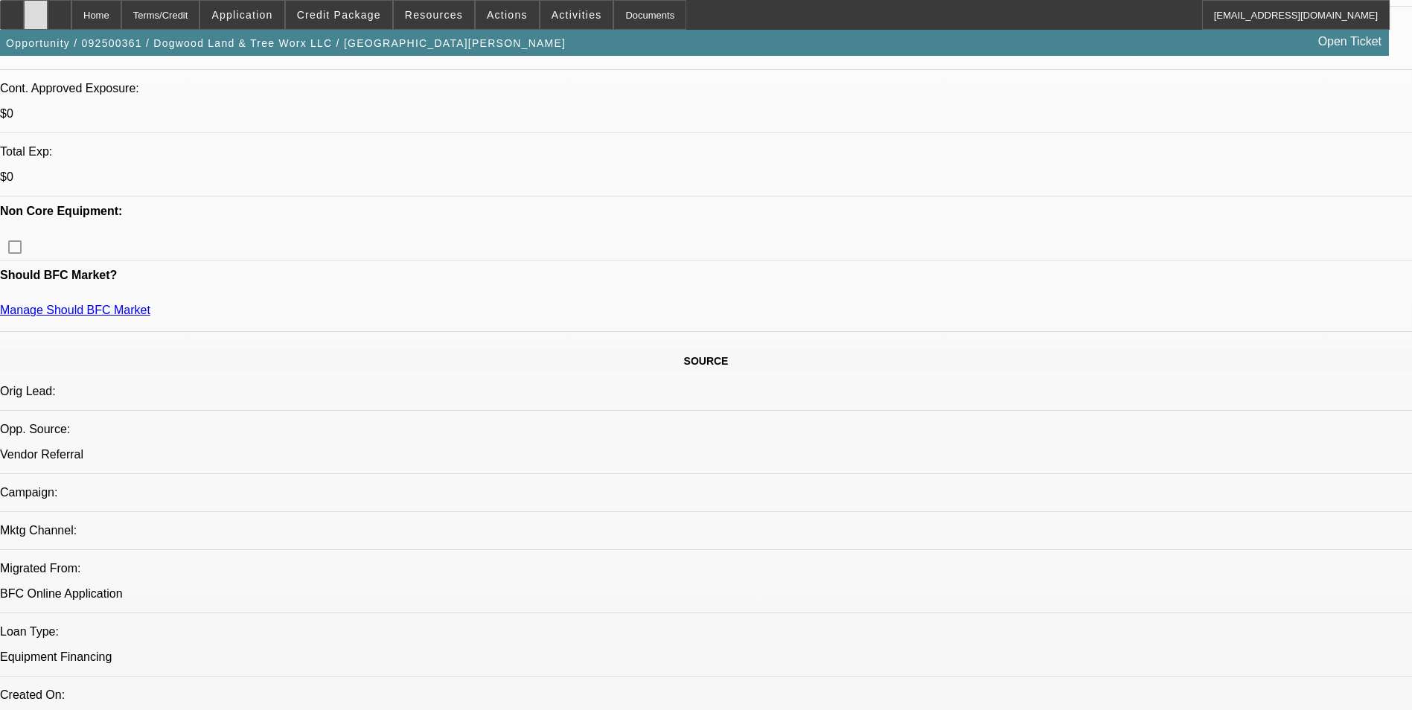
click at [48, 23] on div at bounding box center [36, 15] width 24 height 30
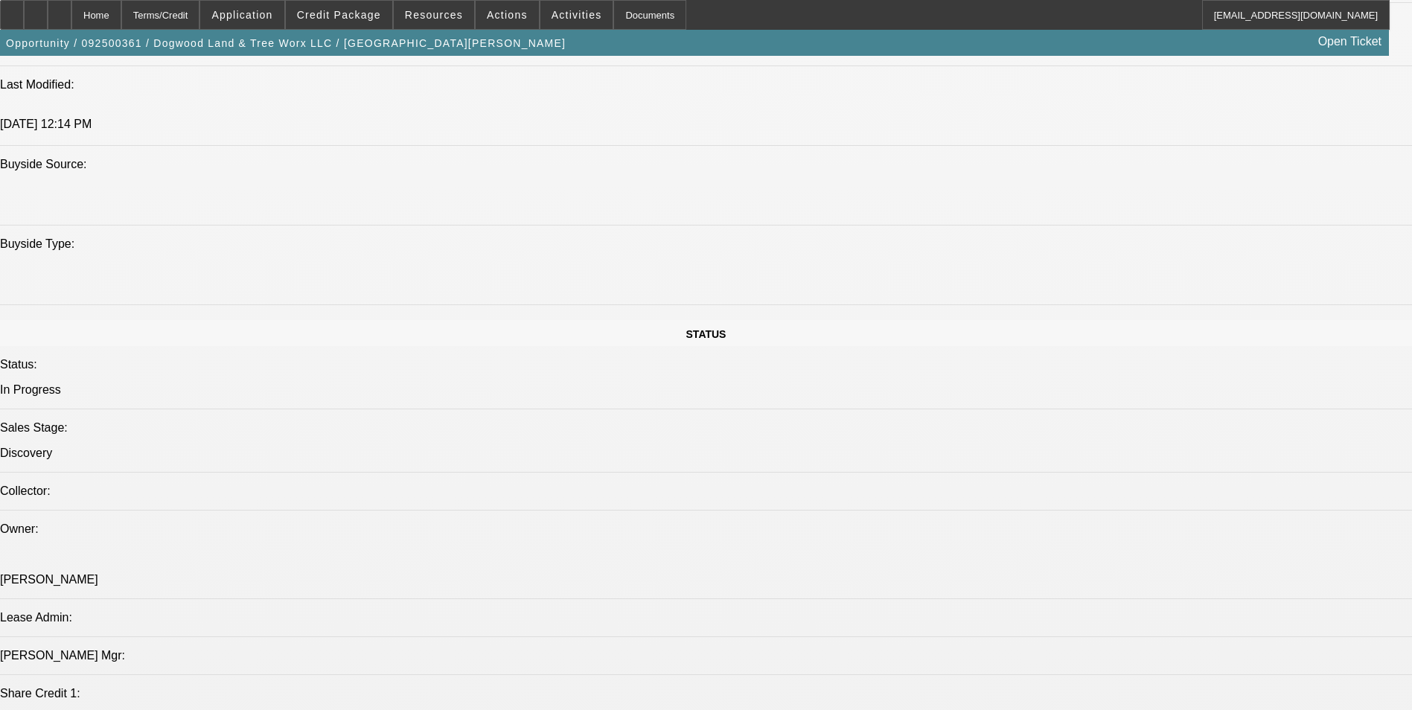
scroll to position [1414, 0]
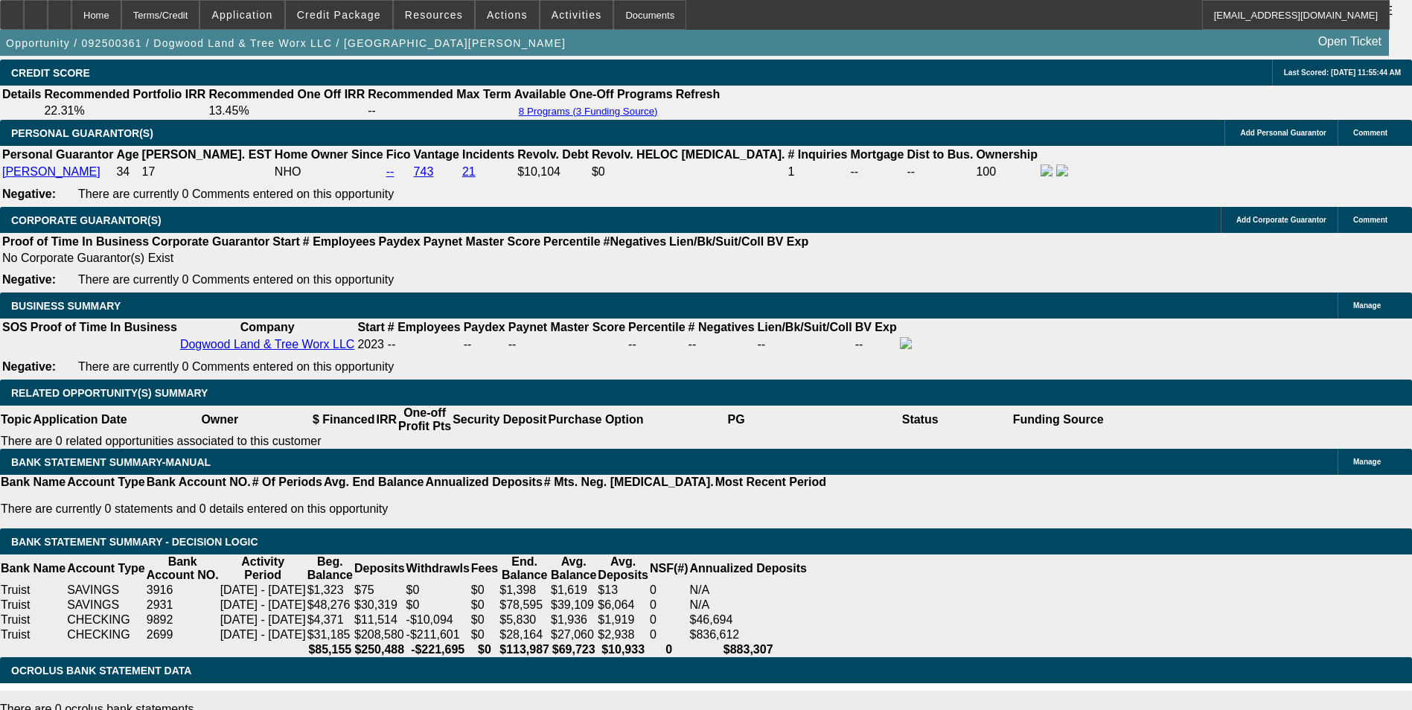
scroll to position [2232, 0]
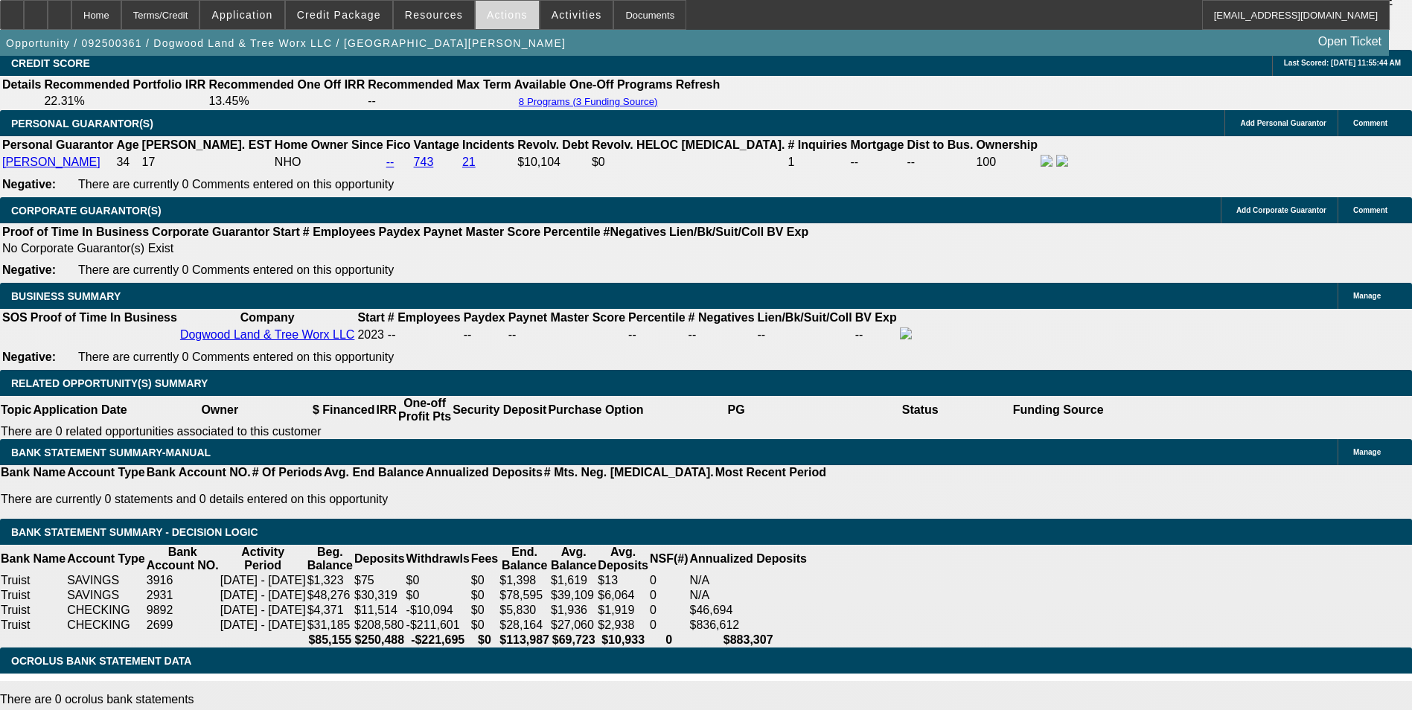
click at [500, 16] on span "Actions" at bounding box center [507, 15] width 41 height 12
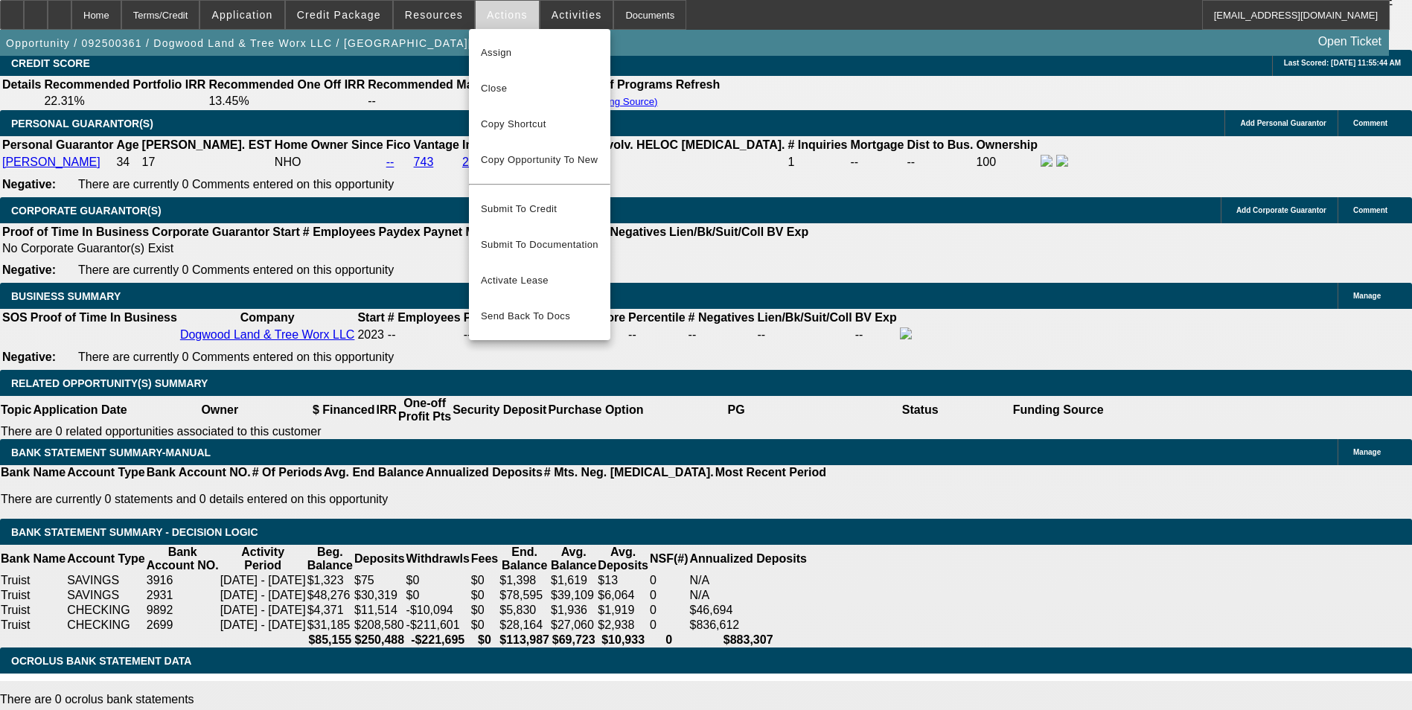
click at [500, 16] on div at bounding box center [706, 355] width 1412 height 710
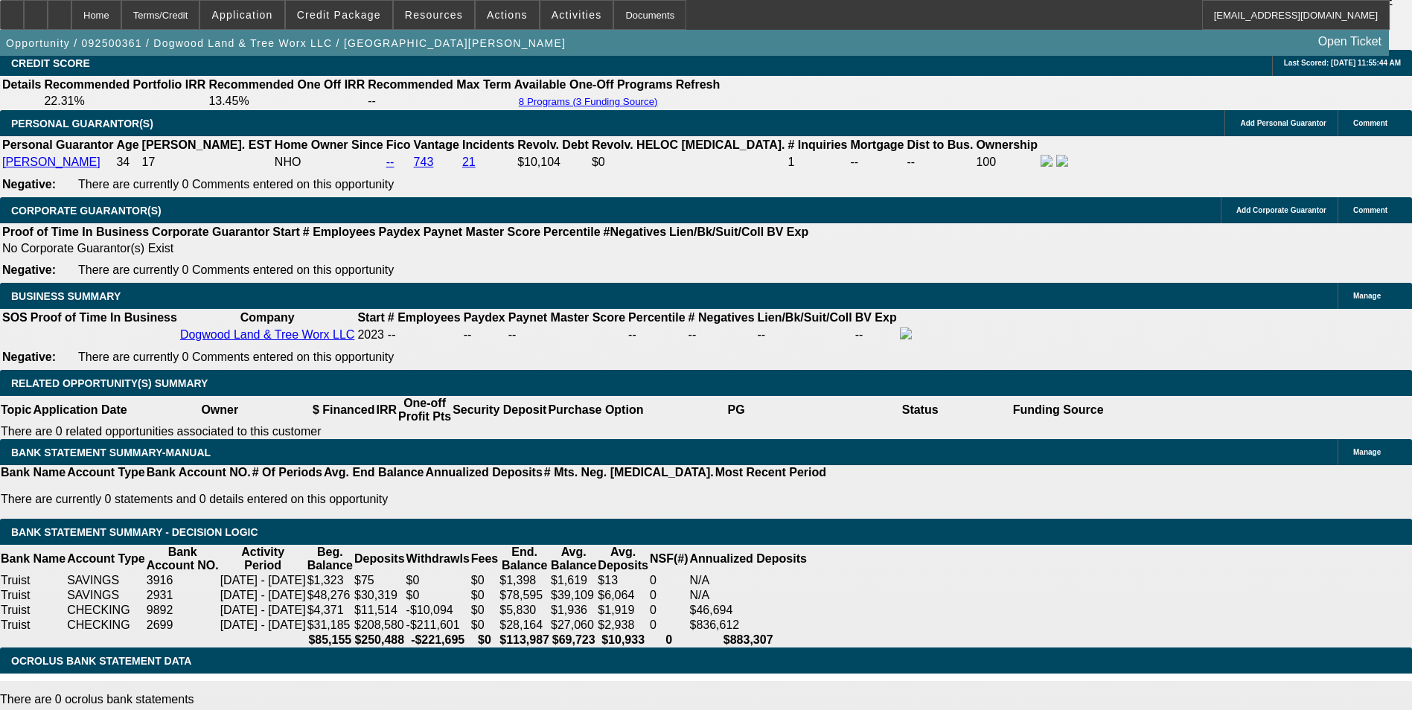
drag, startPoint x: 243, startPoint y: 246, endPoint x: 384, endPoint y: 235, distance: 141.1
type input "$30,000.00"
type input "UNKNOWN"
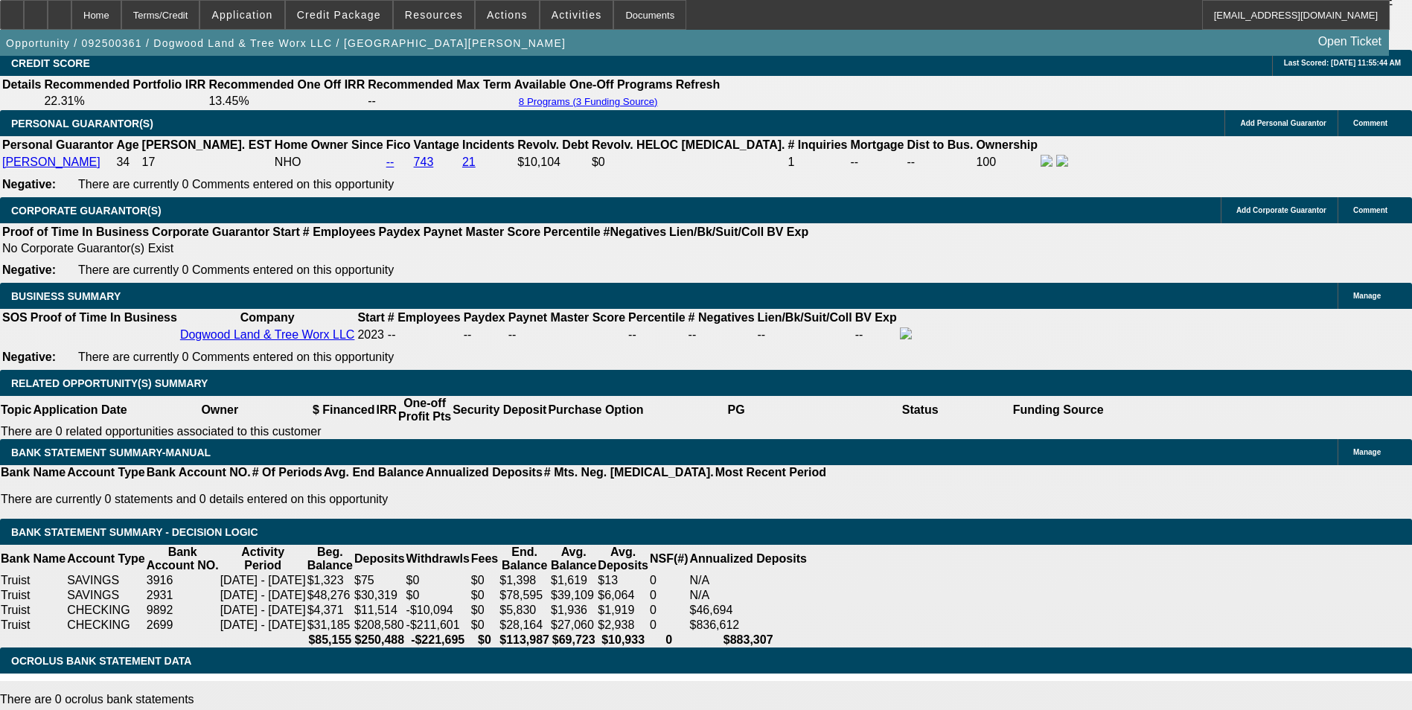
type input "$1,997.46"
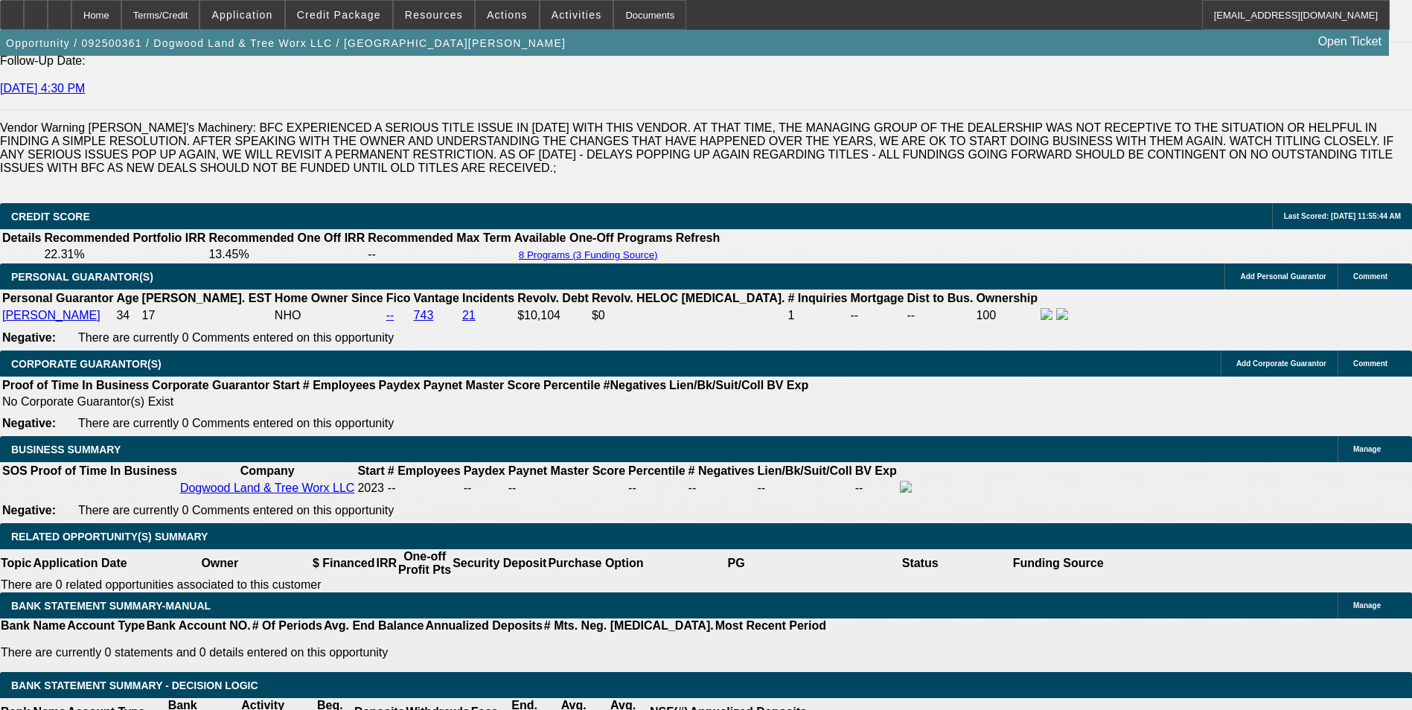
scroll to position [1935, 0]
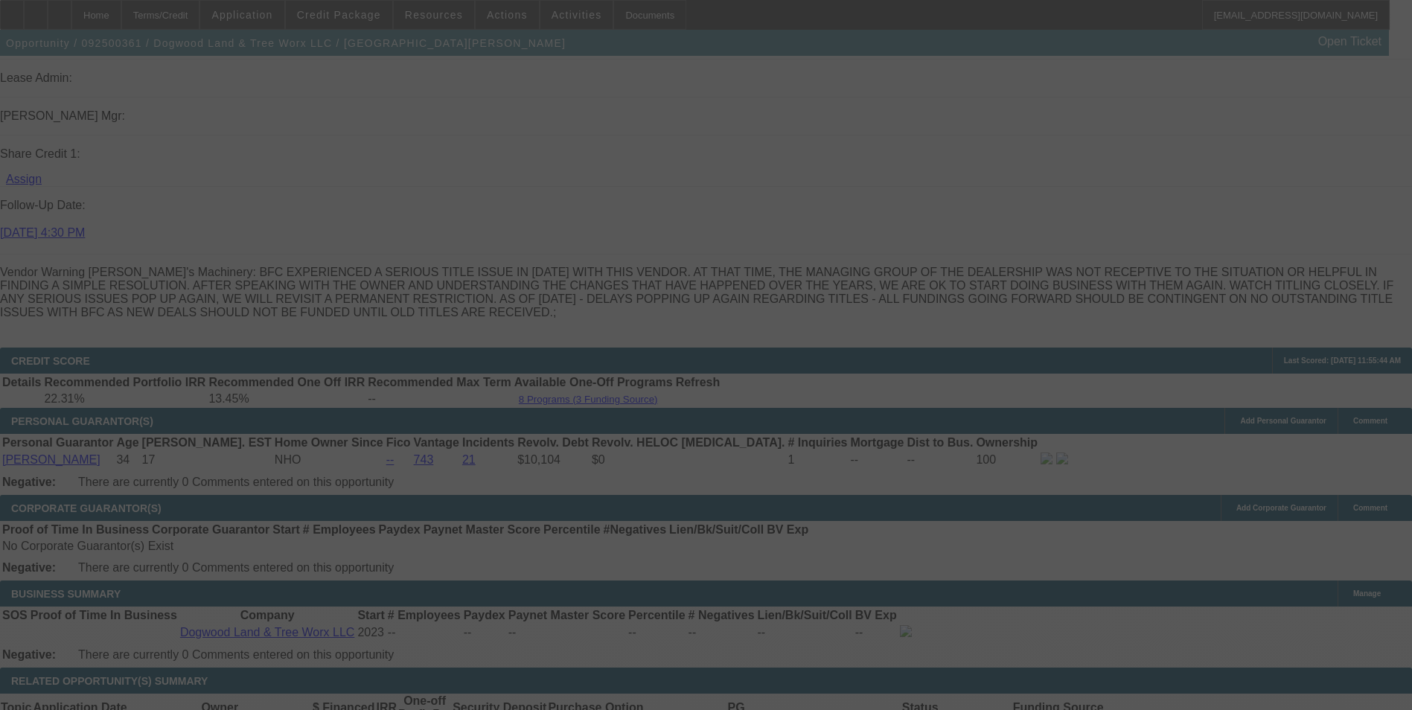
select select "0"
select select "3"
select select "0"
select select "6"
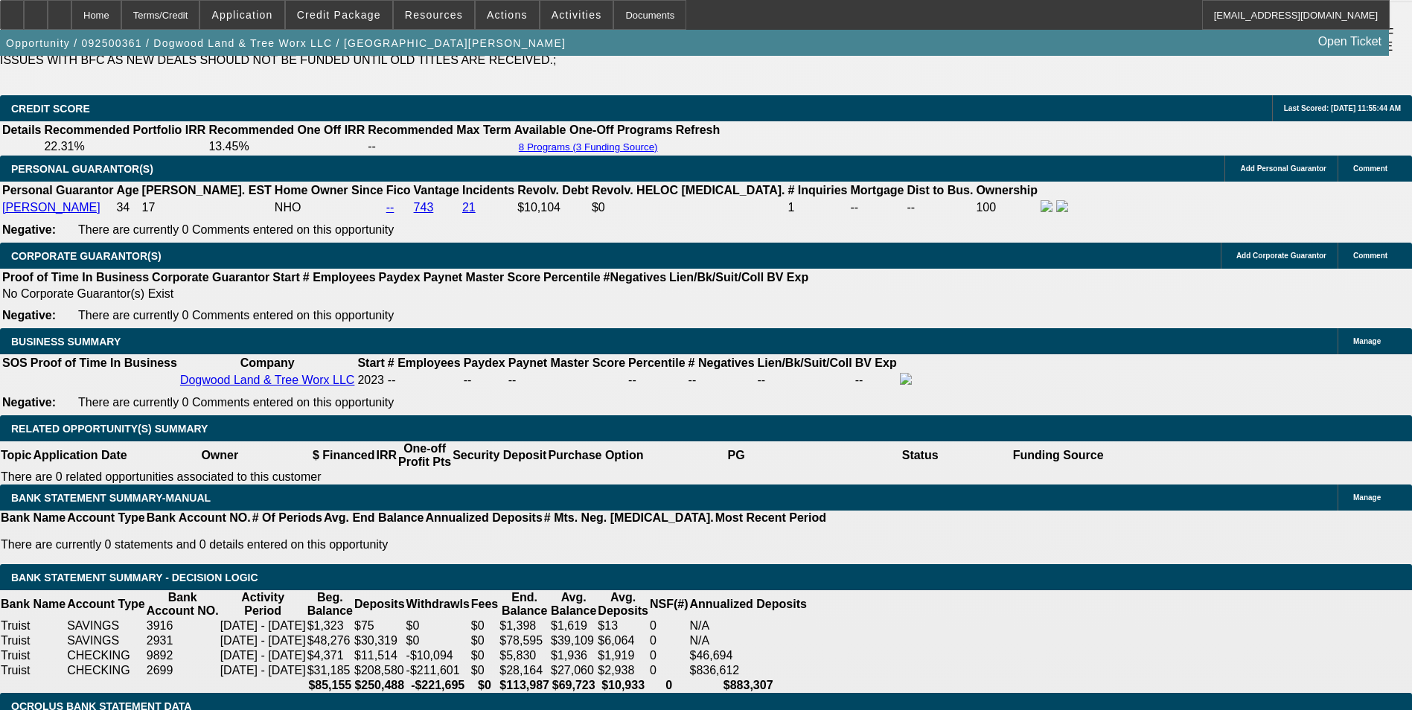
scroll to position [2232, 0]
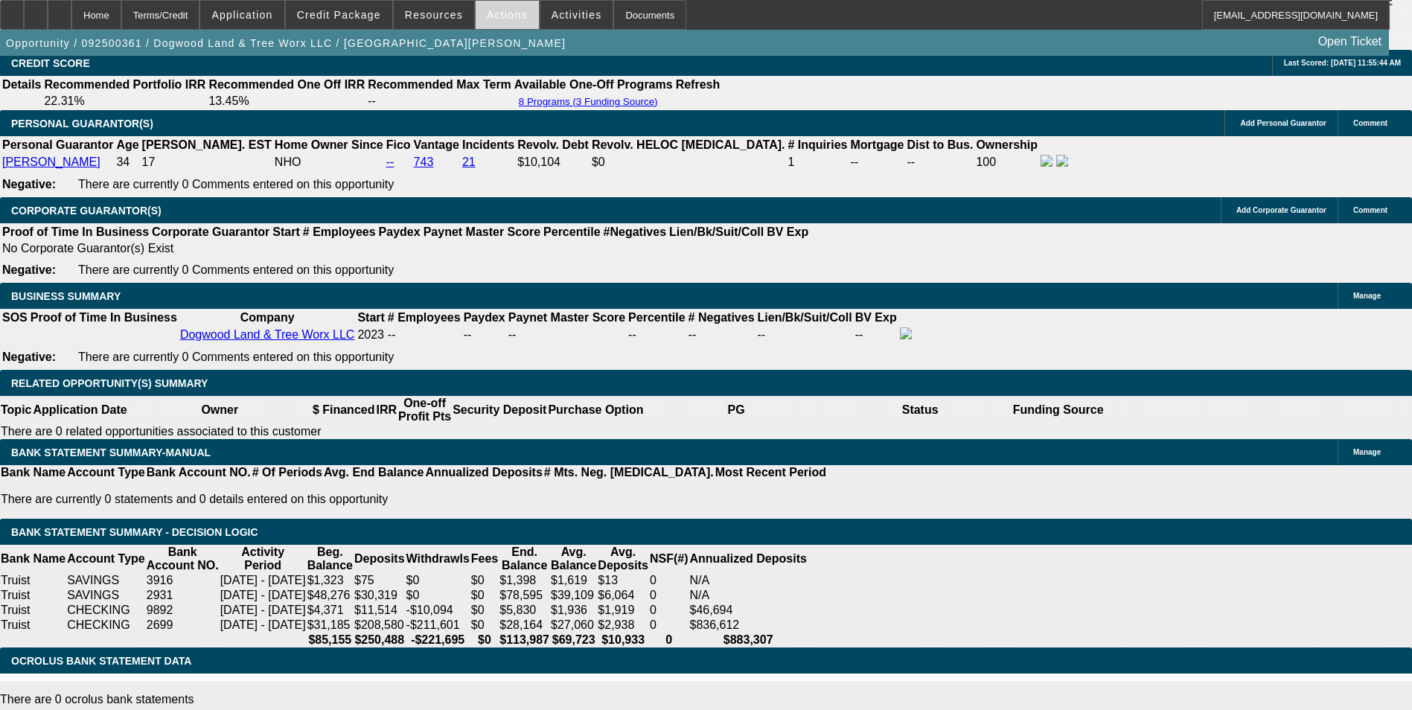
click at [496, 23] on span at bounding box center [506, 15] width 63 height 36
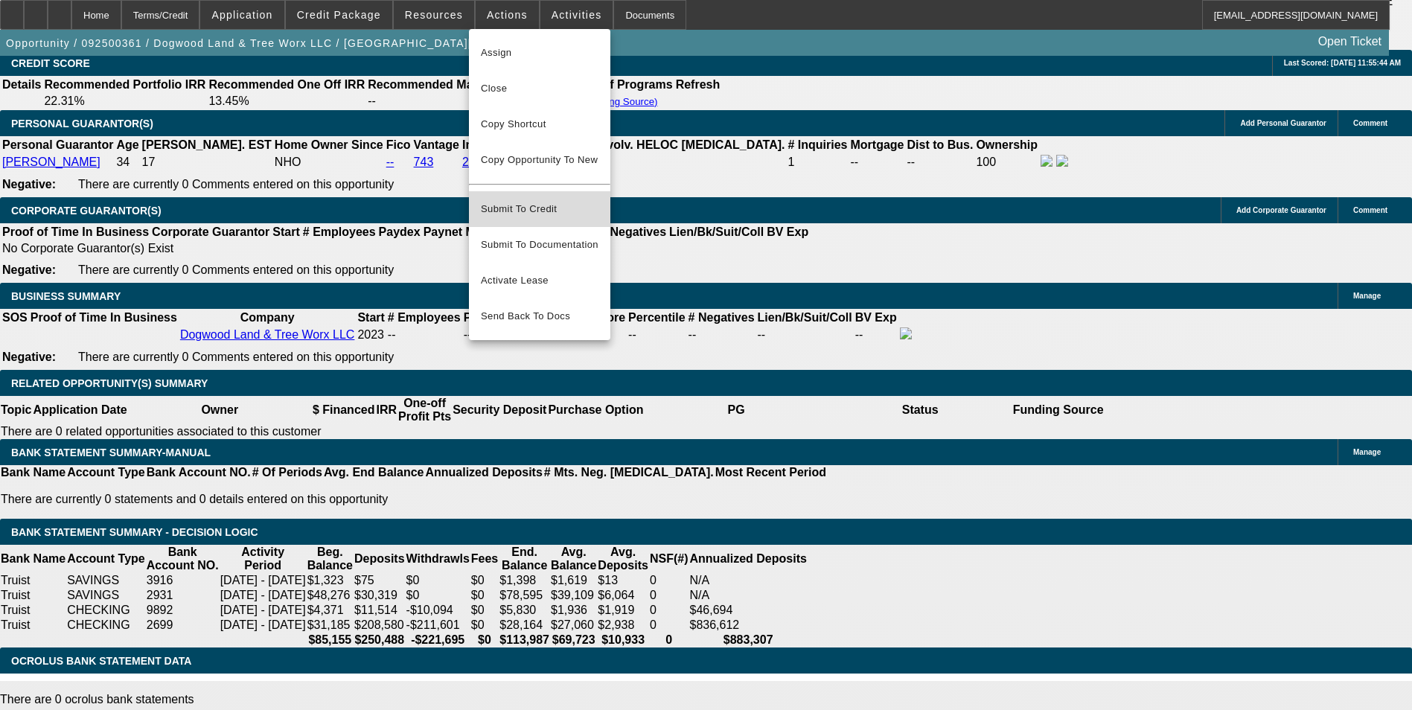
click at [553, 200] on span "Submit To Credit" at bounding box center [540, 209] width 118 height 18
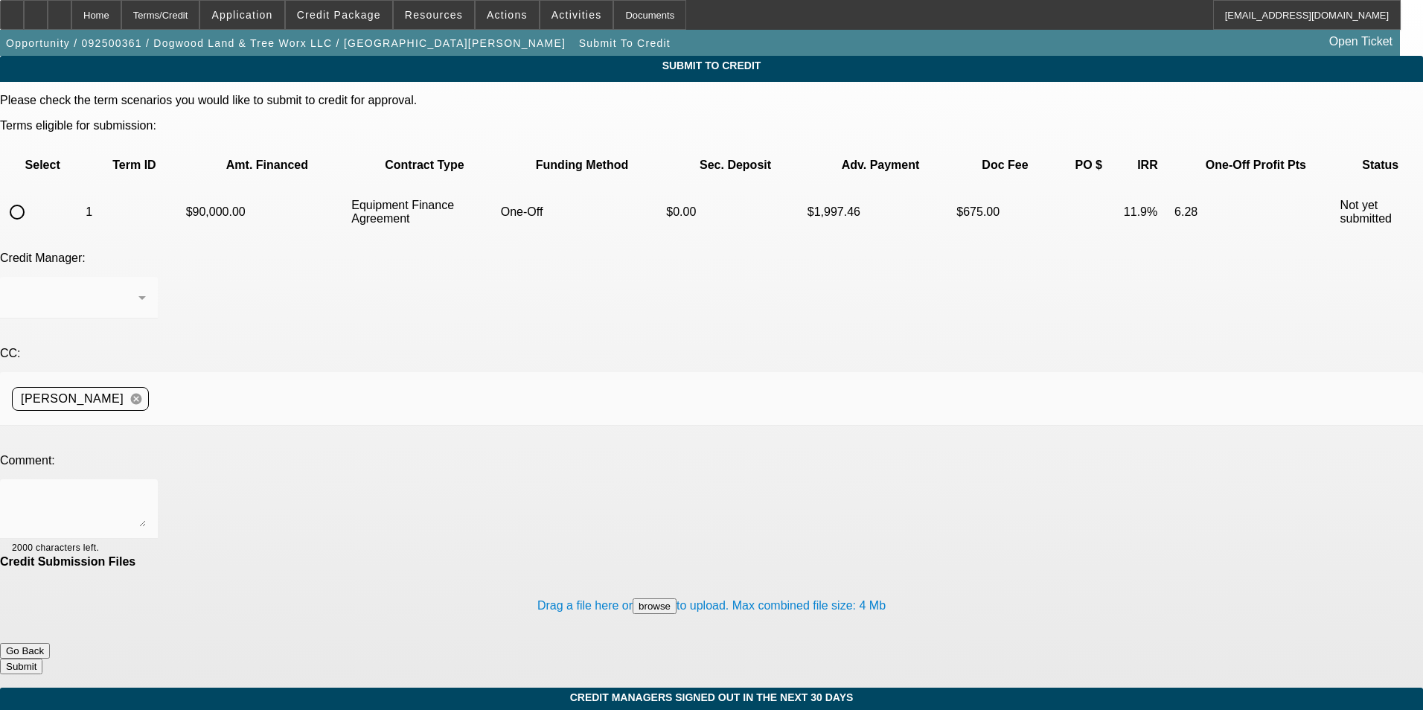
click at [32, 197] on input "radio" at bounding box center [17, 212] width 30 height 30
radio input "true"
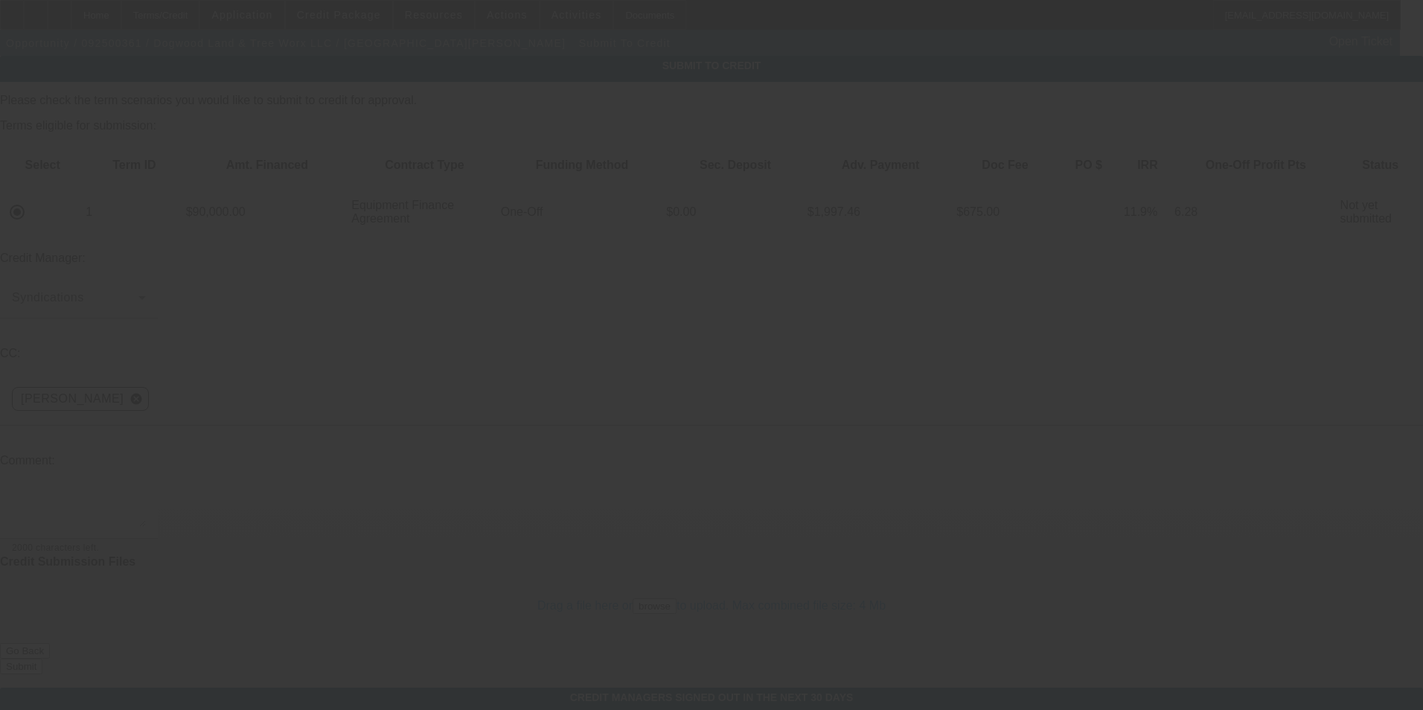
click at [146, 491] on textarea at bounding box center [79, 509] width 134 height 36
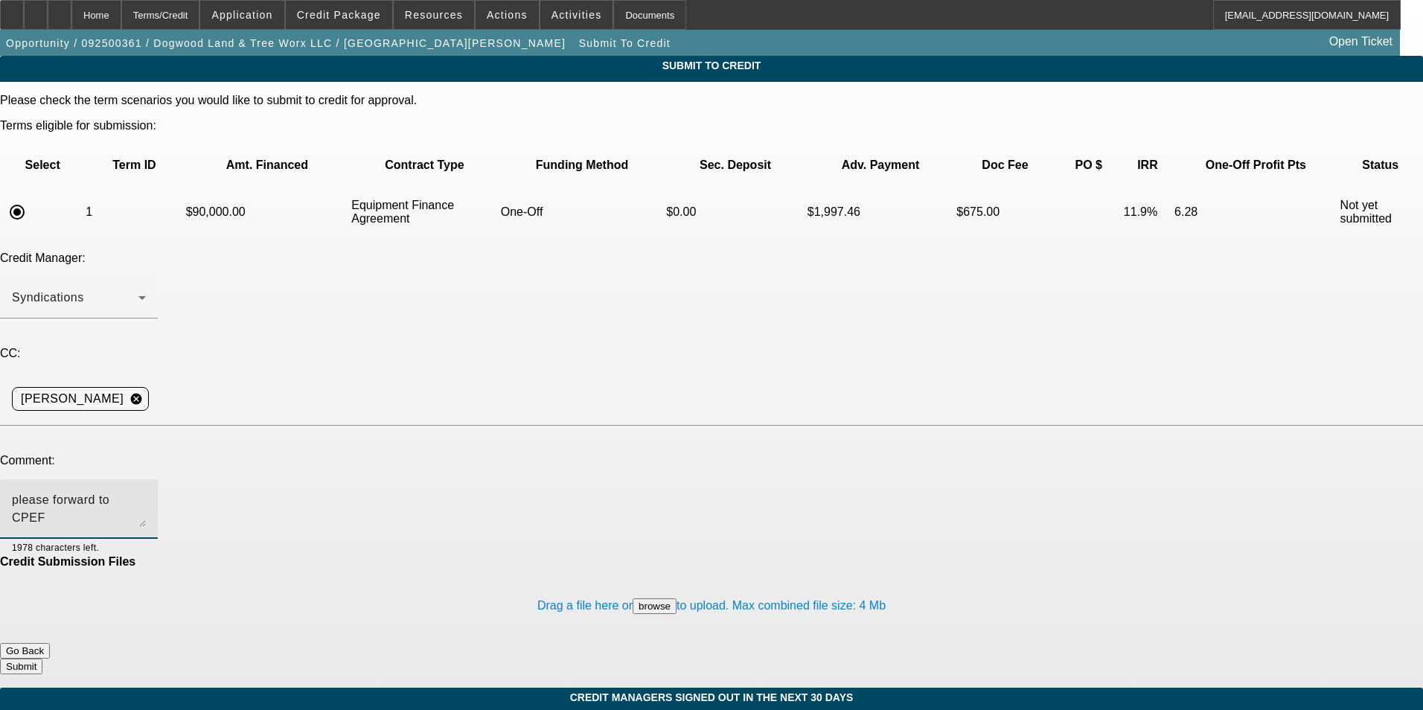
type textarea "please forward to CPEF"
click at [42, 659] on button "Submit" at bounding box center [21, 667] width 42 height 16
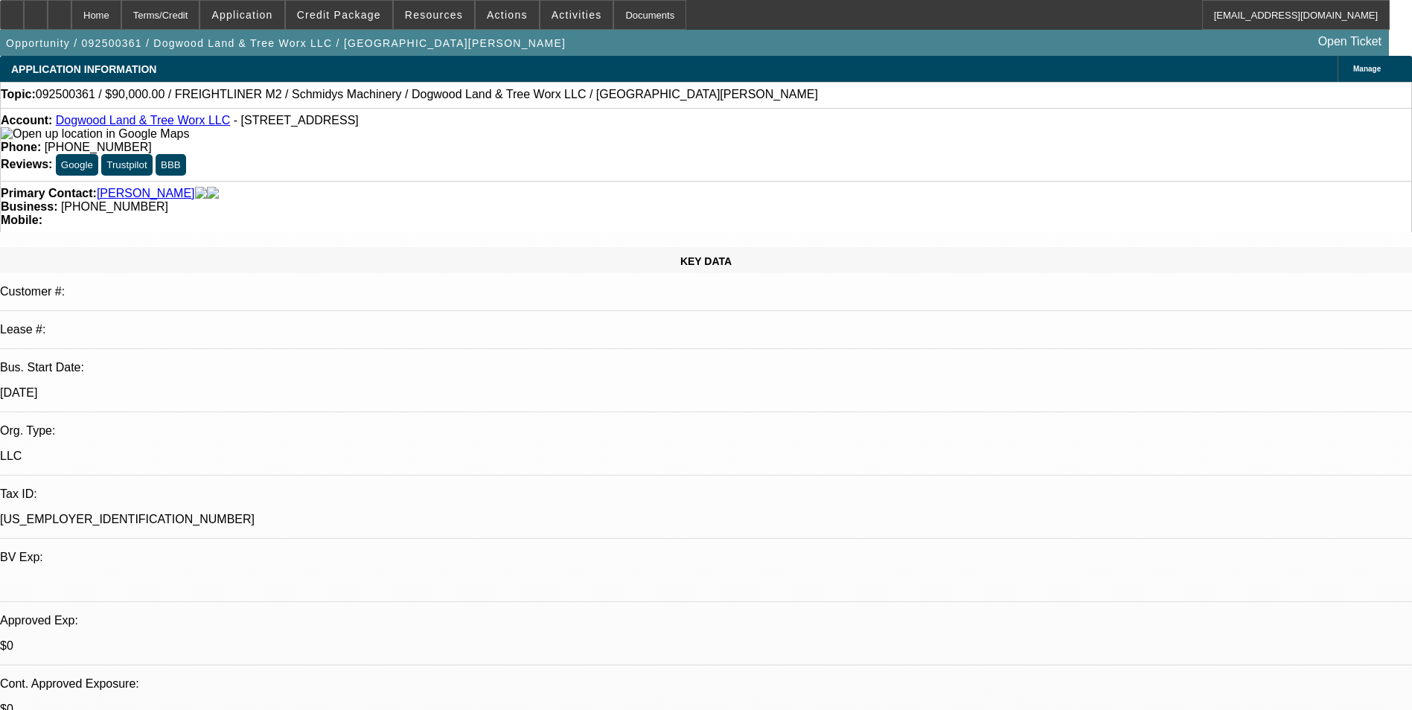
select select "0"
select select "3"
select select "0"
select select "6"
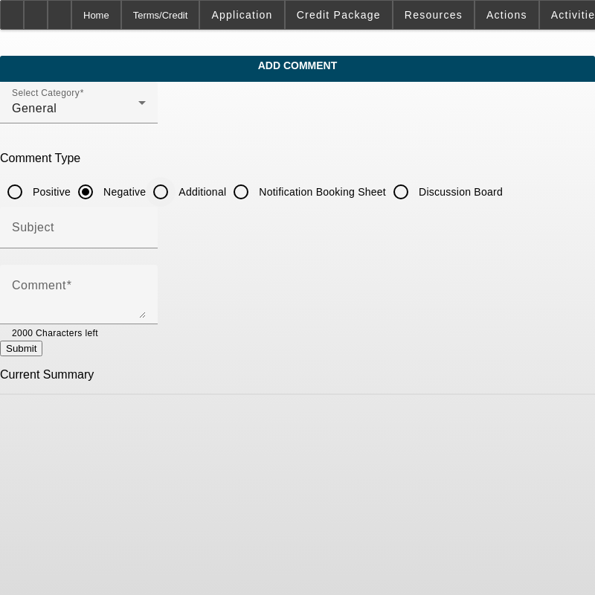
click at [176, 192] on input "Additional" at bounding box center [161, 192] width 30 height 30
radio input "true"
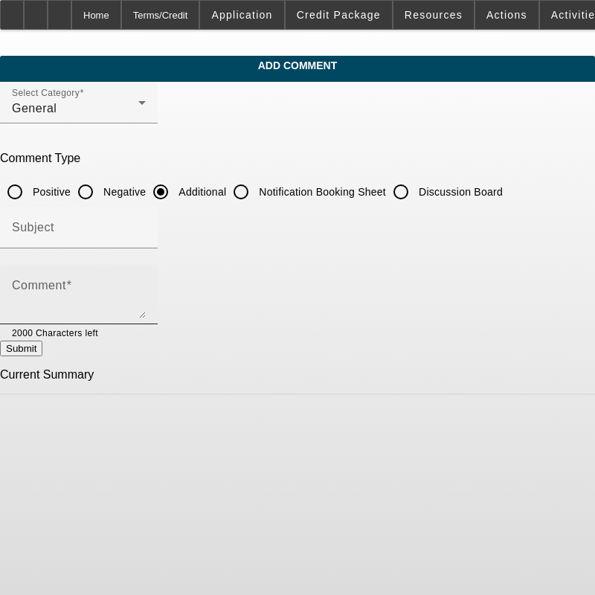
click at [146, 306] on textarea "Comment" at bounding box center [79, 301] width 134 height 36
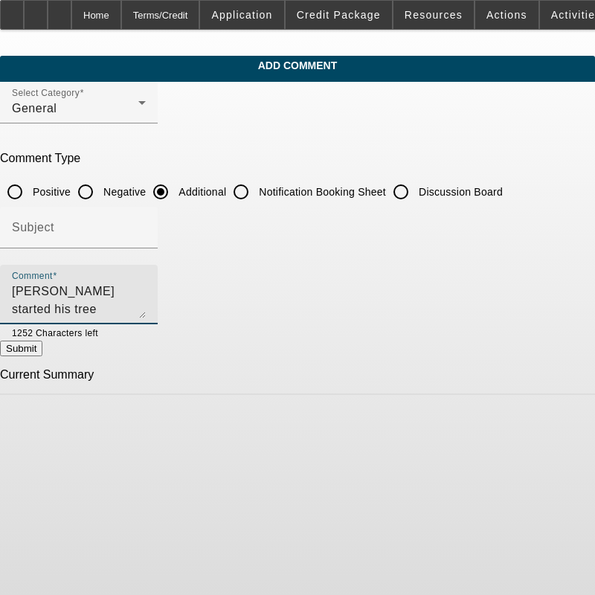
drag, startPoint x: 364, startPoint y: 315, endPoint x: 40, endPoint y: 273, distance: 326.4
click at [40, 273] on div "Comment Spencer Barnwell started his tree trimming business in 2019 as a sole p…" at bounding box center [79, 295] width 158 height 60
type textarea "Spencer Barnwell started his tree trimming business in 2019 as a sole proprieto…"
drag, startPoint x: 190, startPoint y: 303, endPoint x: 176, endPoint y: 298, distance: 14.8
click at [146, 303] on textarea "Spencer Barnwell started his tree trimming business in 2019 as a sole proprieto…" at bounding box center [79, 301] width 134 height 36
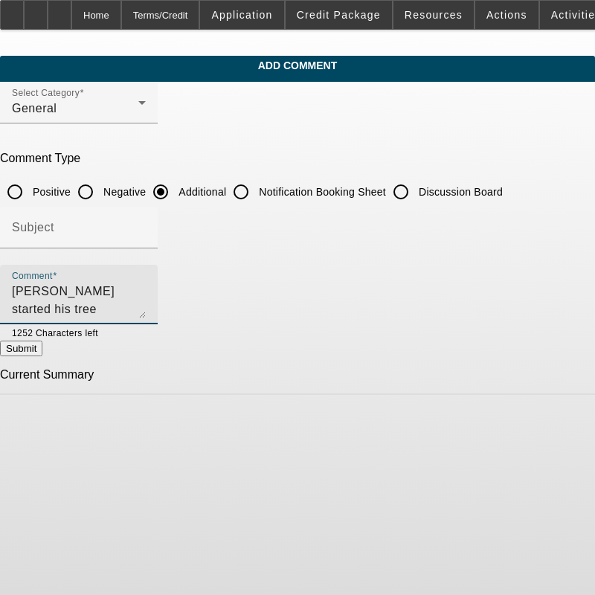
scroll to position [89, 0]
drag, startPoint x: 43, startPoint y: 289, endPoint x: 774, endPoint y: 363, distance: 734.5
click at [595, 363] on html "Home Terms/Credit Application Credit Package Resources Actions Activities Docum…" at bounding box center [297, 297] width 595 height 595
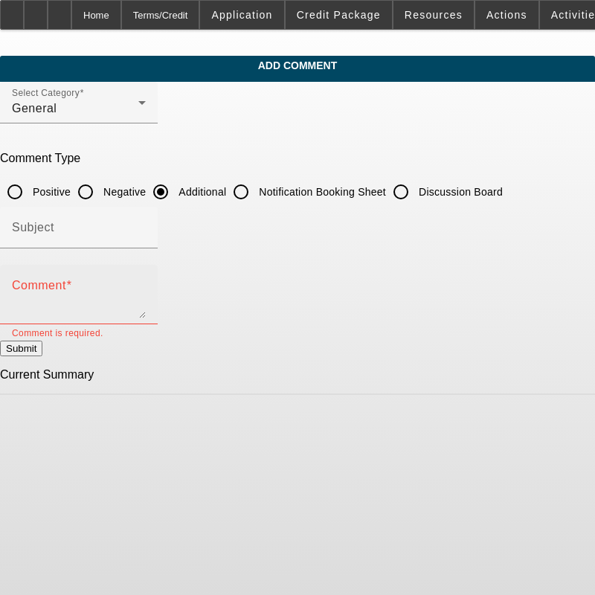
click at [64, 276] on div "Comment" at bounding box center [79, 295] width 134 height 60
paste textarea "Spencer Barnwell founded his tree trimming business in 2019 as a sole proprieto…"
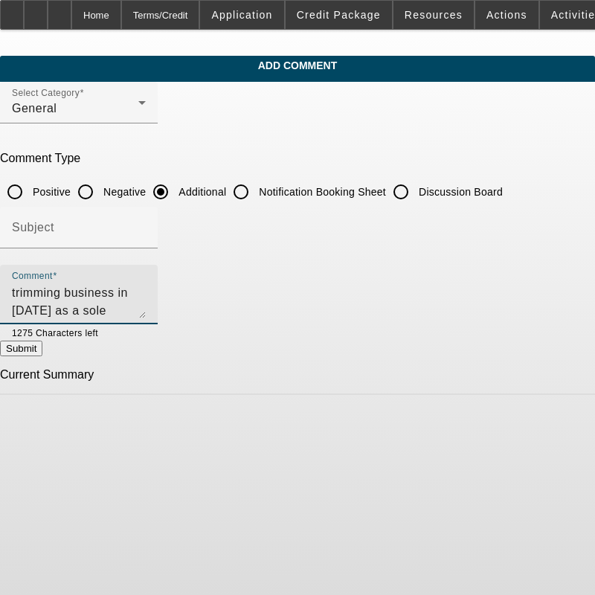
scroll to position [20, 0]
click at [146, 302] on textarea "Spencer Barnwell founded his tree trimming business in 2019 as a sole proprieto…" at bounding box center [79, 301] width 134 height 36
click at [146, 312] on textarea "Spencer Barnwell founded his tree trimming business in 2019 as a sole proprieto…" at bounding box center [79, 301] width 134 height 36
click at [146, 304] on textarea "Spencer Barnwell founded his tree trimming business in 2019 as a sole proprieto…" at bounding box center [79, 301] width 134 height 36
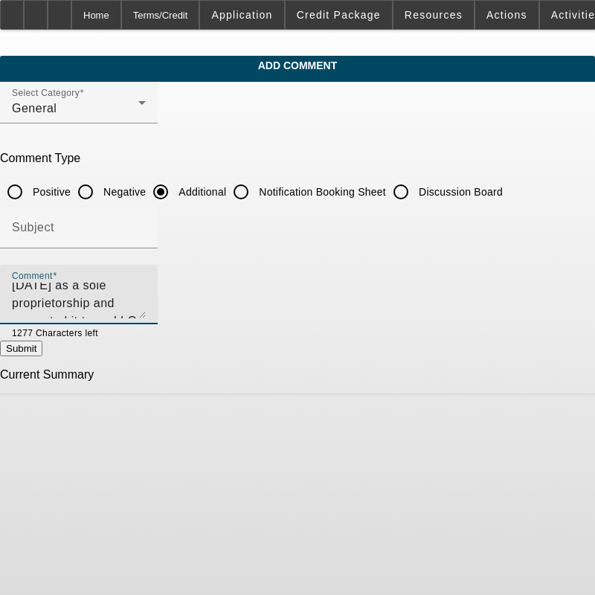
scroll to position [89, 0]
type textarea "Spencer Barnwell founded his tree trimming business in 2019 as a sole proprieto…"
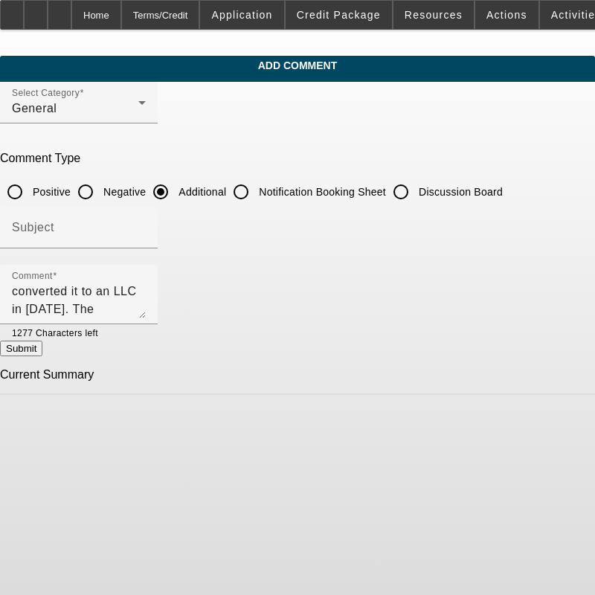
click at [42, 348] on button "Submit" at bounding box center [21, 349] width 42 height 16
radio input "true"
